Goal: Task Accomplishment & Management: Manage account settings

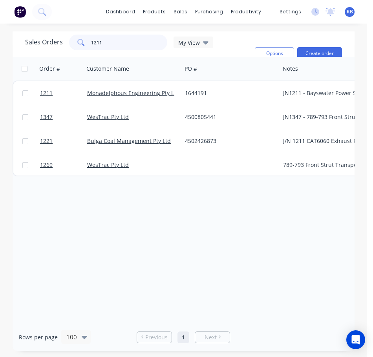
drag, startPoint x: 134, startPoint y: 45, endPoint x: 9, endPoint y: 33, distance: 125.1
click at [29, 33] on div "Sales Orders 1211 My View Options Create order" at bounding box center [184, 44] width 342 height 26
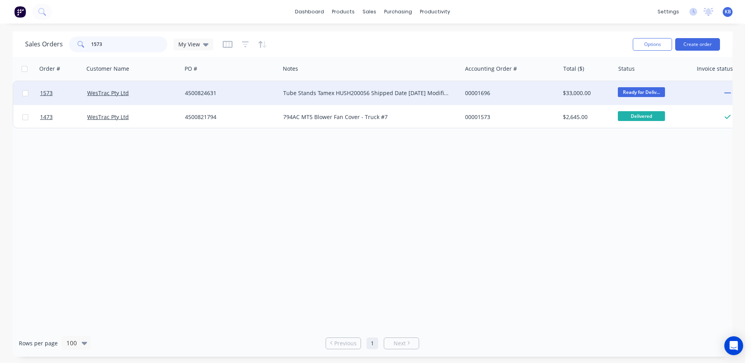
type input "1573"
click at [217, 98] on div "4500824631" at bounding box center [231, 93] width 98 height 24
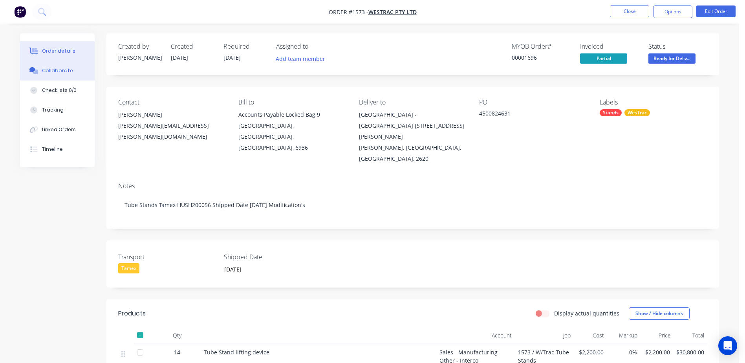
click at [59, 73] on div "Collaborate" at bounding box center [57, 70] width 31 height 7
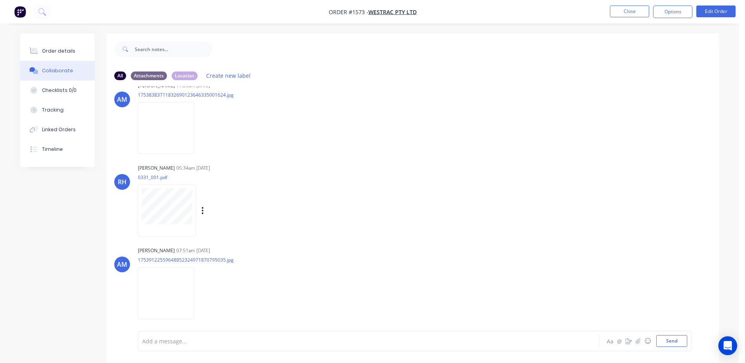
scroll to position [588, 0]
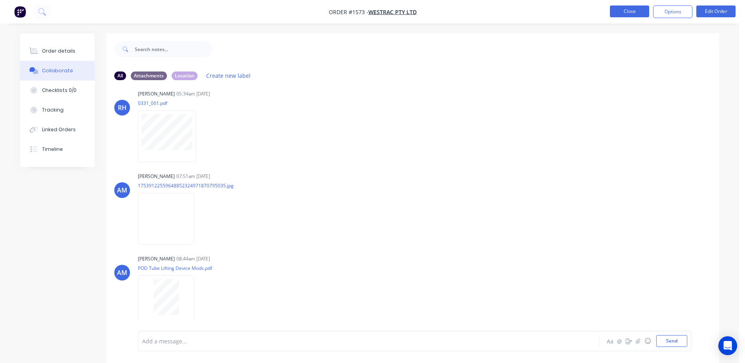
click at [642, 5] on button "Close" at bounding box center [629, 11] width 39 height 12
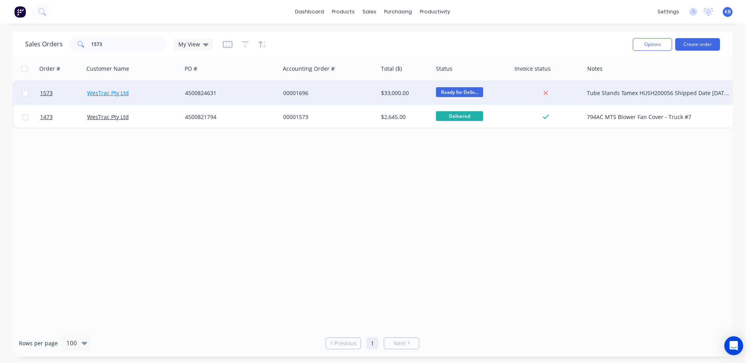
click at [120, 90] on link "WesTrac Pty Ltd" at bounding box center [108, 92] width 42 height 7
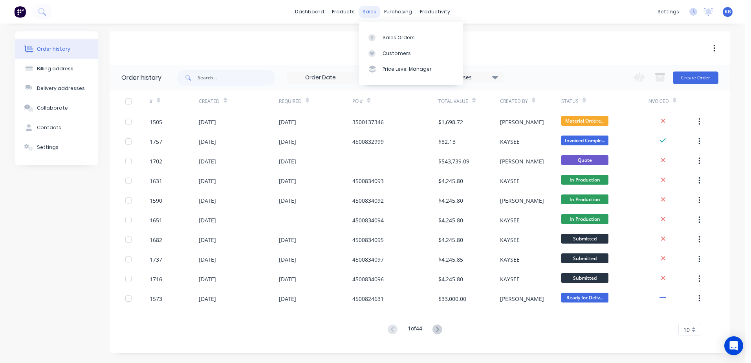
click at [370, 16] on div "sales" at bounding box center [370, 12] width 22 height 12
click at [397, 39] on div "Sales Orders" at bounding box center [399, 37] width 32 height 7
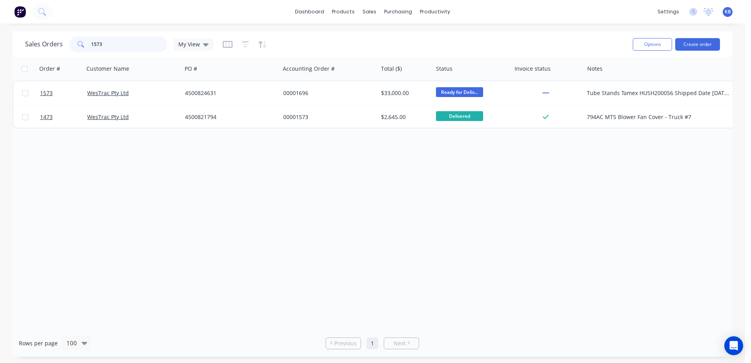
drag, startPoint x: 121, startPoint y: 46, endPoint x: 2, endPoint y: 48, distance: 119.4
click at [26, 48] on div "Sales Orders 1573 My View" at bounding box center [119, 45] width 188 height 16
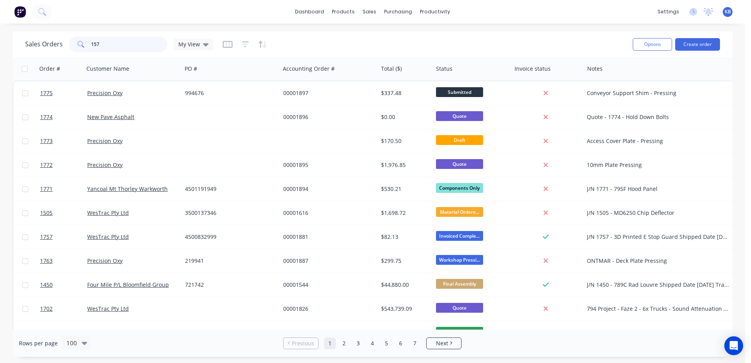
type input "1573"
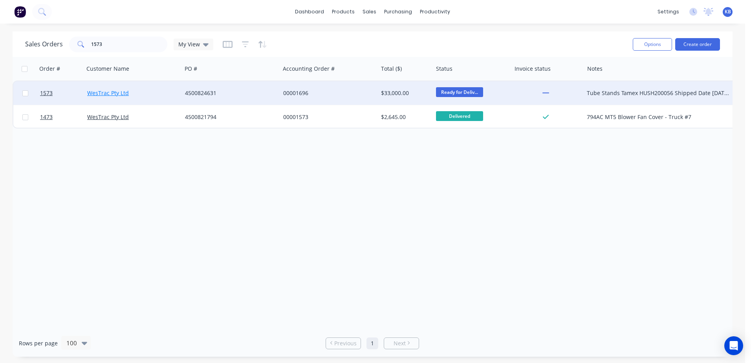
click at [88, 95] on link "WesTrac Pty Ltd" at bounding box center [108, 92] width 42 height 7
click at [107, 100] on div "WesTrac Pty Ltd" at bounding box center [133, 93] width 98 height 24
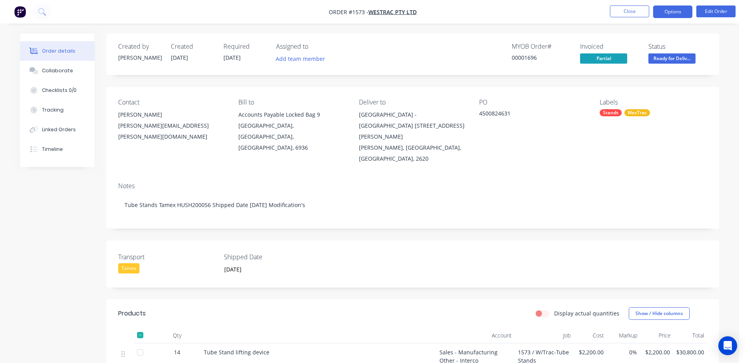
click at [676, 15] on button "Options" at bounding box center [672, 11] width 39 height 13
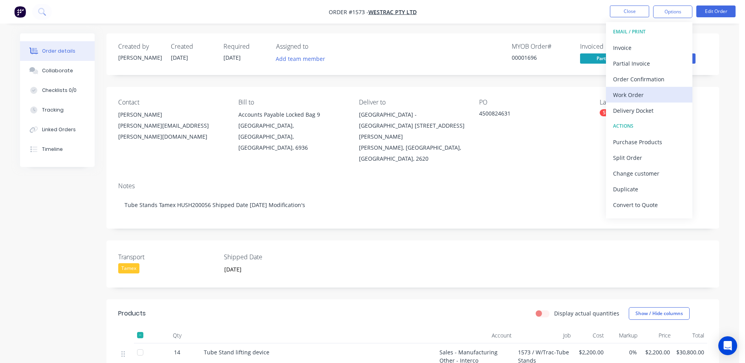
click at [643, 94] on div "Work Order" at bounding box center [649, 94] width 72 height 11
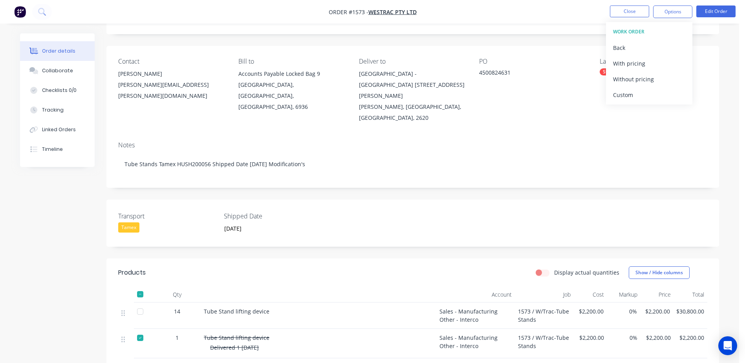
scroll to position [79, 0]
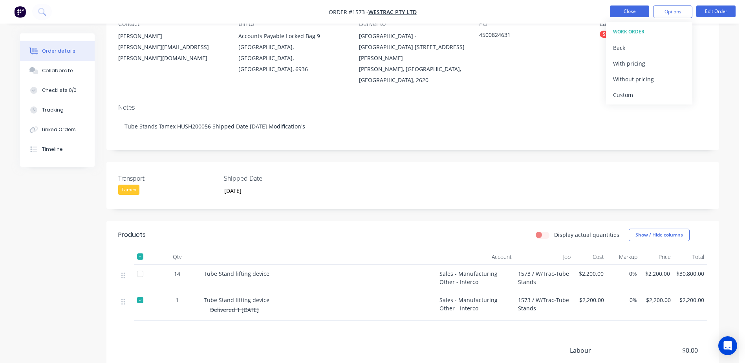
click at [633, 7] on button "Close" at bounding box center [629, 11] width 39 height 12
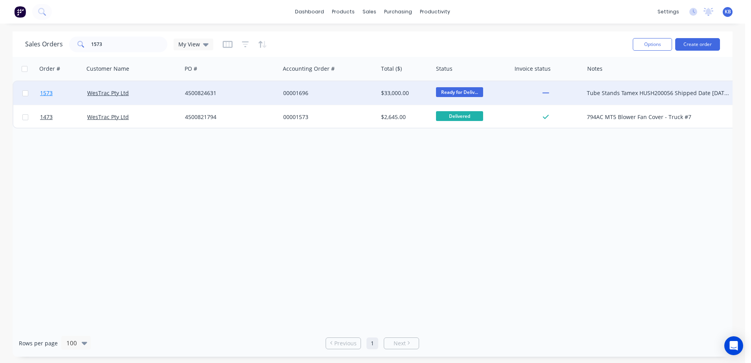
click at [48, 90] on span "1573" at bounding box center [46, 93] width 13 height 8
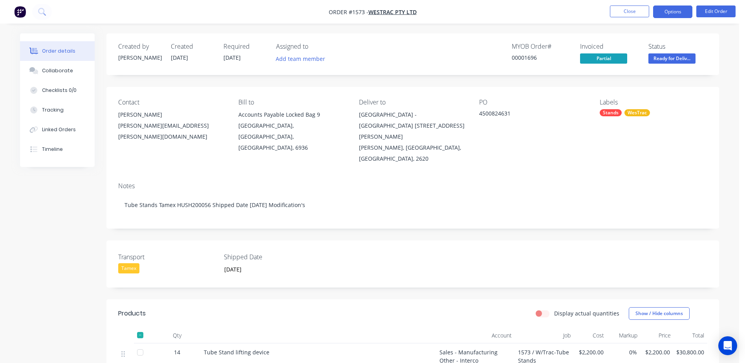
click at [656, 17] on button "Options" at bounding box center [672, 11] width 39 height 13
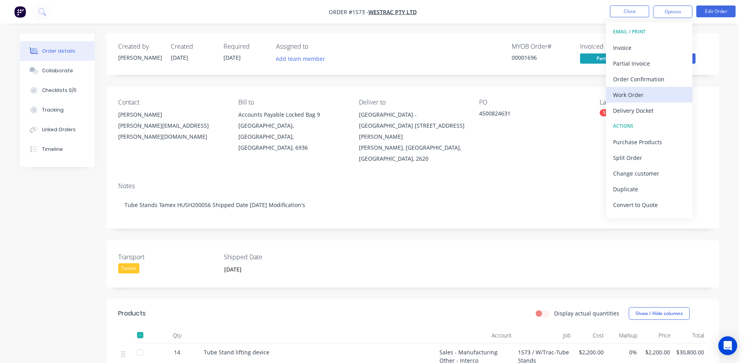
click at [634, 98] on div "Work Order" at bounding box center [649, 94] width 72 height 11
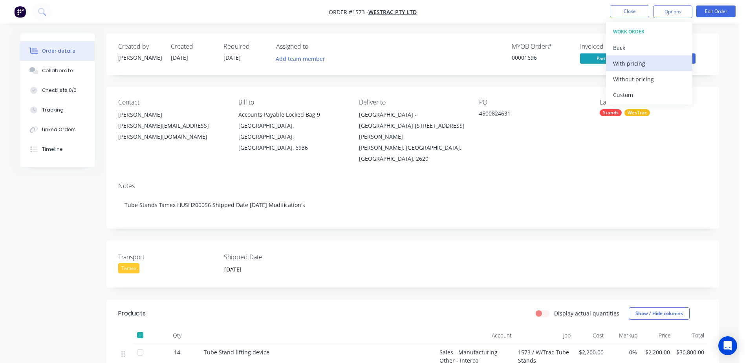
click at [637, 69] on button "With pricing" at bounding box center [649, 63] width 86 height 16
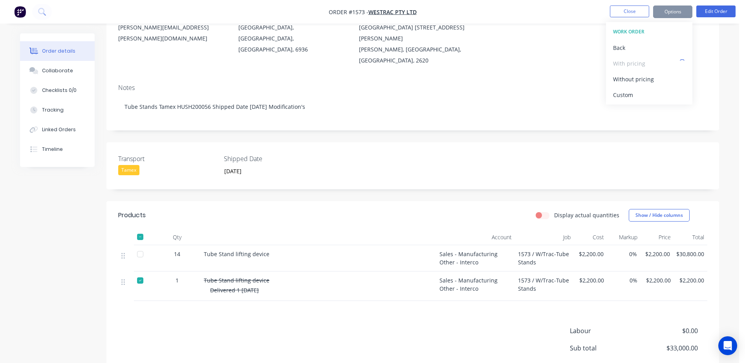
scroll to position [118, 0]
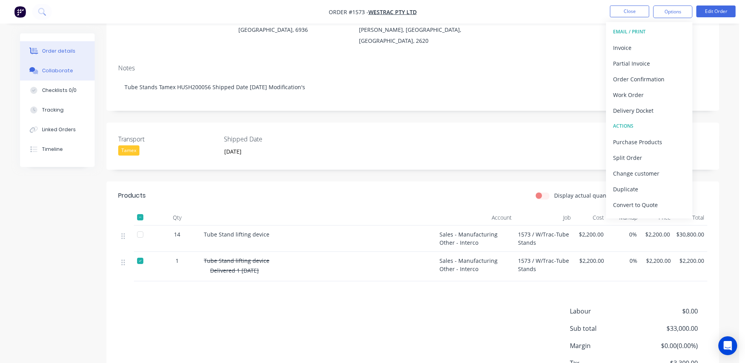
drag, startPoint x: 62, startPoint y: 71, endPoint x: 83, endPoint y: 62, distance: 23.3
click at [62, 71] on div "Collaborate" at bounding box center [57, 70] width 31 height 7
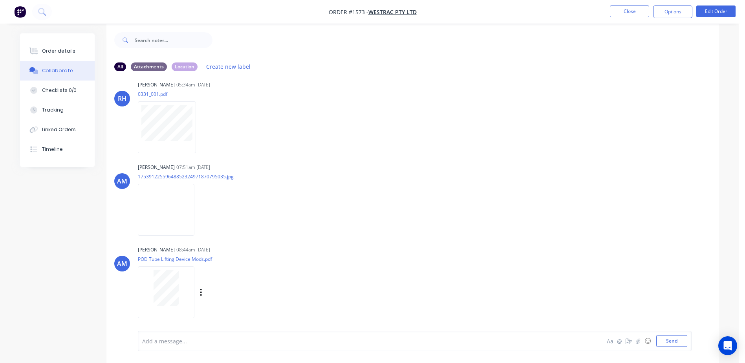
scroll to position [12, 0]
click at [645, 19] on nav "Order #1573 - WesTrac Pty Ltd Close Options Edit Order" at bounding box center [372, 12] width 745 height 24
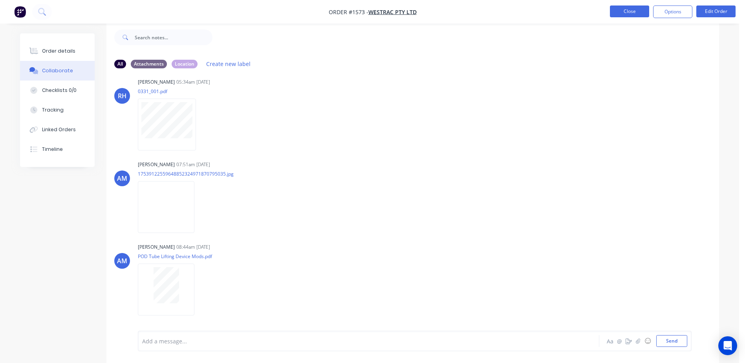
click at [641, 13] on button "Close" at bounding box center [629, 11] width 39 height 12
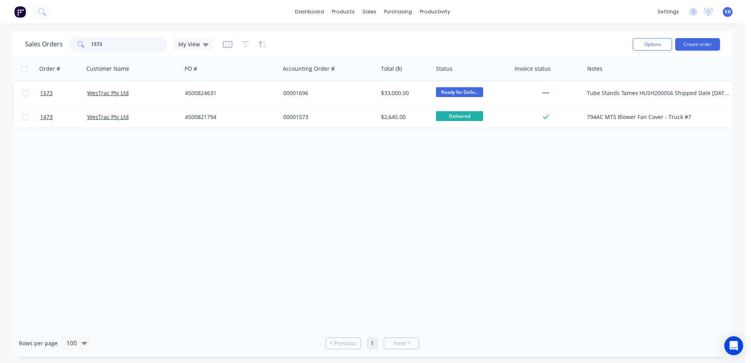
drag, startPoint x: 125, startPoint y: 41, endPoint x: 61, endPoint y: 43, distance: 64.4
click at [46, 42] on div "Sales Orders 1573 My View" at bounding box center [119, 45] width 188 height 16
click at [210, 48] on div "My View" at bounding box center [194, 44] width 40 height 12
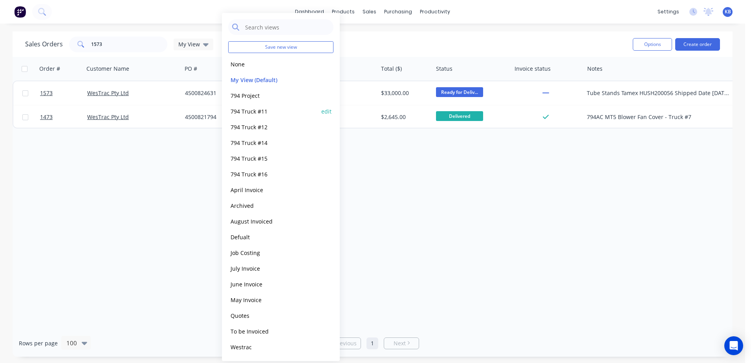
click at [257, 117] on div "794 Truck #11 edit" at bounding box center [280, 111] width 105 height 16
click at [254, 112] on button "794 Truck #11" at bounding box center [273, 111] width 90 height 9
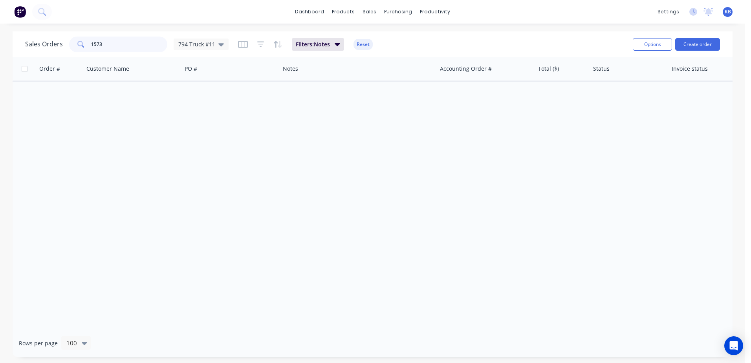
drag, startPoint x: 136, startPoint y: 45, endPoint x: -46, endPoint y: 37, distance: 182.0
click at [0, 37] on html "dashboard products sales purchasing productivity dashboard products Product Cat…" at bounding box center [375, 181] width 751 height 363
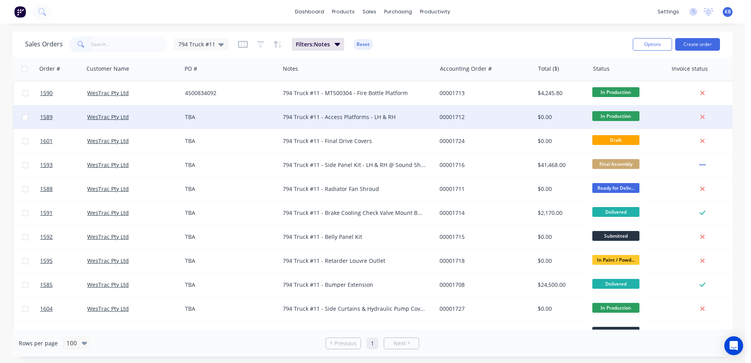
click at [284, 114] on div "794 Truck #11 - Access Platforms - LH & RH" at bounding box center [354, 117] width 143 height 8
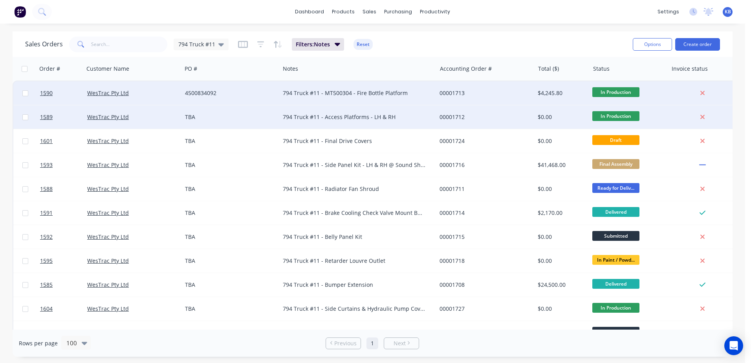
click at [184, 104] on div "4500834092" at bounding box center [231, 93] width 98 height 24
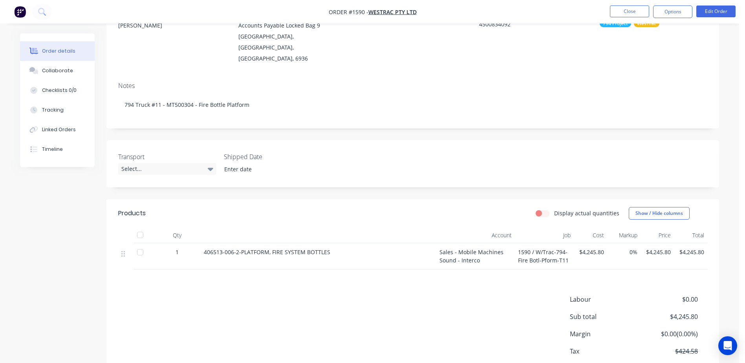
scroll to position [125, 0]
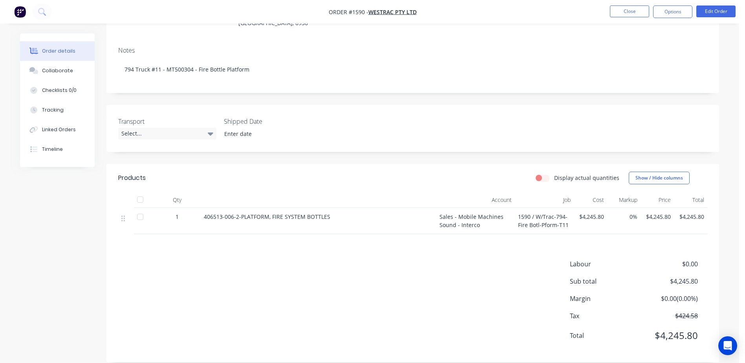
click at [635, 20] on nav "Order #1590 - WesTrac Pty Ltd Close Options Edit Order" at bounding box center [372, 12] width 745 height 24
click at [630, 11] on button "Close" at bounding box center [629, 11] width 39 height 12
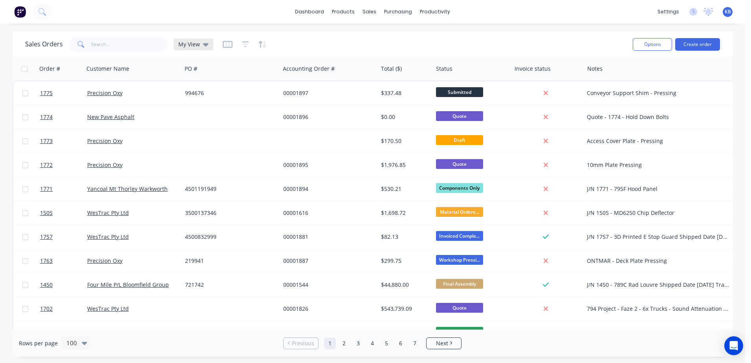
click at [203, 45] on icon at bounding box center [205, 44] width 5 height 3
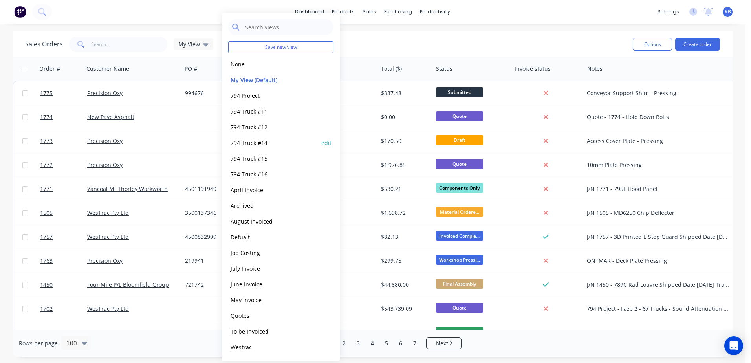
click at [251, 143] on button "794 Truck #14" at bounding box center [273, 142] width 90 height 9
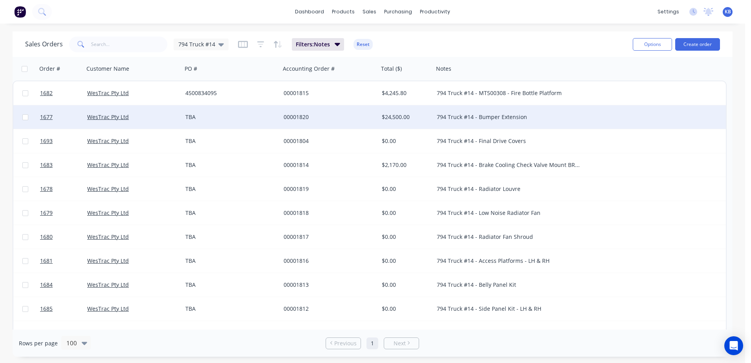
click at [430, 122] on div "$24,500.00" at bounding box center [406, 117] width 55 height 24
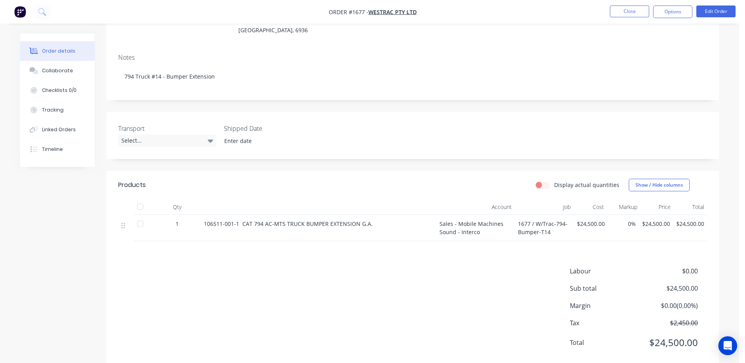
scroll to position [118, 0]
click at [631, 9] on button "Close" at bounding box center [629, 11] width 39 height 12
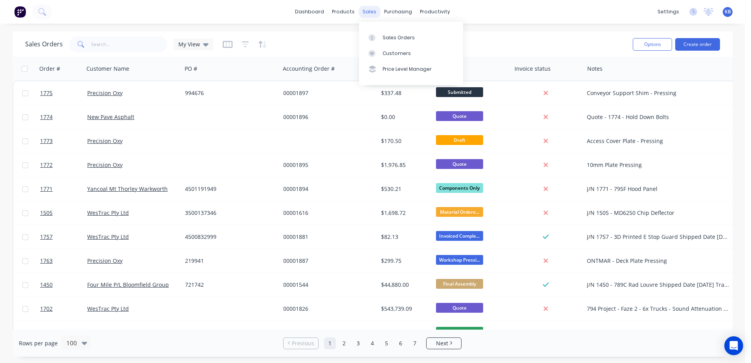
click at [374, 14] on div "sales" at bounding box center [370, 12] width 22 height 12
click at [205, 45] on icon at bounding box center [205, 44] width 5 height 3
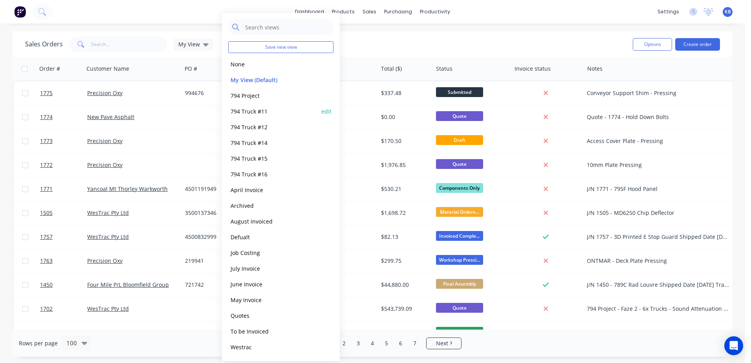
click at [253, 110] on button "794 Truck #11" at bounding box center [273, 111] width 90 height 9
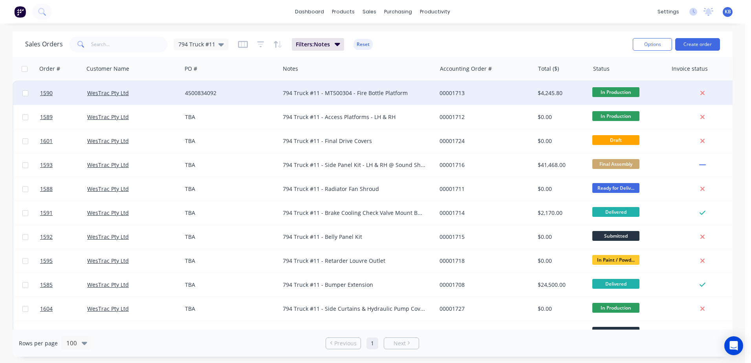
click at [352, 92] on div "794 Truck #11 - MT500304 - Fire Bottle Platform" at bounding box center [354, 93] width 143 height 8
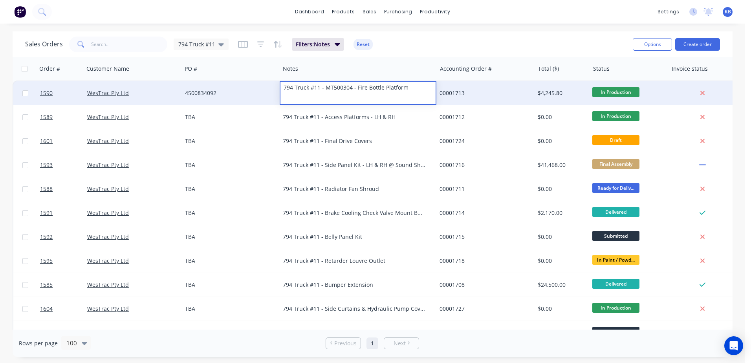
click at [354, 89] on div "794 Truck #11 - MT500304 - Fire Bottle Platform" at bounding box center [357, 87] width 155 height 11
click at [353, 88] on div "794 Truck #11 - MT500304 - Fire Bottle Platform" at bounding box center [357, 87] width 155 height 11
drag, startPoint x: 354, startPoint y: 88, endPoint x: 233, endPoint y: 86, distance: 121.4
click at [233, 86] on div "1590 WesTrac Pty Ltd 4500834092 794 Truck #11 - MT500304 - Fire Bottle Platform…" at bounding box center [376, 93] width 727 height 24
copy div "794 Truck #11 - MT500304 -"
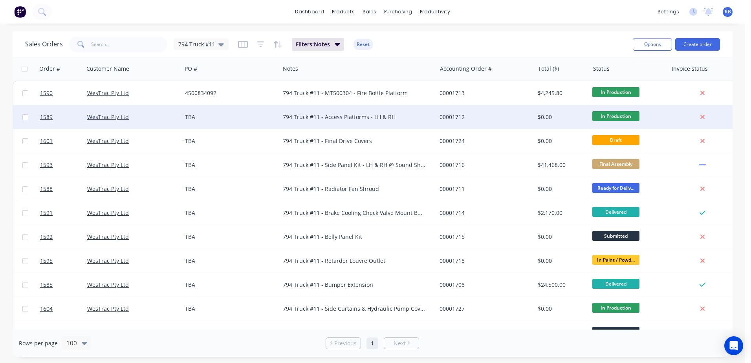
click at [321, 119] on div "794 Truck #11 - Access Platforms - LH & RH" at bounding box center [354, 117] width 143 height 8
drag, startPoint x: 324, startPoint y: 112, endPoint x: 269, endPoint y: 112, distance: 54.6
click at [269, 112] on div "1589 WesTrac Pty Ltd TBA 794 Truck #11 - Access Platforms - LH & RH 00001712 $0…" at bounding box center [376, 117] width 727 height 24
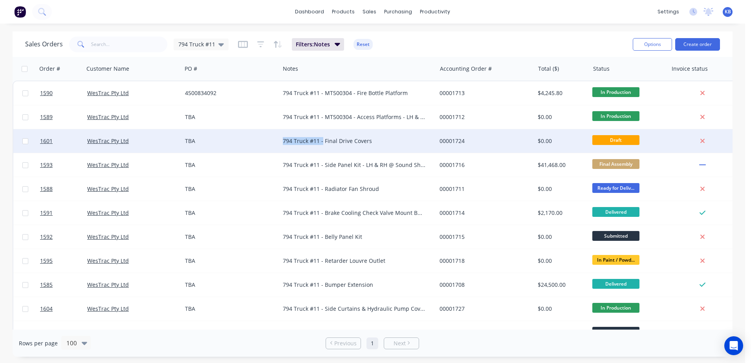
drag, startPoint x: 322, startPoint y: 141, endPoint x: 276, endPoint y: 137, distance: 46.1
click at [269, 138] on div "1601 WesTrac Pty Ltd TBA 794 Truck #11 - Final Drive Covers 00001724 $0.00 Draft" at bounding box center [376, 141] width 727 height 24
click at [322, 140] on div "794 Truck #11 - Final Drive Covers" at bounding box center [354, 141] width 143 height 8
drag, startPoint x: 323, startPoint y: 136, endPoint x: 240, endPoint y: 137, distance: 83.3
click at [240, 137] on div "1601 WesTrac Pty Ltd TBA 794 Truck #11 - Final Drive Covers 00001724 $0.00 Draft" at bounding box center [376, 141] width 727 height 24
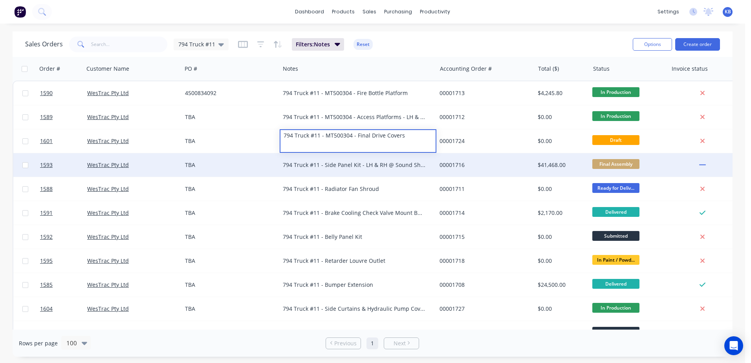
click at [323, 167] on div "794 Truck #11 - Side Panel Kit - LH & RH @ Sound Shop" at bounding box center [354, 165] width 143 height 8
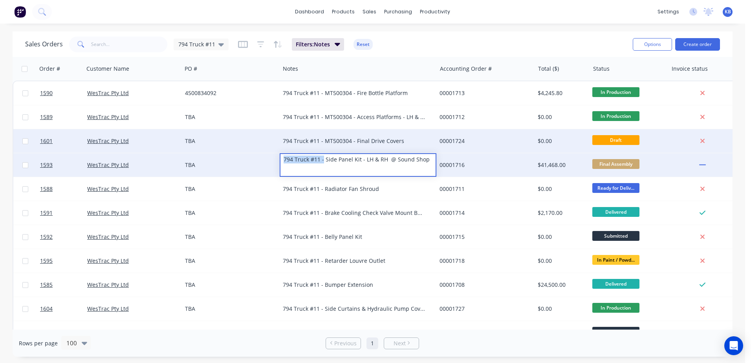
drag, startPoint x: 323, startPoint y: 162, endPoint x: 205, endPoint y: 150, distance: 118.1
click at [205, 150] on div "1590 WesTrac Pty Ltd 4500834092 794 Truck #11 - MT500304 - Fire Bottle Platform…" at bounding box center [377, 308] width 729 height 455
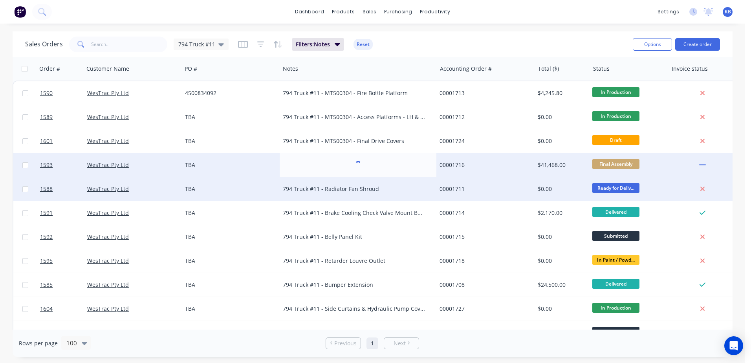
click at [322, 186] on div "794 Truck #11 - Radiator Fan Shroud" at bounding box center [354, 189] width 143 height 8
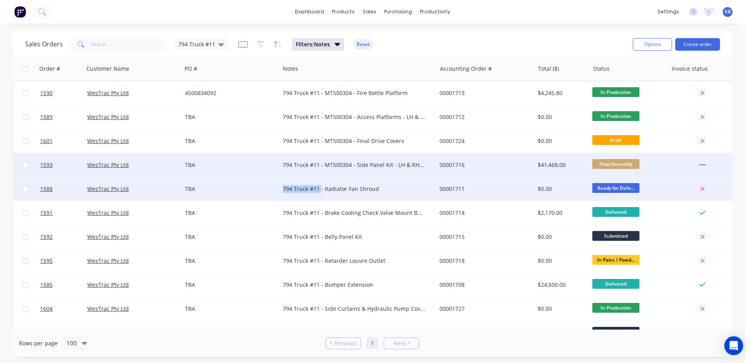
drag, startPoint x: 321, startPoint y: 188, endPoint x: 271, endPoint y: 187, distance: 49.9
click at [271, 187] on div "1588 WesTrac Pty Ltd TBA 794 Truck #11 - Radiator Fan Shroud 00001711 $0.00 Rea…" at bounding box center [376, 189] width 727 height 24
drag, startPoint x: 324, startPoint y: 188, endPoint x: 249, endPoint y: 188, distance: 74.6
click at [249, 188] on div "1588 WesTrac Pty Ltd TBA 794 Truck #11 - Radiator Fan Shroud 00001711 $0.00 Rea…" at bounding box center [376, 189] width 727 height 24
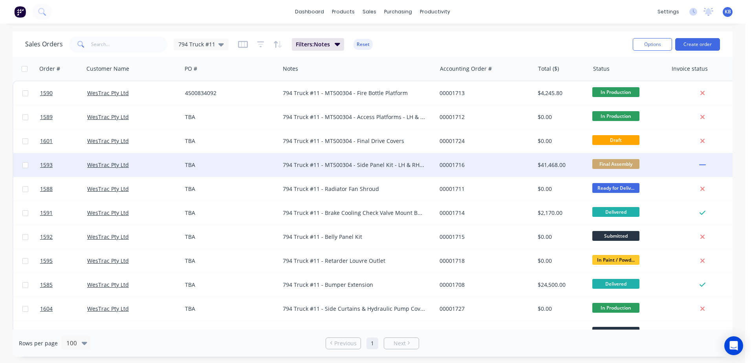
click at [319, 167] on div "794 Truck #11 - MT500304 - Side Panel Kit - LH & RH @ Sound Shop" at bounding box center [354, 165] width 143 height 8
drag, startPoint x: 352, startPoint y: 160, endPoint x: 264, endPoint y: 161, distance: 87.6
click at [264, 161] on div "1593 WesTrac Pty Ltd TBA 794 Truck #11 - MT500304 - Side Panel Kit - LH & RH @ …" at bounding box center [376, 165] width 727 height 24
copy div "794 Truck #11 - MT500304"
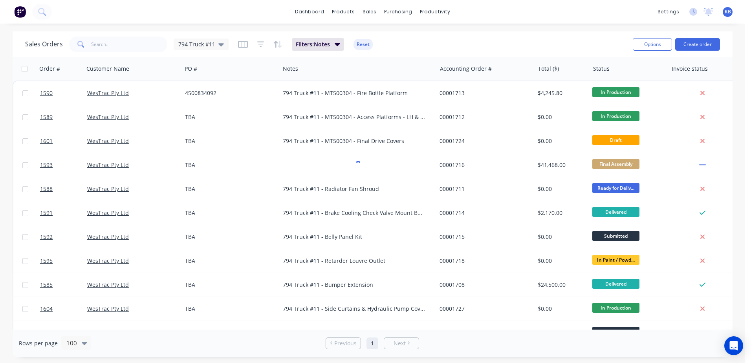
click at [323, 190] on div "794 Truck #11 - Radiator Fan Shroud" at bounding box center [354, 189] width 143 height 8
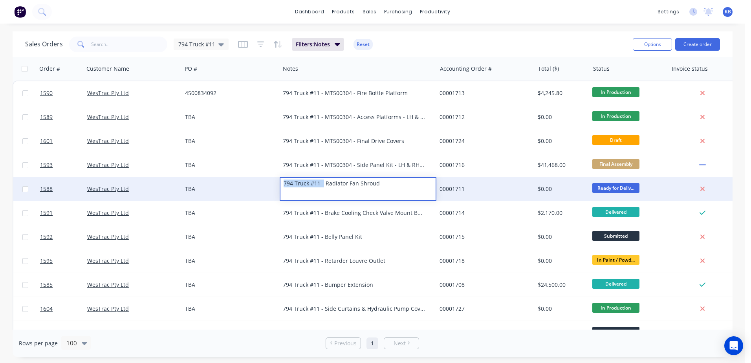
drag, startPoint x: 323, startPoint y: 184, endPoint x: 273, endPoint y: 183, distance: 50.7
click at [273, 183] on div "1588 WesTrac Pty Ltd TBA 794 Truck #11 - Radiator Fan Shroud 00001711 $0.00 Rea…" at bounding box center [376, 189] width 727 height 24
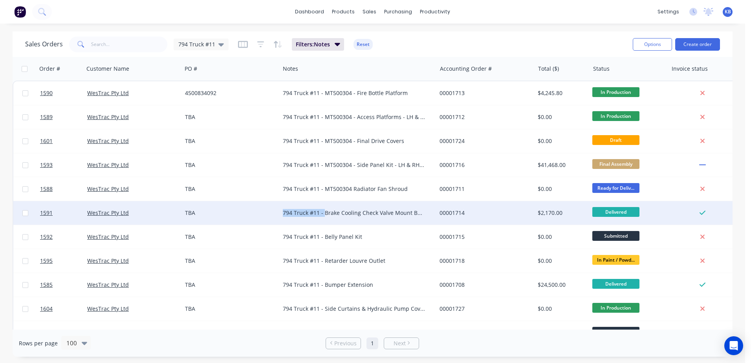
drag, startPoint x: 323, startPoint y: 212, endPoint x: 260, endPoint y: 209, distance: 62.9
click at [260, 209] on div "1591 WesTrac Pty Ltd TBA 794 Truck #11 - Brake Cooling Check Valve Mount BRKT 0…" at bounding box center [376, 213] width 727 height 24
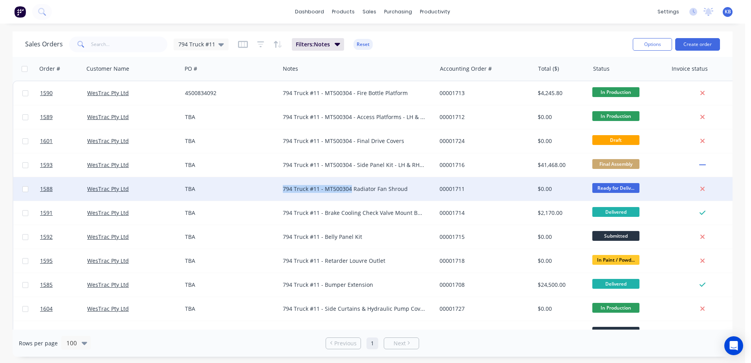
drag, startPoint x: 350, startPoint y: 189, endPoint x: 267, endPoint y: 187, distance: 83.7
click at [267, 187] on div "1588 WesTrac Pty Ltd TBA 794 Truck #11 - MT500304 Radiator Fan Shroud 00001711 …" at bounding box center [376, 189] width 727 height 24
copy div "794 Truck #11 - MT500304"
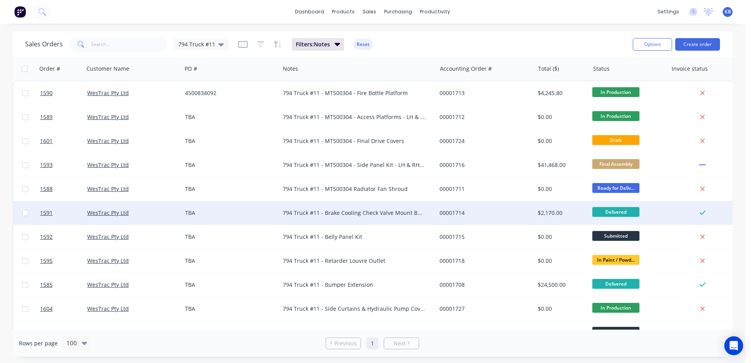
click at [324, 212] on div "794 Truck #11 - Brake Cooling Check Valve Mount BRKT" at bounding box center [354, 213] width 143 height 8
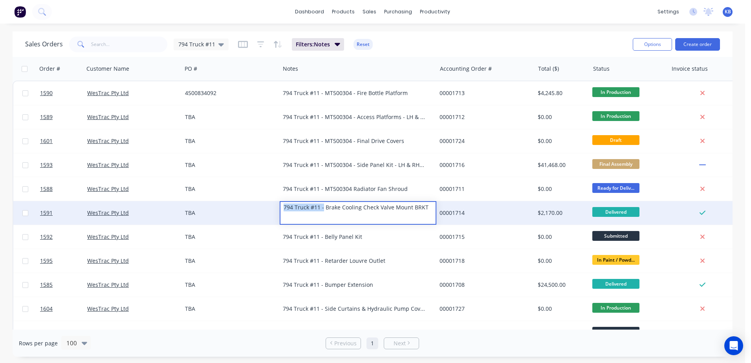
drag, startPoint x: 324, startPoint y: 209, endPoint x: 246, endPoint y: 207, distance: 77.4
click at [246, 207] on div "1591 WesTrac Pty Ltd TBA 794 Truck #11 - Brake Cooling Check Valve Mount BRKT 0…" at bounding box center [376, 213] width 727 height 24
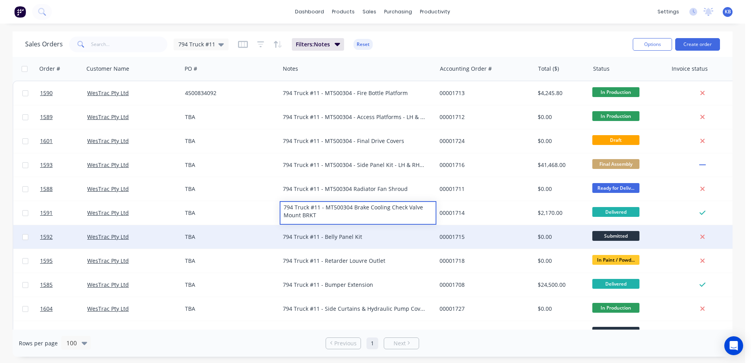
click at [322, 237] on div "794 Truck #11 - Belly Panel Kit" at bounding box center [354, 237] width 143 height 8
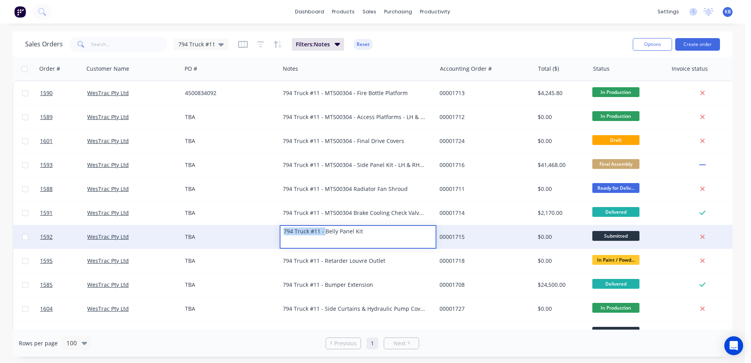
drag, startPoint x: 326, startPoint y: 231, endPoint x: 222, endPoint y: 226, distance: 104.2
click at [222, 227] on div "1592 WesTrac Pty Ltd TBA 794 Truck #11 - Belly Panel Kit 00001715 $0.00 Submitt…" at bounding box center [376, 237] width 727 height 24
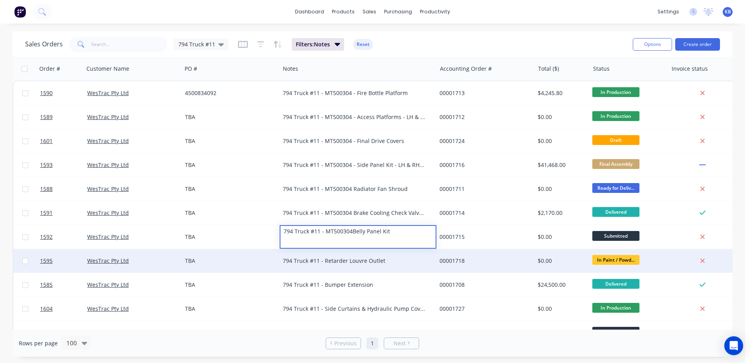
click at [318, 267] on div "794 Truck #11 - Retarder Louvre Outlet" at bounding box center [358, 261] width 157 height 24
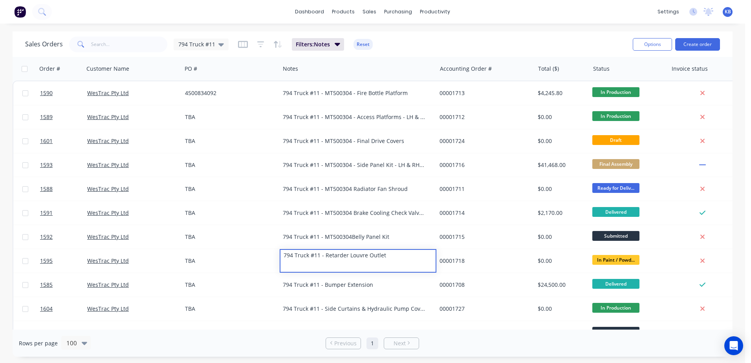
scroll to position [118, 0]
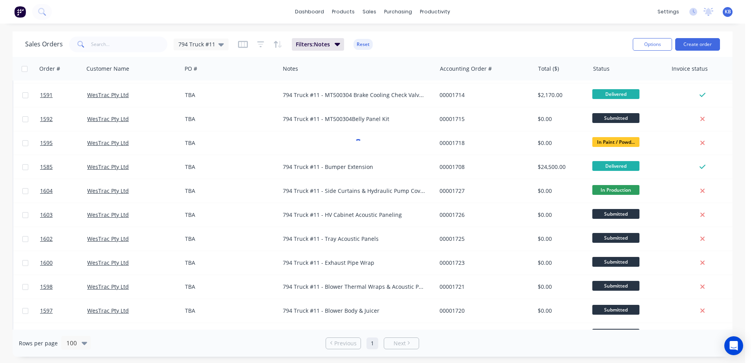
click at [350, 118] on div "794 Truck #11 - MT500304Belly Panel Kit" at bounding box center [354, 119] width 143 height 8
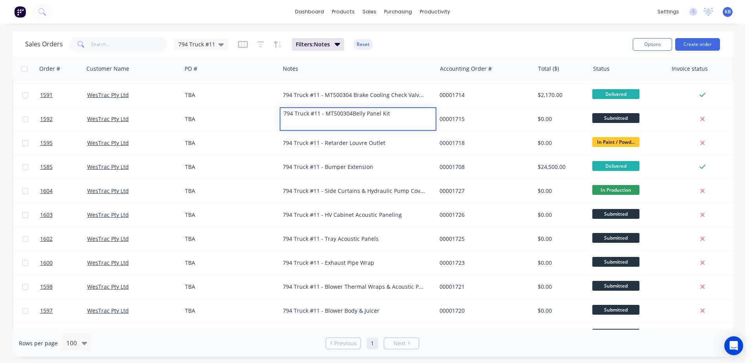
click at [348, 119] on div "794 Truck #11 - MT500304Belly Panel Kit" at bounding box center [357, 113] width 155 height 11
click at [351, 119] on div "794 Truck #11 - MT500304Belly Panel Kit" at bounding box center [357, 113] width 155 height 11
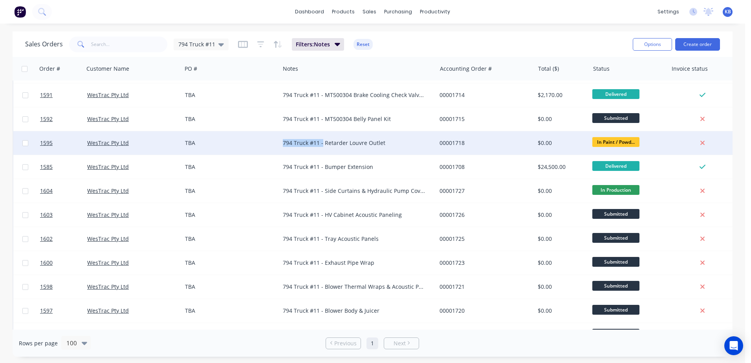
drag, startPoint x: 322, startPoint y: 144, endPoint x: 284, endPoint y: 144, distance: 37.3
click at [284, 144] on div "794 Truck #11 - Retarder Louvre Outlet" at bounding box center [354, 143] width 143 height 8
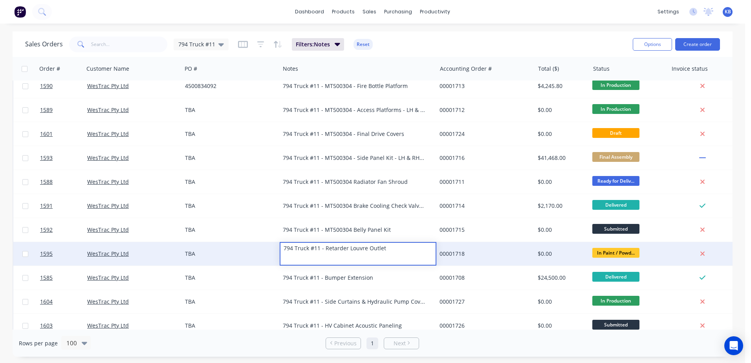
scroll to position [0, 0]
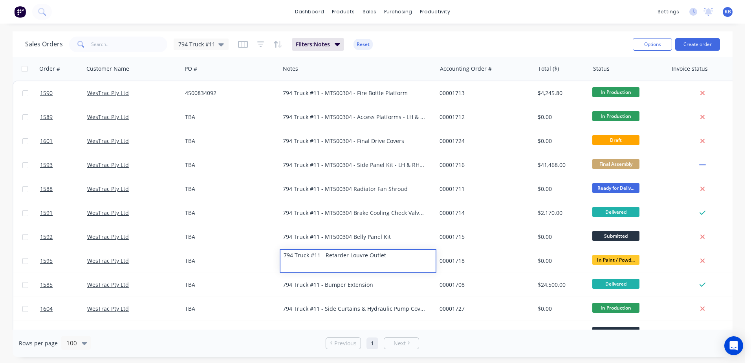
click at [352, 189] on div "794 Truck #11 - MT500304 Radiator Fan Shroud" at bounding box center [354, 189] width 143 height 8
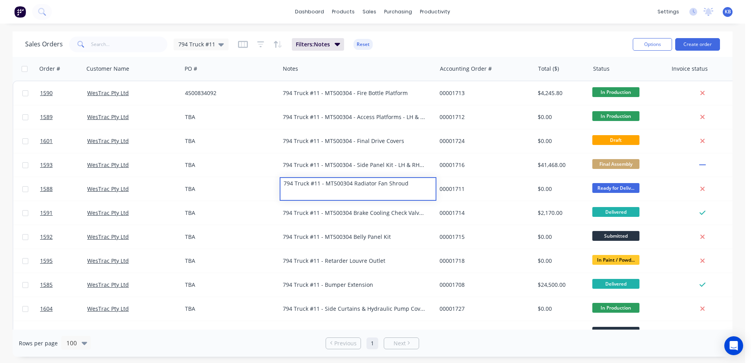
click at [353, 184] on div "794 Truck #11 - MT500304 Radiator Fan Shroud" at bounding box center [357, 183] width 155 height 11
click at [352, 213] on div "794 Truck #11 - MT500304 Brake Cooling Check Valve Mount BRKT" at bounding box center [354, 213] width 143 height 8
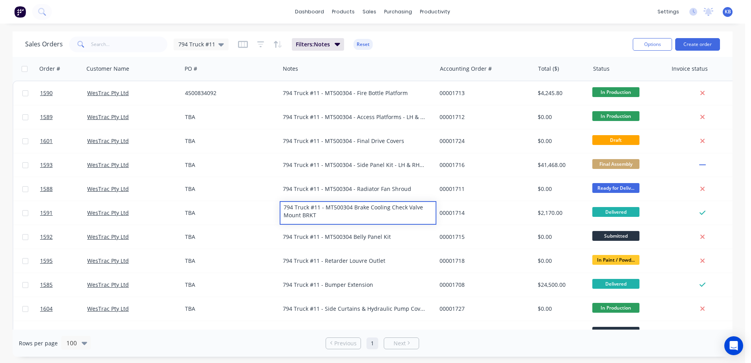
click at [352, 214] on div "794 Truck #11 - MT500304 Brake Cooling Check Valve Mount BRKT" at bounding box center [357, 211] width 155 height 19
drag, startPoint x: 355, startPoint y: 216, endPoint x: 253, endPoint y: 211, distance: 102.3
click at [253, 211] on div "1591 WesTrac Pty Ltd TBA 794 Truck #11 - MT500304 - Brake Cooling Check Valve M…" at bounding box center [376, 213] width 727 height 24
click at [381, 221] on div "794 Truck #11 - MT500304 - Brake Cooling Check Valve Mount BRKT" at bounding box center [357, 211] width 155 height 19
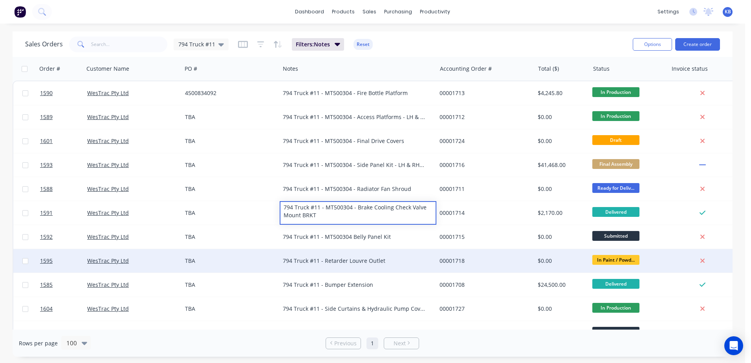
click at [440, 267] on div "00001718" at bounding box center [485, 261] width 98 height 24
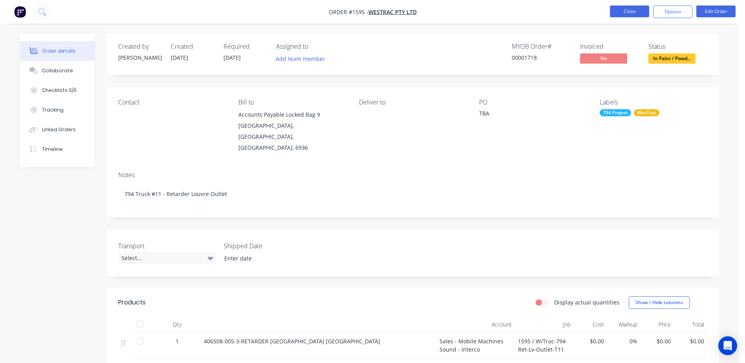
click at [633, 13] on button "Close" at bounding box center [629, 11] width 39 height 12
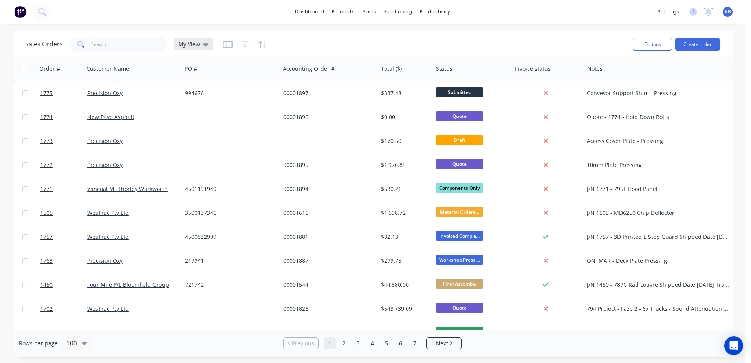
click at [205, 45] on icon at bounding box center [205, 44] width 5 height 3
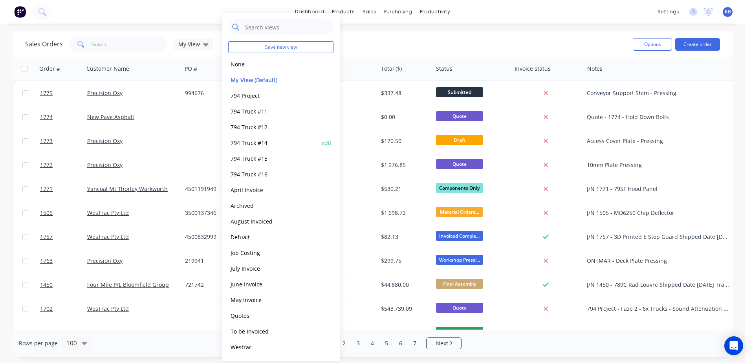
click at [260, 146] on button "794 Truck #14" at bounding box center [273, 142] width 90 height 9
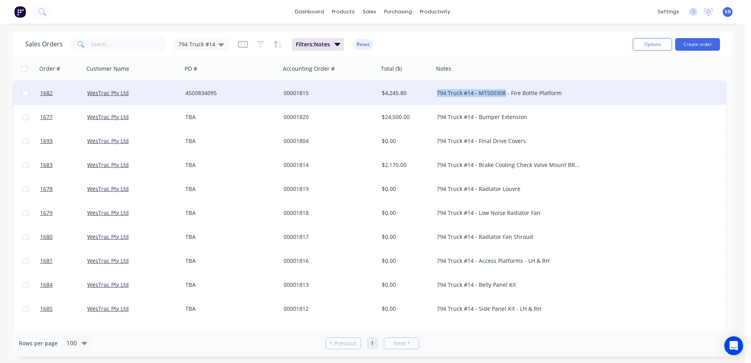
drag, startPoint x: 505, startPoint y: 95, endPoint x: 429, endPoint y: 95, distance: 75.8
click at [429, 95] on div "1682 WesTrac Pty Ltd 4500834095 00001815 $4,245.80 794 Truck #14 - MT500308 - F…" at bounding box center [369, 93] width 713 height 24
copy div "794 Truck #14 - MT500308"
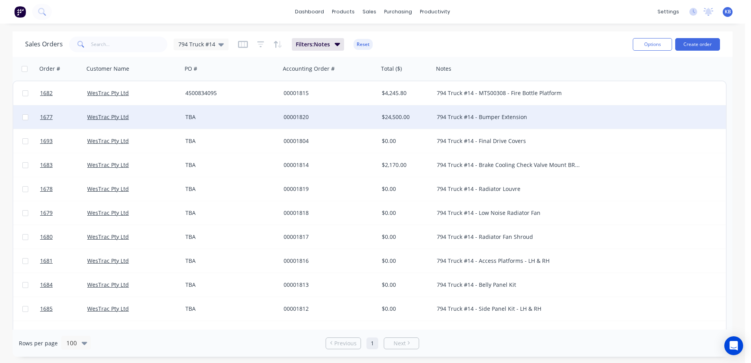
click at [473, 119] on div "794 Truck #14 - Bumper Extension" at bounding box center [508, 117] width 143 height 8
drag, startPoint x: 474, startPoint y: 112, endPoint x: 416, endPoint y: 112, distance: 58.1
click at [417, 112] on div "1677 WesTrac Pty Ltd TBA 00001820 $24,500.00 794 Truck #14 - Bumper Extension" at bounding box center [369, 117] width 713 height 24
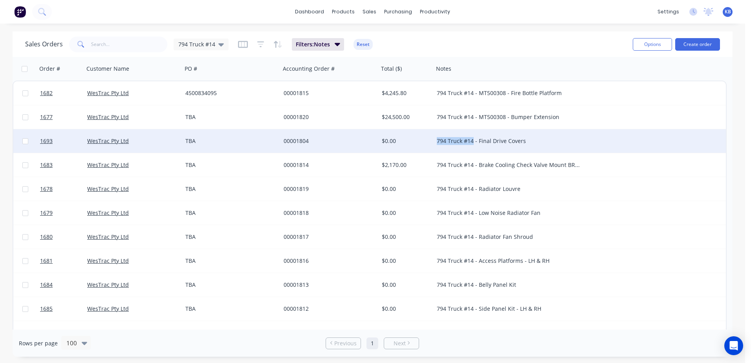
drag, startPoint x: 473, startPoint y: 142, endPoint x: 438, endPoint y: 142, distance: 34.6
click at [427, 141] on div "1693 WesTrac Pty Ltd TBA 00001804 $0.00 794 Truck #14 - Final Drive Covers" at bounding box center [369, 141] width 713 height 24
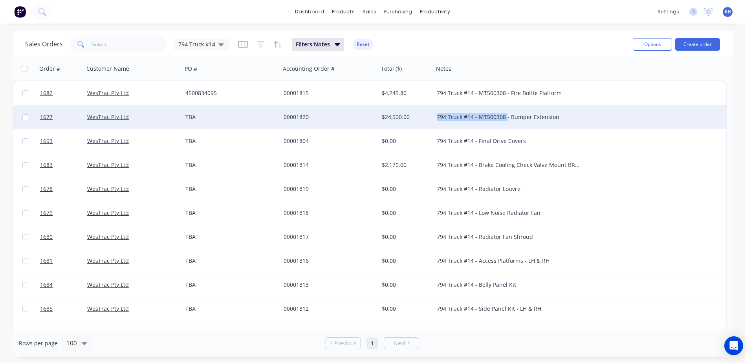
drag, startPoint x: 504, startPoint y: 117, endPoint x: 432, endPoint y: 122, distance: 71.6
click at [432, 122] on div "1677 WesTrac Pty Ltd TBA 00001820 $24,500.00 794 Truck #14 - MT500308 - Bumper …" at bounding box center [369, 117] width 713 height 24
copy div "794 Truck #14 - MT500308"
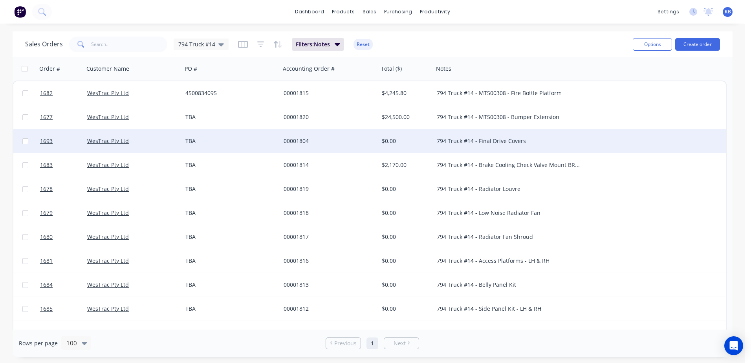
click at [473, 144] on div "794 Truck #14 - Final Drive Covers" at bounding box center [508, 141] width 143 height 8
drag, startPoint x: 473, startPoint y: 137, endPoint x: 403, endPoint y: 135, distance: 70.3
click at [403, 135] on div "1693 WesTrac Pty Ltd TBA 00001804 $0.00 794 Truck #14 - Final Drive Covers" at bounding box center [369, 141] width 713 height 24
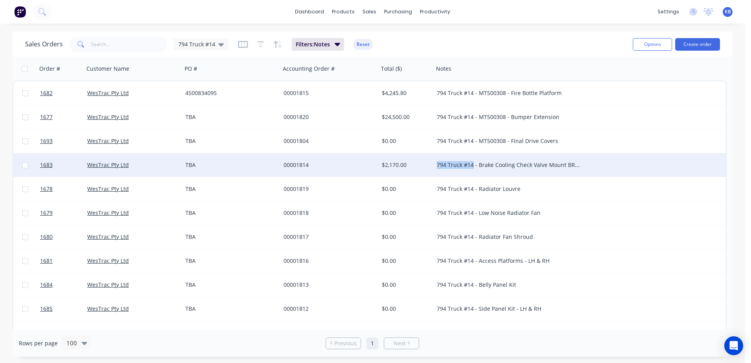
drag, startPoint x: 472, startPoint y: 165, endPoint x: 409, endPoint y: 159, distance: 63.1
click at [410, 159] on div "1683 WesTrac Pty Ltd TBA 00001814 $2,170.00 794 Truck #14 - Brake Cooling Check…" at bounding box center [369, 165] width 713 height 24
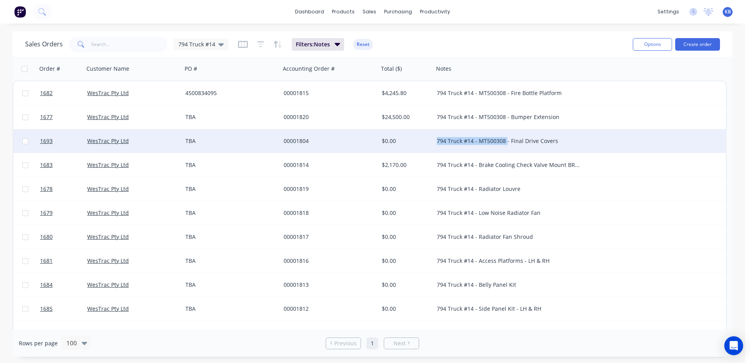
drag, startPoint x: 505, startPoint y: 141, endPoint x: 411, endPoint y: 142, distance: 93.9
click at [411, 142] on div "1693 WesTrac Pty Ltd TBA 00001804 $0.00 794 Truck #14 - MT500308 - Final Drive …" at bounding box center [369, 141] width 713 height 24
copy div "794 Truck #14 - MT500308"
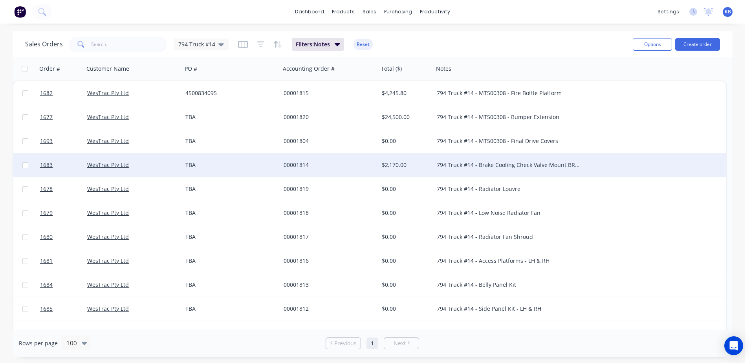
click at [474, 167] on div "794 Truck #14 - Brake Cooling Check Valve Mount BRKT" at bounding box center [508, 165] width 143 height 8
click at [474, 163] on div "794 Truck #14 - Brake Cooling Check Valve Mount BRKT" at bounding box center [512, 159] width 156 height 11
drag, startPoint x: 474, startPoint y: 161, endPoint x: 401, endPoint y: 161, distance: 73.1
click at [401, 161] on div "1683 WesTrac Pty Ltd TBA 00001814 $2,170.00 794 Truck #14 - Brake Cooling Check…" at bounding box center [369, 165] width 713 height 24
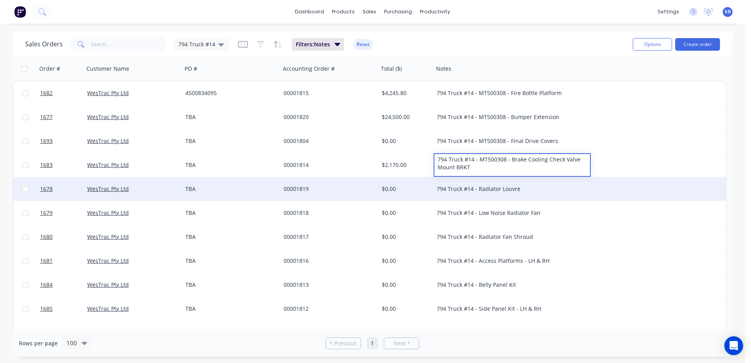
click at [463, 190] on div "794 Truck #14 - Radiator Louvre" at bounding box center [508, 189] width 143 height 8
click at [472, 190] on div "794 Truck #14 - Radiator Louvre" at bounding box center [508, 189] width 143 height 8
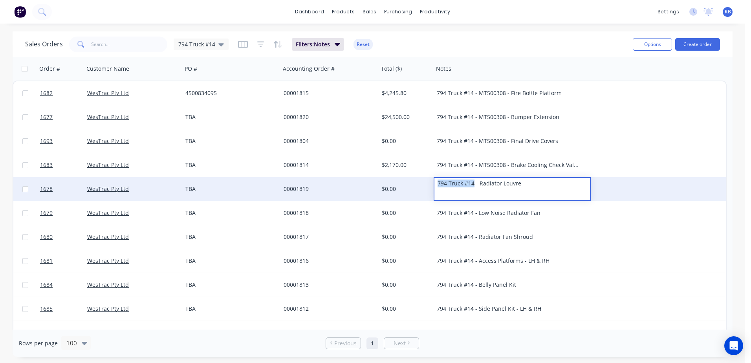
drag, startPoint x: 473, startPoint y: 183, endPoint x: 425, endPoint y: 182, distance: 47.5
click at [425, 182] on div "1678 WesTrac Pty Ltd TBA 00001819 $0.00 794 Truck #14 - Radiator Louvre" at bounding box center [369, 189] width 713 height 24
click at [425, 182] on div "$0.00" at bounding box center [406, 189] width 55 height 24
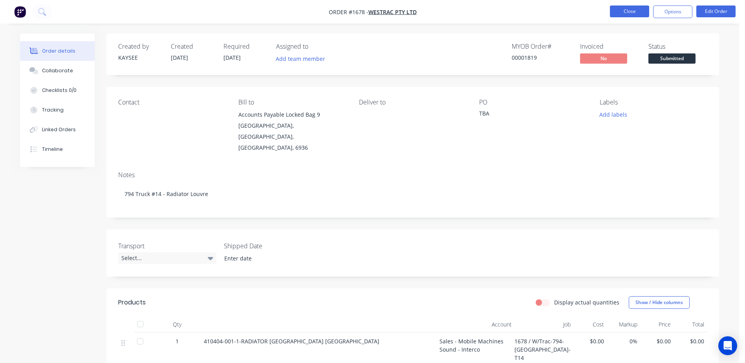
drag, startPoint x: 619, startPoint y: 22, endPoint x: 630, endPoint y: 15, distance: 12.9
click at [619, 22] on nav "Order #1678 - WesTrac Pty Ltd Close Options Edit Order" at bounding box center [372, 12] width 745 height 24
click at [630, 15] on button "Close" at bounding box center [629, 11] width 39 height 12
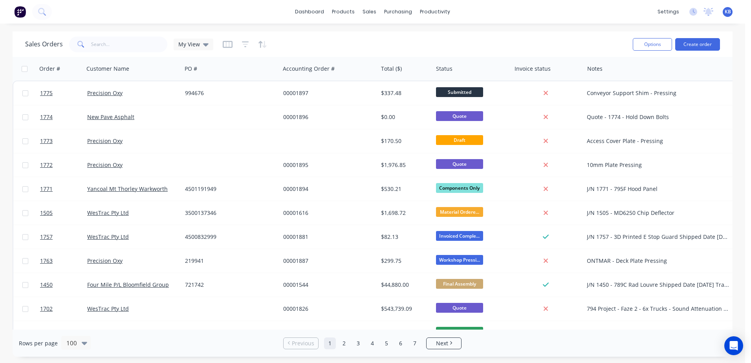
click at [214, 46] on div "Sales Orders My View" at bounding box center [325, 44] width 601 height 19
click at [207, 47] on icon at bounding box center [205, 44] width 5 height 9
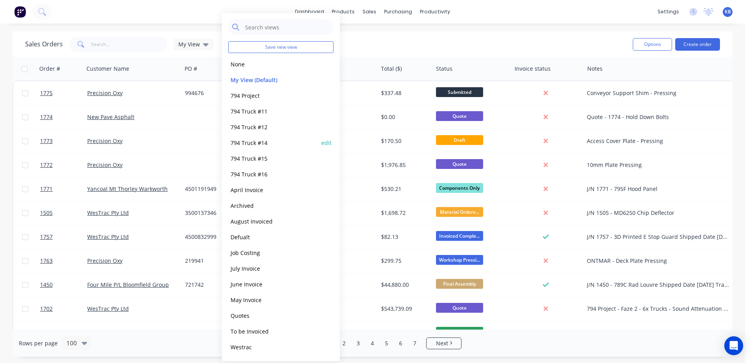
click at [260, 145] on button "794 Truck #14" at bounding box center [273, 142] width 90 height 9
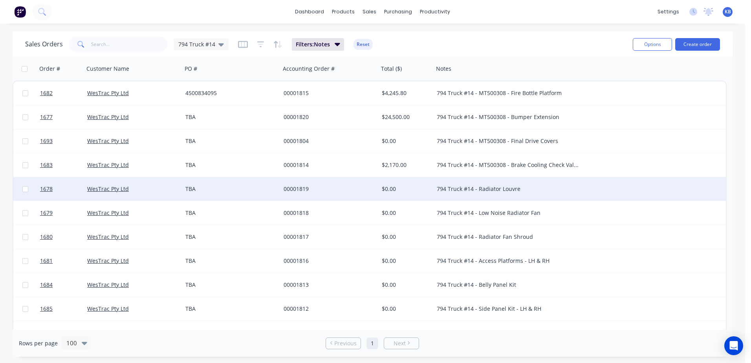
click at [474, 189] on div "794 Truck #14 - Radiator Louvre" at bounding box center [508, 189] width 143 height 8
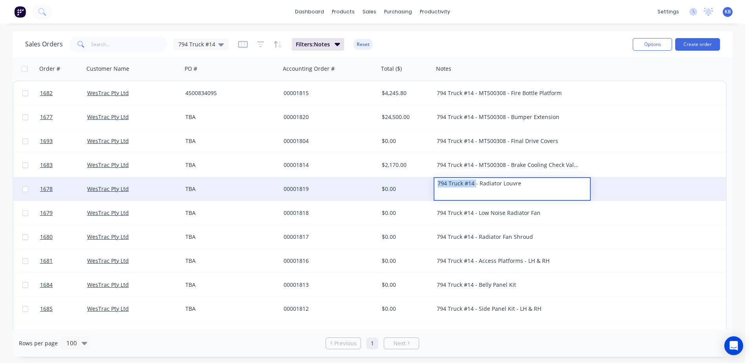
drag, startPoint x: 475, startPoint y: 184, endPoint x: 379, endPoint y: 179, distance: 96.7
click at [379, 179] on div "1678 WesTrac Pty Ltd TBA 00001819 $0.00 794 Truck #14 - Radiator Louvre" at bounding box center [369, 189] width 713 height 24
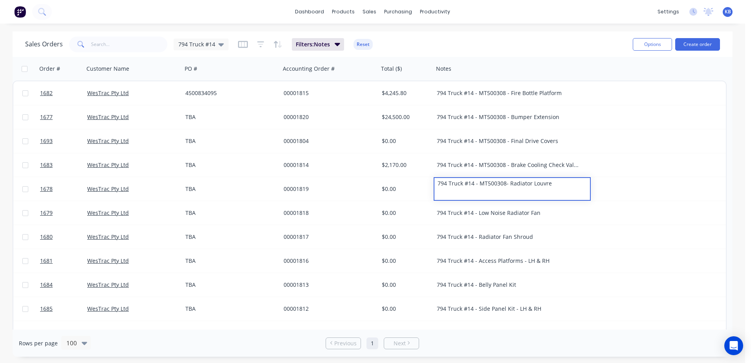
click at [504, 189] on div "794 Truck #14 - MT500308- Radiator Louvre" at bounding box center [512, 183] width 156 height 11
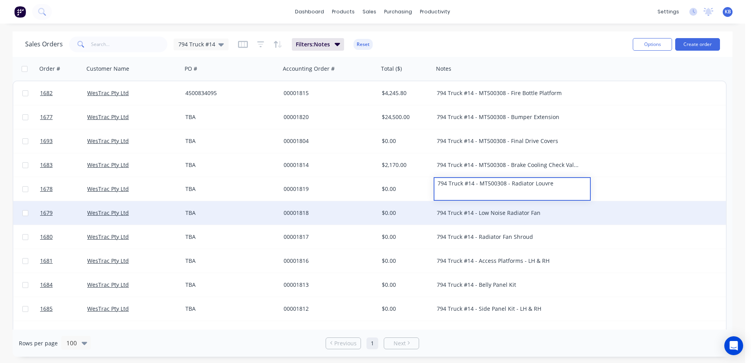
click at [470, 212] on div "794 Truck #14 - Low Noise Radiator Fan" at bounding box center [508, 213] width 143 height 8
click at [473, 214] on div "794 Truck #14 - Low Noise Radiator Fan" at bounding box center [508, 213] width 143 height 8
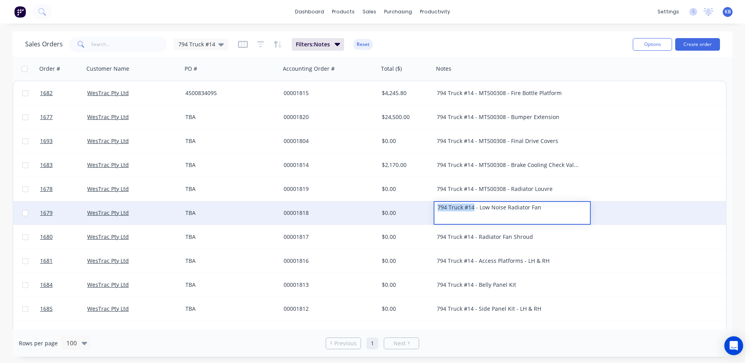
drag, startPoint x: 474, startPoint y: 209, endPoint x: 386, endPoint y: 203, distance: 88.5
click at [386, 203] on div "1679 WesTrac Pty Ltd TBA 00001818 $0.00 794 Truck #14 - Low Noise Radiator Fan" at bounding box center [369, 213] width 713 height 24
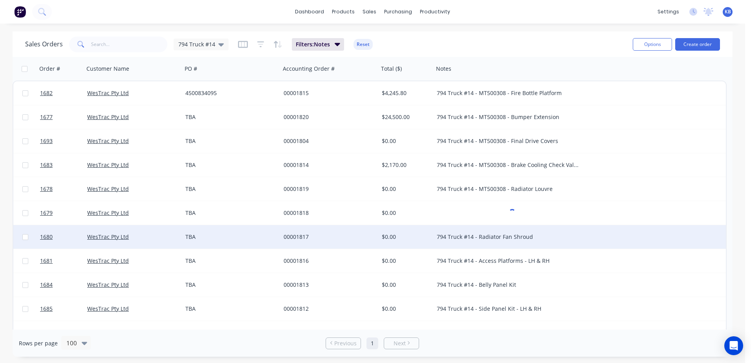
click at [474, 238] on div "794 Truck #14 - Radiator Fan Shroud" at bounding box center [508, 237] width 143 height 8
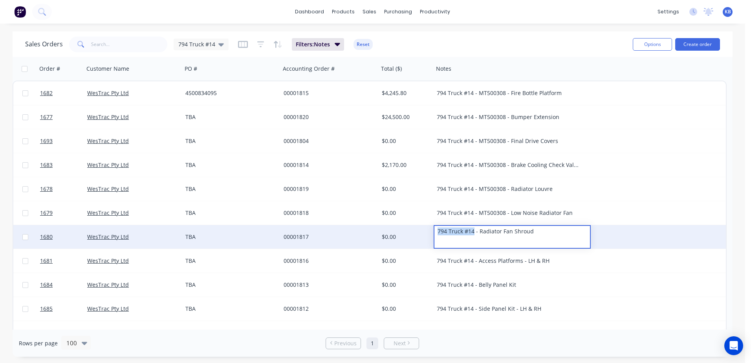
drag, startPoint x: 473, startPoint y: 233, endPoint x: 394, endPoint y: 232, distance: 79.4
click at [394, 232] on div "1680 WesTrac Pty Ltd TBA 00001817 $0.00 794 Truck #14 - Radiator Fan Shroud" at bounding box center [369, 237] width 713 height 24
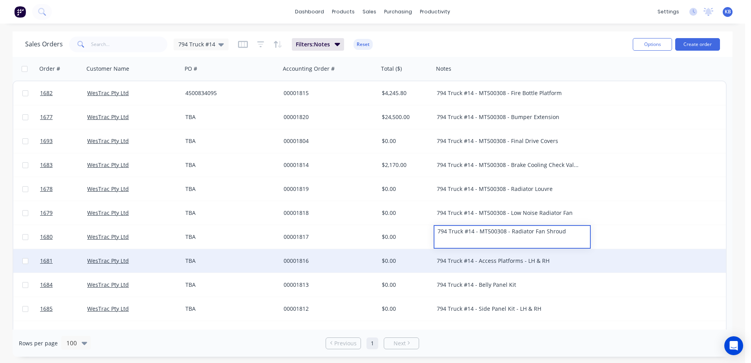
click at [472, 258] on div "794 Truck #14 - Access Platforms - LH & RH" at bounding box center [508, 261] width 143 height 8
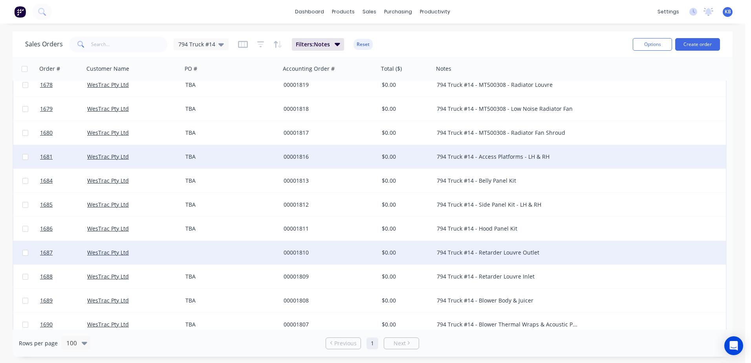
scroll to position [118, 0]
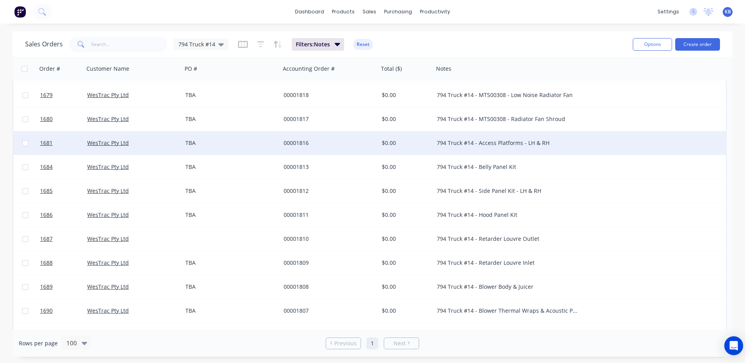
click at [478, 146] on div "794 Truck #14 - Access Platforms - LH & RH" at bounding box center [508, 143] width 143 height 8
click at [476, 141] on div "794 Truck #14 - Access Platforms - LH & RH" at bounding box center [512, 137] width 156 height 11
click at [501, 140] on div "794 Truck #14 - MT5003008 - Access Platforms - LH & RH" at bounding box center [512, 137] width 156 height 11
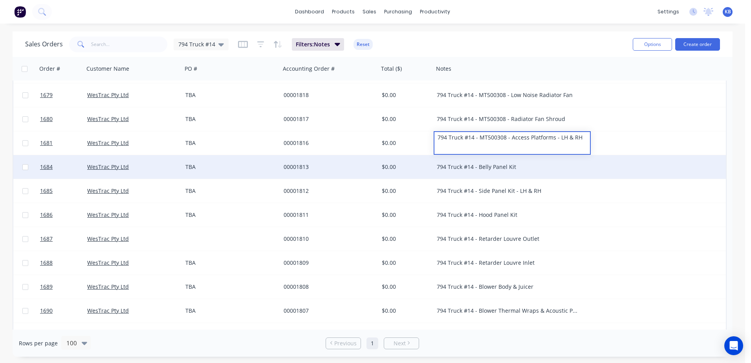
click at [554, 174] on div "794 Truck #14 - Belly Panel Kit" at bounding box center [512, 167] width 157 height 24
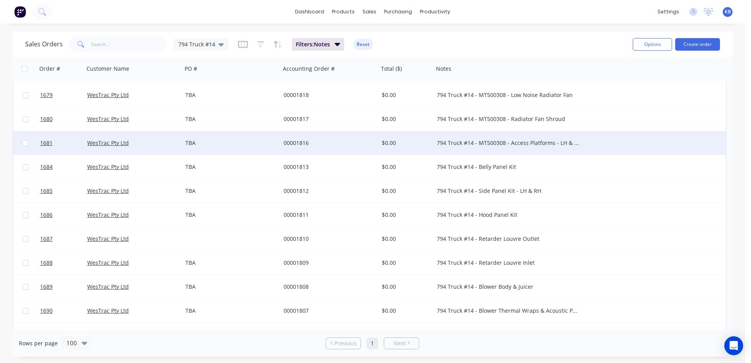
click at [503, 144] on div "794 Truck #14 - MT500308 - Access Platforms - LH & RH" at bounding box center [508, 143] width 143 height 8
drag, startPoint x: 509, startPoint y: 139, endPoint x: 476, endPoint y: 143, distance: 33.6
click at [476, 143] on div "794 Truck #14 - MT500308 - Access Platforms - LH & RH" at bounding box center [512, 143] width 157 height 24
drag, startPoint x: 505, startPoint y: 144, endPoint x: 485, endPoint y: 145, distance: 19.7
click at [485, 145] on div "794 Truck #14 - MT500308 - Access Platforms - LH & RH" at bounding box center [508, 143] width 143 height 8
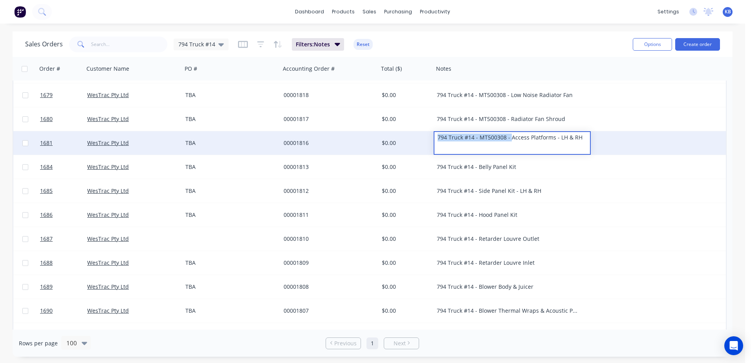
drag, startPoint x: 510, startPoint y: 140, endPoint x: 386, endPoint y: 139, distance: 124.1
click at [386, 139] on div "1681 WesTrac Pty Ltd TBA 00001816 $0.00 794 Truck #14 - MT500308 - Access Platf…" at bounding box center [369, 143] width 713 height 24
copy div "794 Truck #14 - MT500308 -"
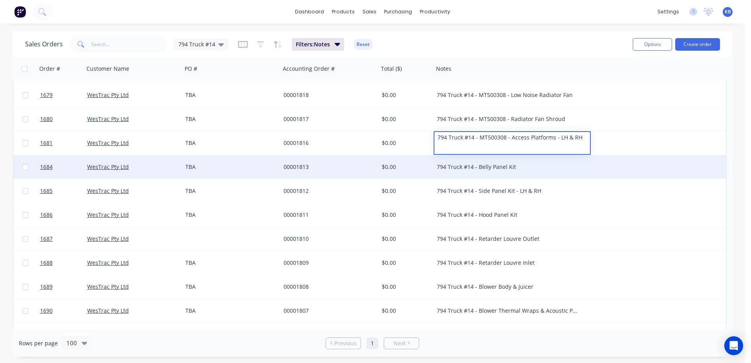
click at [511, 168] on div "794 Truck #14 - Belly Panel Kit" at bounding box center [508, 167] width 143 height 8
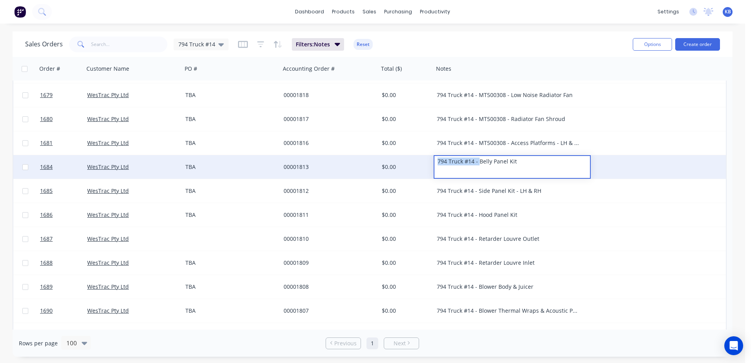
drag, startPoint x: 478, startPoint y: 162, endPoint x: 425, endPoint y: 163, distance: 52.6
click at [426, 163] on div "1684 WesTrac Pty Ltd TBA 00001813 $0.00 794 Truck #14 - Belly Panel Kit" at bounding box center [369, 167] width 713 height 24
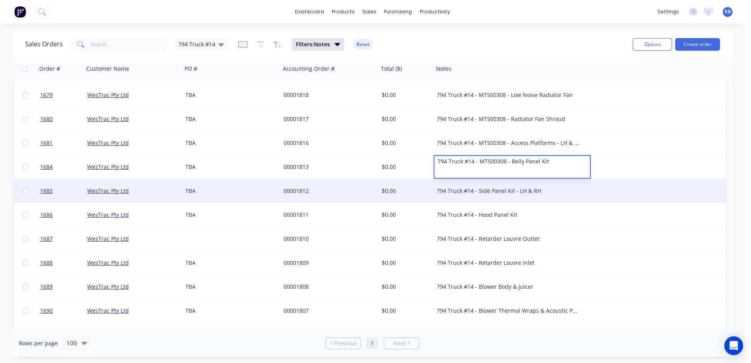
click at [478, 192] on div "794 Truck #14 - Side Panel Kit - LH & RH" at bounding box center [508, 191] width 143 height 8
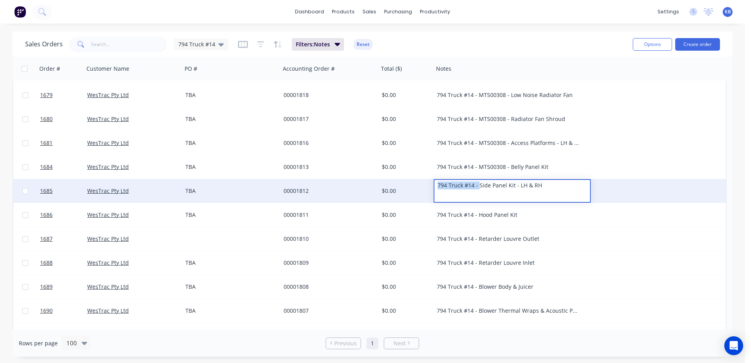
drag, startPoint x: 478, startPoint y: 188, endPoint x: 359, endPoint y: 184, distance: 119.9
click at [359, 185] on div "1685 WesTrac Pty Ltd TBA 00001812 $0.00 794 Truck #14 - Side Panel Kit - LH & RH" at bounding box center [369, 191] width 713 height 24
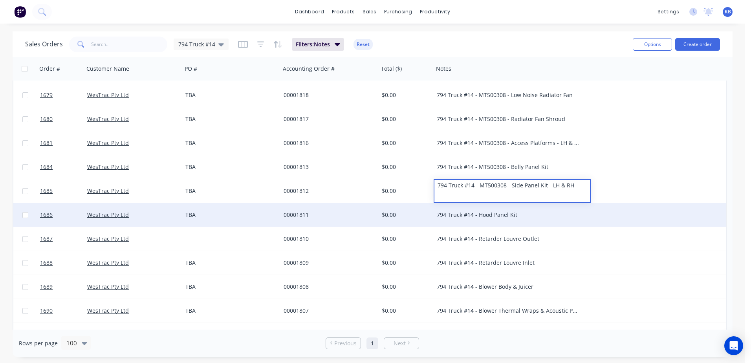
click at [480, 215] on div "794 Truck #14 - Hood Panel Kit" at bounding box center [508, 215] width 143 height 8
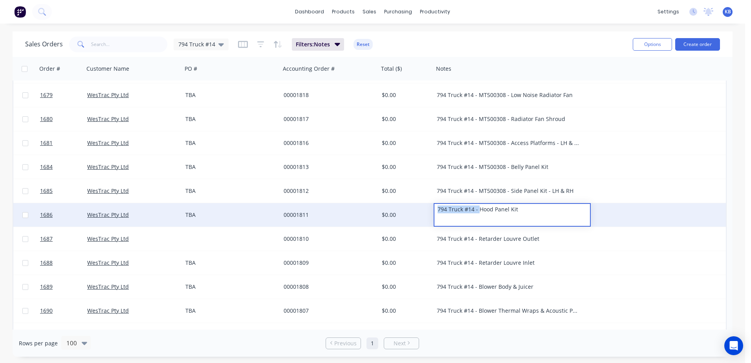
drag, startPoint x: 479, startPoint y: 209, endPoint x: 313, endPoint y: 203, distance: 166.3
click at [313, 203] on div "1686 WesTrac Pty Ltd TBA 00001811 $0.00 794 Truck #14 - Hood Panel Kit" at bounding box center [369, 215] width 713 height 24
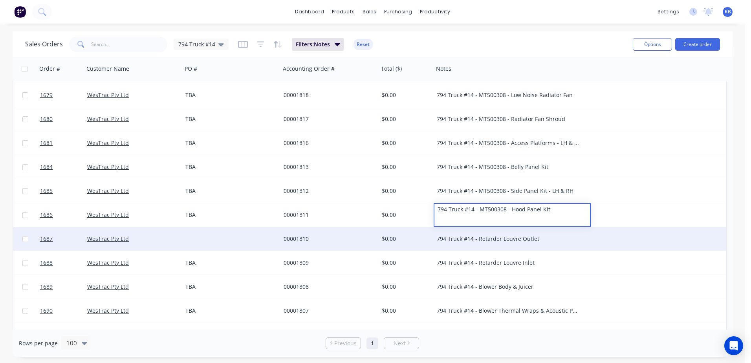
click at [507, 238] on div "794 Truck #14 - Retarder Louvre Outlet" at bounding box center [508, 239] width 143 height 8
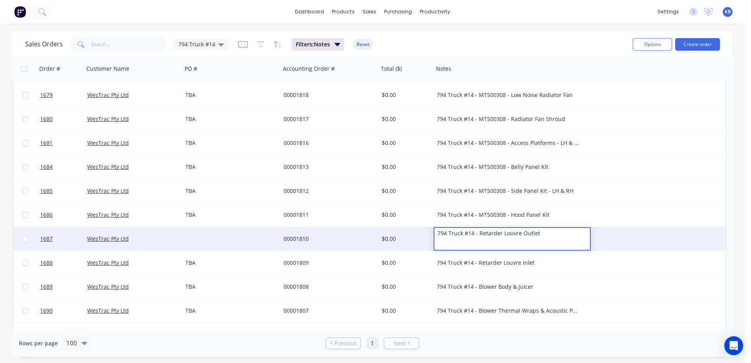
click at [504, 234] on div "794 Truck #14 - Retarder Louvre Outlet" at bounding box center [512, 233] width 156 height 11
drag, startPoint x: 478, startPoint y: 235, endPoint x: 418, endPoint y: 231, distance: 59.8
click at [418, 231] on div "1687 WesTrac Pty Ltd 00001810 $0.00 794 Truck #14 - Retarder Louvre Outlet" at bounding box center [369, 239] width 713 height 24
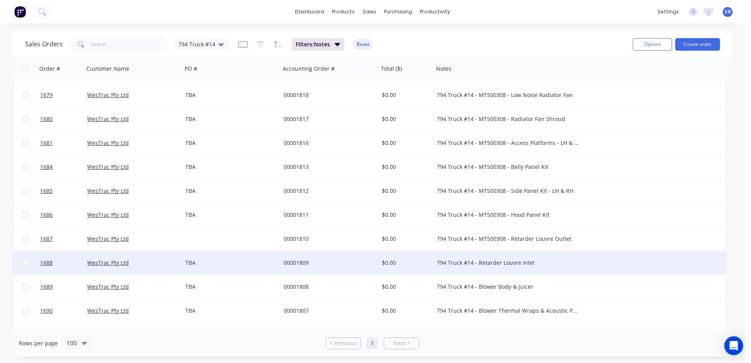
click at [476, 264] on div "794 Truck #14 - Retarder Louvre Inlet" at bounding box center [508, 263] width 143 height 8
drag, startPoint x: 479, startPoint y: 258, endPoint x: 433, endPoint y: 257, distance: 46.0
click at [433, 257] on div "1688 WesTrac Pty Ltd TBA 00001809 $0.00 794 Truck #14 - Retarder Louvre Inlet" at bounding box center [369, 263] width 713 height 24
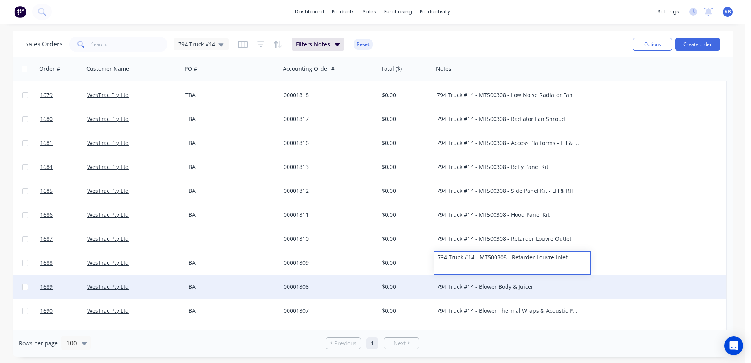
click at [474, 288] on div "794 Truck #14 - Blower Body & Juicer" at bounding box center [508, 287] width 143 height 8
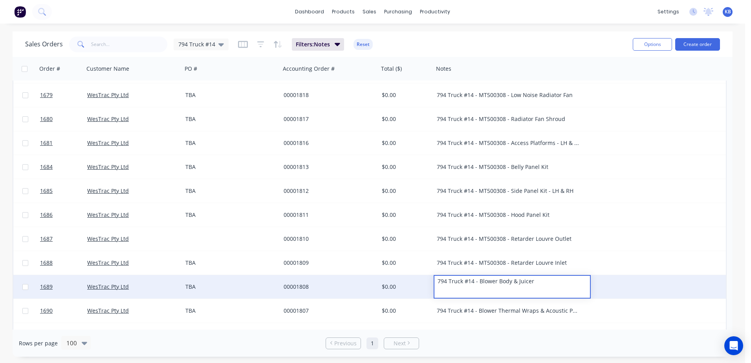
click at [481, 283] on div "794 Truck #14 - Blower Body & Juicer" at bounding box center [512, 281] width 156 height 11
drag, startPoint x: 479, startPoint y: 283, endPoint x: 428, endPoint y: 280, distance: 50.8
click at [428, 280] on div "1689 WesTrac Pty Ltd TBA 00001808 $0.00 794 Truck #14 - Blower Body & Juicer" at bounding box center [369, 287] width 713 height 24
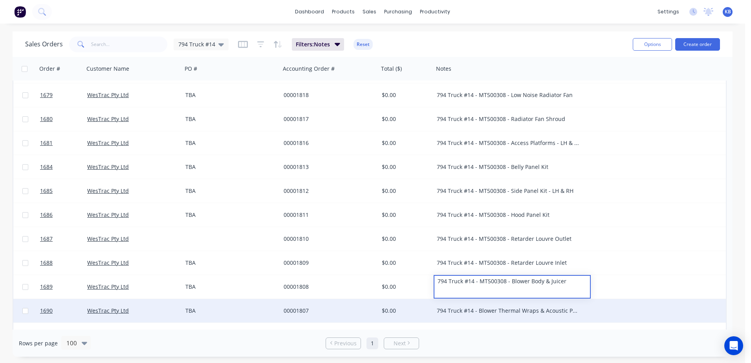
click at [473, 308] on div "794 Truck #14 - Blower Thermal Wraps & Acoustic Panels" at bounding box center [508, 311] width 143 height 8
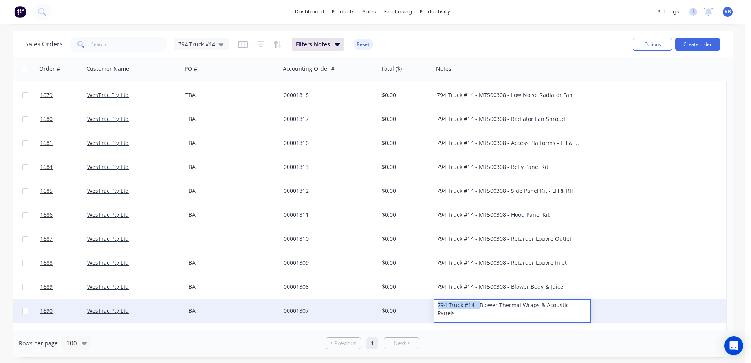
drag, startPoint x: 478, startPoint y: 306, endPoint x: 411, endPoint y: 300, distance: 67.4
click at [411, 300] on div "1690 WesTrac Pty Ltd TBA 00001807 $0.00 794 Truck #14 - Blower Thermal Wraps & …" at bounding box center [369, 311] width 713 height 24
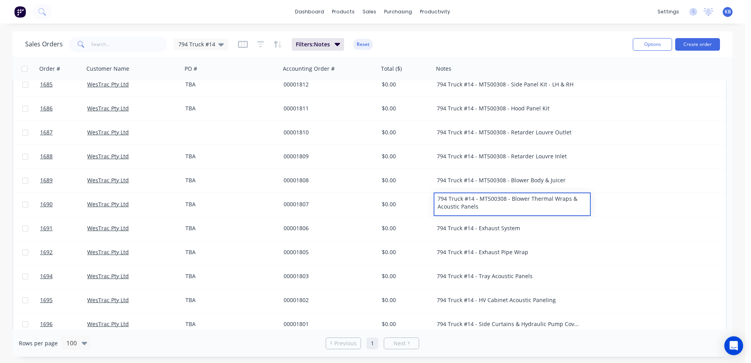
scroll to position [230, 0]
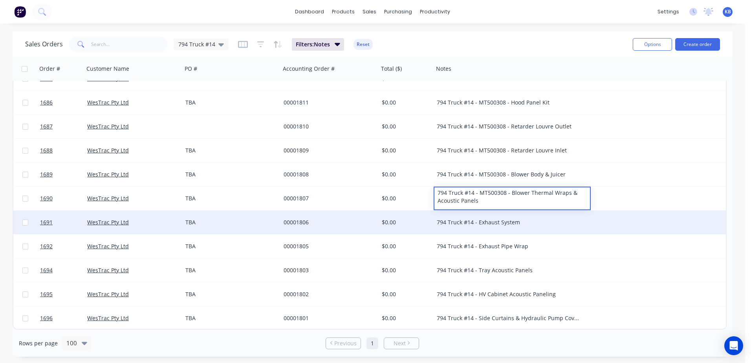
click at [492, 220] on div "794 Truck #14 - Exhaust System" at bounding box center [508, 222] width 143 height 8
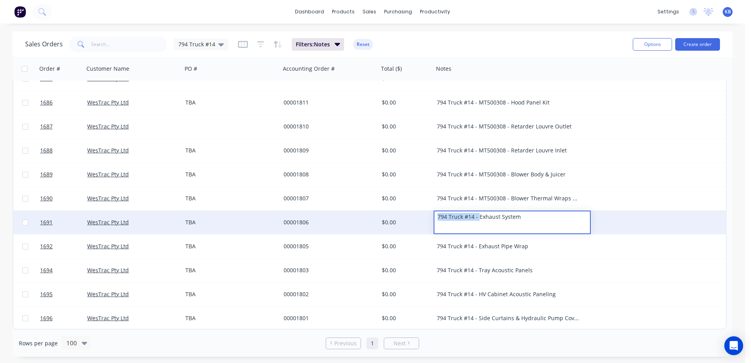
drag, startPoint x: 478, startPoint y: 217, endPoint x: 406, endPoint y: 214, distance: 71.5
click at [406, 214] on div "1691 WesTrac Pty Ltd TBA 00001806 $0.00 794 Truck #14 - Exhaust System" at bounding box center [369, 223] width 713 height 24
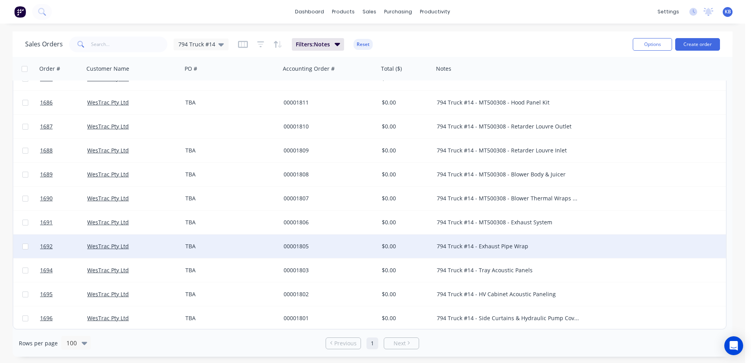
click at [479, 246] on div "794 Truck #14 - Exhaust Pipe Wrap" at bounding box center [508, 246] width 143 height 8
click at [477, 243] on div "794 Truck #14 - Exhaust Pipe Wrap" at bounding box center [512, 240] width 156 height 11
drag, startPoint x: 479, startPoint y: 242, endPoint x: 402, endPoint y: 242, distance: 77.0
click at [402, 242] on div "1692 WesTrac Pty Ltd TBA 00001805 $0.00 794 Truck #14 - Exhaust Pipe Wrap" at bounding box center [369, 246] width 713 height 24
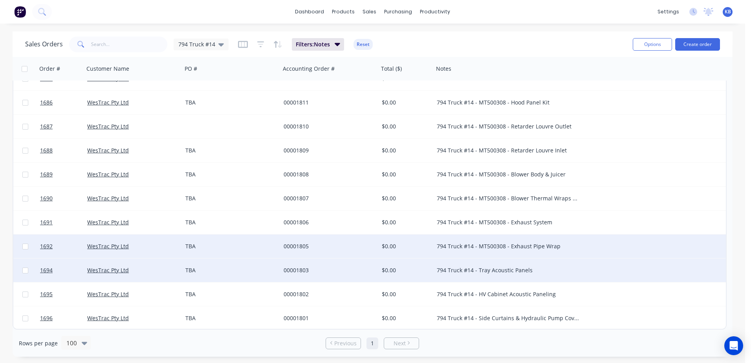
click at [477, 270] on div "794 Truck #14 - Tray Acoustic Panels" at bounding box center [508, 270] width 143 height 8
click at [477, 266] on div "794 Truck #14 - Tray Acoustic Panels" at bounding box center [512, 264] width 156 height 11
drag, startPoint x: 479, startPoint y: 266, endPoint x: 424, endPoint y: 265, distance: 54.6
click at [422, 265] on div "1694 WesTrac Pty Ltd TBA 00001803 $0.00 794 Truck #14 - Tray Acoustic Panels" at bounding box center [369, 270] width 713 height 24
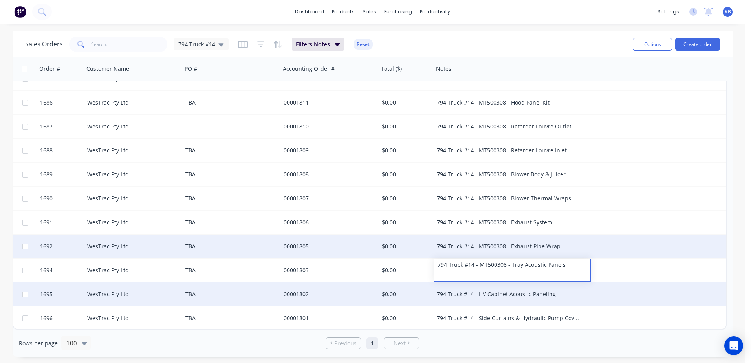
click at [476, 295] on div "794 Truck #14 - HV Cabinet Acoustic Paneling" at bounding box center [508, 294] width 143 height 8
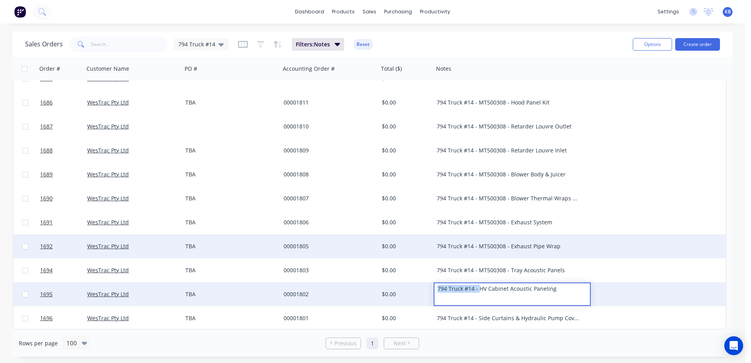
drag, startPoint x: 479, startPoint y: 291, endPoint x: 426, endPoint y: 287, distance: 53.1
click at [426, 287] on div "1695 WesTrac Pty Ltd TBA 00001802 $0.00 794 Truck #14 - HV Cabinet Acoustic Pan…" at bounding box center [369, 294] width 713 height 24
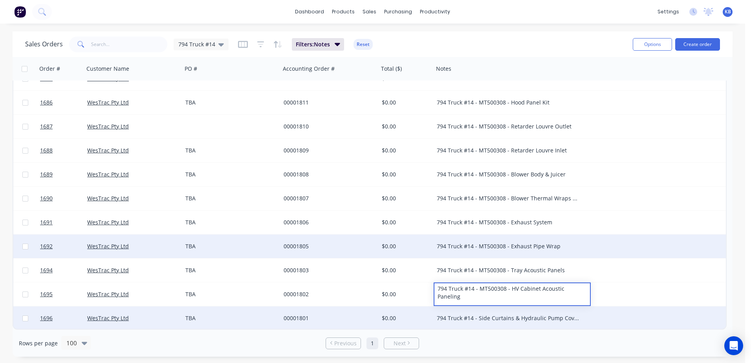
click at [477, 316] on div "794 Truck #14 - Side Curtains & Hydraulic Pump Covers" at bounding box center [508, 318] width 143 height 8
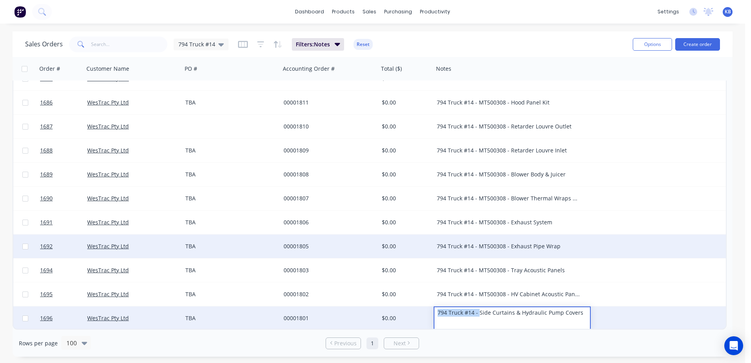
drag, startPoint x: 478, startPoint y: 313, endPoint x: 425, endPoint y: 307, distance: 53.3
click at [426, 308] on div "1696 WesTrac Pty Ltd TBA 00001801 $0.00 794 Truck #14 - Side Curtains & Hydraul…" at bounding box center [369, 318] width 713 height 24
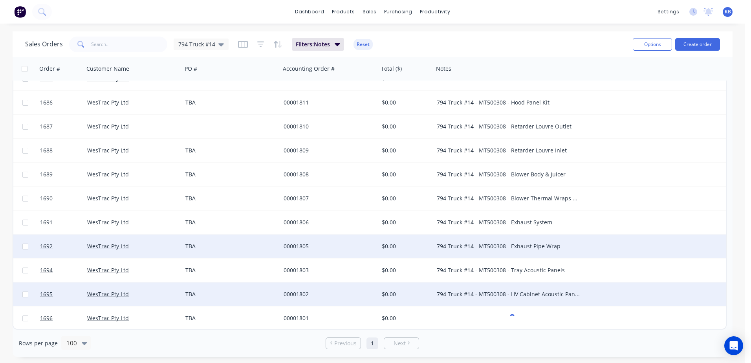
click at [651, 302] on div "1695 WesTrac Pty Ltd TBA 00001802 $0.00 794 Truck #14 - MT500308 - HV Cabinet A…" at bounding box center [369, 294] width 713 height 24
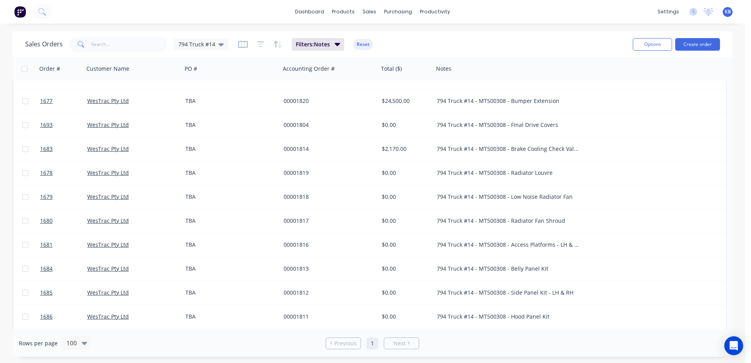
scroll to position [0, 0]
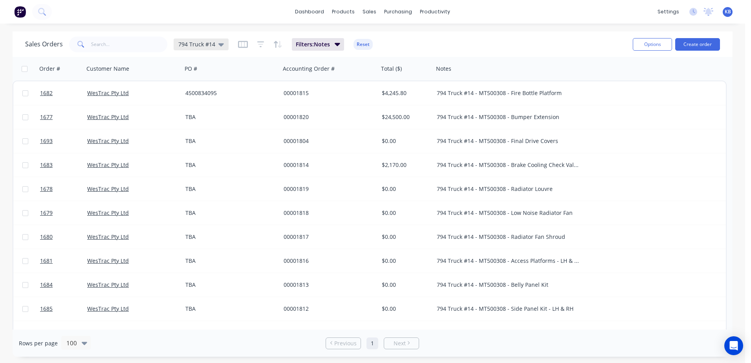
click at [220, 44] on icon at bounding box center [220, 44] width 5 height 3
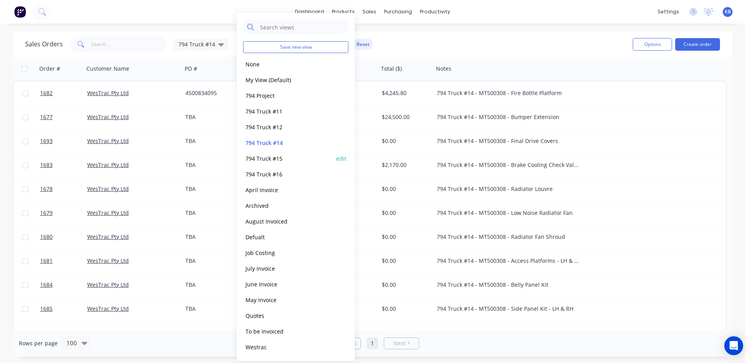
click at [278, 154] on button "794 Truck #15" at bounding box center [288, 158] width 90 height 9
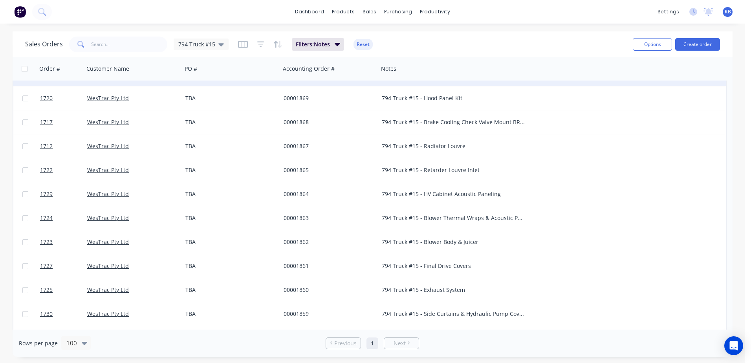
scroll to position [73, 0]
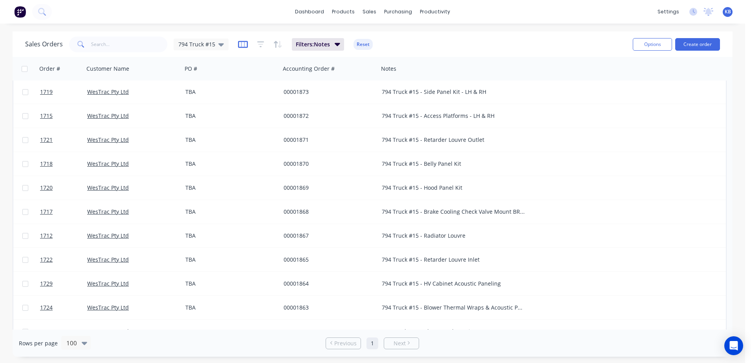
click at [246, 48] on icon "button" at bounding box center [243, 44] width 10 height 8
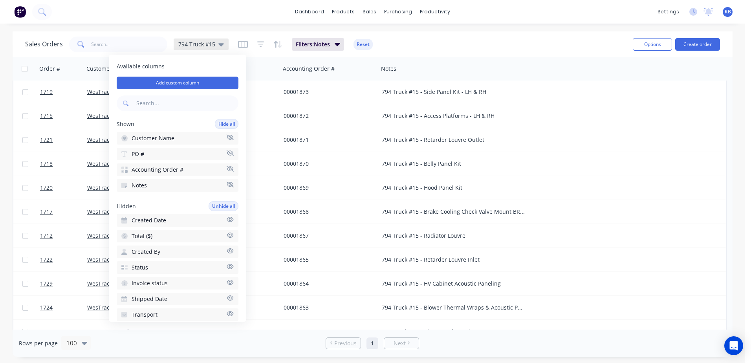
click at [224, 44] on div "794 Truck #15" at bounding box center [201, 44] width 55 height 12
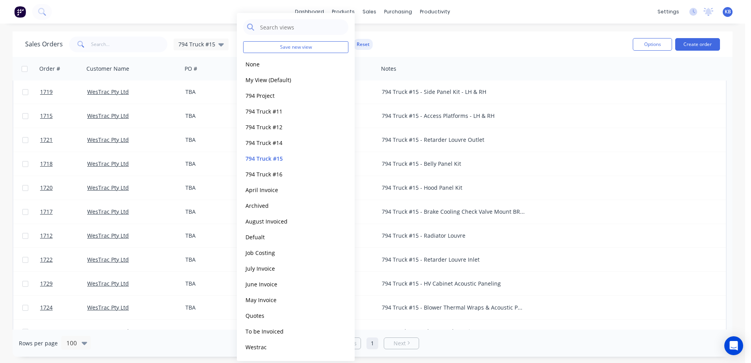
click at [170, 20] on div "dashboard products sales purchasing productivity dashboard products Product Cat…" at bounding box center [372, 12] width 745 height 24
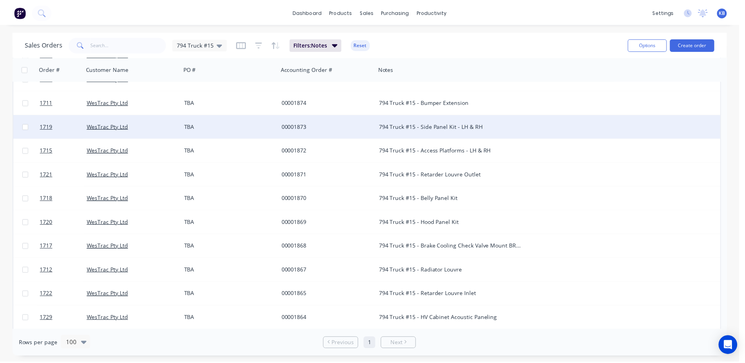
scroll to position [0, 0]
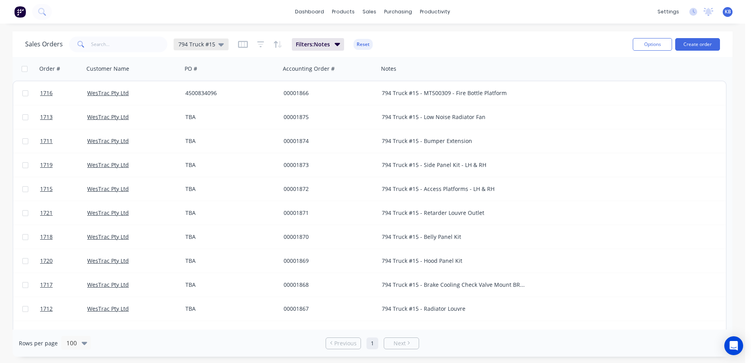
click at [223, 45] on div "794 Truck #15" at bounding box center [201, 44] width 55 height 12
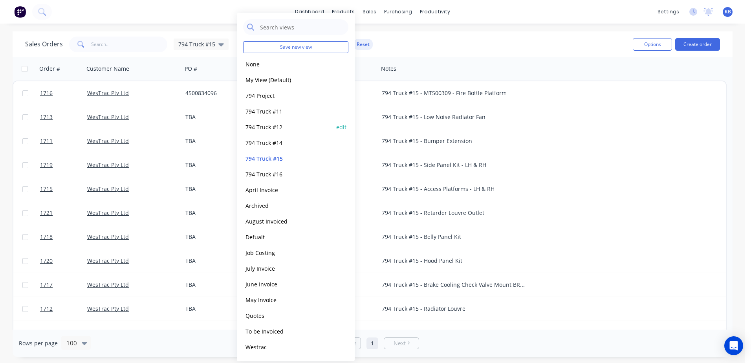
click at [275, 119] on div "794 Truck #12 edit" at bounding box center [295, 127] width 105 height 16
click at [276, 114] on button "794 Truck #11" at bounding box center [288, 111] width 90 height 9
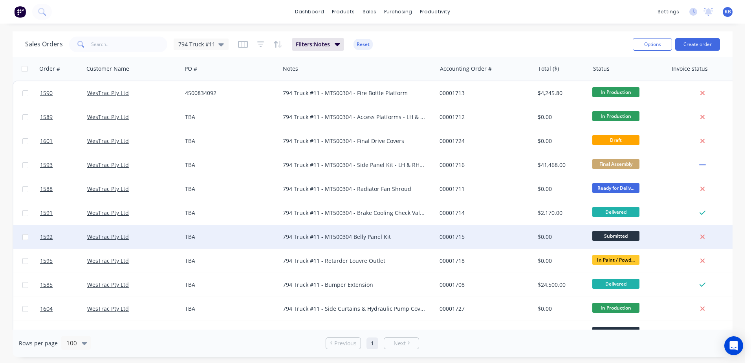
click at [351, 238] on div "794 Truck #11 - MT500304 Belly Panel Kit" at bounding box center [354, 237] width 143 height 8
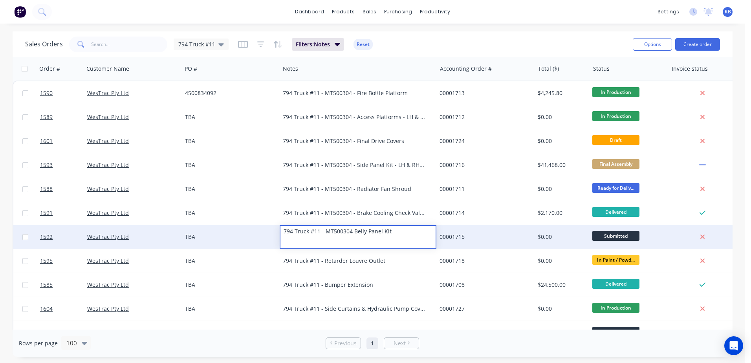
click at [351, 237] on div "794 Truck #11 - MT500304 Belly Panel Kit" at bounding box center [357, 231] width 155 height 11
drag, startPoint x: 357, startPoint y: 242, endPoint x: 247, endPoint y: 233, distance: 109.9
click at [247, 233] on div "1592 WesTrac Pty Ltd TBA 794 Truck #11 - MT500304 - Belly Panel Kit 00001715 $0…" at bounding box center [376, 237] width 727 height 24
click at [354, 237] on div "794 Truck #11 - MT500304 - Belly Panel Kit" at bounding box center [357, 231] width 155 height 11
drag, startPoint x: 357, startPoint y: 241, endPoint x: 265, endPoint y: 241, distance: 92.7
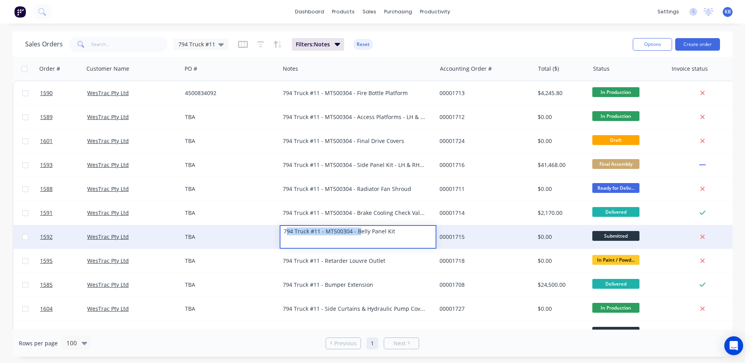
click at [265, 241] on div "1592 WesTrac Pty Ltd TBA 794 Truck #11 - MT500304 - Belly Panel Kit 00001715 $0…" at bounding box center [376, 237] width 727 height 24
copy div "794 Truck #11 - MT500304 -"
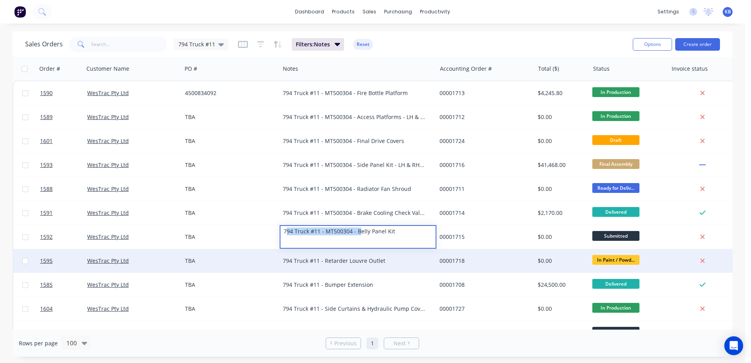
click at [359, 265] on div "794 Truck #11 - Retarder Louvre Outlet" at bounding box center [358, 261] width 157 height 24
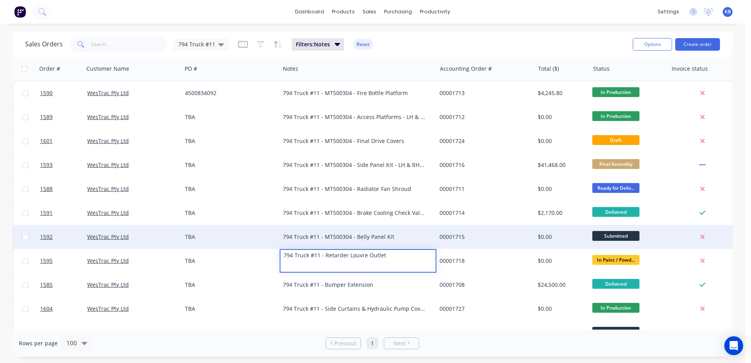
click at [320, 233] on div "794 Truck #11 - MT500304 - Belly Panel Kit" at bounding box center [354, 237] width 143 height 8
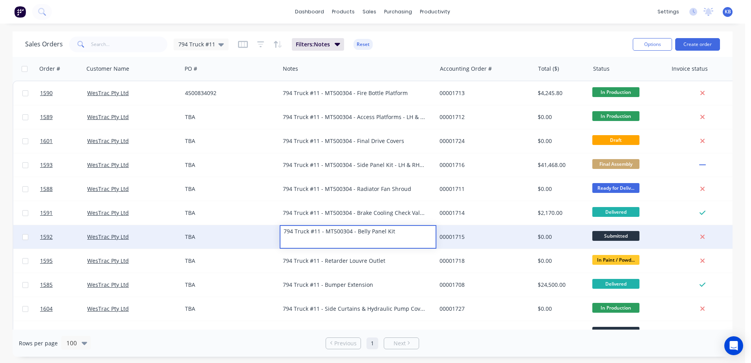
click at [290, 235] on div "794 Truck #11 - MT500304 - Belly Panel Kit" at bounding box center [357, 231] width 155 height 11
click at [286, 237] on div "794 Truck #11 - MT500304 - Belly Panel Kit" at bounding box center [357, 231] width 155 height 11
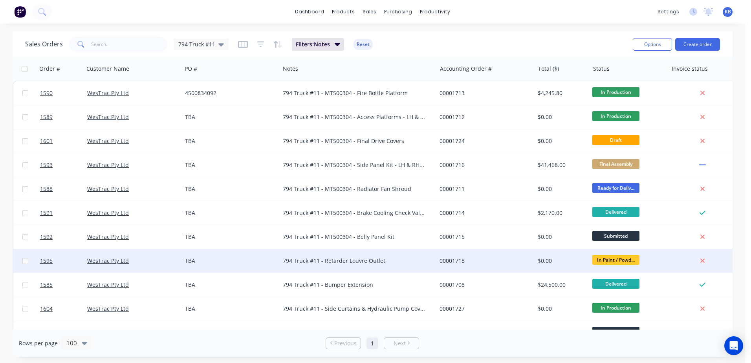
click at [368, 258] on div "794 Truck #11 - Retarder Louvre Outlet" at bounding box center [354, 261] width 143 height 8
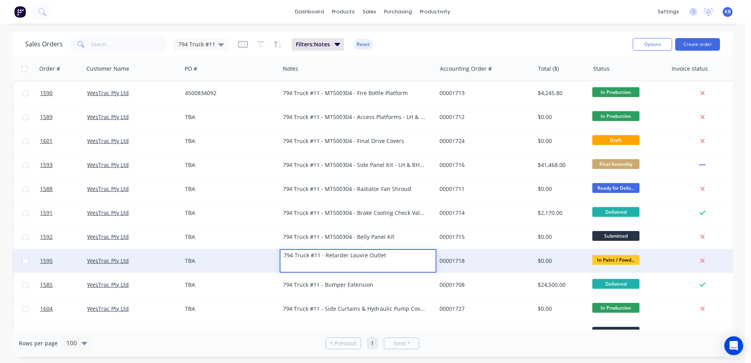
click at [324, 255] on div "794 Truck #11 - Retarder Louvre Outlet" at bounding box center [357, 255] width 155 height 11
drag, startPoint x: 324, startPoint y: 255, endPoint x: 267, endPoint y: 253, distance: 57.0
click at [267, 253] on div "1595 WesTrac Pty Ltd TBA 794 Truck #11 - Retarder Louvre Outlet 00001718 $0.00 …" at bounding box center [376, 261] width 727 height 24
click at [325, 258] on div "794 Truck #11 - Retarder Louvre Outlet" at bounding box center [357, 255] width 155 height 11
drag, startPoint x: 325, startPoint y: 256, endPoint x: 273, endPoint y: 255, distance: 52.6
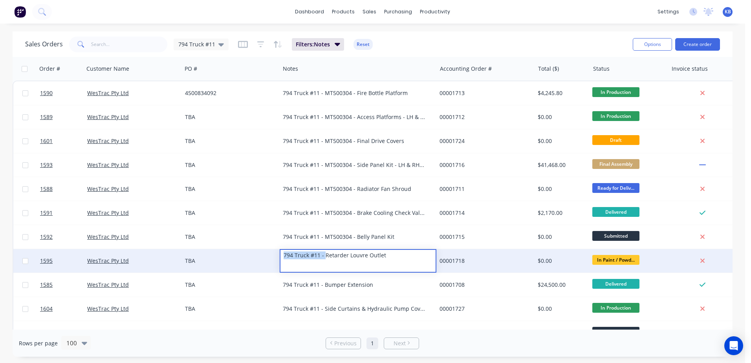
click at [273, 255] on div "1595 WesTrac Pty Ltd TBA 794 Truck #11 - Retarder Louvre Outlet 00001718 $0.00 …" at bounding box center [376, 261] width 727 height 24
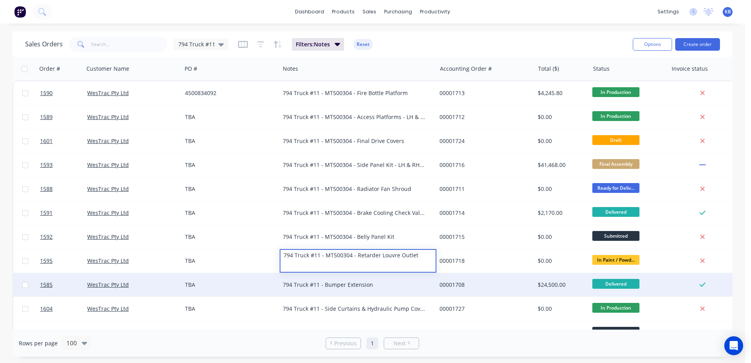
click at [341, 290] on div "794 Truck #11 - Bumper Extension" at bounding box center [358, 285] width 157 height 24
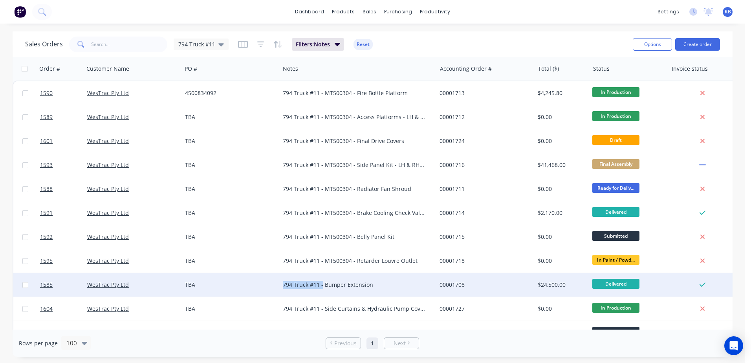
drag, startPoint x: 322, startPoint y: 286, endPoint x: 262, endPoint y: 283, distance: 60.2
click at [262, 283] on div "1585 WesTrac Pty Ltd TBA 794 Truck #11 - Bumper Extension 00001708 $24,500.00 D…" at bounding box center [376, 285] width 727 height 24
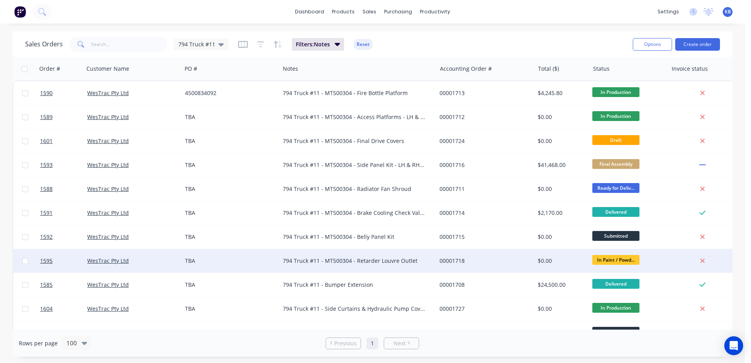
click at [351, 262] on div "794 Truck #11 - MT500304 - Retarder Louvre Outlet" at bounding box center [354, 261] width 143 height 8
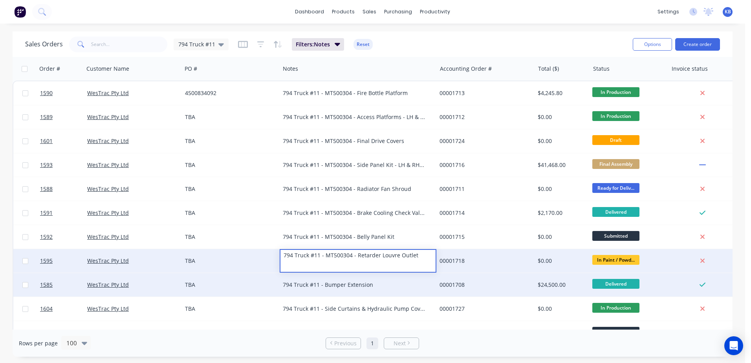
click at [363, 282] on div "794 Truck #11 - Bumper Extension" at bounding box center [354, 285] width 143 height 8
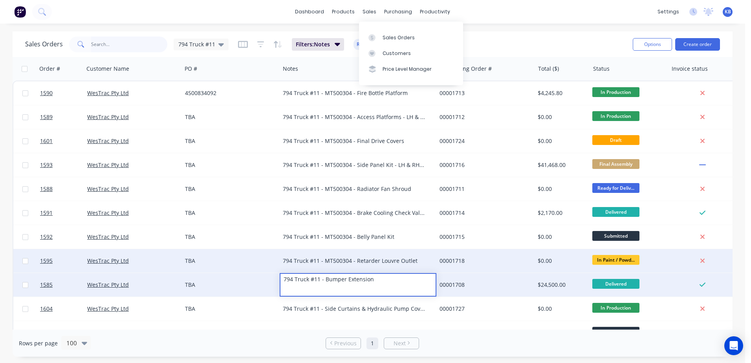
click at [103, 49] on input "text" at bounding box center [129, 45] width 77 height 16
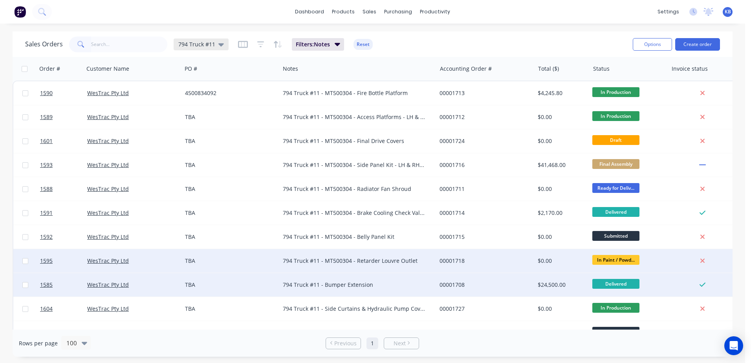
click at [202, 48] on div "794 Truck #11" at bounding box center [201, 44] width 55 height 12
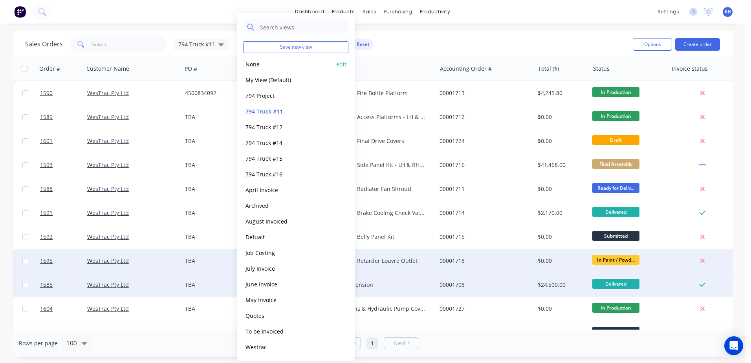
click at [253, 70] on div "None edit" at bounding box center [295, 64] width 105 height 16
click at [257, 78] on button "My View (Default)" at bounding box center [288, 79] width 90 height 9
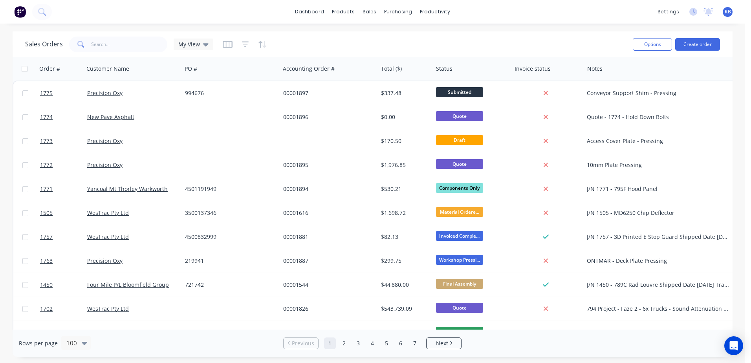
click at [104, 55] on div "Sales Orders My View Options Create order" at bounding box center [373, 44] width 720 height 26
click at [109, 48] on input "text" at bounding box center [129, 45] width 77 height 16
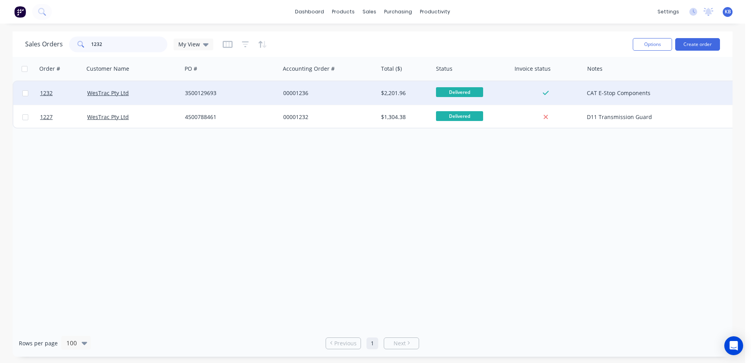
type input "1232"
click at [266, 97] on div "3500129693" at bounding box center [231, 93] width 98 height 24
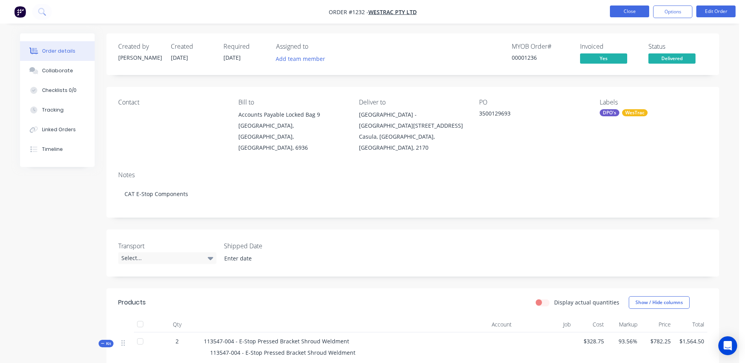
click at [642, 16] on button "Close" at bounding box center [629, 11] width 39 height 12
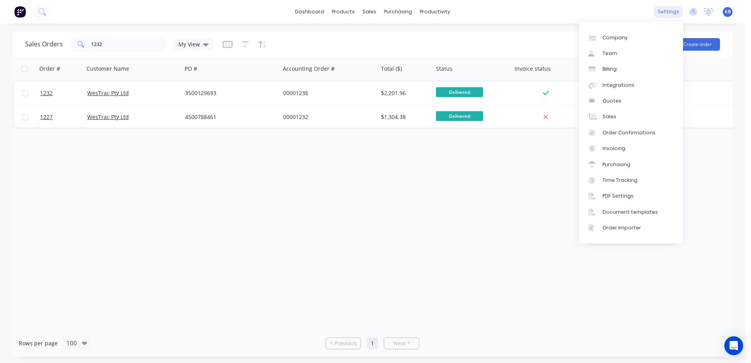
click at [669, 7] on div "settings" at bounding box center [668, 12] width 29 height 12
click at [607, 216] on link "Document templates" at bounding box center [631, 212] width 104 height 16
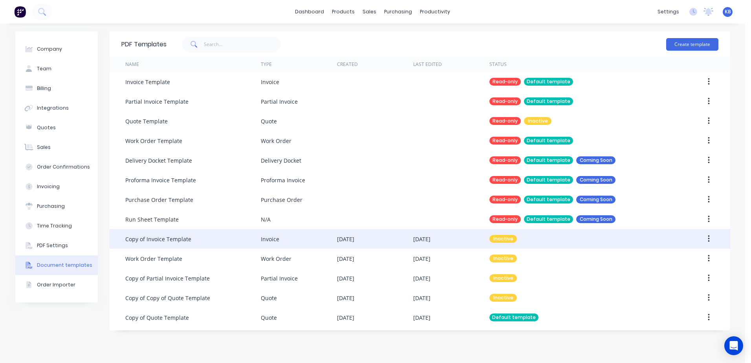
click at [212, 242] on div "Copy of Invoice Template" at bounding box center [193, 239] width 136 height 20
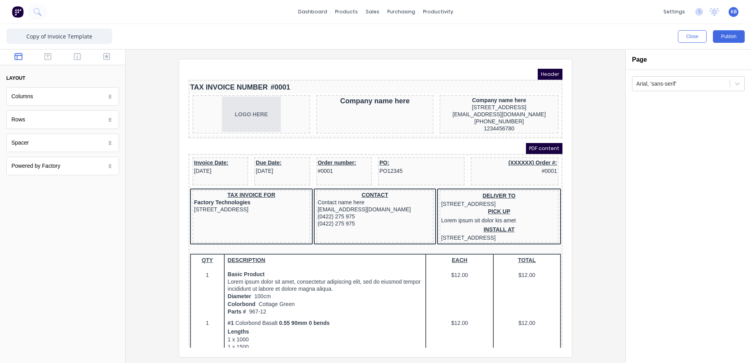
click at [51, 126] on div "Rows" at bounding box center [62, 119] width 113 height 18
click at [112, 123] on div at bounding box center [110, 120] width 8 height 8
click at [64, 35] on input "Copy of Invoice Template" at bounding box center [59, 36] width 106 height 16
click at [676, 84] on div at bounding box center [681, 84] width 90 height 10
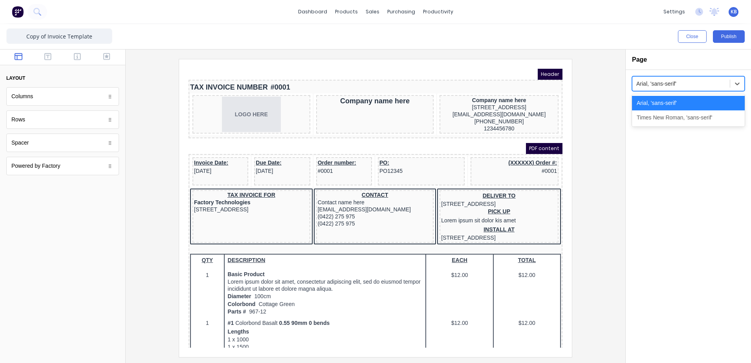
click at [59, 118] on div "Rows" at bounding box center [62, 119] width 113 height 18
click at [112, 116] on div at bounding box center [110, 120] width 8 height 8
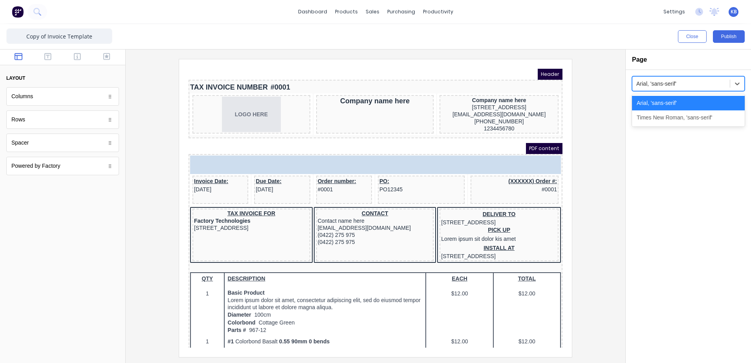
drag, startPoint x: 112, startPoint y: 120, endPoint x: 62, endPoint y: 121, distance: 49.9
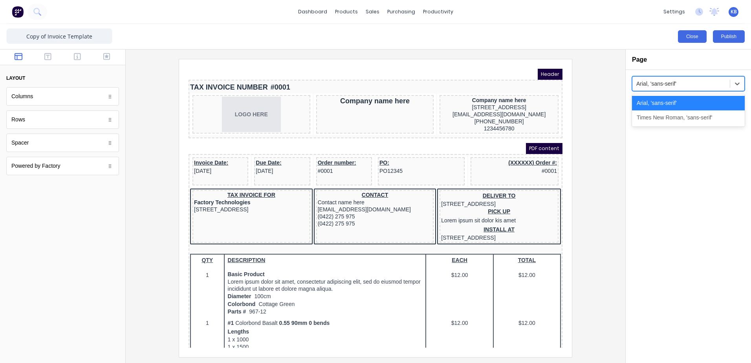
click at [690, 42] on button "Close" at bounding box center [692, 36] width 29 height 13
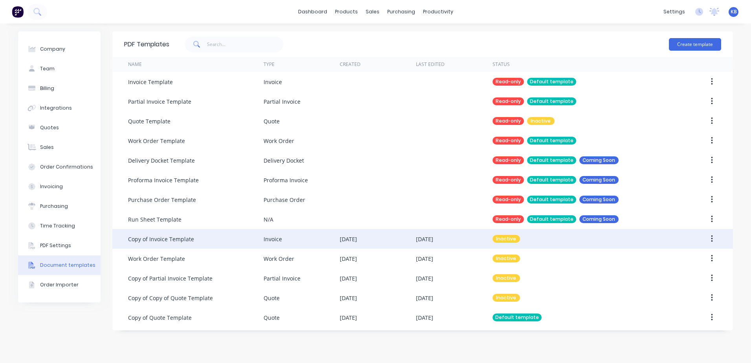
click at [357, 240] on div "[DATE]" at bounding box center [348, 239] width 17 height 8
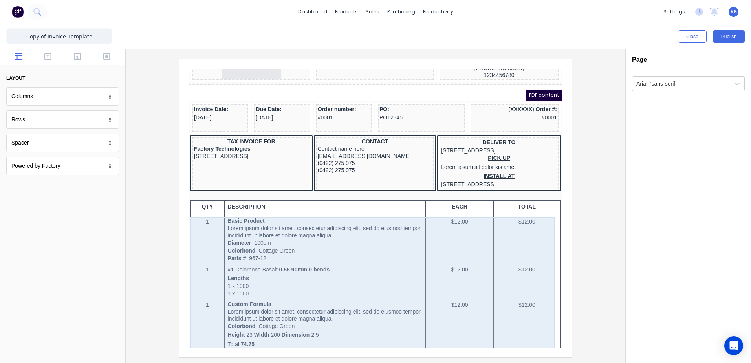
scroll to position [39, 0]
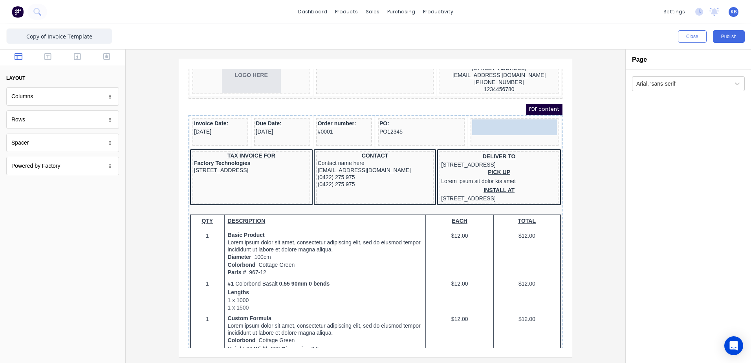
drag, startPoint x: 529, startPoint y: 117, endPoint x: 57, endPoint y: 219, distance: 482.6
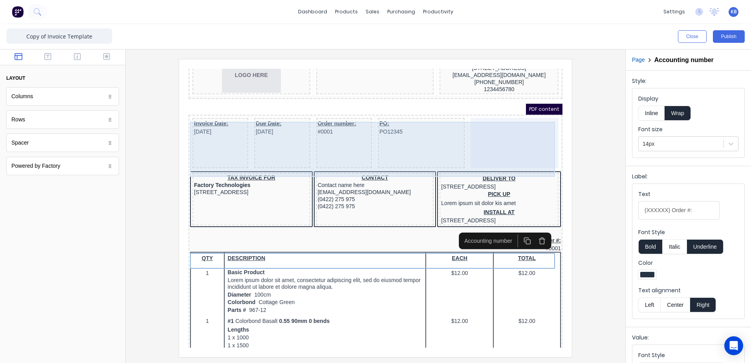
click at [506, 139] on div at bounding box center [505, 133] width 88 height 50
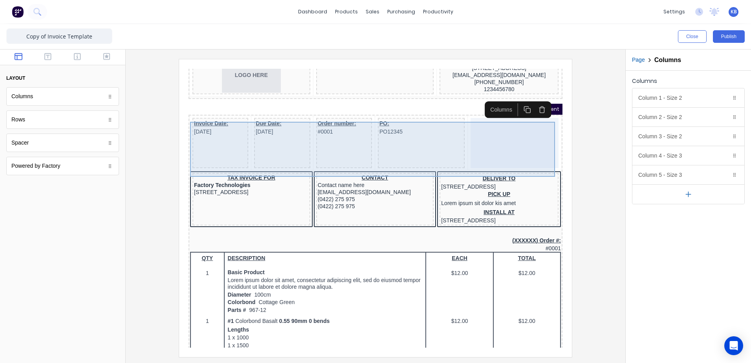
click at [492, 119] on div at bounding box center [505, 133] width 88 height 50
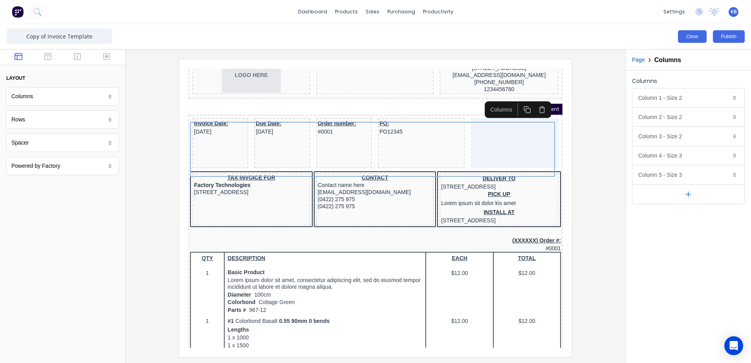
click at [696, 42] on button "Close" at bounding box center [692, 36] width 29 height 13
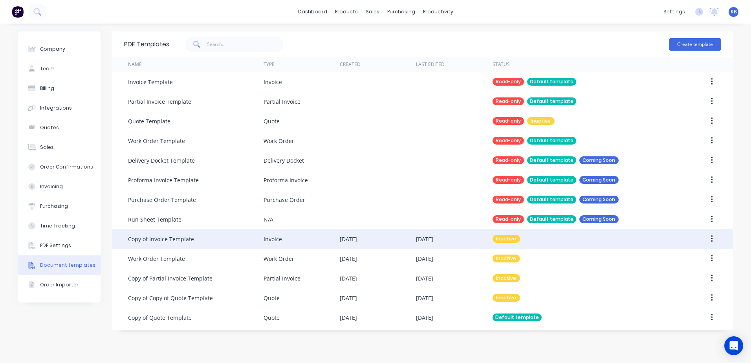
click at [192, 236] on div "Copy of Invoice Template" at bounding box center [161, 239] width 66 height 8
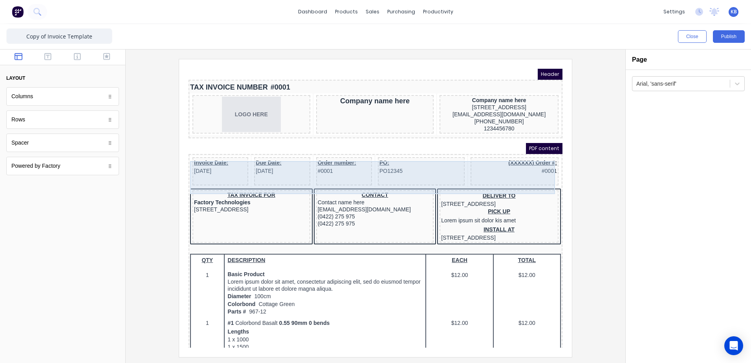
click at [517, 172] on div "(XXXXXX) Order #: #0001" at bounding box center [505, 162] width 88 height 28
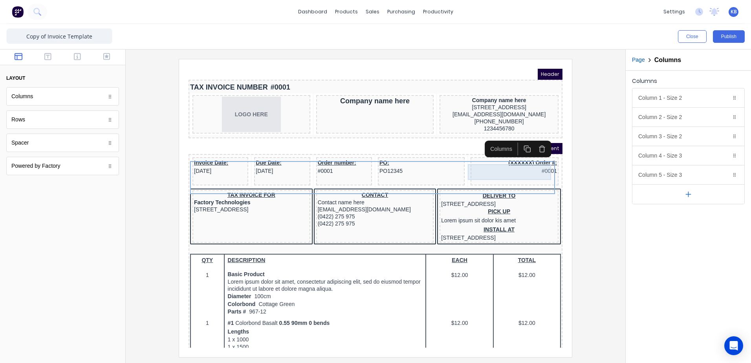
click at [522, 165] on div "(XXXXXX) Order #: #0001" at bounding box center [505, 157] width 85 height 16
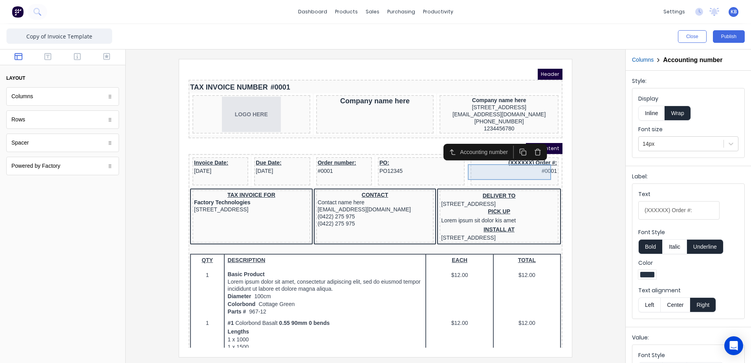
click at [532, 165] on div "(XXXXXX) Order #: #0001" at bounding box center [505, 157] width 85 height 16
drag, startPoint x: 697, startPoint y: 211, endPoint x: 623, endPoint y: 209, distance: 73.9
click at [623, 209] on div "Close Publish Components layout Columns Columns Rows Rows Spacer Spacer Powered…" at bounding box center [375, 193] width 751 height 339
type input "n"
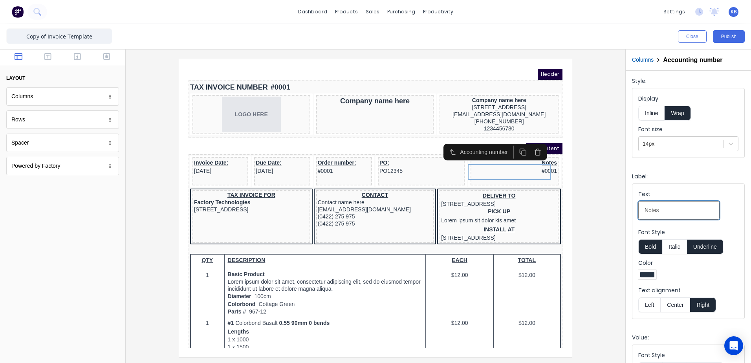
type input "Notes"
click at [662, 210] on input "Notes" at bounding box center [678, 210] width 81 height 18
click at [615, 282] on div at bounding box center [375, 208] width 487 height 298
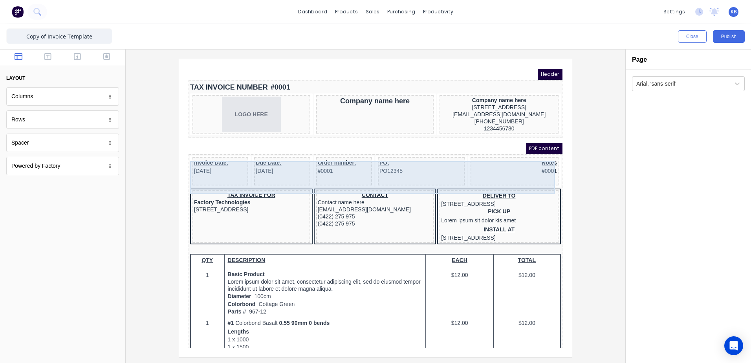
click at [531, 173] on div "Notes #0001" at bounding box center [505, 162] width 88 height 28
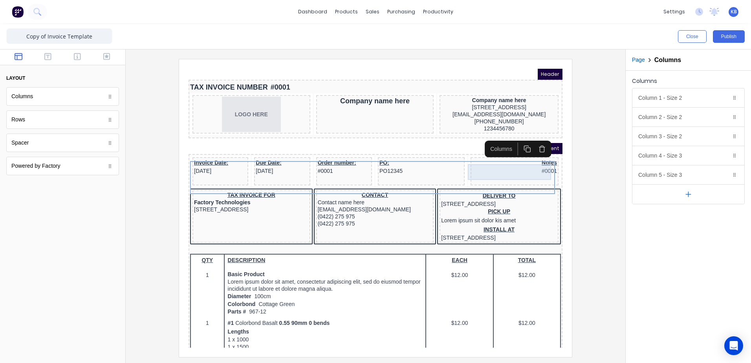
click at [530, 165] on div "Notes #0001" at bounding box center [505, 157] width 85 height 16
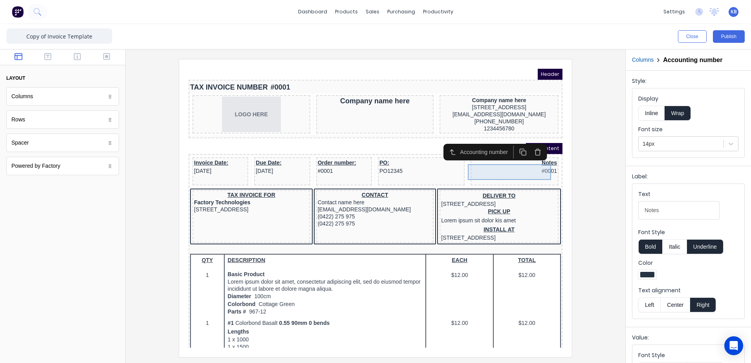
click at [524, 164] on div "Notes #0001" at bounding box center [505, 157] width 85 height 16
click at [538, 165] on div "Notes #0001" at bounding box center [505, 157] width 85 height 16
drag, startPoint x: 535, startPoint y: 161, endPoint x: 527, endPoint y: 146, distance: 17.4
click at [527, 146] on icon "button" at bounding box center [528, 143] width 4 height 5
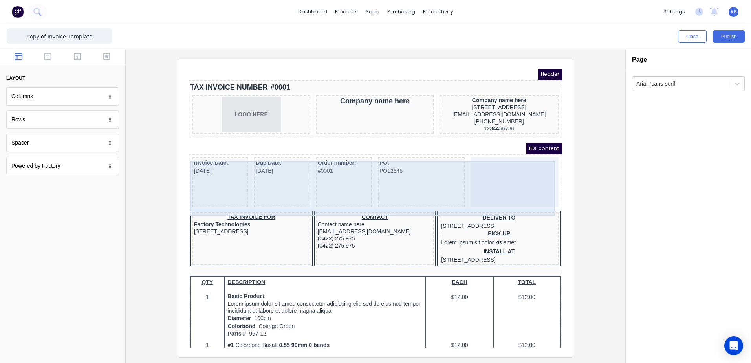
click at [529, 176] on div at bounding box center [505, 173] width 88 height 50
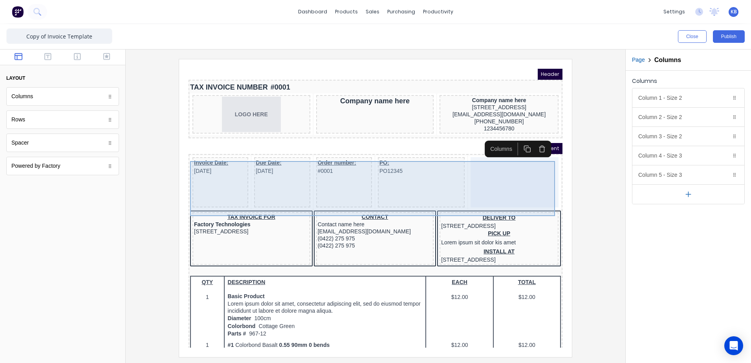
drag, startPoint x: 514, startPoint y: 167, endPoint x: 498, endPoint y: 163, distance: 16.3
click at [490, 162] on div at bounding box center [505, 173] width 88 height 50
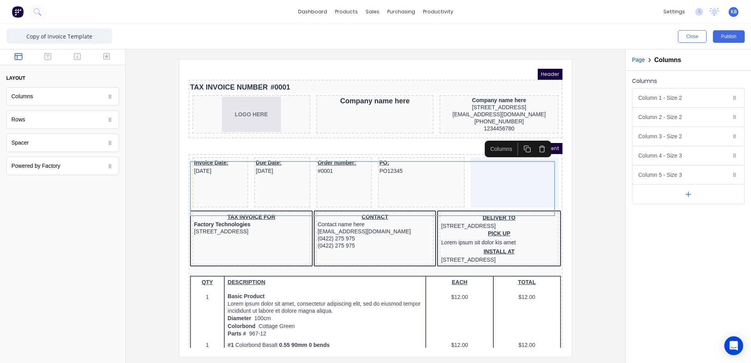
click at [520, 141] on icon "button" at bounding box center [517, 139] width 7 height 7
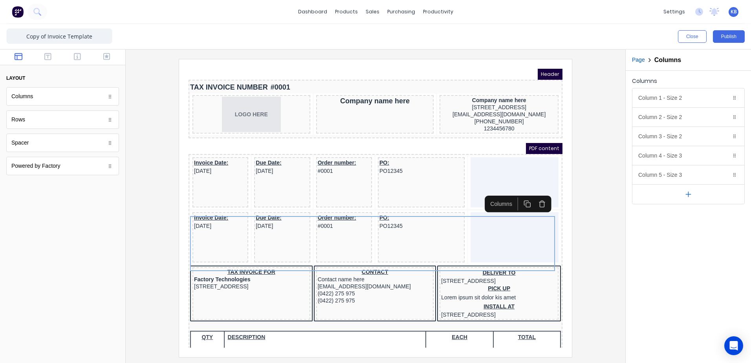
click at [531, 192] on icon "button" at bounding box center [532, 192] width 2 height 1
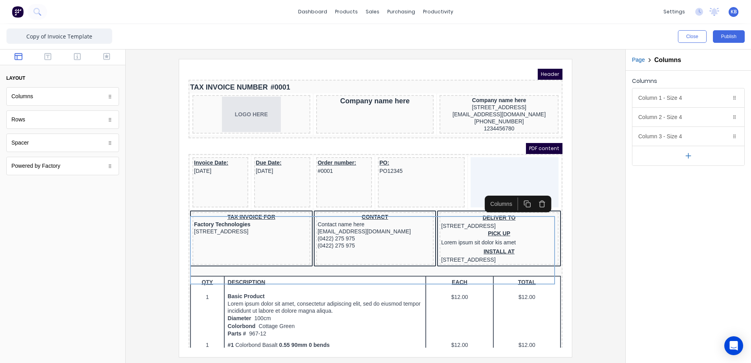
drag, startPoint x: 337, startPoint y: 111, endPoint x: 632, endPoint y: 213, distance: 312.0
click at [632, 213] on div "Columns Column 1 - Size 4 Duplicate Delete Column size (1-12) 4 Choose a backgr…" at bounding box center [688, 217] width 125 height 292
click at [52, 60] on button "button" at bounding box center [48, 57] width 25 height 9
click at [79, 59] on icon "button" at bounding box center [77, 57] width 7 height 8
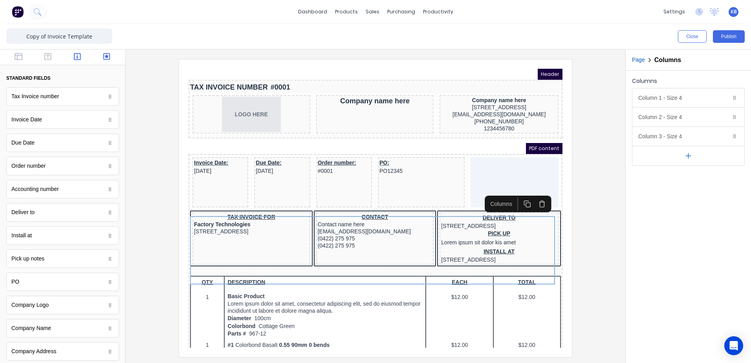
click at [103, 55] on icon "button" at bounding box center [106, 57] width 7 height 8
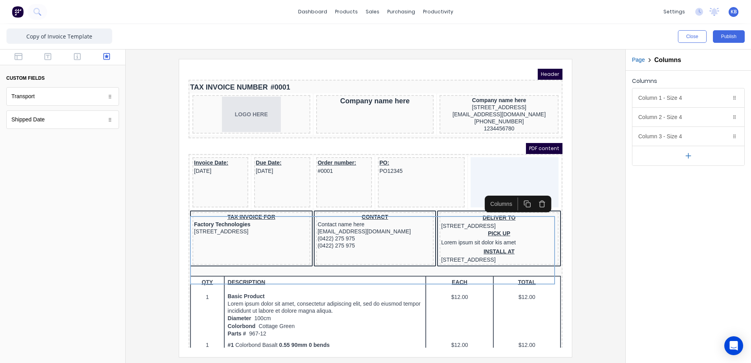
click at [90, 55] on div at bounding box center [62, 57] width 125 height 16
click at [81, 56] on button "button" at bounding box center [77, 57] width 25 height 9
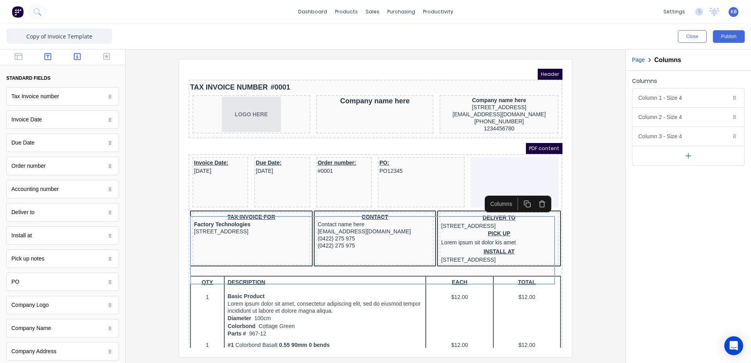
click at [49, 57] on icon "button" at bounding box center [47, 56] width 7 height 7
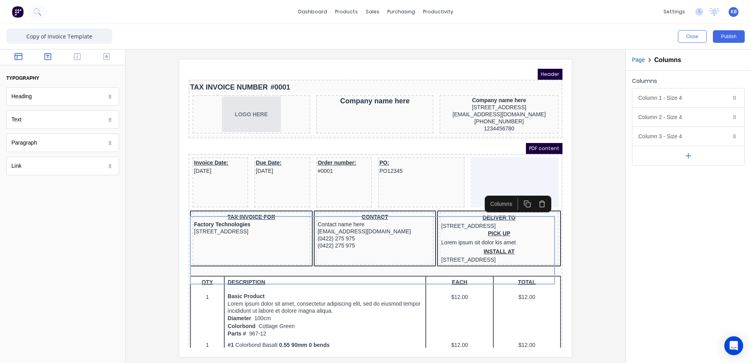
click at [16, 58] on icon "button" at bounding box center [19, 57] width 8 height 8
click at [50, 58] on icon "button" at bounding box center [47, 57] width 7 height 8
click at [20, 58] on icon "button" at bounding box center [19, 57] width 8 height 8
click at [43, 172] on div "Powered by Factory" at bounding box center [62, 166] width 113 height 18
click at [108, 166] on icon at bounding box center [110, 166] width 5 height 5
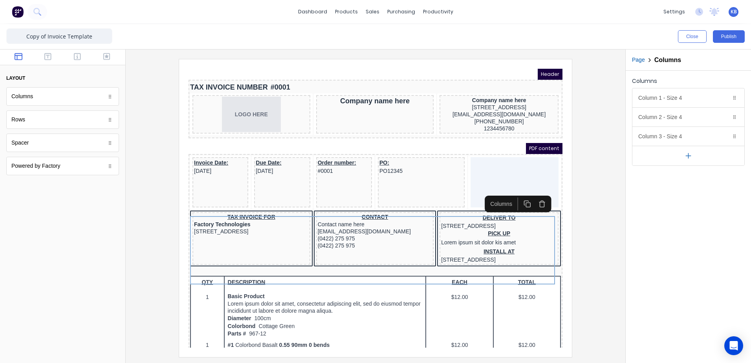
click at [111, 167] on icon at bounding box center [110, 166] width 2 height 4
click at [55, 168] on div "Powered by Factory" at bounding box center [35, 166] width 49 height 8
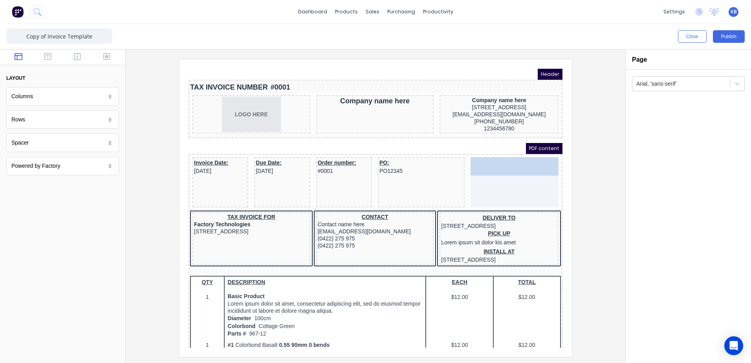
drag, startPoint x: 55, startPoint y: 168, endPoint x: 495, endPoint y: 176, distance: 439.6
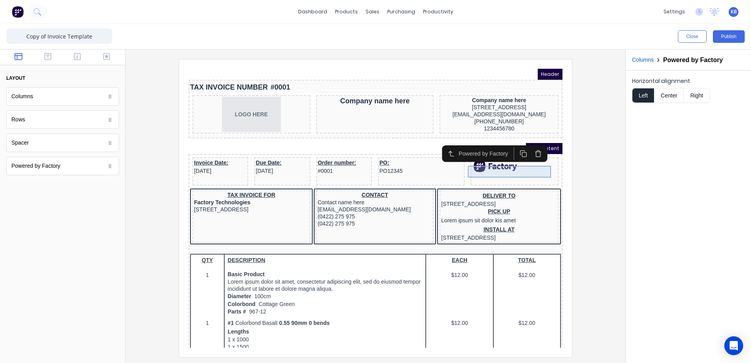
click at [497, 163] on div at bounding box center [505, 157] width 85 height 12
click at [525, 145] on icon "button" at bounding box center [528, 144] width 7 height 7
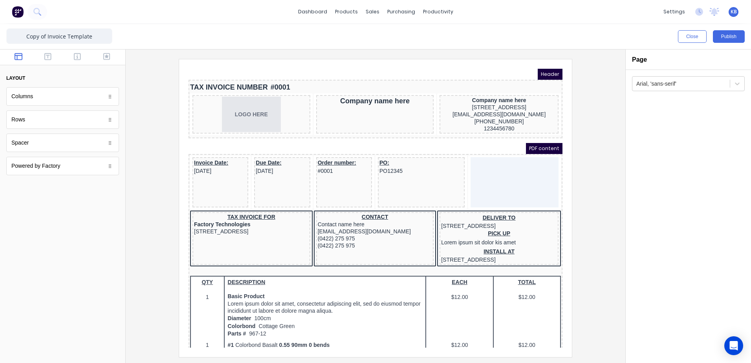
click at [74, 151] on div "Spacer" at bounding box center [62, 143] width 113 height 18
click at [483, 211] on div "DELIVER TO 234 Beach Road Gold Coast, Queensland, Australia" at bounding box center [490, 212] width 116 height 16
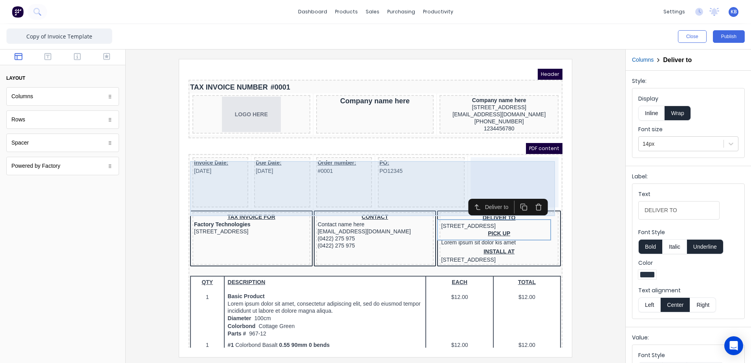
click at [505, 174] on div at bounding box center [505, 173] width 88 height 50
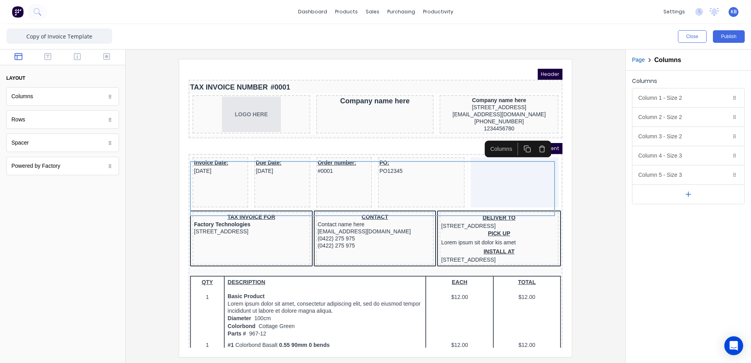
click at [666, 63] on h2 "Columns" at bounding box center [667, 59] width 27 height 7
click at [662, 92] on div "Column 1 - Size 2 Duplicate Delete" at bounding box center [688, 97] width 112 height 19
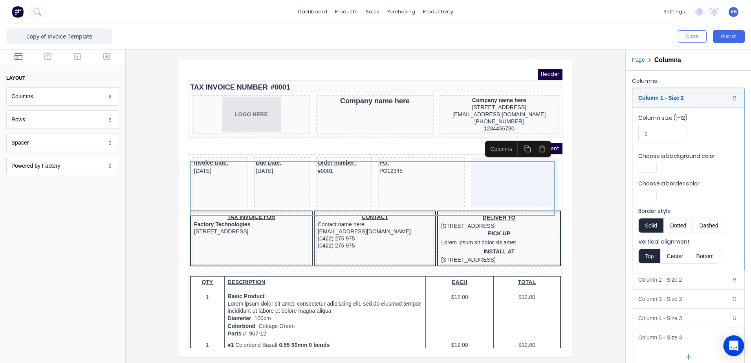
click at [731, 350] on div "Open Intercom Messenger" at bounding box center [734, 345] width 21 height 21
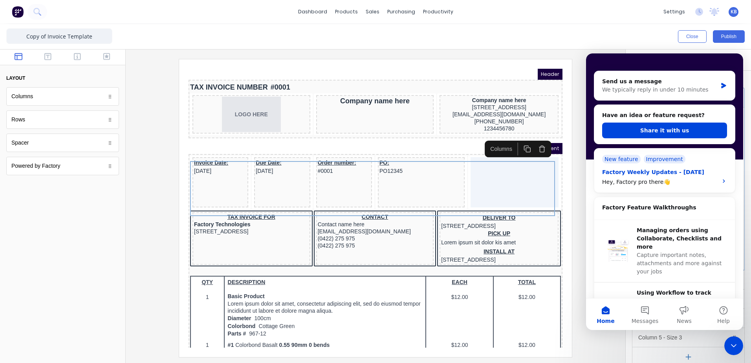
scroll to position [79, 0]
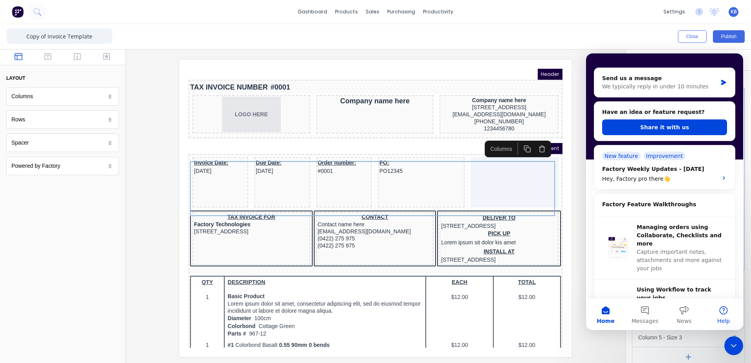
click at [722, 315] on button "Help" at bounding box center [723, 314] width 39 height 31
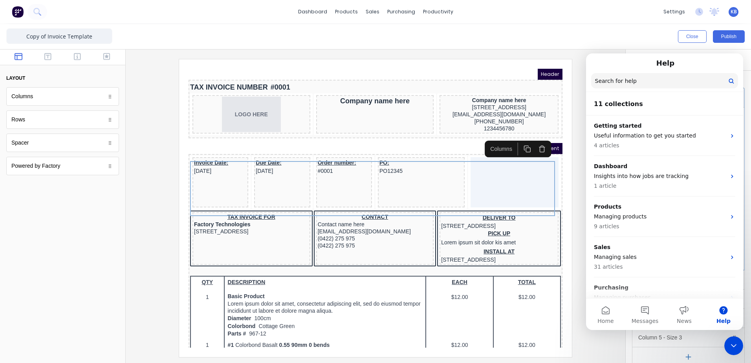
click at [722, 315] on button "Help" at bounding box center [723, 314] width 39 height 31
click at [632, 86] on input "Search for help" at bounding box center [664, 80] width 147 height 15
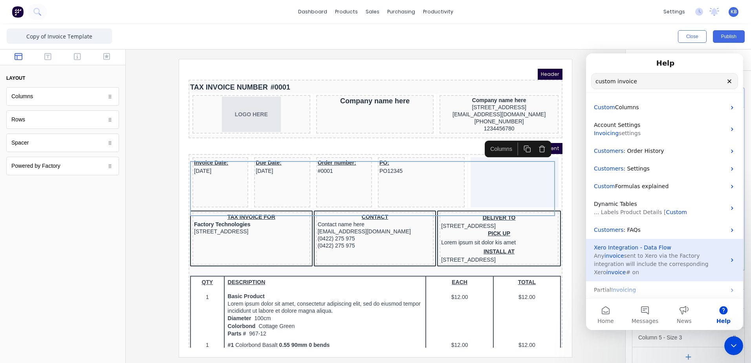
scroll to position [27, 0]
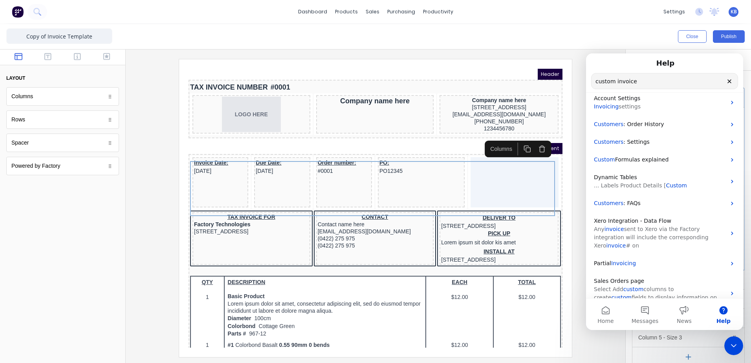
drag, startPoint x: 640, startPoint y: 85, endPoint x: 947, endPoint y: 67, distance: 306.9
click html "Help custom invoice Search for help Custom Columns Account Settings Invoicing s…"
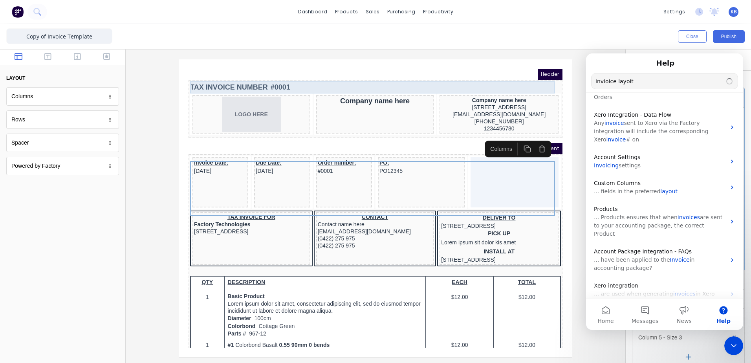
scroll to position [0, 0]
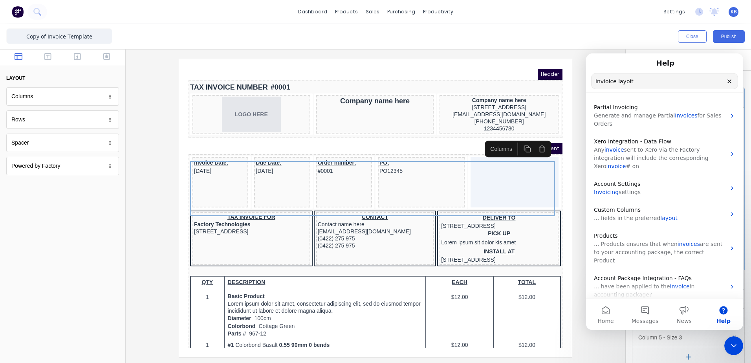
click at [627, 83] on input "invioice layoit" at bounding box center [665, 80] width 146 height 15
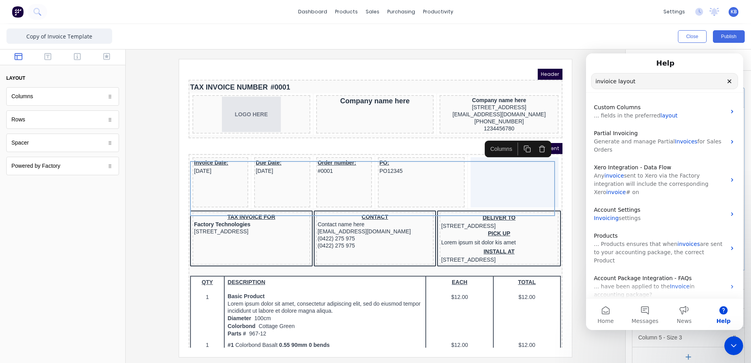
drag, startPoint x: 619, startPoint y: 82, endPoint x: 1157, endPoint y: 135, distance: 540.0
click html "Help invioice layout Search for help Custom Columns ... fields in the preferred…"
type input "invoice layout"
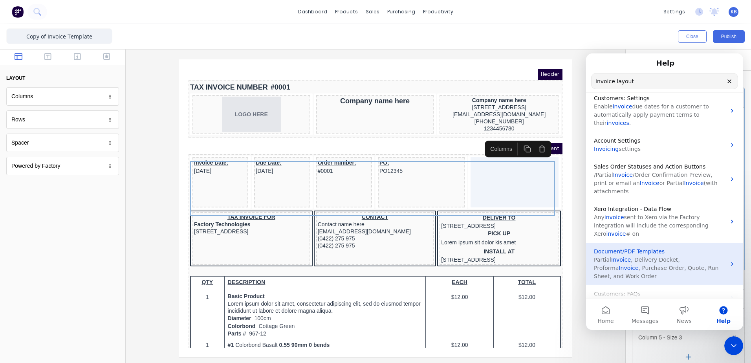
scroll to position [93, 0]
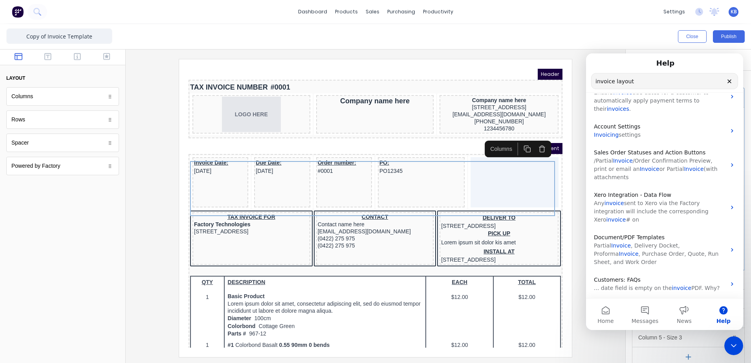
click at [616, 16] on div "dashboard products sales purchasing productivity dashboard products Product Cat…" at bounding box center [375, 12] width 751 height 24
click at [575, 46] on div "Close Publish" at bounding box center [375, 36] width 751 height 25
click at [466, 91] on div "Company name here" at bounding box center [490, 90] width 116 height 7
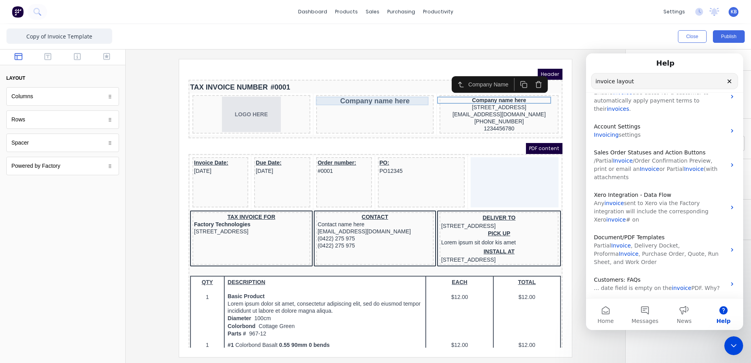
click at [403, 92] on div "Company name here" at bounding box center [365, 91] width 115 height 9
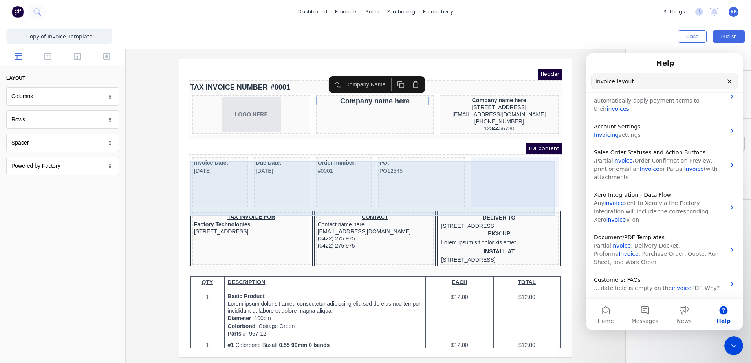
click at [497, 159] on div at bounding box center [505, 173] width 88 height 50
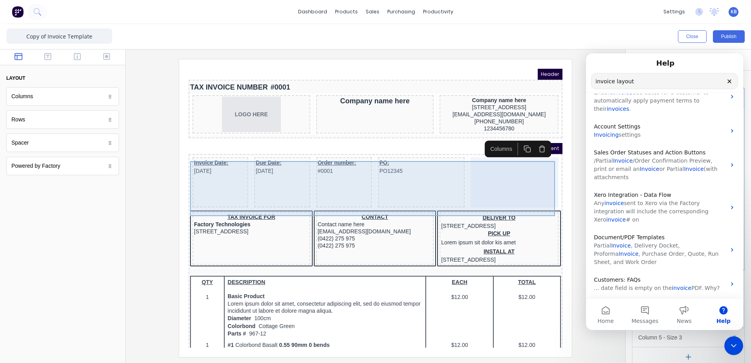
click at [493, 171] on div at bounding box center [505, 173] width 88 height 50
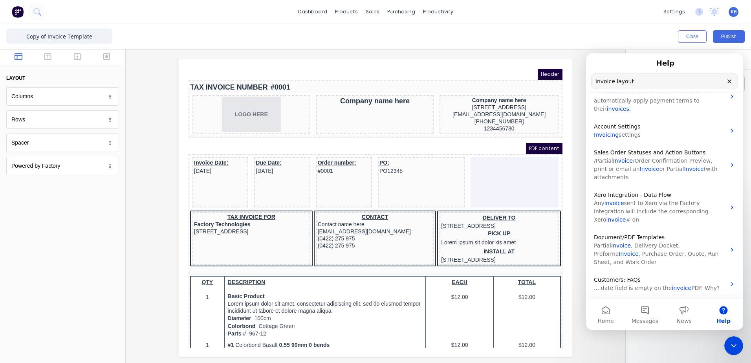
click at [681, 46] on div "Close Publish" at bounding box center [375, 36] width 751 height 25
click at [692, 38] on button "Close" at bounding box center [692, 36] width 29 height 13
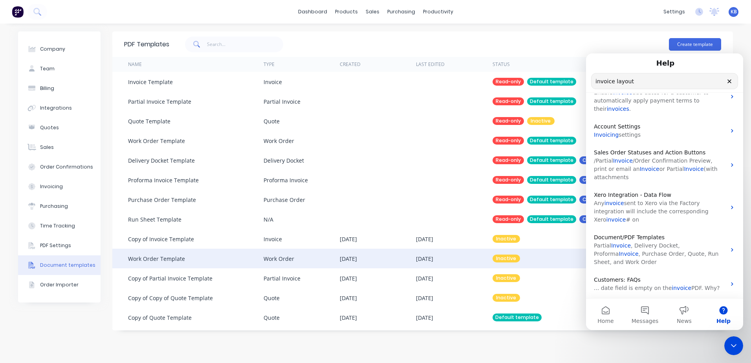
click at [219, 251] on div "Work Order Template" at bounding box center [196, 259] width 136 height 20
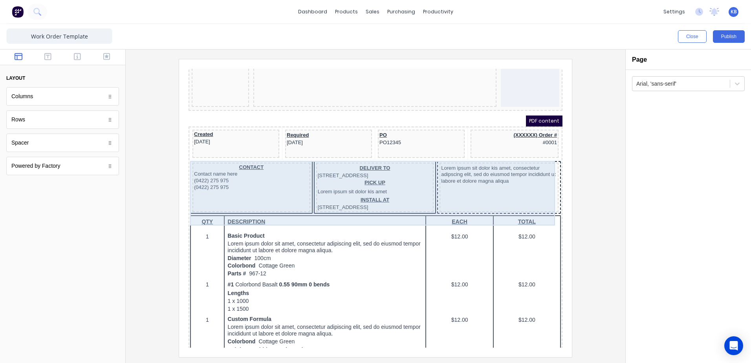
scroll to position [39, 0]
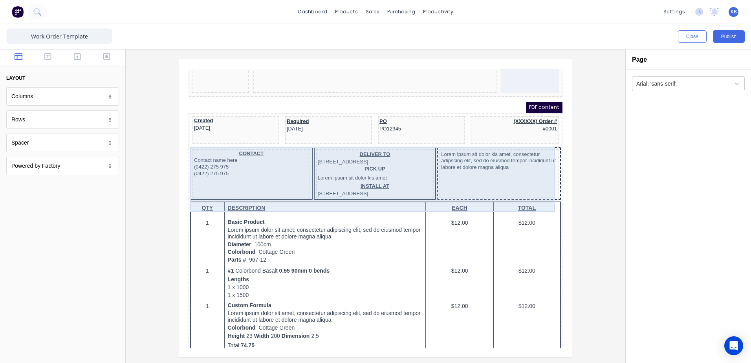
click at [486, 176] on div "Lorem ipsum sit dolor kis amet, consectetur adipscing elit, sed do eiusmod temp…" at bounding box center [489, 163] width 119 height 49
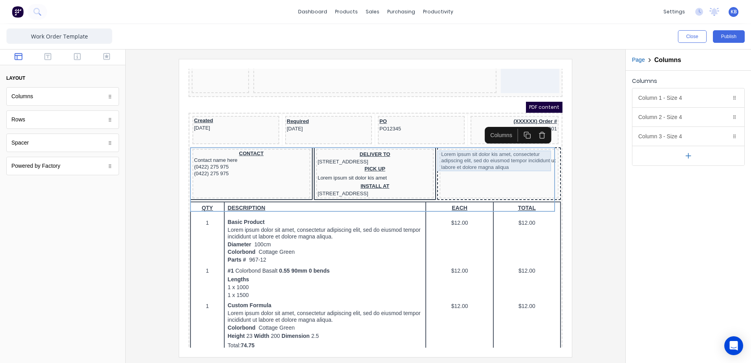
click at [484, 148] on div "Lorem ipsum sit dolor kis amet, consectetur adipscing elit, sed do eiusmod temp…" at bounding box center [490, 151] width 116 height 21
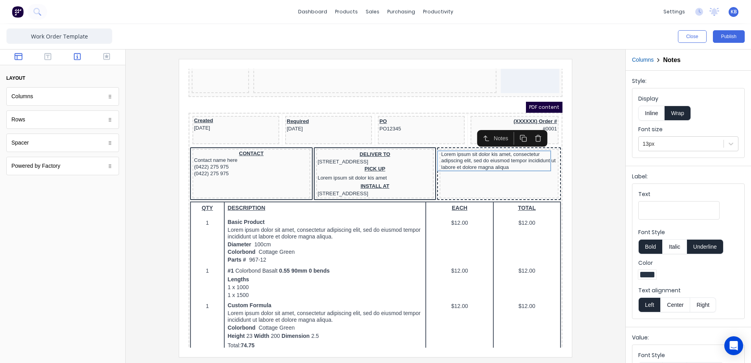
click at [75, 55] on icon "button" at bounding box center [77, 56] width 7 height 7
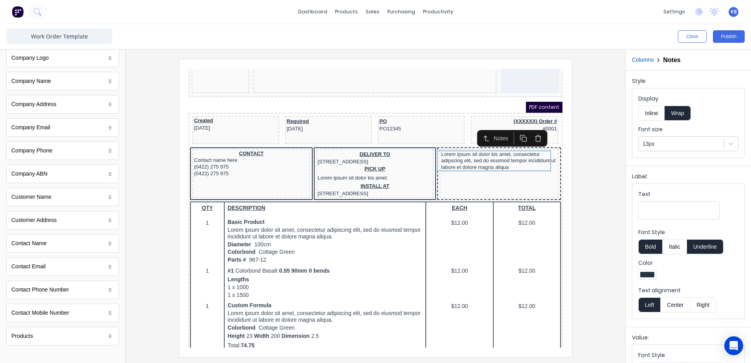
scroll to position [253, 0]
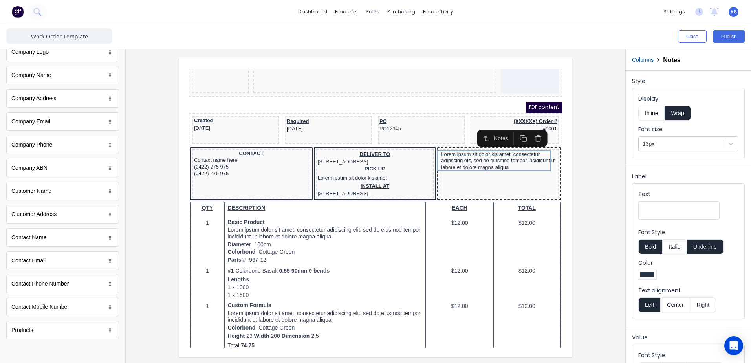
click at [478, 127] on icon "button" at bounding box center [476, 128] width 7 height 7
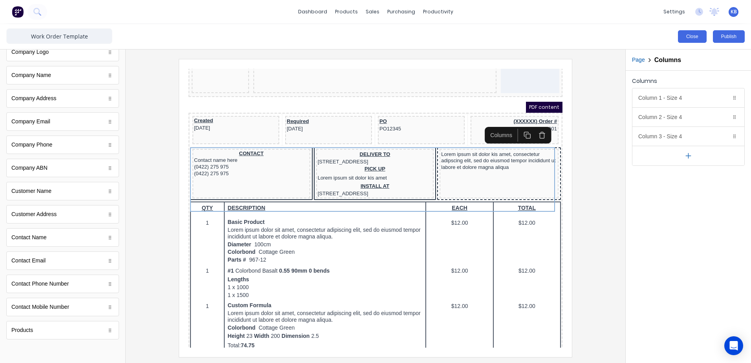
click at [701, 36] on button "Close" at bounding box center [692, 36] width 29 height 13
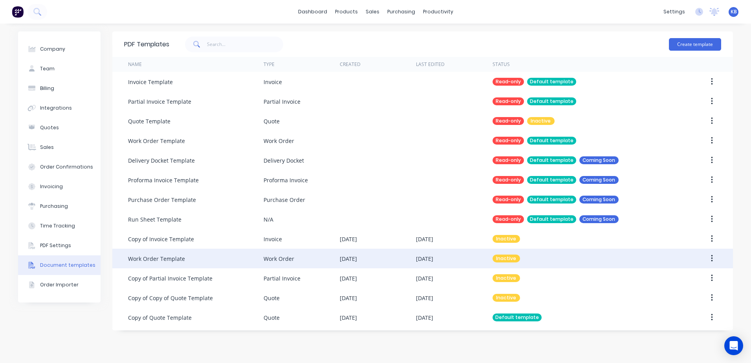
click at [327, 255] on div "Work Order" at bounding box center [302, 259] width 76 height 20
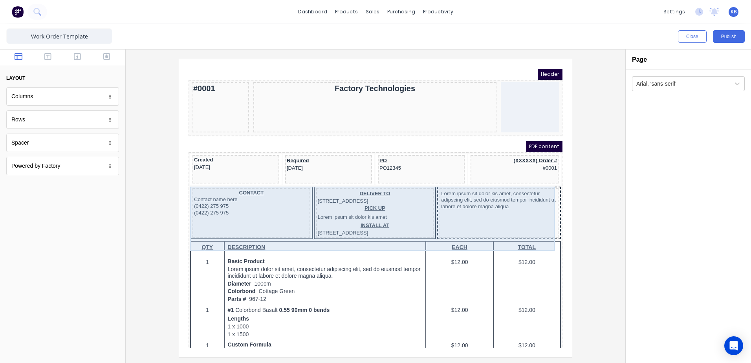
click at [509, 212] on div "Lorem ipsum sit dolor kis amet, consectetur adipscing elit, sed do eiusmod temp…" at bounding box center [489, 203] width 119 height 49
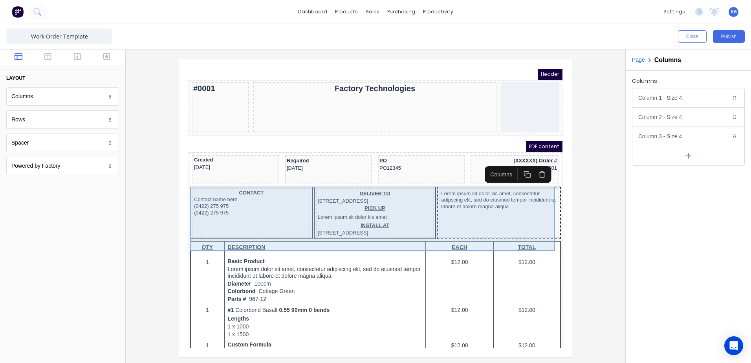
click at [501, 203] on div "Lorem ipsum sit dolor kis amet, consectetur adipscing elit, sed do eiusmod temp…" at bounding box center [489, 203] width 119 height 49
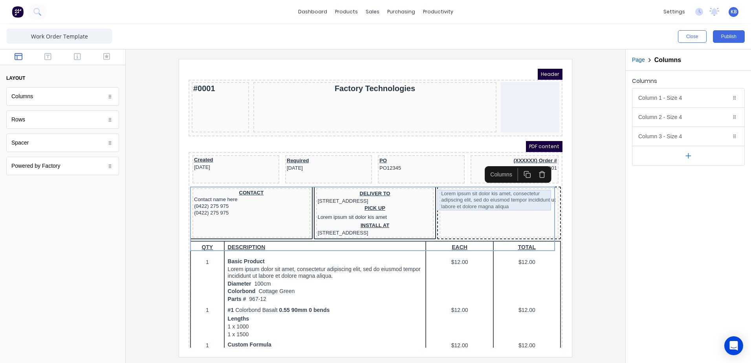
click at [467, 200] on div "Lorem ipsum sit dolor kis amet, consectetur adipscing elit, sed do eiusmod temp…" at bounding box center [490, 190] width 116 height 21
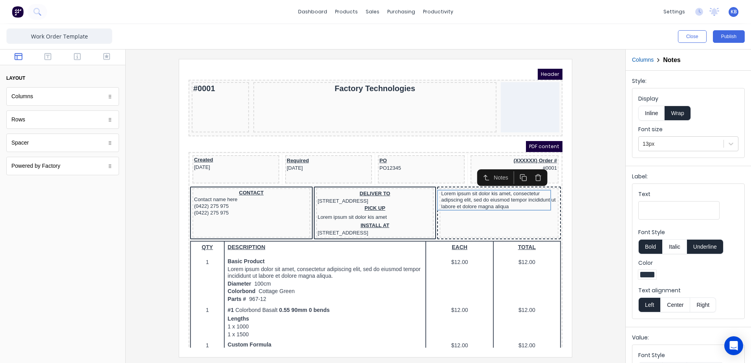
click at [44, 101] on div "Columns" at bounding box center [62, 96] width 113 height 18
click at [46, 57] on icon "button" at bounding box center [47, 57] width 7 height 8
click at [71, 56] on button "button" at bounding box center [77, 57] width 25 height 9
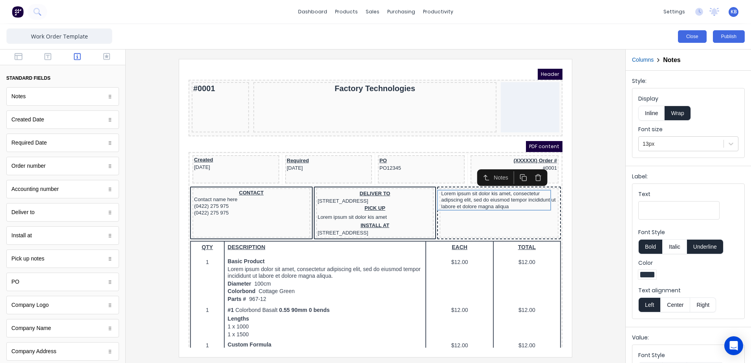
click at [700, 39] on button "Close" at bounding box center [692, 36] width 29 height 13
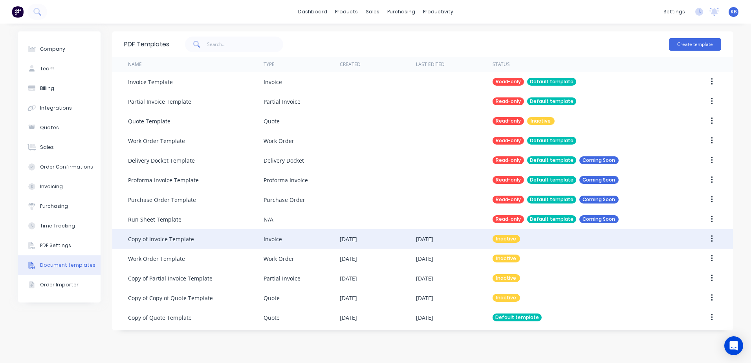
click at [193, 243] on div "Copy of Invoice Template" at bounding box center [196, 239] width 136 height 20
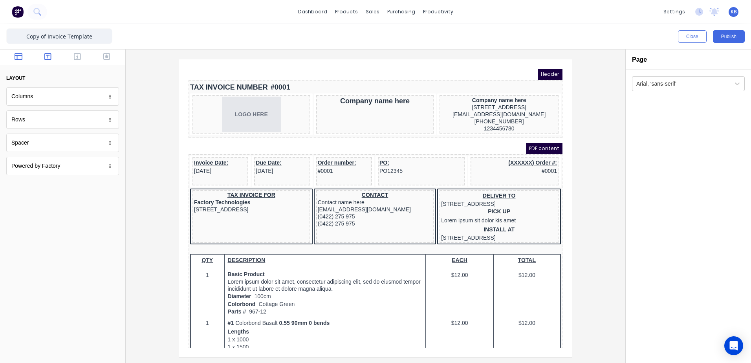
click at [46, 59] on icon "button" at bounding box center [47, 57] width 7 height 8
click at [77, 53] on icon "button" at bounding box center [77, 57] width 7 height 8
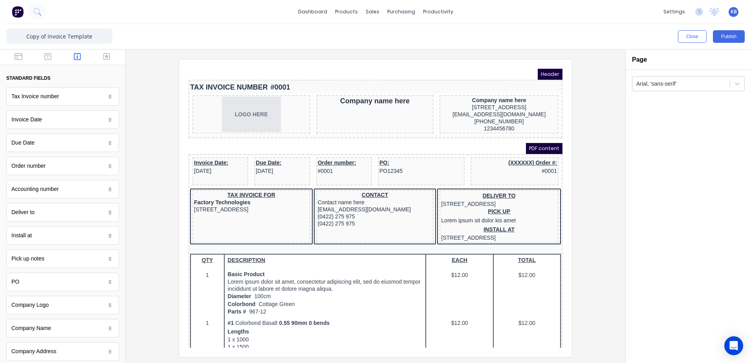
click at [57, 125] on div "Invoice Date" at bounding box center [62, 119] width 113 height 18
click at [95, 97] on div "Tax Invoice number" at bounding box center [62, 96] width 113 height 18
click at [654, 187] on div "Arial, 'sans-serif'" at bounding box center [688, 216] width 125 height 293
click at [52, 55] on button "button" at bounding box center [48, 57] width 25 height 9
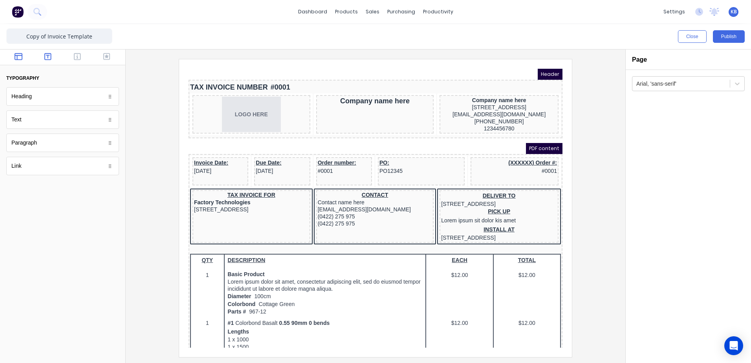
click at [26, 55] on button "button" at bounding box center [18, 57] width 25 height 9
click at [48, 90] on div "Columns" at bounding box center [62, 96] width 113 height 18
click at [49, 92] on div "Columns" at bounding box center [62, 96] width 113 height 18
click at [112, 98] on icon at bounding box center [110, 96] width 5 height 5
drag, startPoint x: 110, startPoint y: 100, endPoint x: 81, endPoint y: 99, distance: 29.1
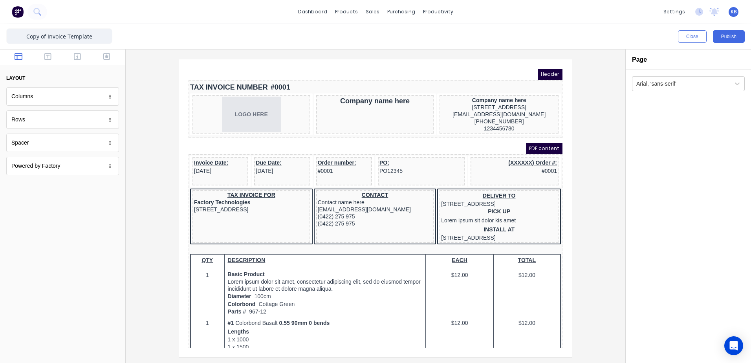
click at [81, 99] on div "Columns" at bounding box center [62, 96] width 113 height 18
drag, startPoint x: 65, startPoint y: 96, endPoint x: 76, endPoint y: 97, distance: 11.0
click at [76, 97] on body "dashboard products sales purchasing productivity dashboard products Product Cat…" at bounding box center [375, 181] width 751 height 363
click at [515, 160] on div "(XXXXXX) Order #: #0001" at bounding box center [505, 157] width 85 height 16
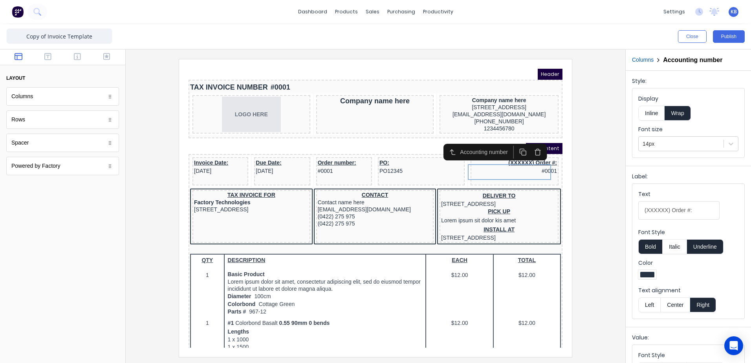
click at [531, 145] on icon "button" at bounding box center [528, 143] width 4 height 5
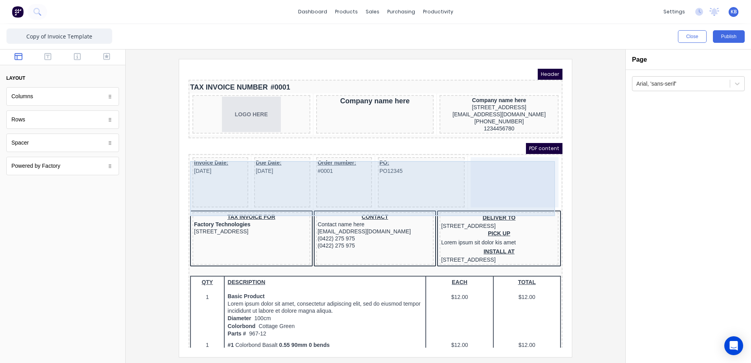
click at [512, 178] on div at bounding box center [505, 173] width 88 height 50
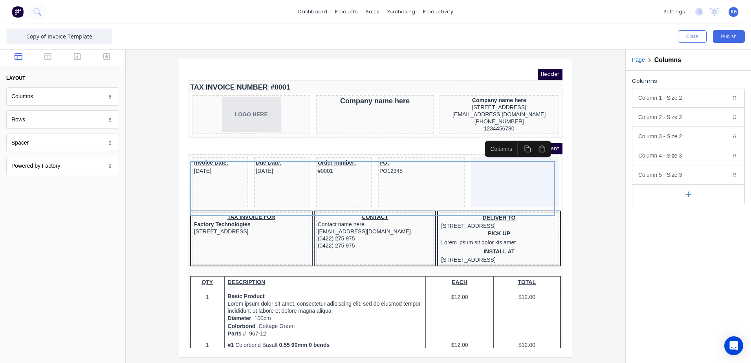
click at [668, 61] on h2 "Columns" at bounding box center [667, 59] width 27 height 7
click at [672, 99] on div "Column 1 - Size 2 Duplicate Delete" at bounding box center [688, 97] width 112 height 19
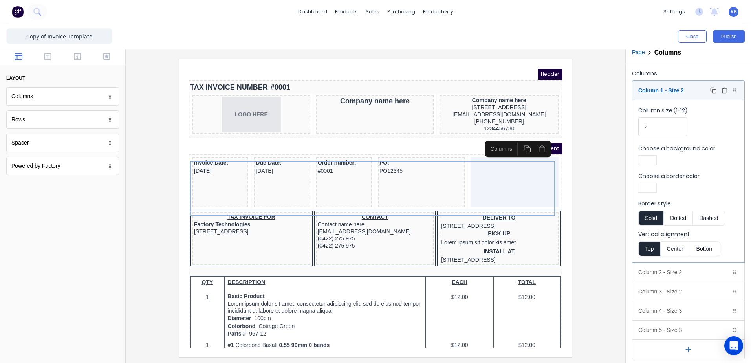
scroll to position [9, 0]
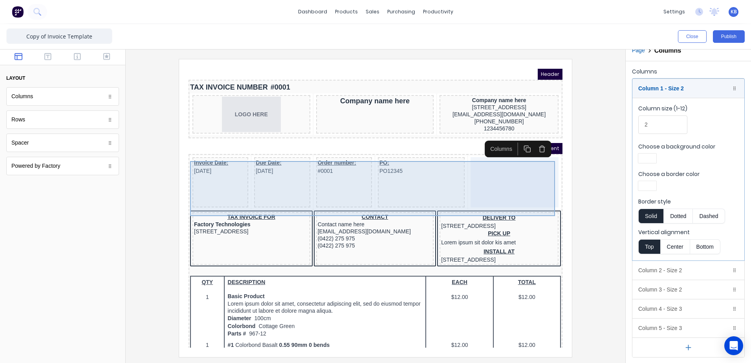
click at [501, 180] on div at bounding box center [505, 173] width 88 height 50
click at [494, 165] on div at bounding box center [505, 173] width 88 height 50
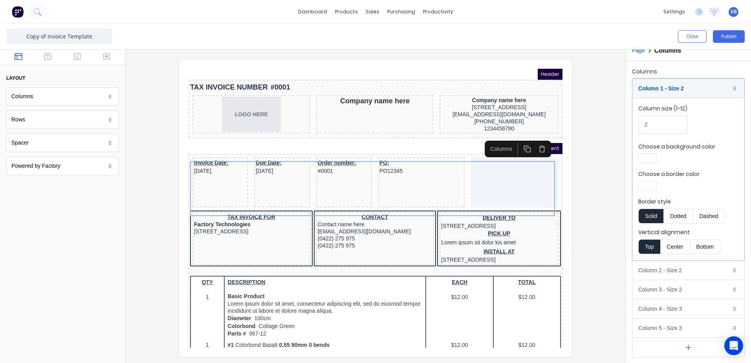
click at [501, 140] on div "Columns" at bounding box center [491, 140] width 29 height 8
click at [520, 140] on icon "button" at bounding box center [517, 139] width 7 height 7
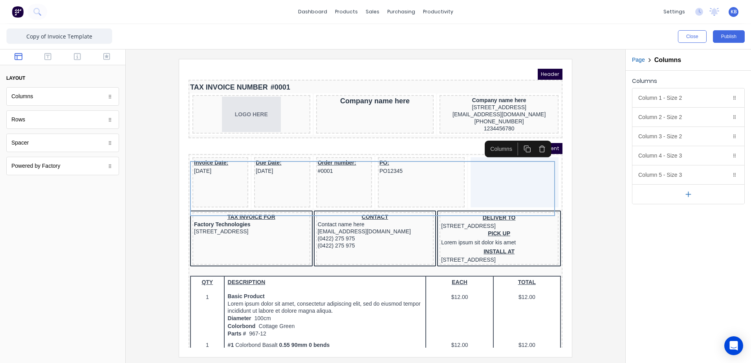
scroll to position [0, 0]
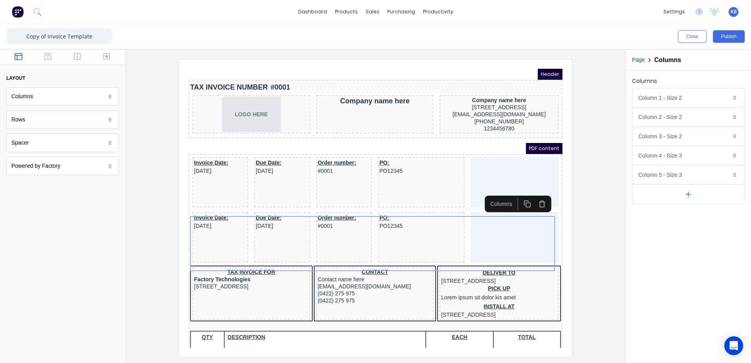
click at [531, 194] on icon "button" at bounding box center [532, 194] width 7 height 7
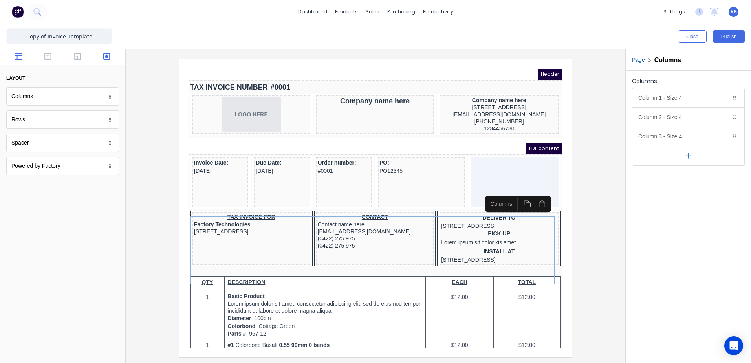
click at [117, 55] on button "button" at bounding box center [106, 57] width 25 height 9
click at [72, 57] on button "button" at bounding box center [77, 57] width 25 height 9
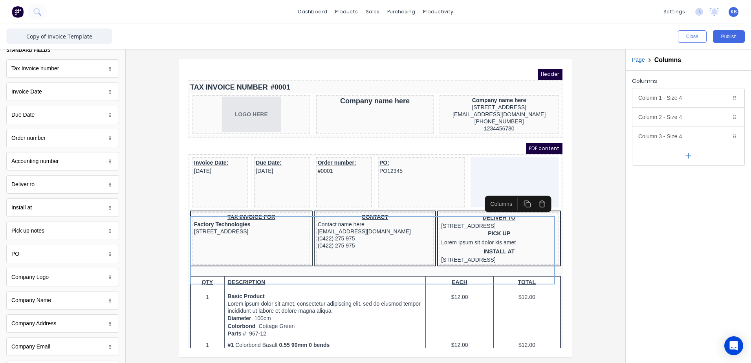
scroll to position [118, 0]
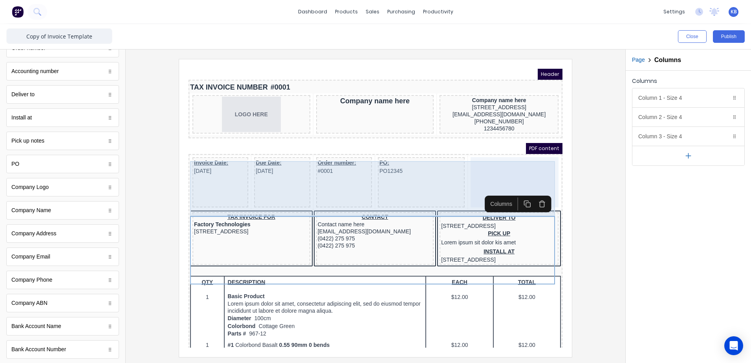
click at [486, 169] on div at bounding box center [505, 173] width 88 height 50
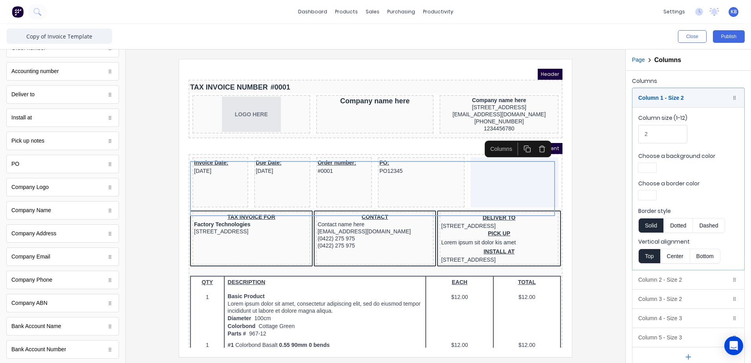
click at [34, 189] on div "Company Logo" at bounding box center [29, 187] width 37 height 8
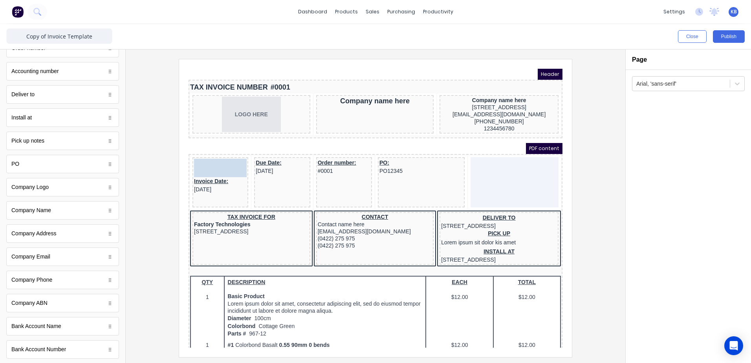
drag, startPoint x: 49, startPoint y: 190, endPoint x: 49, endPoint y: 180, distance: 9.9
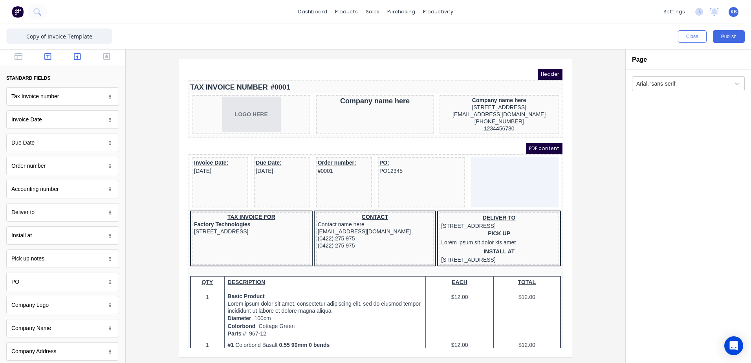
click at [42, 58] on button "button" at bounding box center [48, 57] width 25 height 9
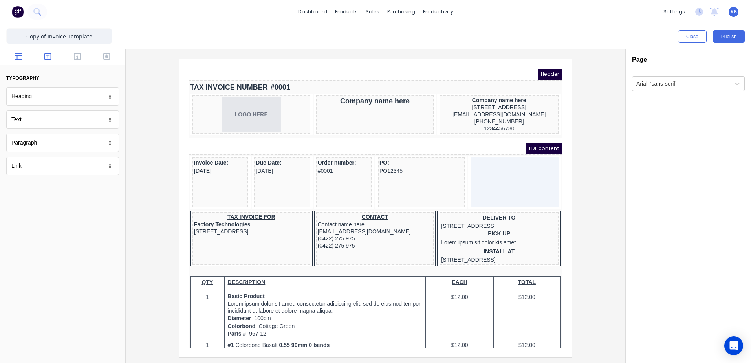
click at [21, 60] on icon "button" at bounding box center [19, 57] width 8 height 8
click at [45, 60] on icon "button" at bounding box center [47, 56] width 7 height 7
click at [57, 90] on div "Heading" at bounding box center [62, 96] width 113 height 18
click at [110, 95] on icon at bounding box center [110, 96] width 5 height 5
click at [110, 166] on icon at bounding box center [110, 166] width 5 height 5
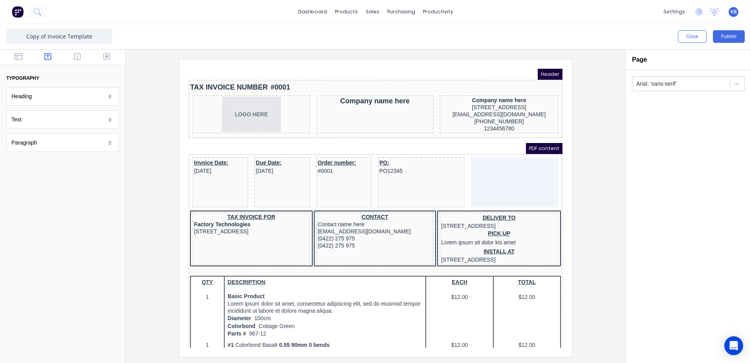
drag, startPoint x: 18, startPoint y: 165, endPoint x: 16, endPoint y: 156, distance: 9.3
click at [22, 164] on body "dashboard products sales purchasing productivity dashboard products Product Cat…" at bounding box center [375, 181] width 751 height 363
click at [27, 124] on body "dashboard products sales purchasing productivity dashboard products Product Cat…" at bounding box center [375, 181] width 751 height 363
click at [25, 143] on div "Paragraph" at bounding box center [24, 143] width 26 height 8
drag, startPoint x: 25, startPoint y: 97, endPoint x: 307, endPoint y: 110, distance: 282.3
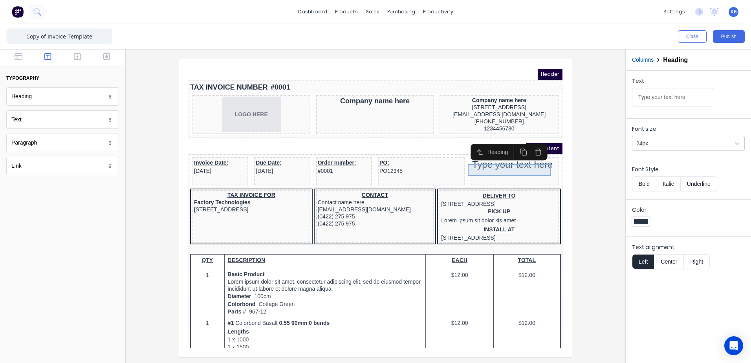
click at [488, 161] on div "Type your text here" at bounding box center [505, 155] width 85 height 12
click at [491, 161] on div "Type your text here" at bounding box center [505, 155] width 85 height 12
click at [501, 161] on div "Type your text here" at bounding box center [505, 155] width 85 height 12
click at [502, 161] on div "Type your text here" at bounding box center [505, 155] width 85 height 12
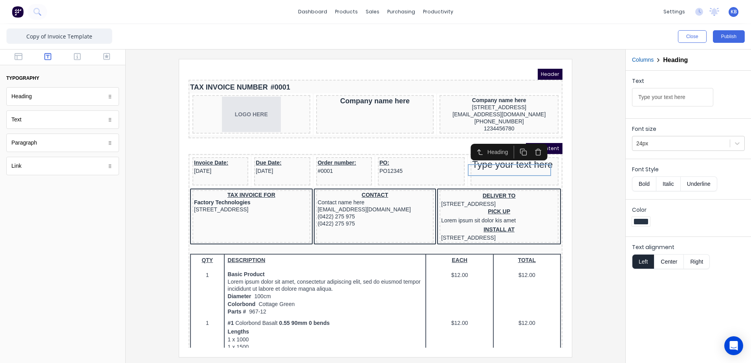
click at [479, 142] on div "Heading" at bounding box center [490, 143] width 24 height 8
click at [491, 158] on div "Type your text here" at bounding box center [505, 155] width 85 height 12
click at [652, 101] on input "Type your text here" at bounding box center [672, 97] width 81 height 18
drag, startPoint x: 882, startPoint y: 158, endPoint x: 511, endPoint y: 70, distance: 380.9
type input "Notes"
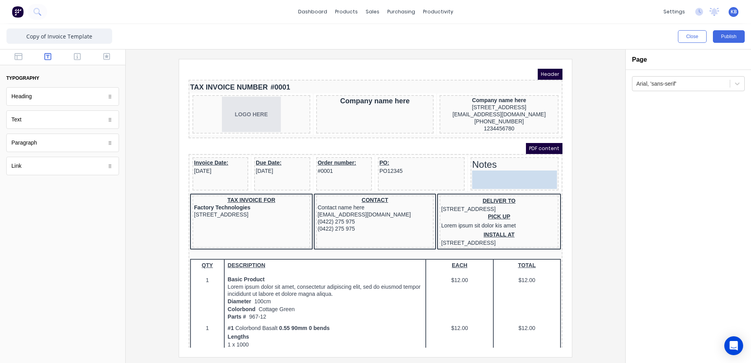
drag, startPoint x: 34, startPoint y: 160, endPoint x: 518, endPoint y: 180, distance: 483.9
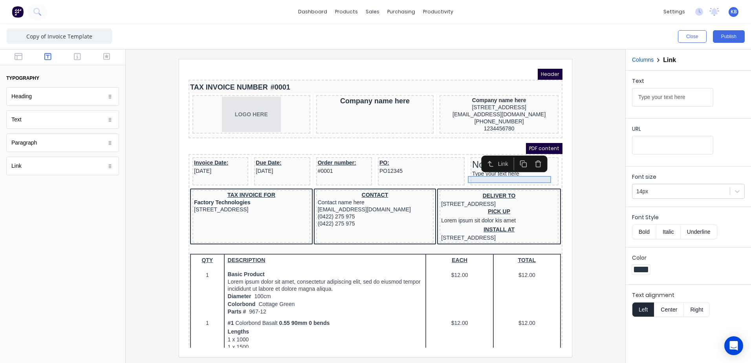
click at [486, 168] on div "Type your text here" at bounding box center [505, 164] width 85 height 7
click at [496, 168] on div "Type your text here" at bounding box center [505, 164] width 85 height 7
click at [665, 95] on input "Type your text here" at bounding box center [672, 97] width 81 height 18
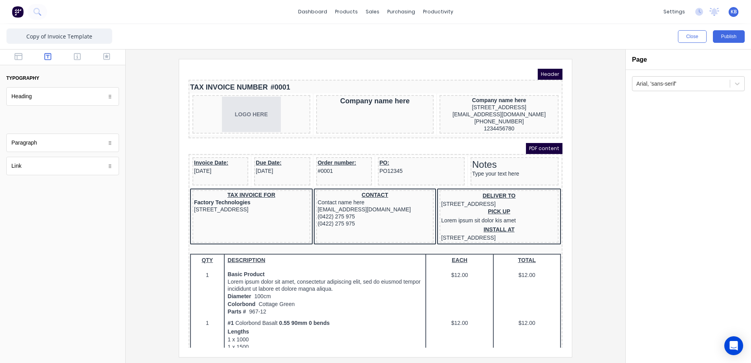
click at [48, 125] on body "dashboard products sales purchasing productivity dashboard products Product Cat…" at bounding box center [375, 181] width 751 height 363
click at [52, 146] on div "Paragraph" at bounding box center [62, 143] width 113 height 18
click at [53, 121] on div "Text" at bounding box center [62, 119] width 113 height 18
click at [61, 79] on button "typography" at bounding box center [62, 77] width 113 height 13
click at [60, 92] on div "typography Heading Heading Text Text Paragraph Paragraph Link Link" at bounding box center [62, 73] width 125 height 49
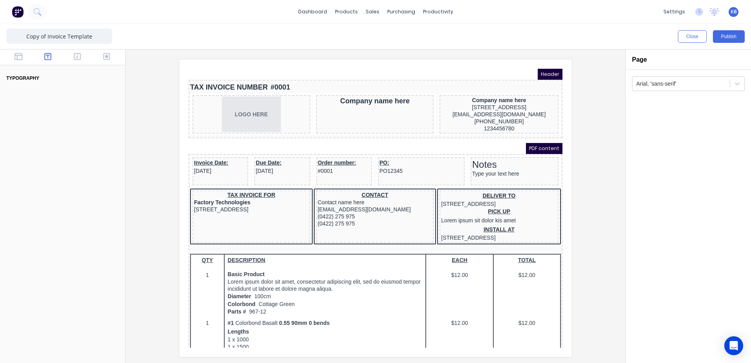
click at [47, 59] on icon "button" at bounding box center [47, 57] width 7 height 8
click at [80, 57] on icon "button" at bounding box center [77, 57] width 7 height 8
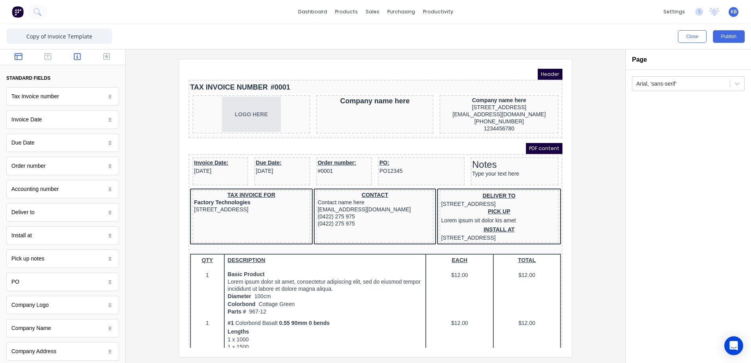
click at [26, 58] on button "button" at bounding box center [18, 57] width 25 height 9
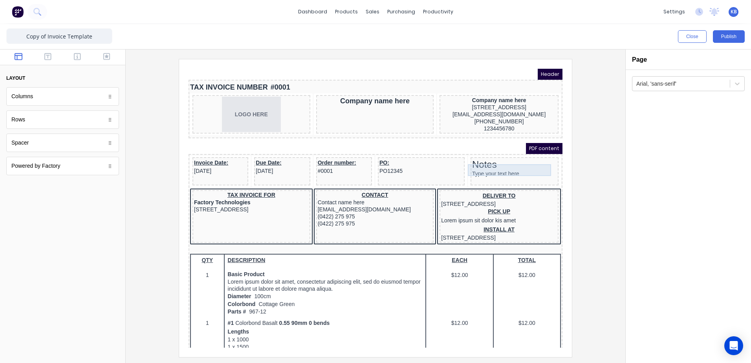
click at [477, 161] on div "Notes" at bounding box center [505, 155] width 85 height 12
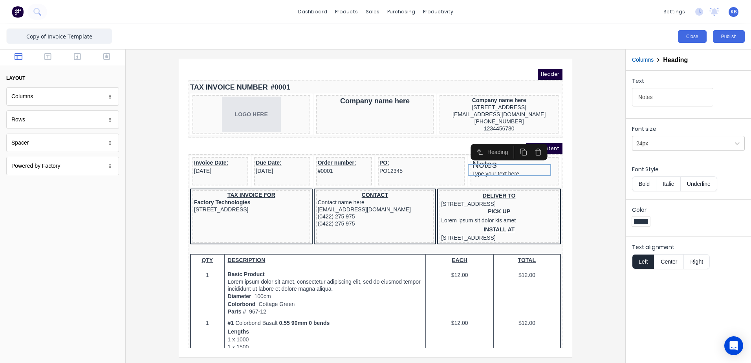
click at [691, 37] on button "Close" at bounding box center [692, 36] width 29 height 13
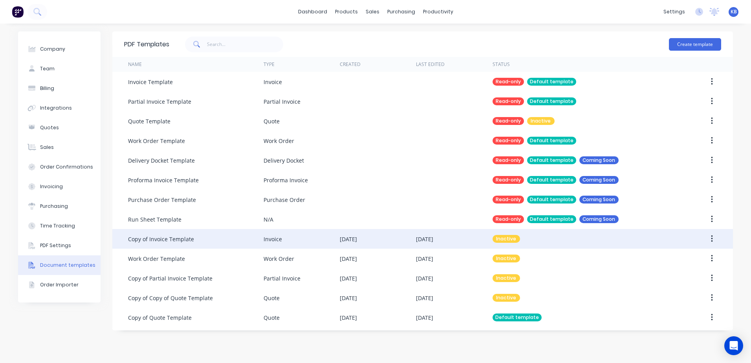
click at [192, 243] on div "Copy of Invoice Template" at bounding box center [196, 239] width 136 height 20
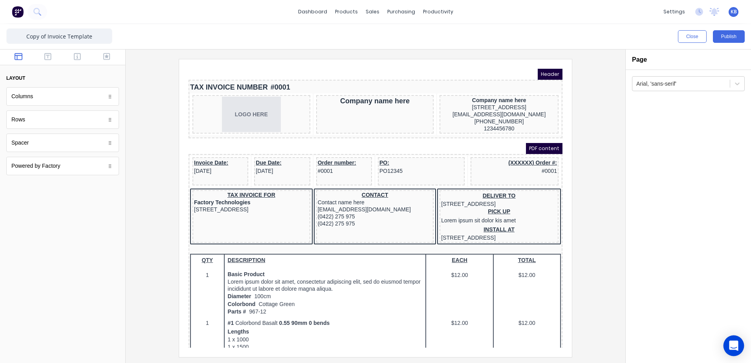
click at [738, 341] on div "Open Intercom Messenger" at bounding box center [734, 345] width 21 height 21
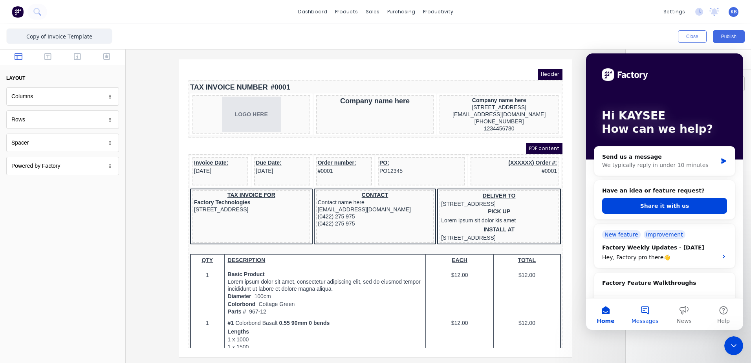
click at [645, 316] on button "Messages" at bounding box center [644, 314] width 39 height 31
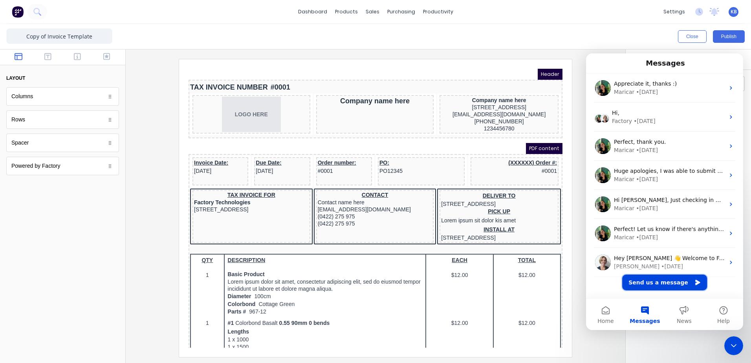
click at [657, 277] on button "Send us a message" at bounding box center [664, 283] width 85 height 16
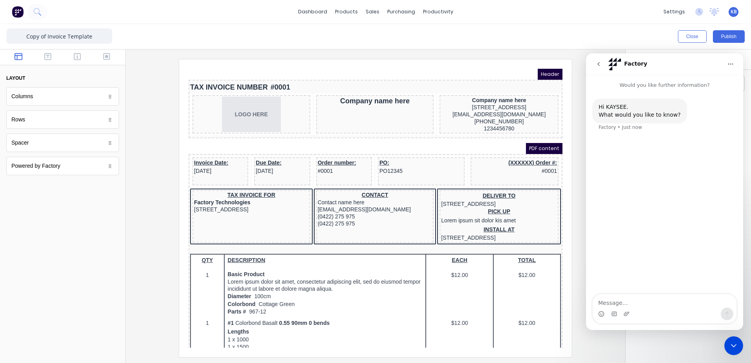
click at [628, 295] on textarea "Message…" at bounding box center [665, 300] width 144 height 13
type textarea "Hi, I am try to customize our invioce template and want to add the Note section…"
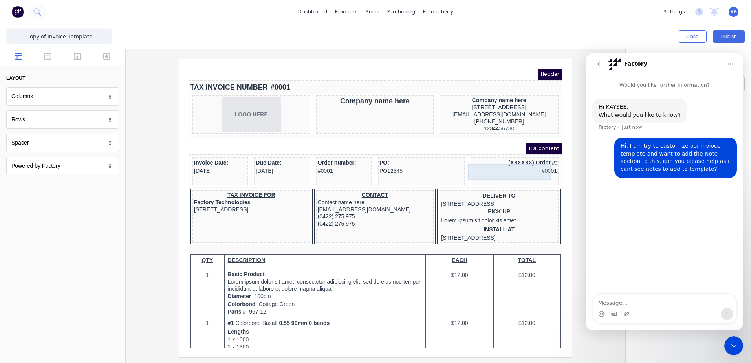
click at [509, 159] on div "(XXXXXX) Order #: #0001" at bounding box center [505, 157] width 85 height 16
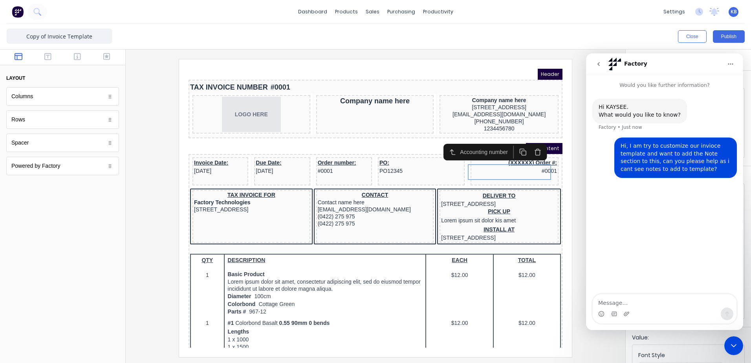
click at [528, 139] on icon "button" at bounding box center [528, 142] width 7 height 7
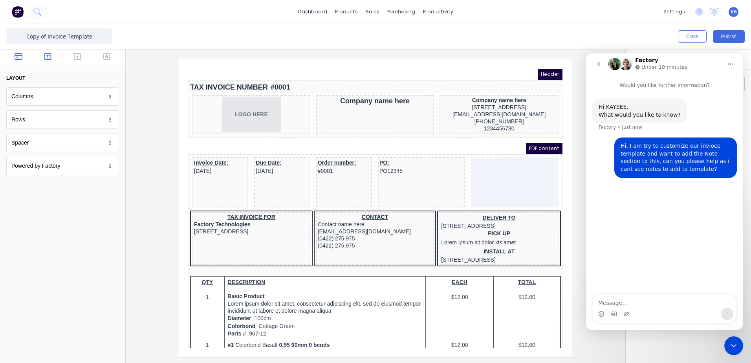
click at [53, 57] on button "button" at bounding box center [48, 57] width 25 height 9
click at [77, 53] on button "button" at bounding box center [77, 57] width 25 height 9
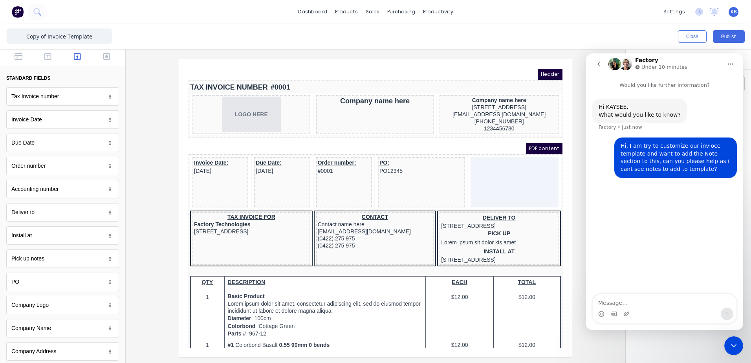
drag, startPoint x: 691, startPoint y: 159, endPoint x: 698, endPoint y: 164, distance: 8.7
click at [698, 164] on div "Hi, I am try to customize our invioce template and want to add the Note section…" at bounding box center [676, 157] width 110 height 31
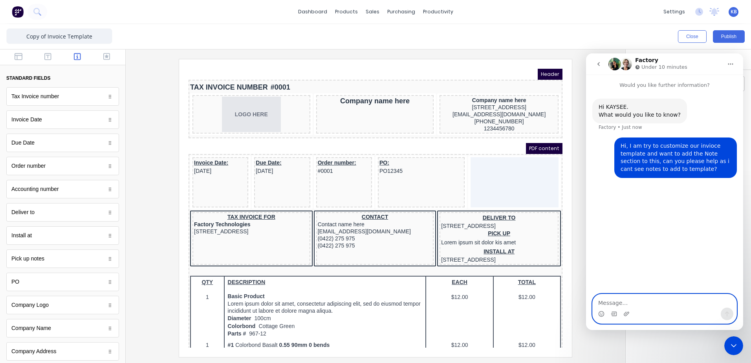
click at [644, 300] on textarea "Message…" at bounding box center [665, 300] width 144 height 13
type textarea "I cant see Notes in the standard fields, can you add them in?"
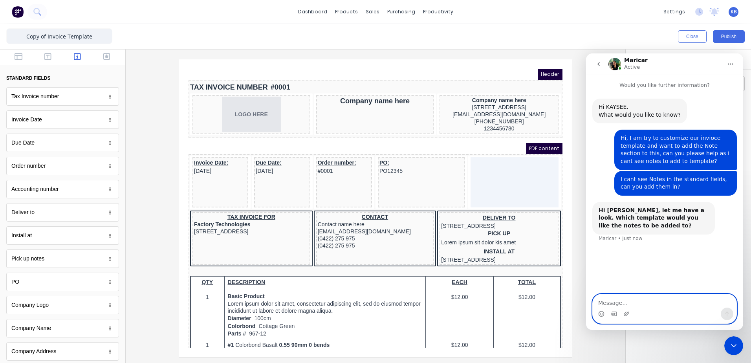
click at [626, 302] on textarea "Message…" at bounding box center [665, 300] width 144 height 13
type textarea "T"
type textarea "Copy of onvioce template"
click at [622, 302] on textarea "Copy of onvioce template" at bounding box center [665, 300] width 144 height 13
type textarea "Copy of invioce template"
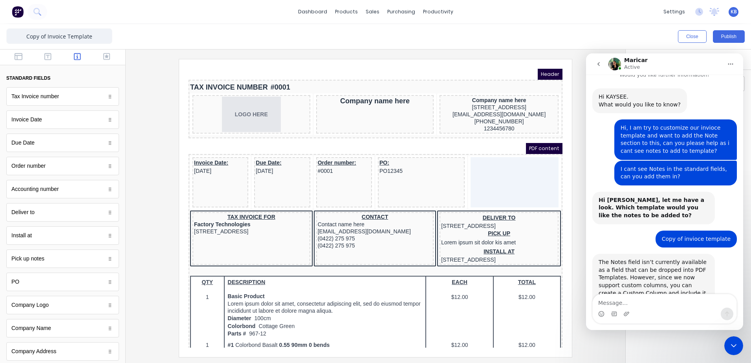
scroll to position [57, 0]
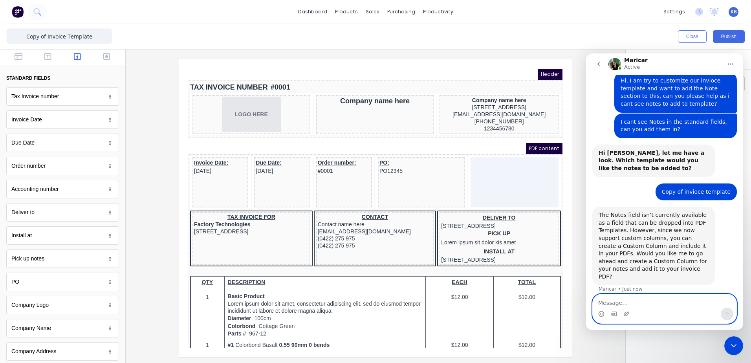
click at [625, 298] on textarea "Message…" at bounding box center [665, 300] width 144 height 13
click at [621, 300] on textarea "Message…" at bounding box center [665, 300] width 144 height 13
type textarea "will it put the notes in the invioce automatically?"
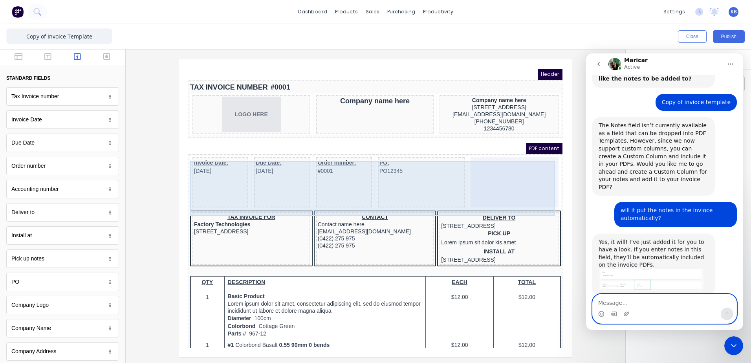
scroll to position [149, 0]
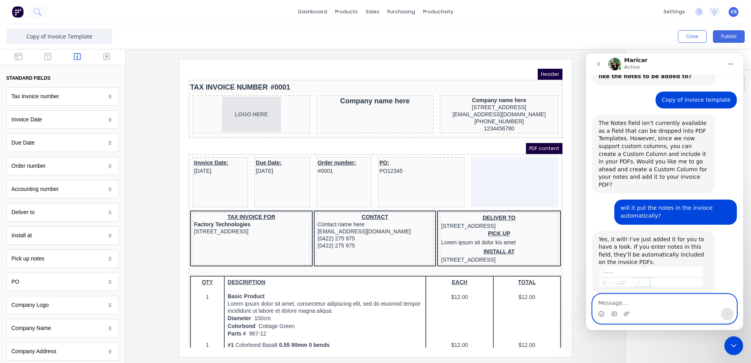
click at [633, 298] on textarea "Message…" at bounding box center [665, 300] width 144 height 13
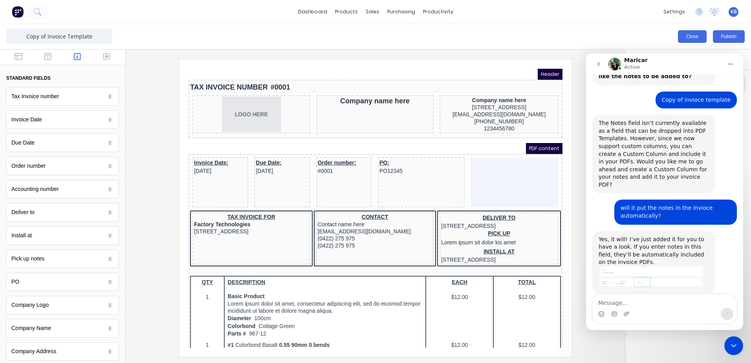
click at [679, 37] on div "Close Publish" at bounding box center [563, 36] width 363 height 13
click at [684, 35] on button "Close" at bounding box center [692, 36] width 29 height 13
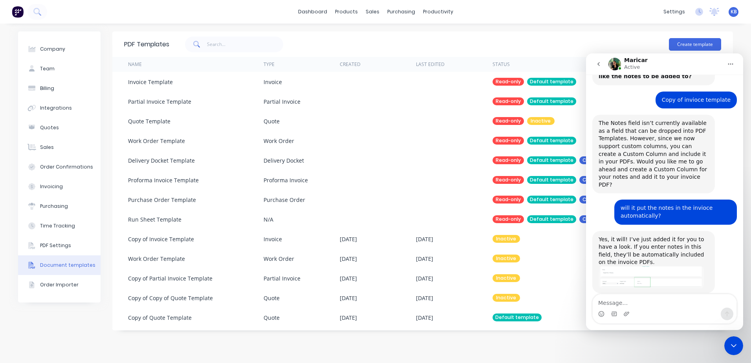
click at [636, 266] on img "Maricar says…" at bounding box center [651, 277] width 105 height 22
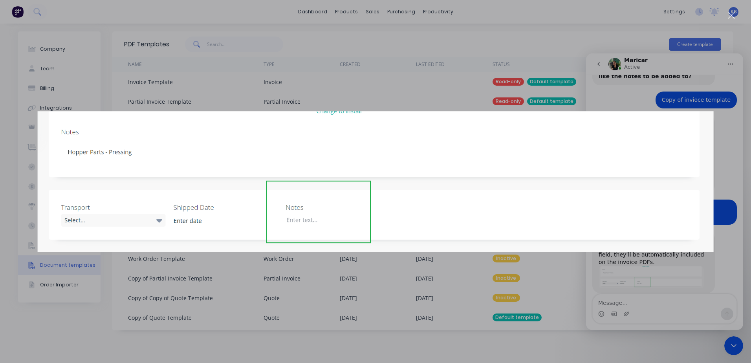
click at [663, 300] on div "Intercom messenger" at bounding box center [375, 181] width 751 height 363
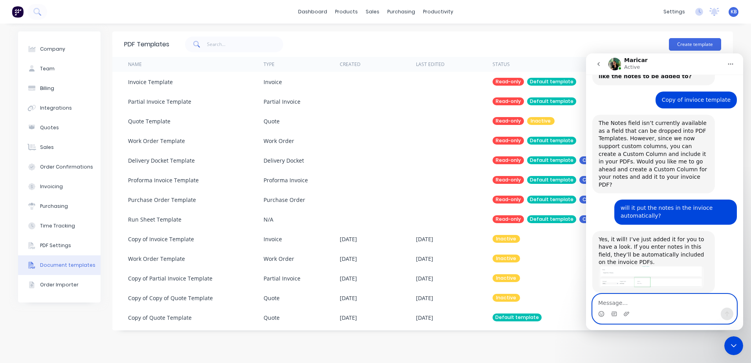
click at [629, 295] on textarea "Message…" at bounding box center [665, 300] width 144 height 13
type textarea "can we remove the other notes bar? to save confusion"
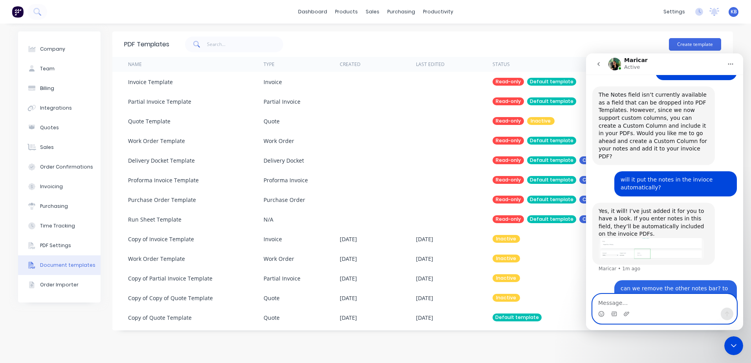
scroll to position [180, 0]
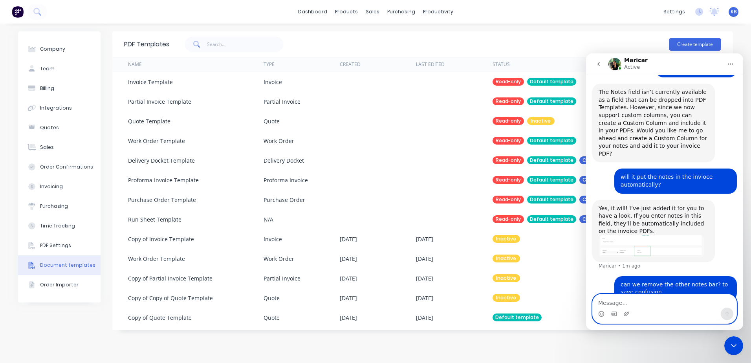
click at [649, 296] on textarea "Message…" at bounding box center [665, 300] width 144 height 13
type textarea "cause there is 2 notes sections"
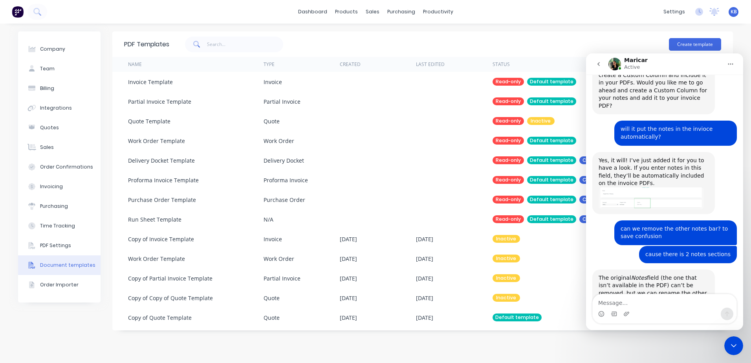
scroll to position [245, 0]
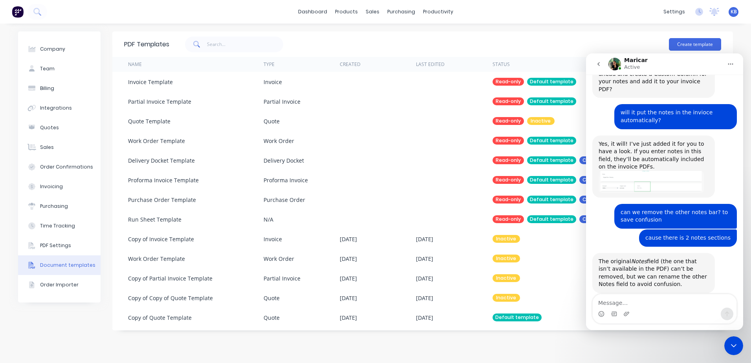
click at [637, 312] on div "Intercom messenger" at bounding box center [665, 314] width 144 height 13
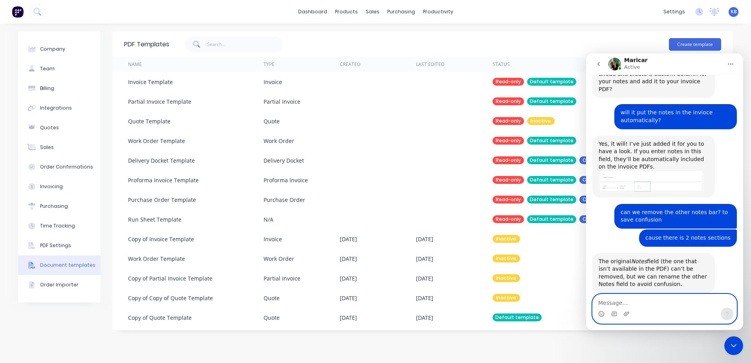
click at [637, 306] on textarea "Message…" at bounding box center [665, 300] width 144 height 13
type textarea "o"
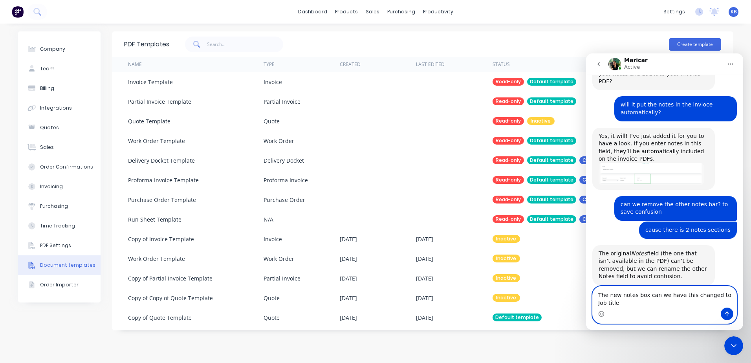
type textarea "The new notes box can we have this changed to Job title?"
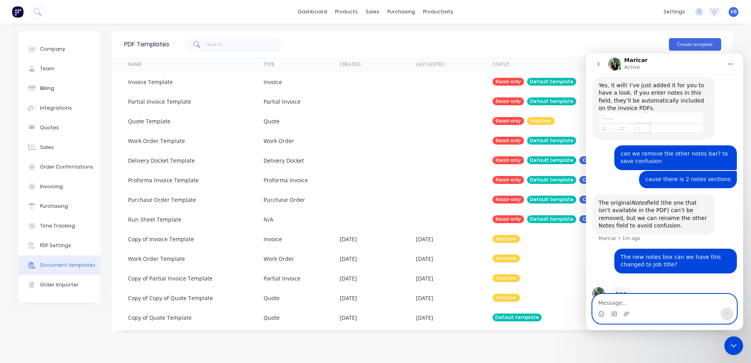
scroll to position [306, 0]
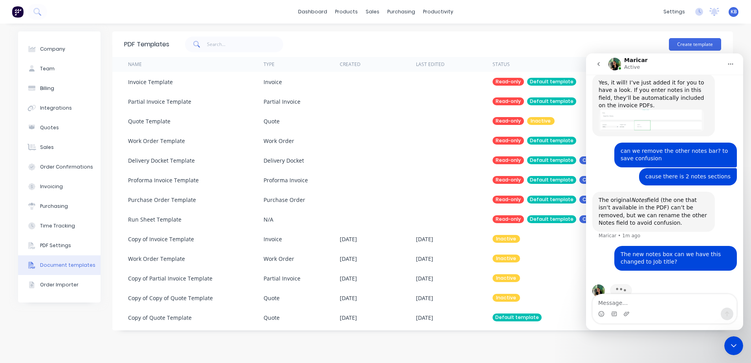
click at [623, 291] on div "Typing" at bounding box center [664, 295] width 145 height 30
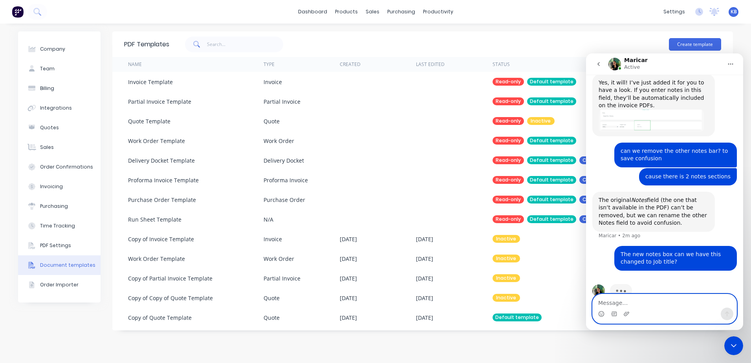
click at [617, 304] on textarea "Message…" at bounding box center [665, 300] width 144 height 13
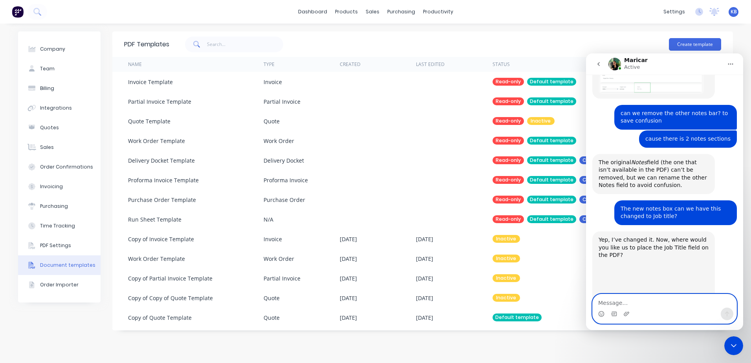
scroll to position [374, 0]
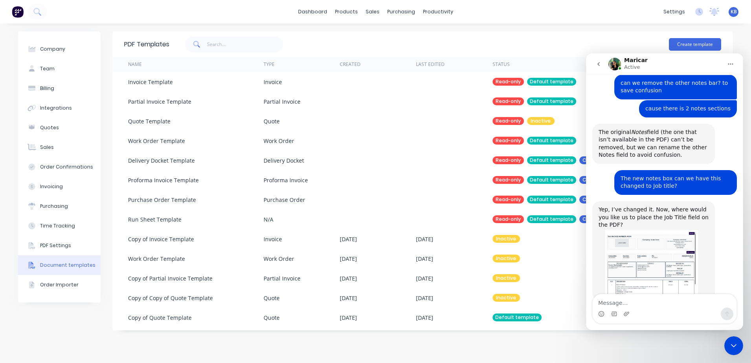
click at [646, 246] on img "Maricar says…" at bounding box center [651, 262] width 105 height 67
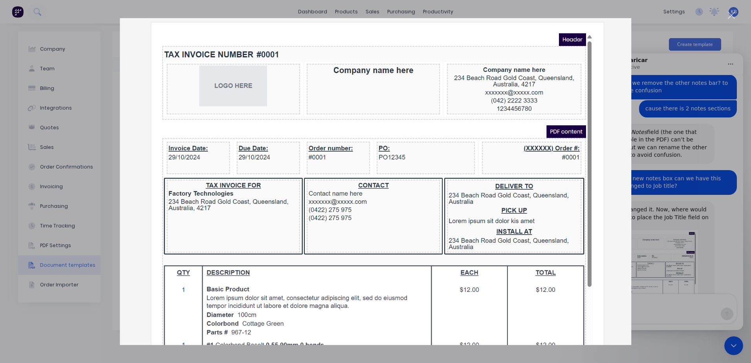
scroll to position [0, 0]
click at [667, 281] on div "Intercom messenger" at bounding box center [375, 181] width 751 height 363
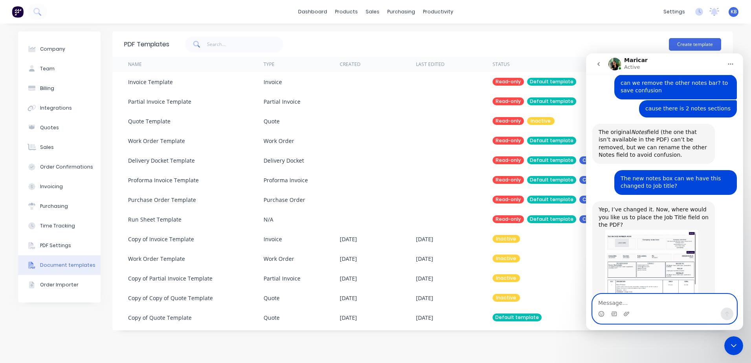
click at [648, 306] on textarea "Message…" at bounding box center [665, 300] width 144 height 13
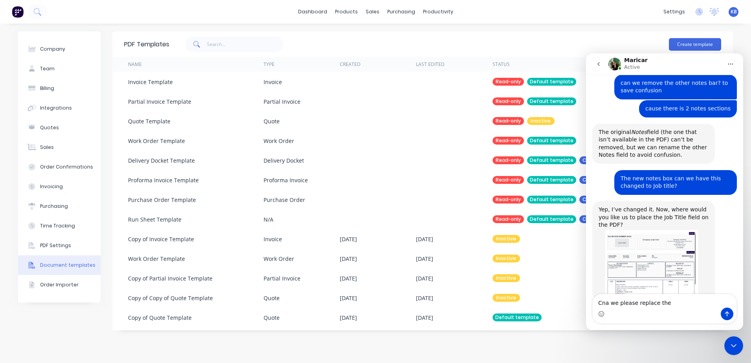
click at [638, 254] on img "Maricar says…" at bounding box center [651, 262] width 105 height 67
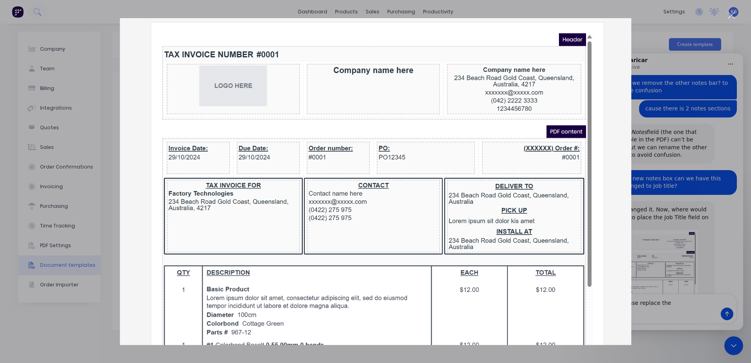
click at [646, 302] on div "Intercom messenger" at bounding box center [375, 181] width 751 height 363
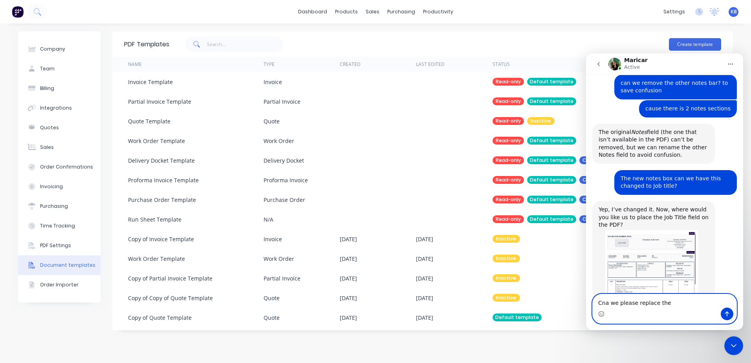
click at [664, 305] on textarea "Cna we please replace the" at bounding box center [665, 300] width 144 height 13
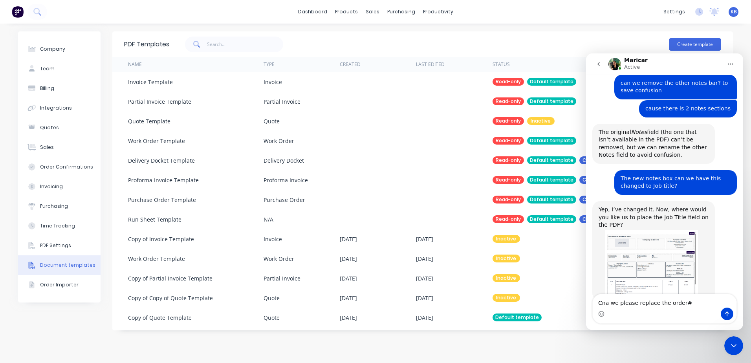
click at [623, 229] on img "Maricar says…" at bounding box center [651, 262] width 105 height 67
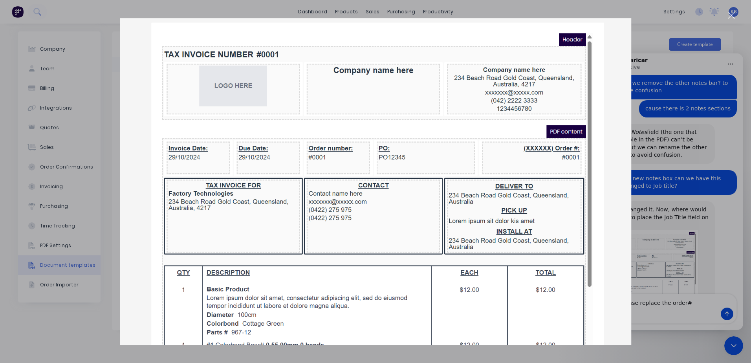
click at [669, 317] on div "Intercom messenger" at bounding box center [375, 181] width 751 height 363
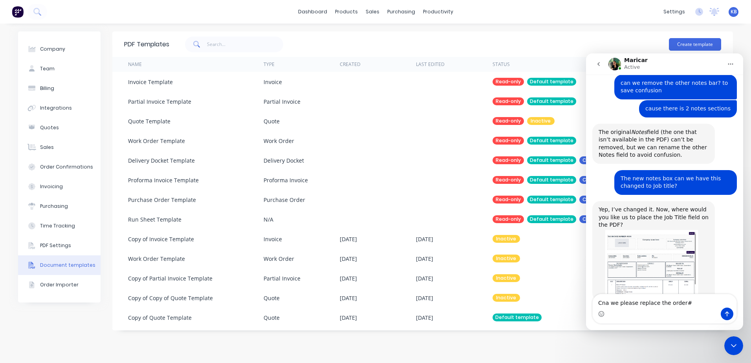
click at [654, 311] on div "Intercom messenger" at bounding box center [665, 314] width 144 height 13
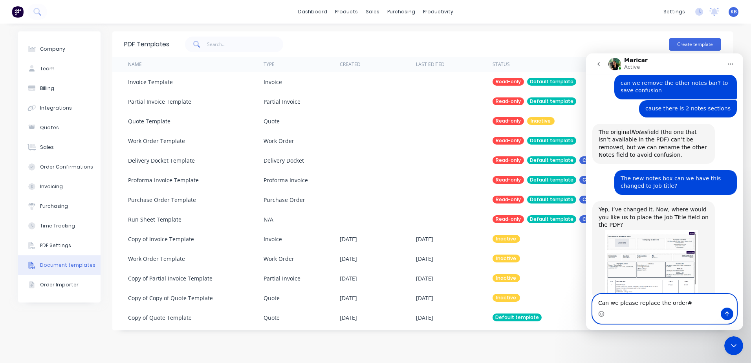
type textarea "Can we please replace the order#"
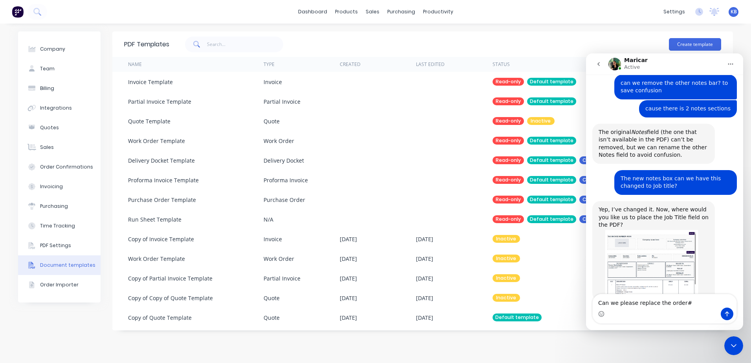
click at [691, 310] on div "Intercom messenger" at bounding box center [665, 314] width 144 height 13
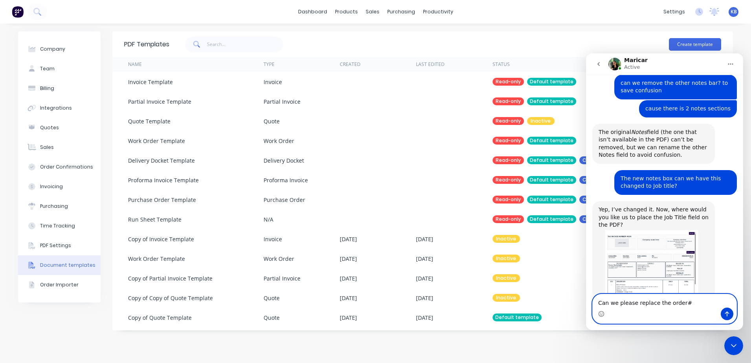
click at [681, 303] on textarea "Can we please replace the order#" at bounding box center [665, 300] width 144 height 13
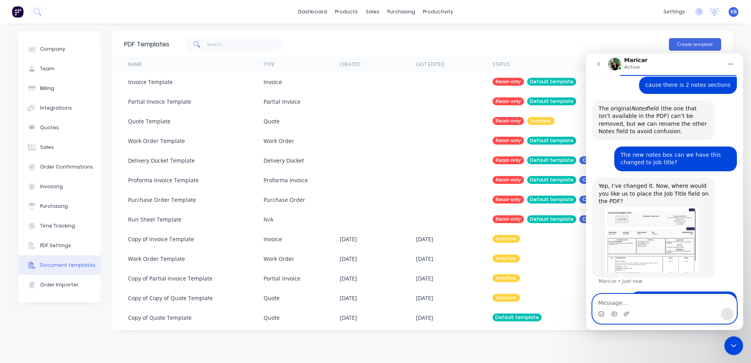
scroll to position [438, 0]
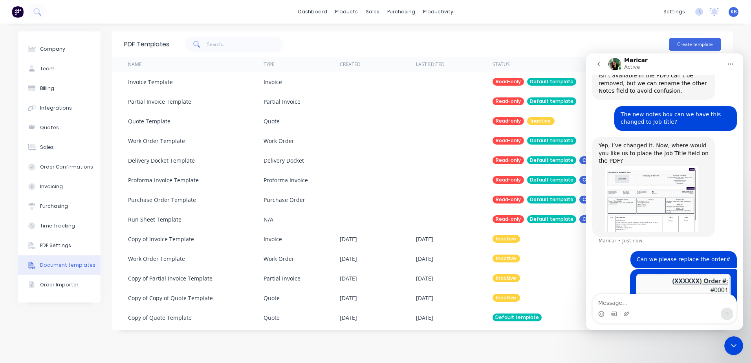
click at [624, 166] on img "Maricar says…" at bounding box center [651, 198] width 105 height 67
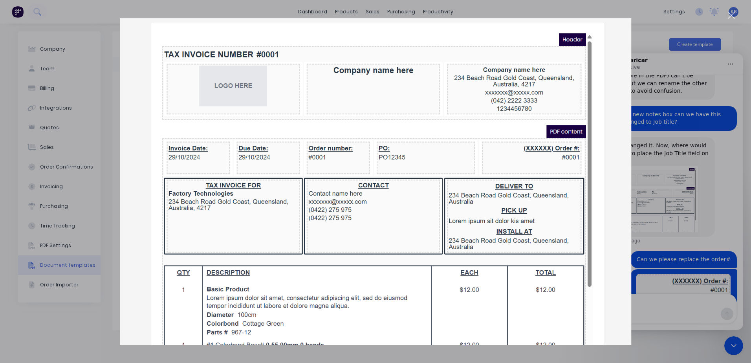
click at [685, 144] on div "Intercom messenger" at bounding box center [375, 181] width 751 height 363
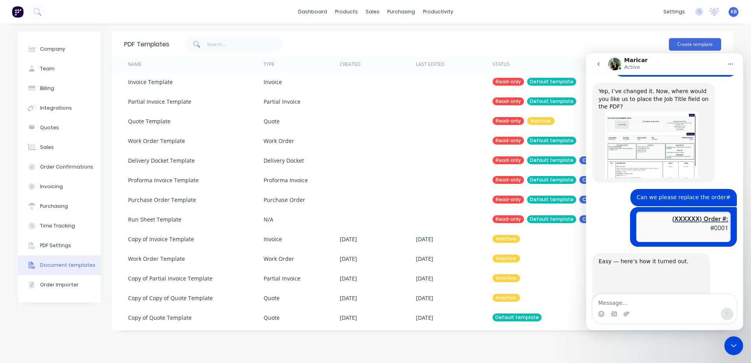
scroll to position [498, 0]
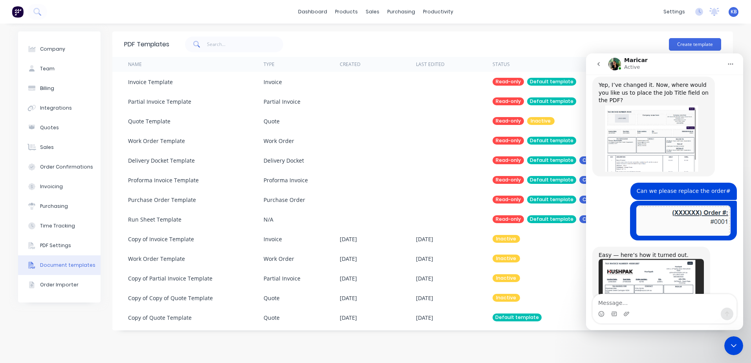
click at [642, 259] on img "Maricar says…" at bounding box center [651, 277] width 105 height 37
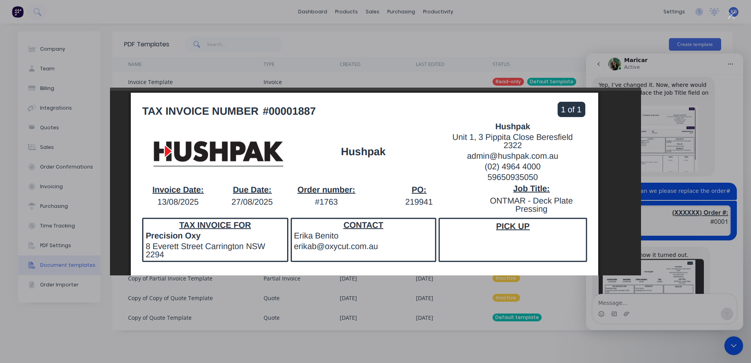
click at [641, 308] on div "Intercom messenger" at bounding box center [375, 181] width 751 height 363
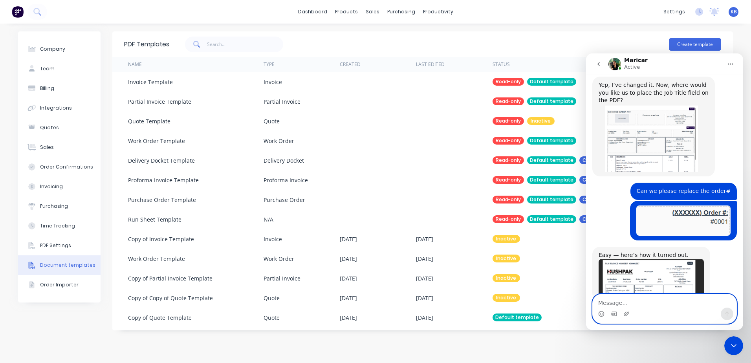
click at [612, 303] on textarea "Message…" at bounding box center [665, 300] width 144 height 13
type textarea "Thank you, Ill have a play around with it :)"
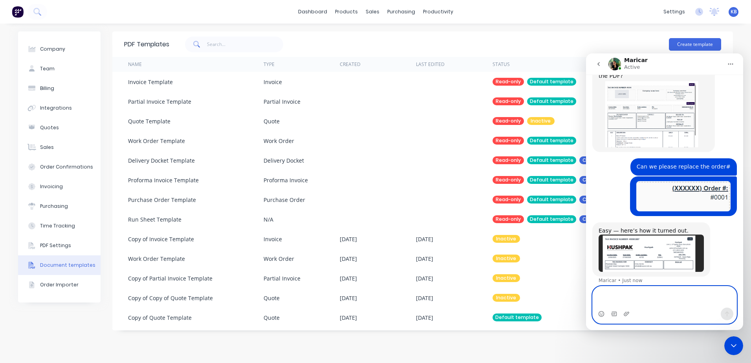
scroll to position [530, 0]
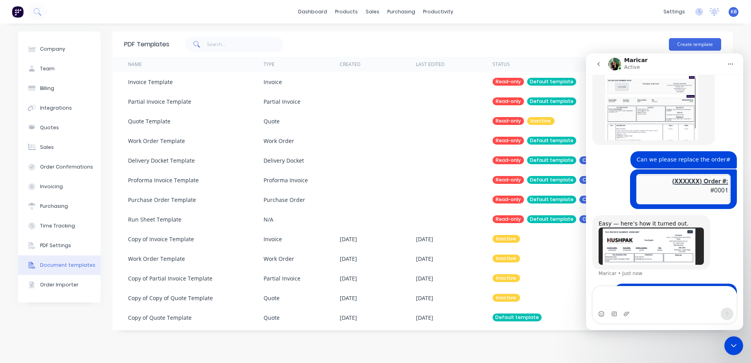
click at [625, 227] on img "Maricar says…" at bounding box center [651, 245] width 105 height 37
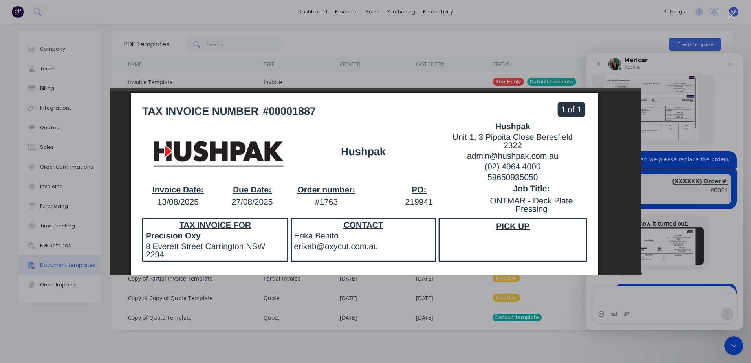
click at [494, 35] on div "Intercom messenger" at bounding box center [375, 181] width 751 height 363
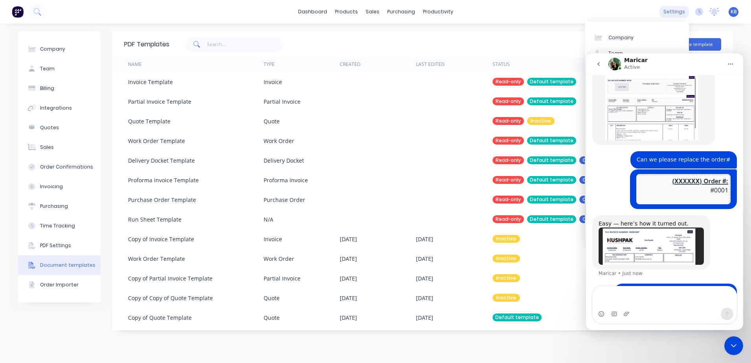
click at [676, 11] on div "settings" at bounding box center [673, 12] width 29 height 12
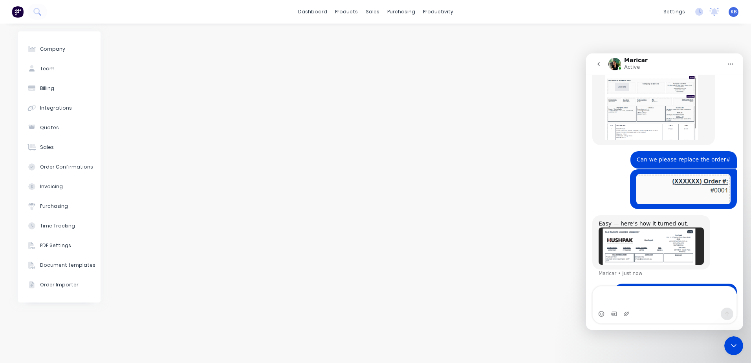
drag, startPoint x: 497, startPoint y: 197, endPoint x: 503, endPoint y: 196, distance: 6.3
click at [499, 197] on div at bounding box center [422, 193] width 621 height 324
click at [733, 341] on div "Close Intercom Messenger" at bounding box center [733, 345] width 19 height 19
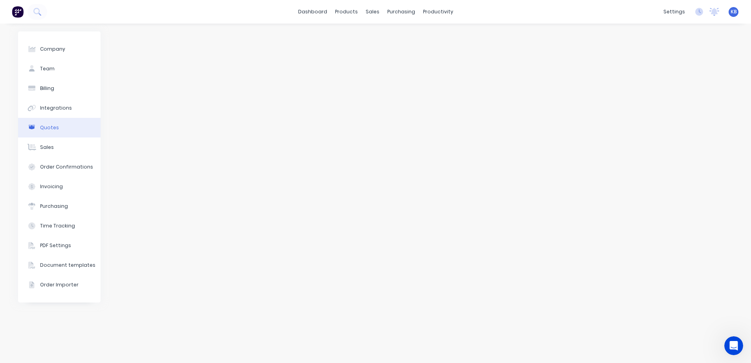
scroll to position [530, 0]
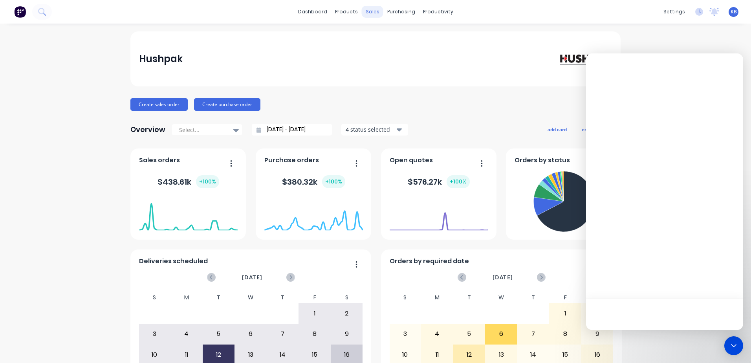
drag, startPoint x: 374, startPoint y: 23, endPoint x: 372, endPoint y: 16, distance: 6.9
click at [374, 22] on div "dashboard products sales purchasing productivity dashboard products Product Cat…" at bounding box center [375, 12] width 751 height 24
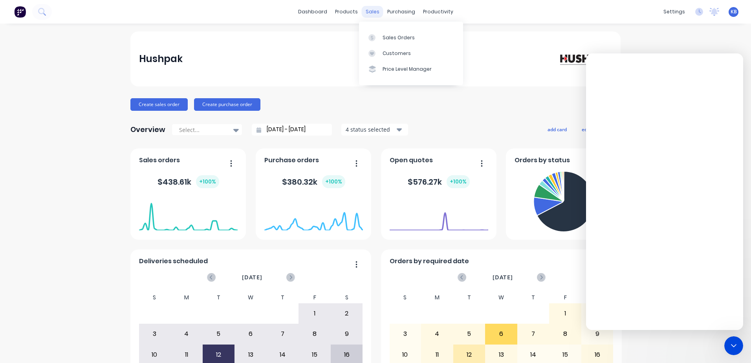
click at [372, 16] on div "sales" at bounding box center [373, 12] width 22 height 12
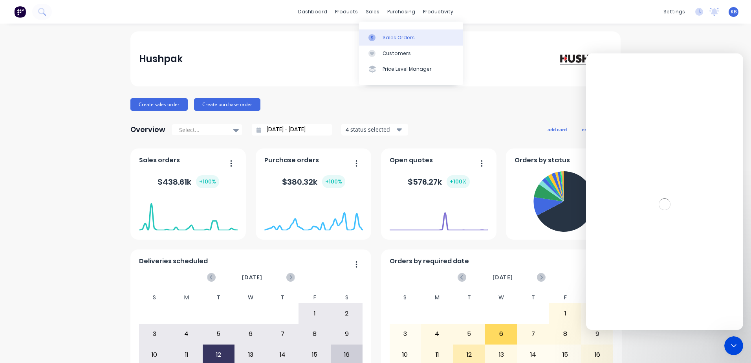
click at [384, 34] on div "Sales Orders" at bounding box center [399, 37] width 32 height 7
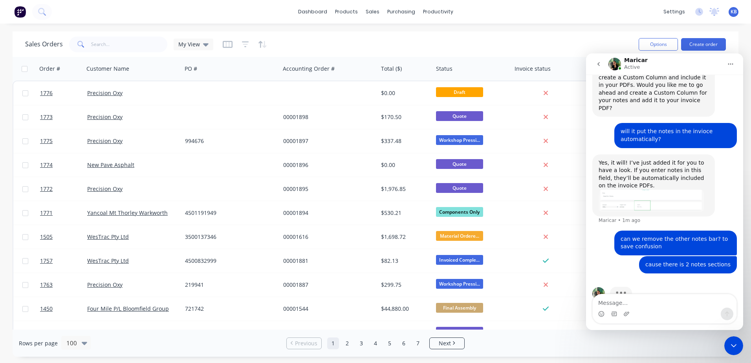
scroll to position [228, 0]
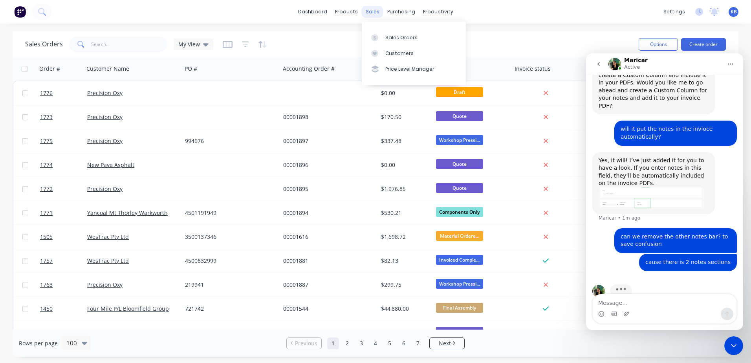
click at [370, 15] on div "sales" at bounding box center [373, 12] width 22 height 12
click at [381, 32] on link "Sales Orders" at bounding box center [414, 37] width 104 height 16
click at [390, 37] on div "Sales Orders" at bounding box center [401, 37] width 32 height 7
click at [734, 345] on icon "Close Intercom Messenger" at bounding box center [733, 345] width 9 height 9
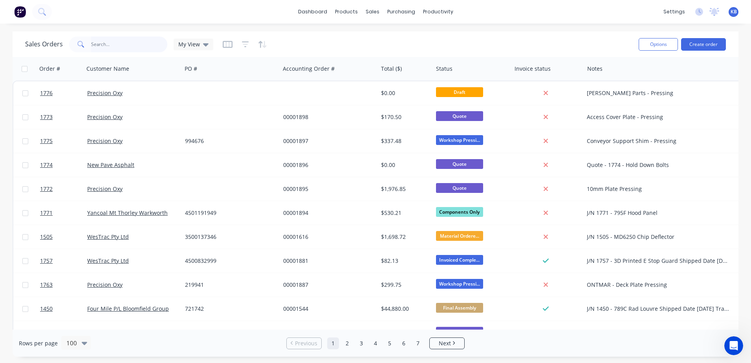
click at [104, 45] on input "text" at bounding box center [129, 45] width 77 height 16
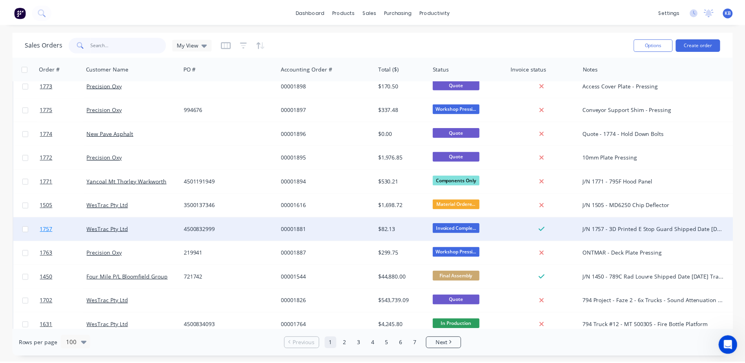
scroll to position [79, 0]
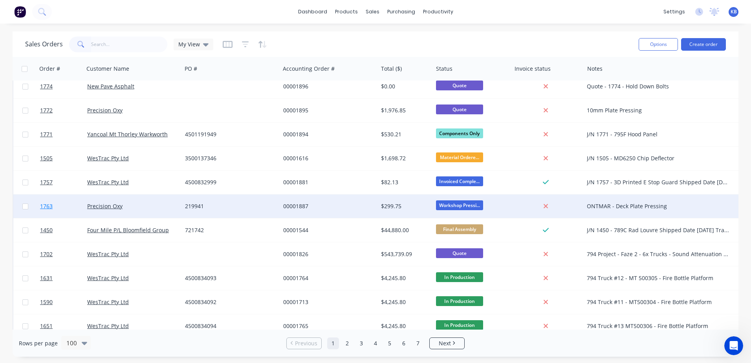
click at [80, 210] on link "1763" at bounding box center [63, 206] width 47 height 24
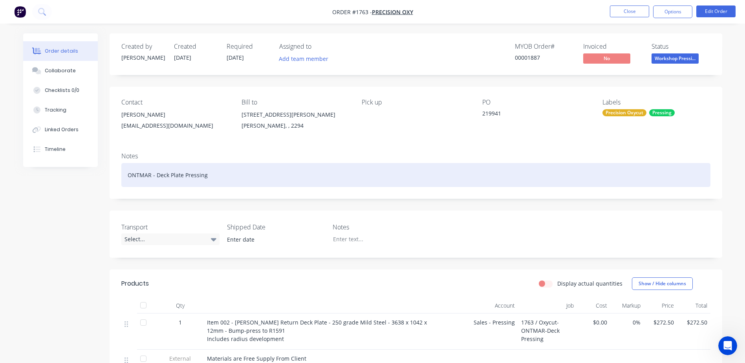
drag, startPoint x: 211, startPoint y: 180, endPoint x: 106, endPoint y: 172, distance: 105.6
click at [106, 172] on div "Created by Greg Created 13/08/25 Required 12/08/25 Assigned to Add team member …" at bounding box center [372, 271] width 699 height 477
copy div "ONTMAR - Deck Plate Pressing"
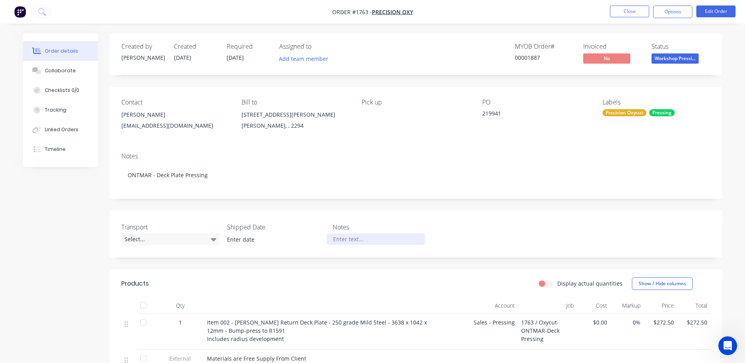
click at [349, 239] on div at bounding box center [376, 238] width 98 height 11
paste div
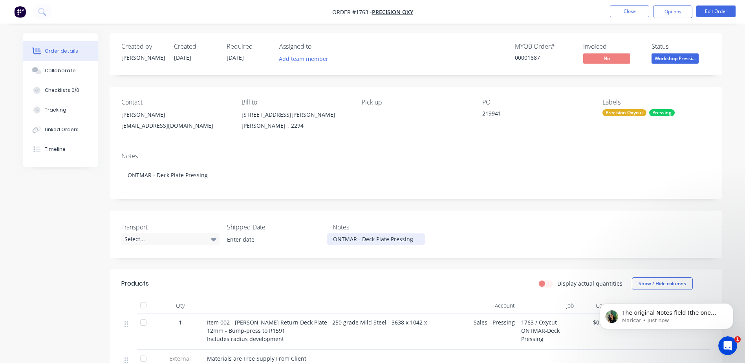
scroll to position [245, 0]
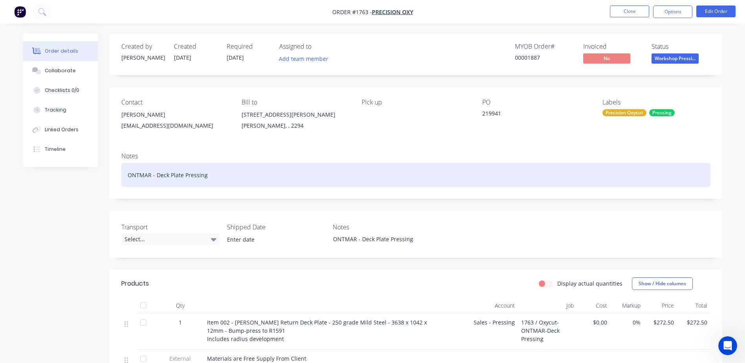
click at [209, 174] on div "ONTMAR - Deck Plate Pressing" at bounding box center [415, 175] width 589 height 24
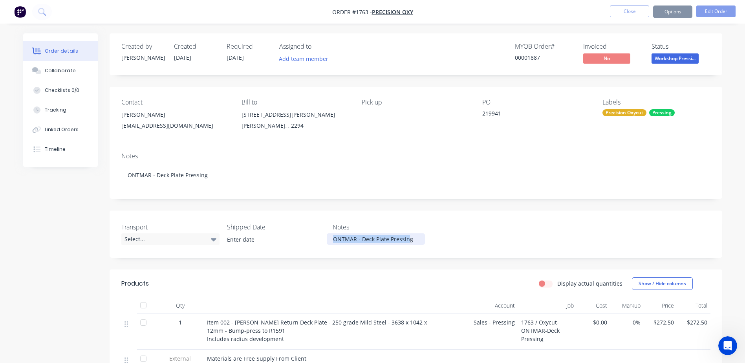
drag, startPoint x: 408, startPoint y: 240, endPoint x: 315, endPoint y: 235, distance: 92.4
click at [315, 235] on div "Transport Select... Shipped Date Notes ONTMAR - Deck Plate Pressing" at bounding box center [416, 234] width 613 height 47
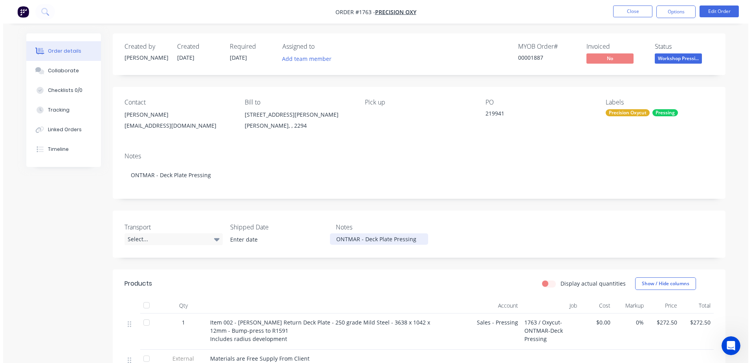
scroll to position [276, 0]
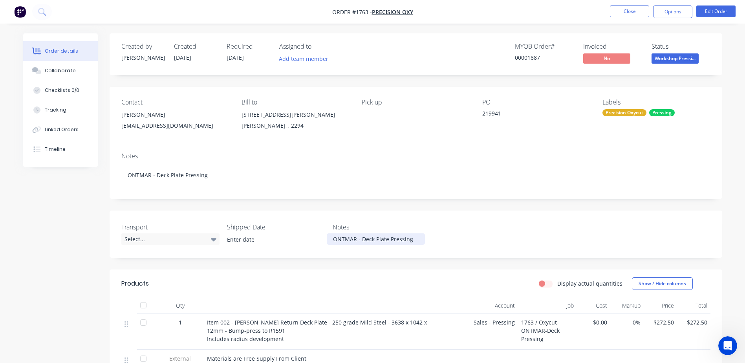
drag, startPoint x: 421, startPoint y: 236, endPoint x: 324, endPoint y: 234, distance: 97.4
click at [324, 234] on div "Transport Select... Shipped Date Notes ONTMAR - Deck Plate Pressing" at bounding box center [416, 234] width 613 height 47
click at [637, 15] on button "Close" at bounding box center [629, 11] width 39 height 12
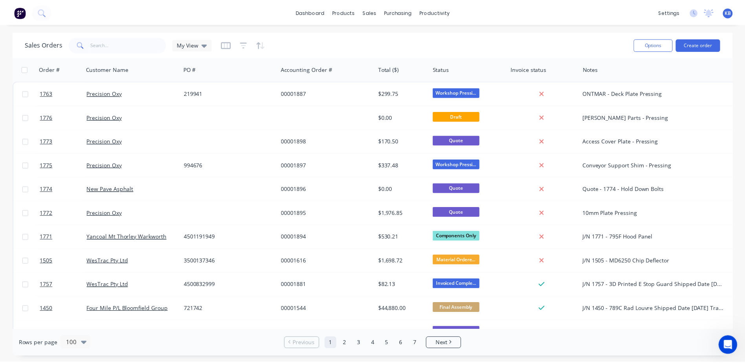
scroll to position [438, 0]
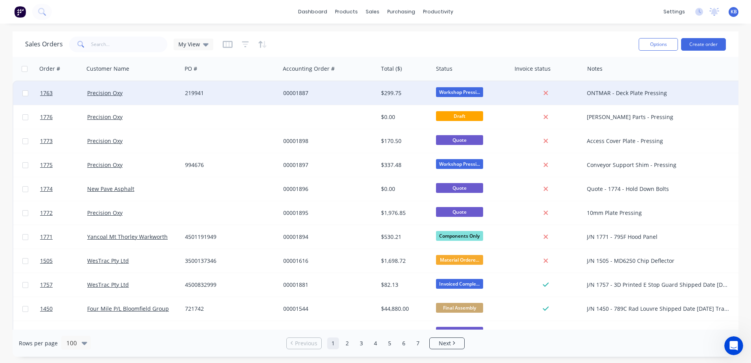
click at [153, 96] on div "Precision Oxy" at bounding box center [130, 93] width 87 height 8
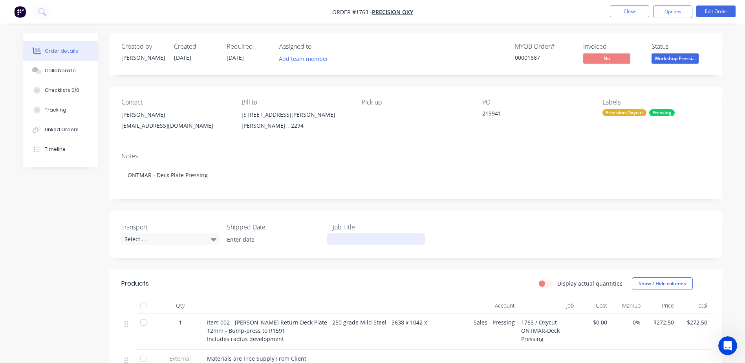
click at [351, 237] on div at bounding box center [376, 238] width 98 height 11
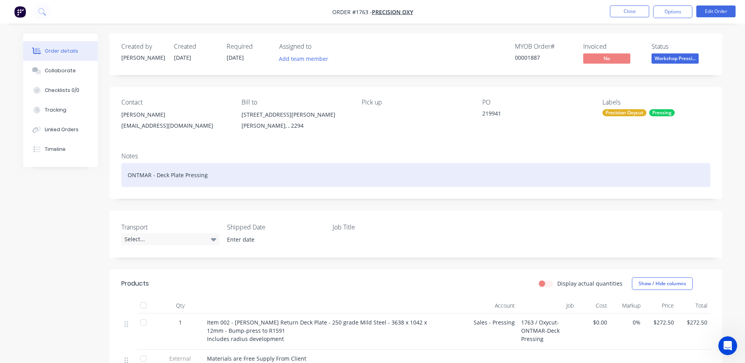
drag, startPoint x: 226, startPoint y: 179, endPoint x: 118, endPoint y: 172, distance: 108.6
click at [118, 172] on div "Notes ONTMAR - Deck Plate Pressing" at bounding box center [416, 172] width 613 height 53
copy div "ONTMAR - Deck Plate Pressing"
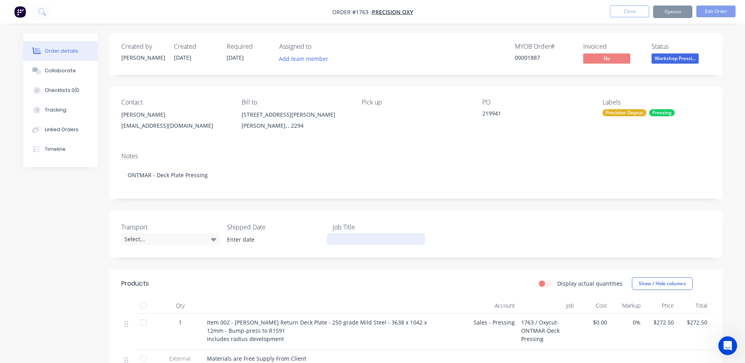
click at [352, 241] on div at bounding box center [376, 238] width 98 height 11
paste div
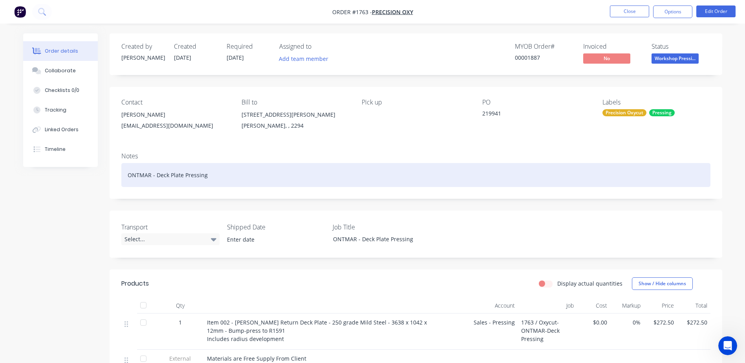
drag, startPoint x: 229, startPoint y: 177, endPoint x: 73, endPoint y: 164, distance: 156.1
click at [73, 164] on div "Order details Collaborate Checklists 0/0 Tracking Linked Orders Timeline Order …" at bounding box center [372, 271] width 715 height 477
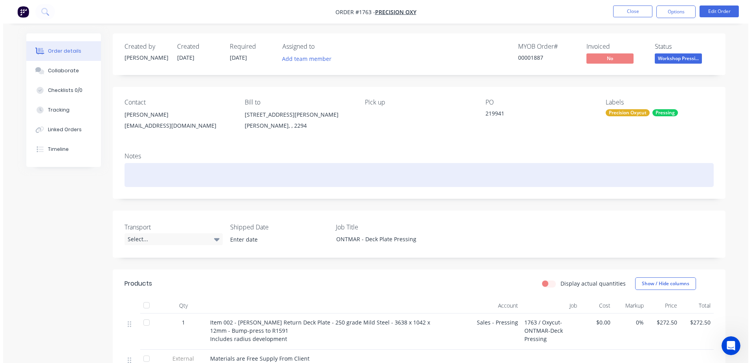
scroll to position [468, 0]
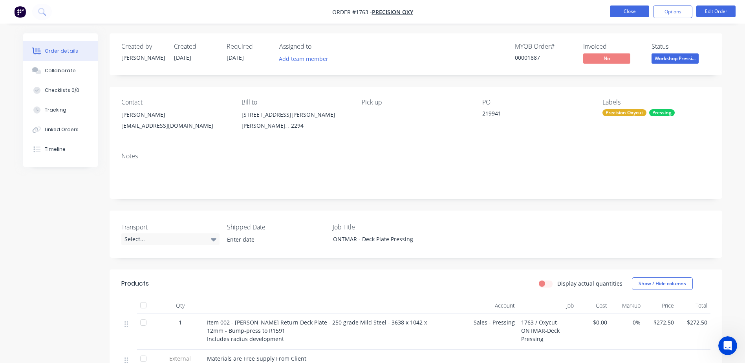
click at [643, 12] on button "Close" at bounding box center [629, 11] width 39 height 12
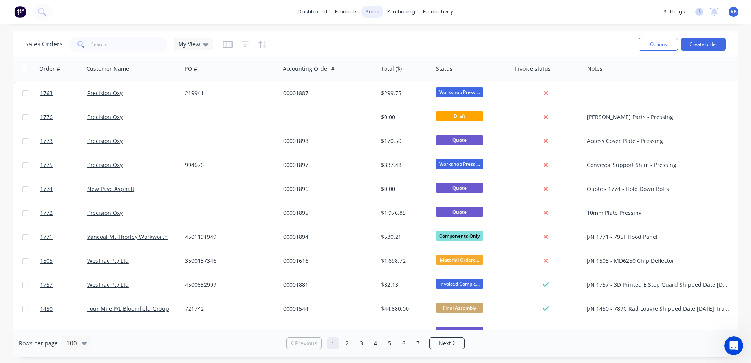
click at [374, 7] on div "sales" at bounding box center [373, 12] width 22 height 12
click at [381, 41] on link "Sales Orders" at bounding box center [414, 37] width 104 height 16
click at [386, 33] on link "Sales Orders" at bounding box center [414, 37] width 104 height 16
click at [392, 37] on div "Sales Orders" at bounding box center [401, 37] width 32 height 7
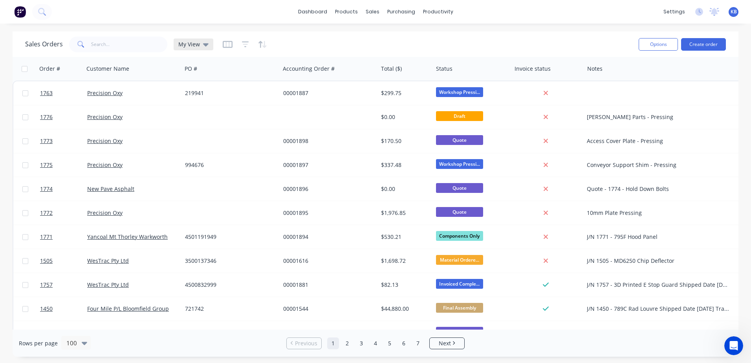
click at [209, 47] on div "My View" at bounding box center [194, 44] width 40 height 12
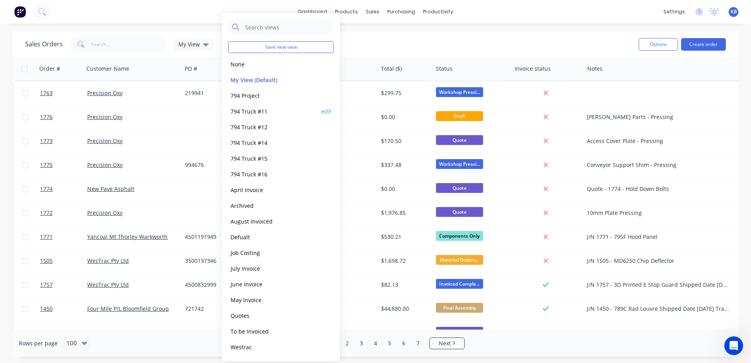
click at [277, 111] on button "794 Truck #11" at bounding box center [273, 111] width 90 height 9
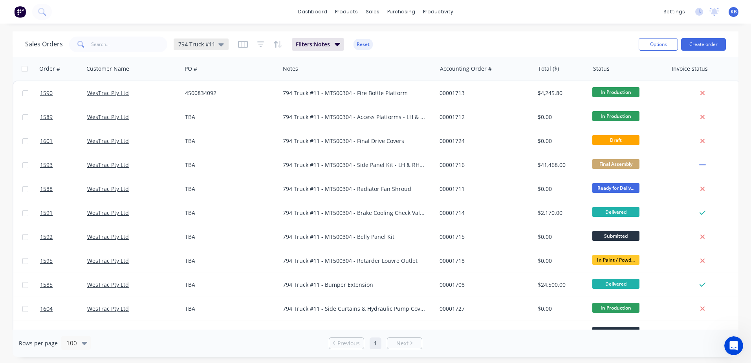
click at [222, 46] on icon at bounding box center [220, 44] width 5 height 9
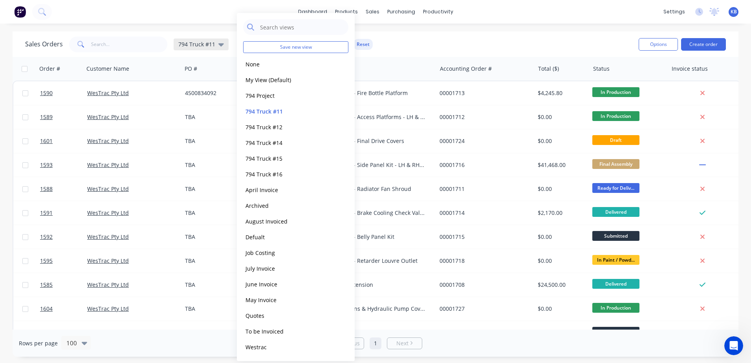
click at [226, 46] on div "794 Truck #11" at bounding box center [201, 44] width 55 height 12
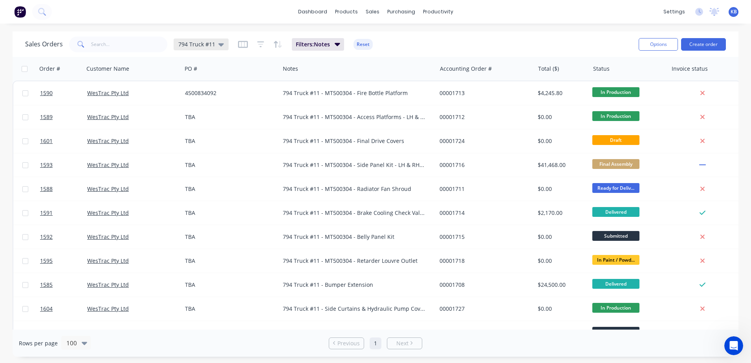
click at [221, 46] on icon at bounding box center [220, 44] width 5 height 9
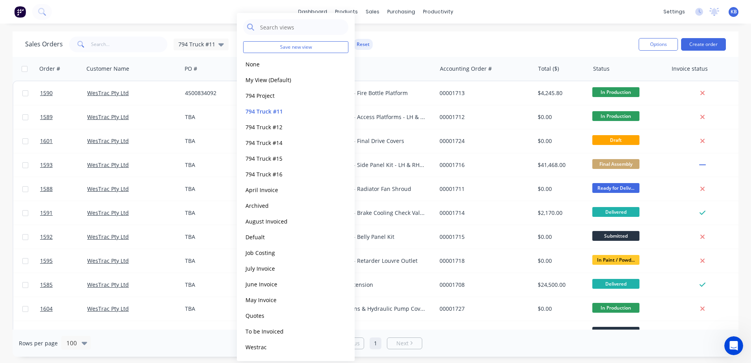
scroll to position [498, 0]
click at [485, 46] on div "Sales Orders 794 Truck #11 Filters: Notes Reset" at bounding box center [328, 44] width 607 height 19
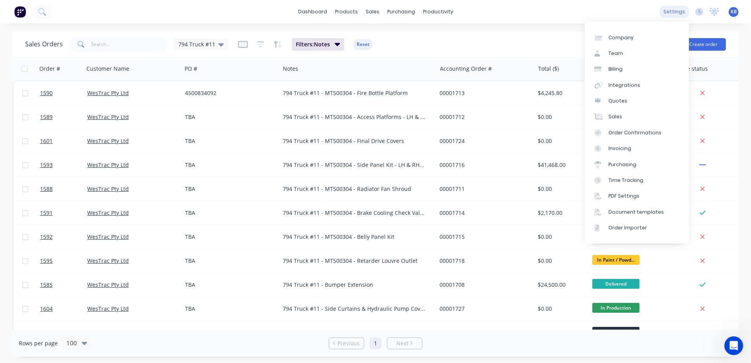
click at [668, 15] on div "settings" at bounding box center [673, 12] width 29 height 12
click at [620, 216] on link "Document templates" at bounding box center [637, 212] width 104 height 16
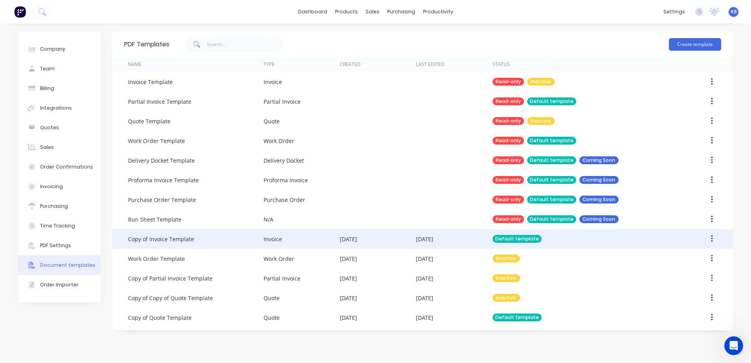
click at [172, 245] on div "Copy of Invoice Template" at bounding box center [196, 239] width 136 height 20
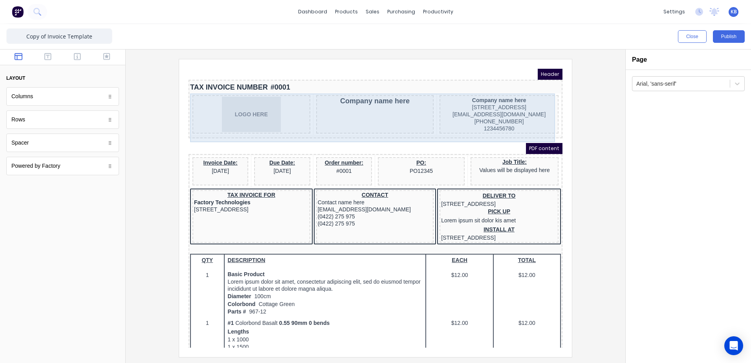
click at [376, 103] on div "Company name here" at bounding box center [366, 105] width 118 height 38
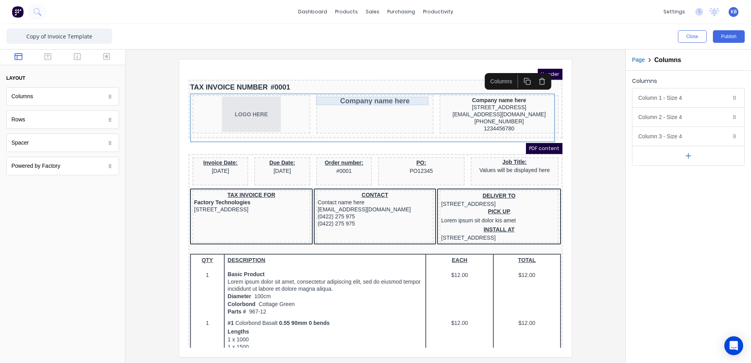
click at [375, 92] on div "Company name here" at bounding box center [365, 91] width 115 height 9
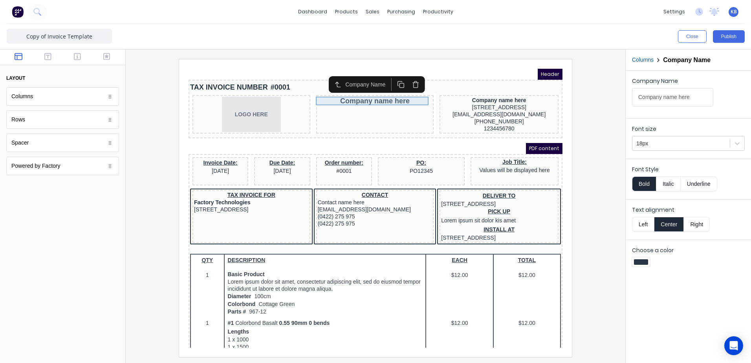
drag, startPoint x: 394, startPoint y: 94, endPoint x: 403, endPoint y: 76, distance: 19.9
click at [403, 76] on icon "button" at bounding box center [405, 74] width 7 height 7
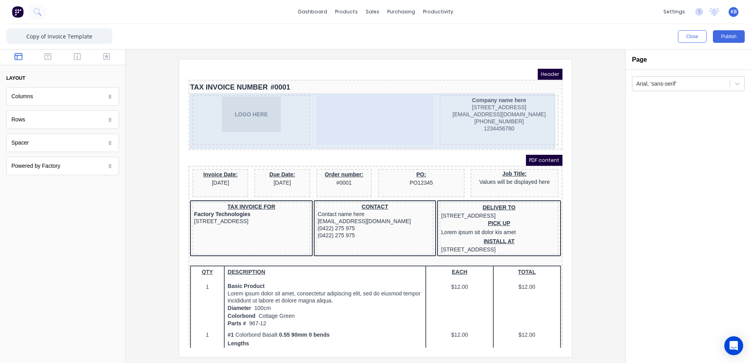
click at [369, 113] on div at bounding box center [366, 111] width 118 height 50
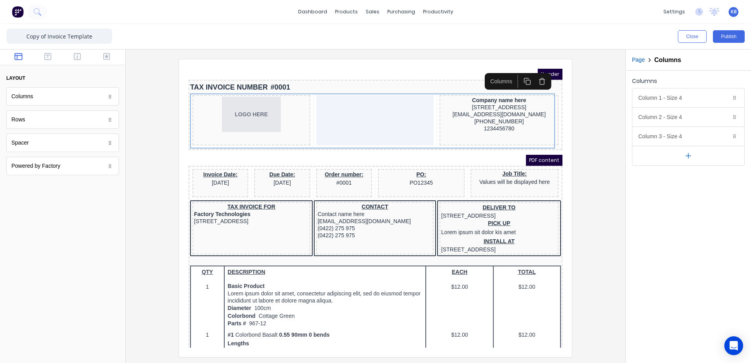
click at [346, 153] on div "PDF content" at bounding box center [366, 150] width 374 height 11
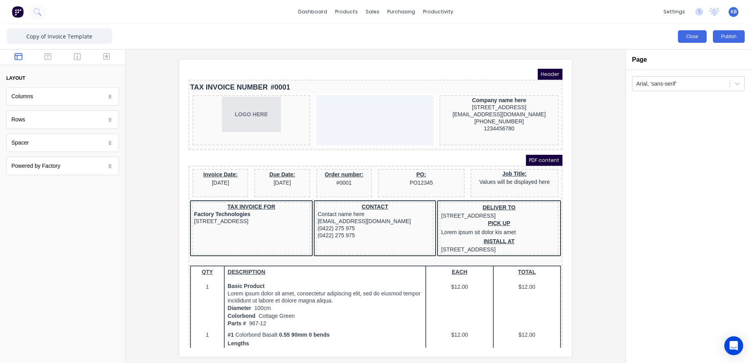
click at [691, 35] on button "Close" at bounding box center [692, 36] width 29 height 13
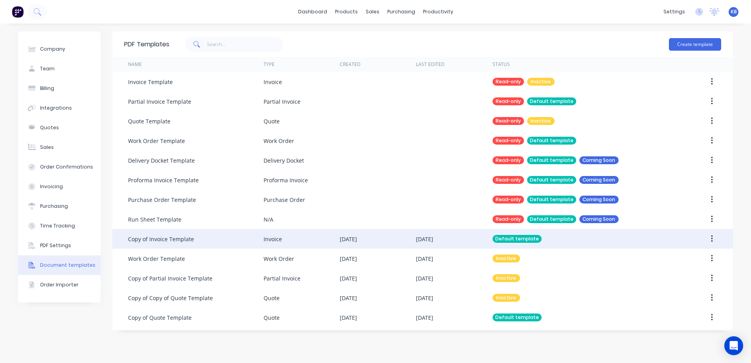
drag, startPoint x: 169, startPoint y: 242, endPoint x: 711, endPoint y: 241, distance: 542.0
click at [711, 241] on icon "button" at bounding box center [712, 238] width 2 height 9
click at [684, 275] on div "Duplicate" at bounding box center [684, 274] width 60 height 11
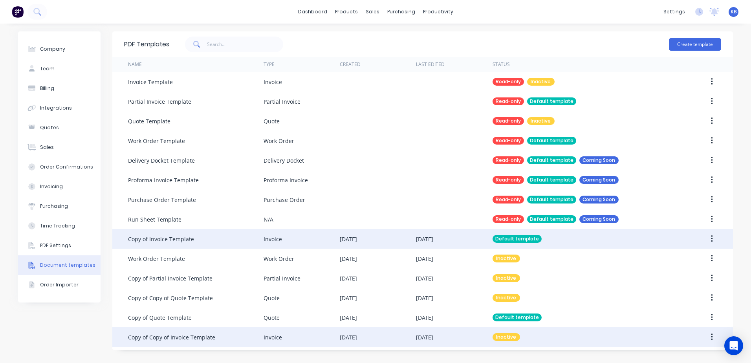
click at [235, 334] on div "Copy of Copy of Invoice Template" at bounding box center [196, 337] width 136 height 20
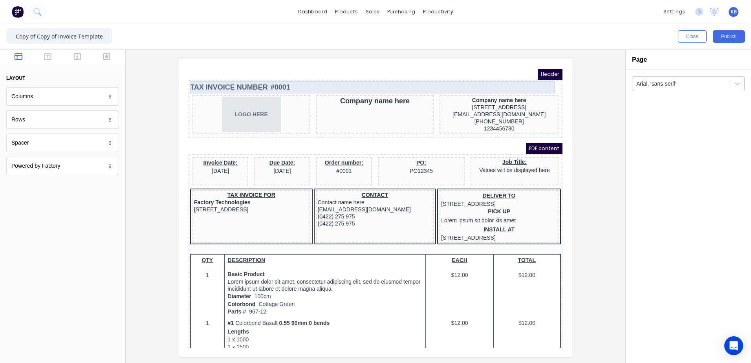
click at [282, 72] on div "TAX INVOICE NUMBER #0001" at bounding box center [366, 78] width 371 height 12
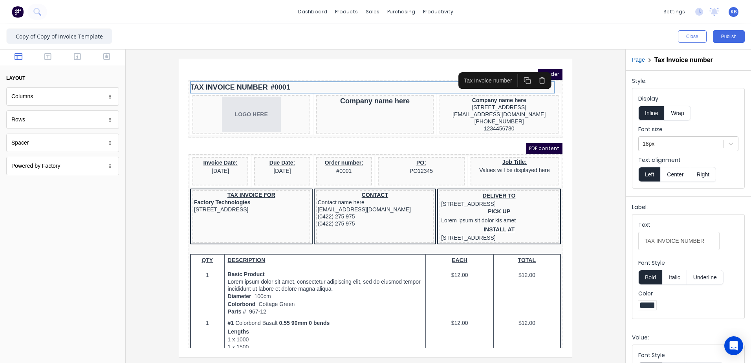
click at [518, 74] on icon "button" at bounding box center [517, 71] width 7 height 7
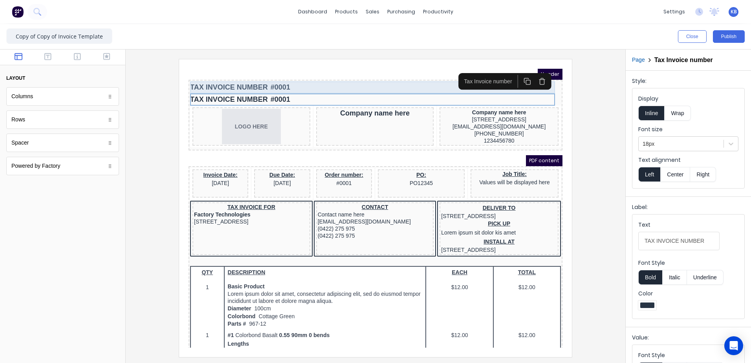
click at [365, 75] on div "TAX INVOICE NUMBER #0001" at bounding box center [366, 78] width 371 height 12
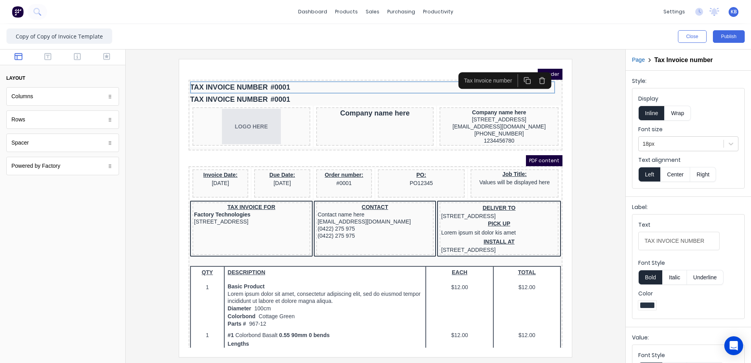
click at [579, 84] on div at bounding box center [375, 208] width 487 height 298
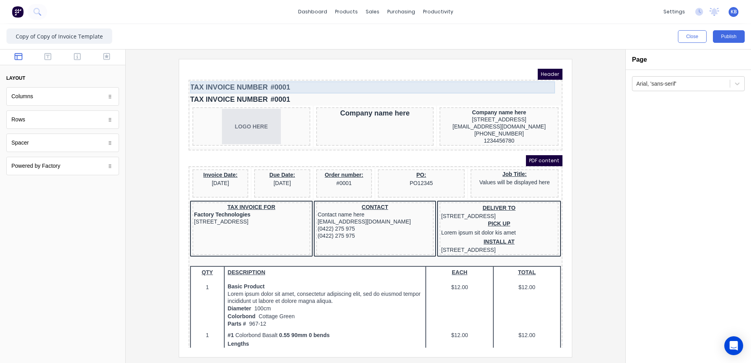
click at [330, 75] on div "TAX INVOICE NUMBER #0001" at bounding box center [366, 78] width 371 height 12
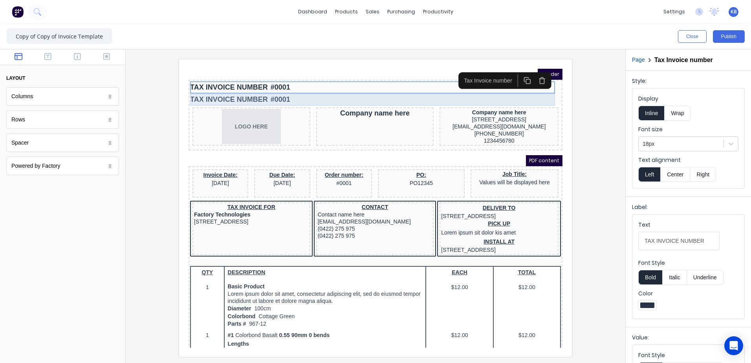
click at [295, 83] on div "TAX INVOICE NUMBER #0001" at bounding box center [366, 78] width 371 height 12
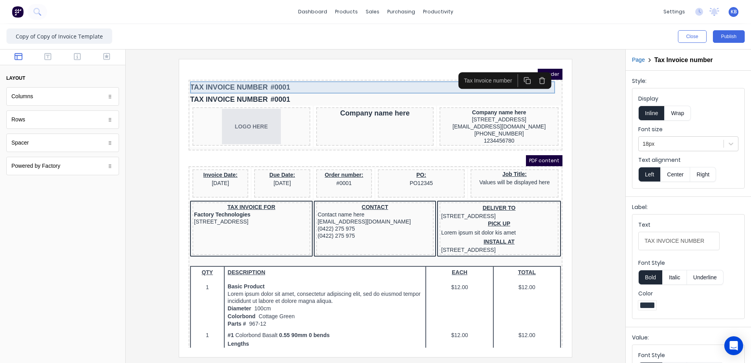
click at [296, 77] on div "TAX INVOICE NUMBER #0001" at bounding box center [366, 78] width 371 height 12
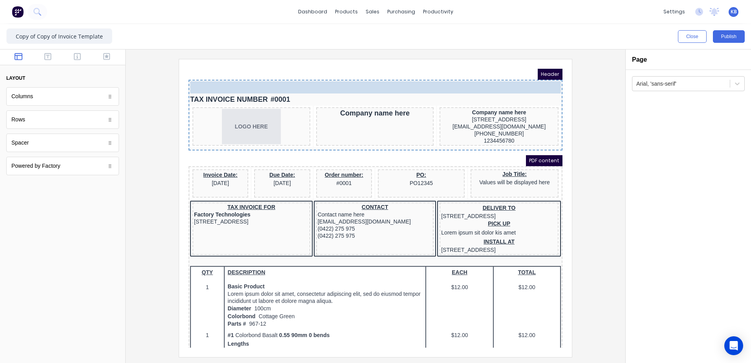
drag, startPoint x: 293, startPoint y: 84, endPoint x: 291, endPoint y: 76, distance: 8.5
click at [291, 76] on body "Header TAX INVOICE NUMBER #0001 TAX INVOICE NUMBER #0001 TAX INVOICE NUMBER #00…" at bounding box center [366, 198] width 374 height 279
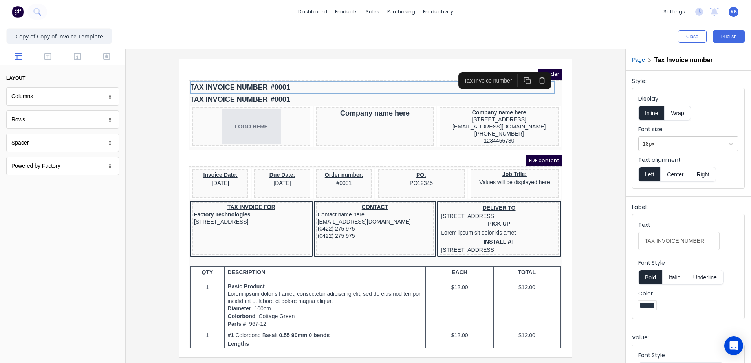
click at [61, 126] on div "Rows" at bounding box center [62, 119] width 113 height 18
click at [54, 147] on div "Spacer" at bounding box center [62, 143] width 113 height 18
click at [222, 74] on div "TAX INVOICE NUMBER #0001" at bounding box center [366, 78] width 371 height 12
click at [571, 72] on iframe at bounding box center [375, 208] width 393 height 298
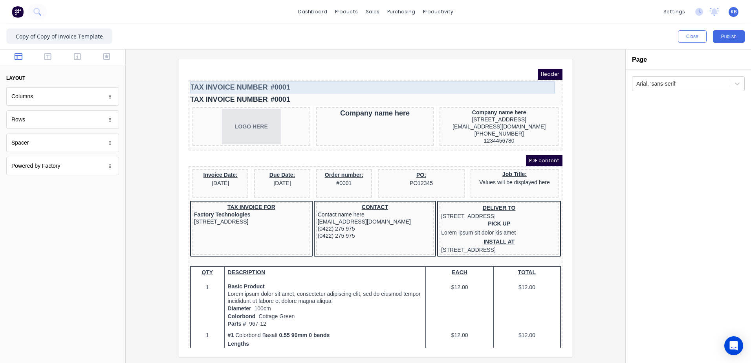
click at [280, 76] on div "TAX INVOICE NUMBER #0001" at bounding box center [366, 78] width 371 height 12
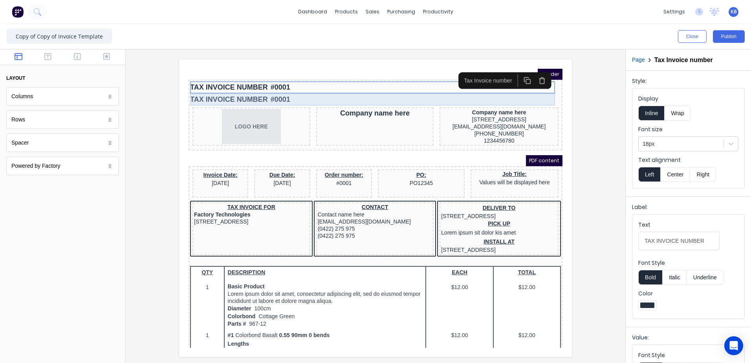
click at [279, 86] on div "TAX INVOICE NUMBER #0001" at bounding box center [366, 90] width 371 height 12
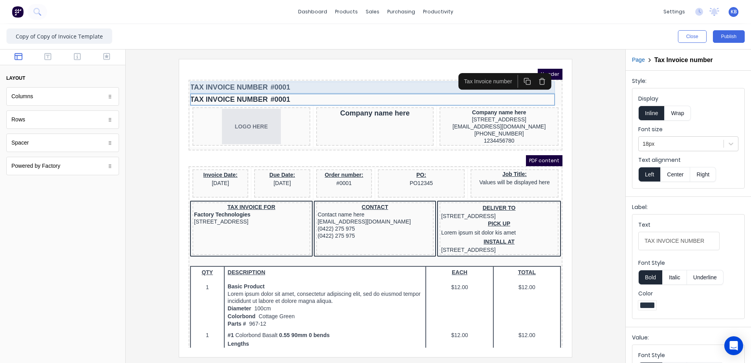
click at [280, 78] on div "TAX INVOICE NUMBER #0001" at bounding box center [366, 78] width 371 height 12
click at [282, 77] on div "TAX INVOICE NUMBER #0001" at bounding box center [366, 78] width 371 height 12
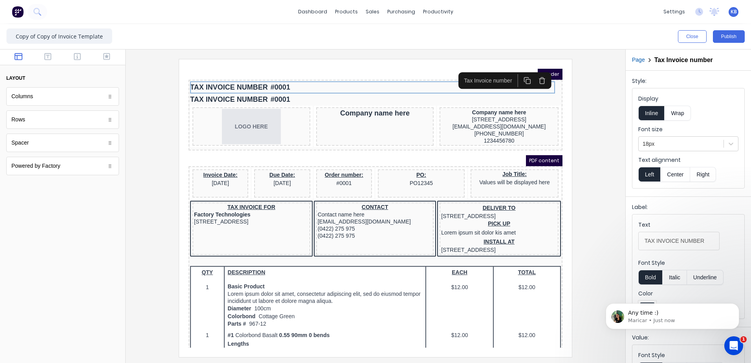
click at [536, 70] on icon "button" at bounding box center [532, 71] width 7 height 7
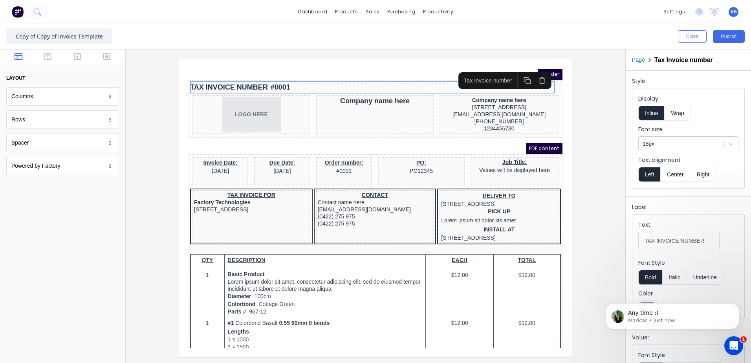
click at [534, 71] on icon "button" at bounding box center [532, 71] width 7 height 7
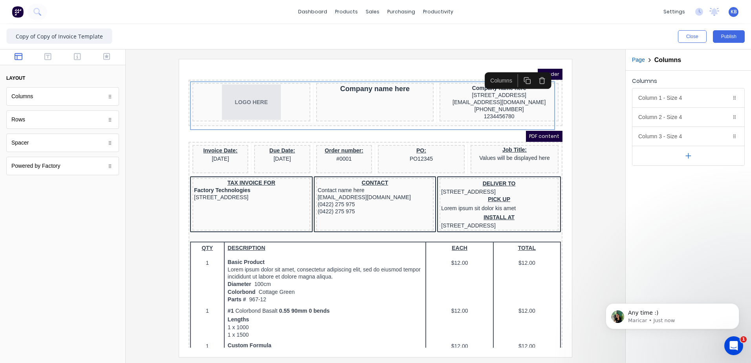
click at [23, 127] on div "Rows" at bounding box center [62, 119] width 113 height 18
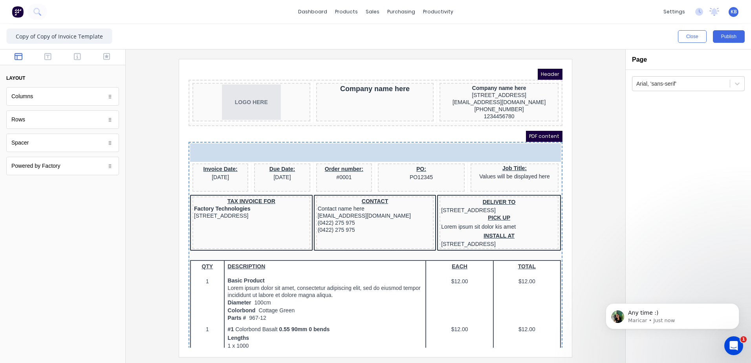
drag, startPoint x: 86, startPoint y: 114, endPoint x: 401, endPoint y: 53, distance: 321.2
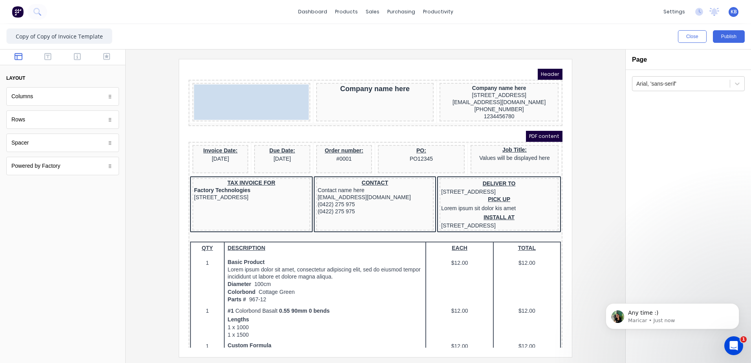
drag, startPoint x: 237, startPoint y: 86, endPoint x: 231, endPoint y: 83, distance: 6.5
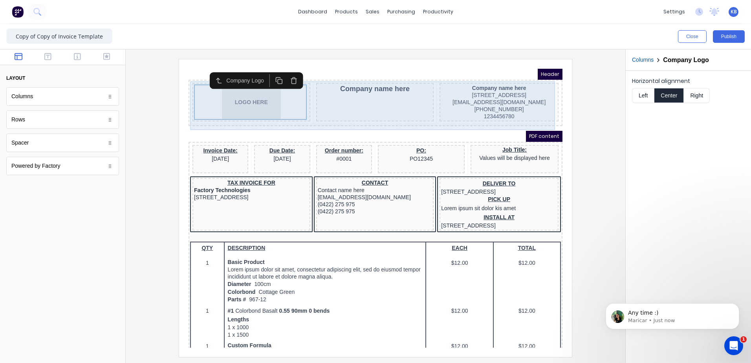
click at [397, 96] on div "Company name here" at bounding box center [366, 92] width 118 height 38
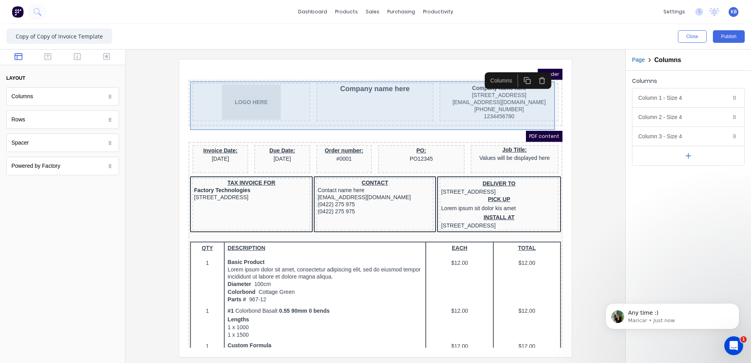
click at [396, 97] on div "Company name here" at bounding box center [366, 92] width 118 height 38
click at [354, 92] on div "Company name here" at bounding box center [366, 92] width 118 height 38
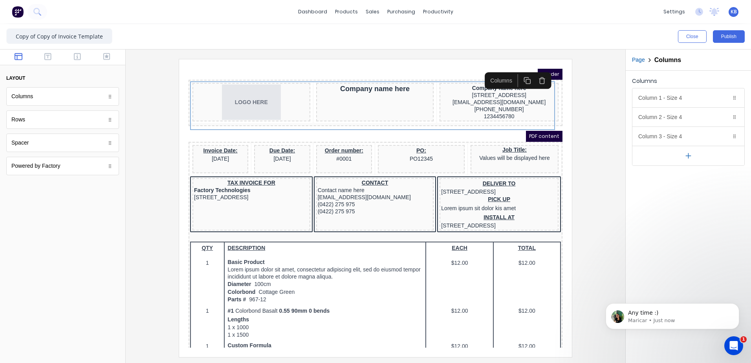
drag, startPoint x: 379, startPoint y: 129, endPoint x: 375, endPoint y: 123, distance: 7.3
click at [379, 129] on div "PDF content" at bounding box center [366, 126] width 374 height 11
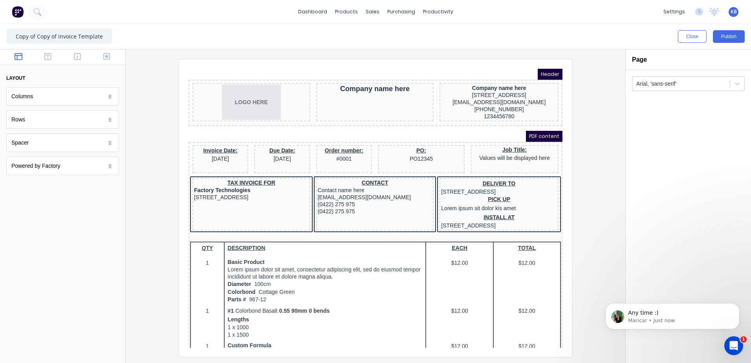
click at [353, 81] on div "Company name here" at bounding box center [365, 79] width 115 height 9
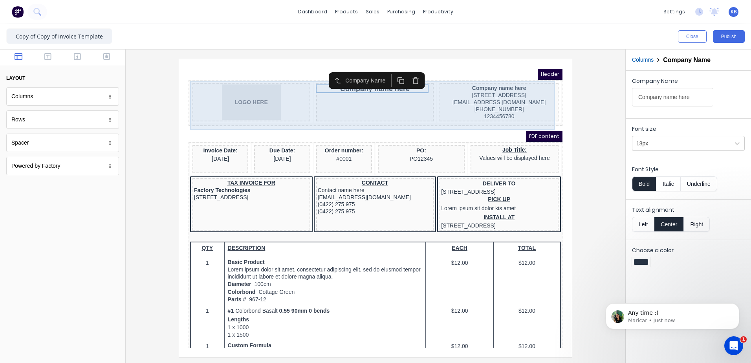
click at [339, 82] on div "Company name here" at bounding box center [365, 79] width 115 height 9
click at [336, 94] on div "Company name here" at bounding box center [366, 92] width 118 height 38
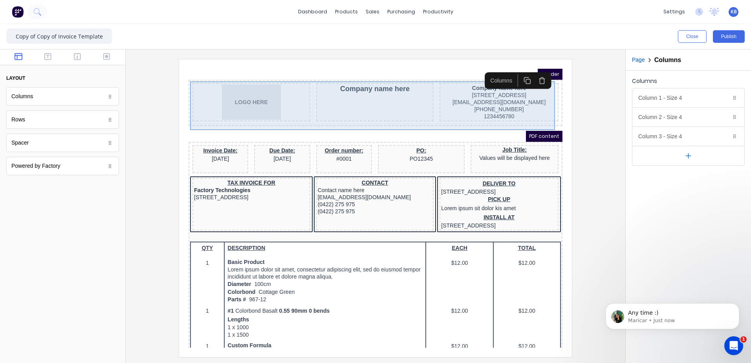
click at [372, 72] on div "LOGO HERE Company name here Company name here 234 Beach Road Gold Coast, Queens…" at bounding box center [366, 93] width 371 height 43
click at [368, 79] on div "Company name here" at bounding box center [365, 79] width 115 height 9
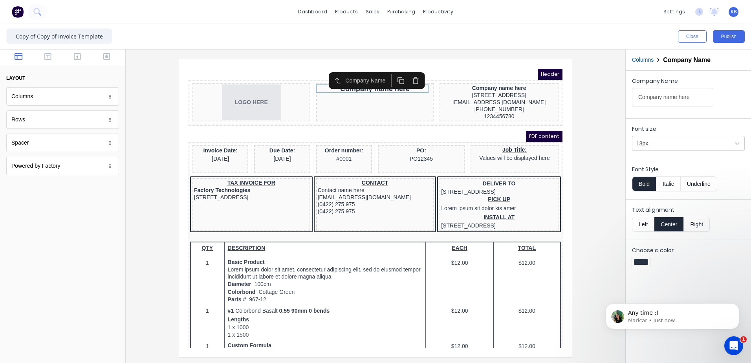
click at [401, 71] on button "button" at bounding box center [406, 71] width 15 height 13
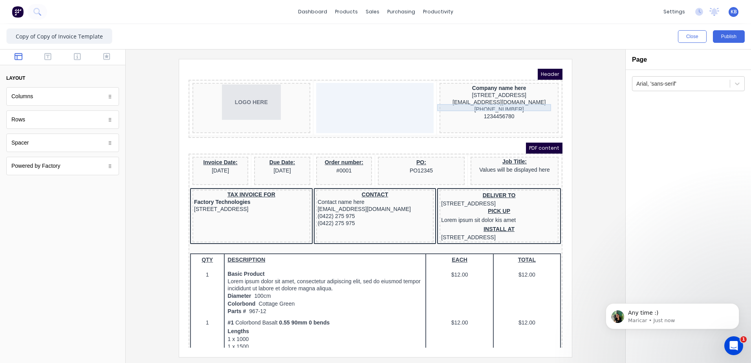
click at [471, 96] on div "[EMAIL_ADDRESS][DOMAIN_NAME]" at bounding box center [490, 92] width 116 height 7
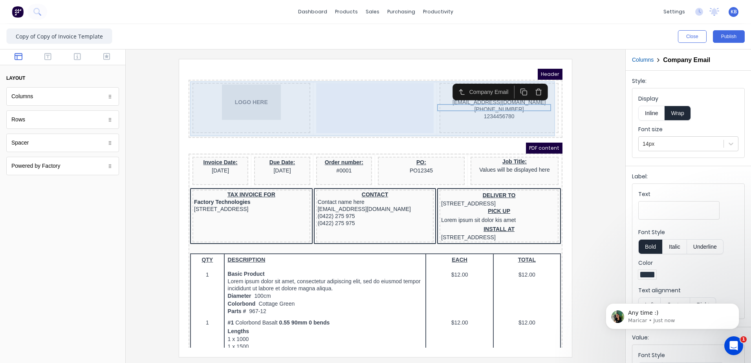
click at [377, 114] on div at bounding box center [366, 98] width 118 height 50
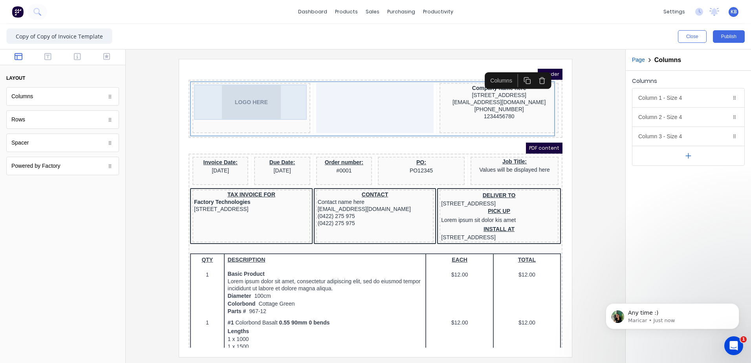
click at [264, 89] on div "LOGO HERE" at bounding box center [242, 92] width 115 height 35
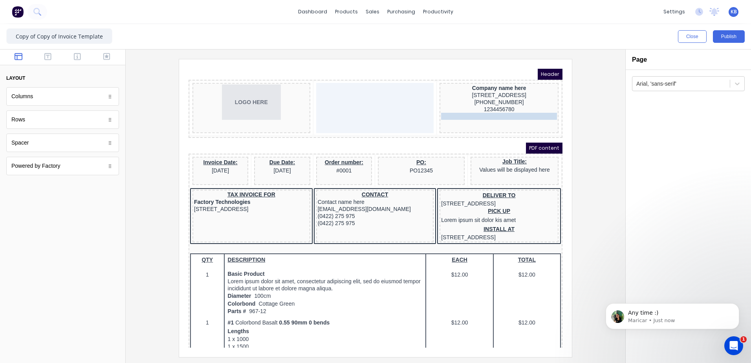
drag, startPoint x: 484, startPoint y: 97, endPoint x: 481, endPoint y: 111, distance: 14.9
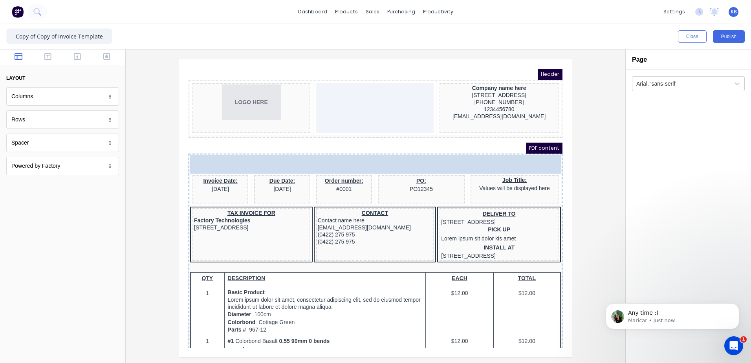
drag, startPoint x: 43, startPoint y: 117, endPoint x: 312, endPoint y: 59, distance: 274.8
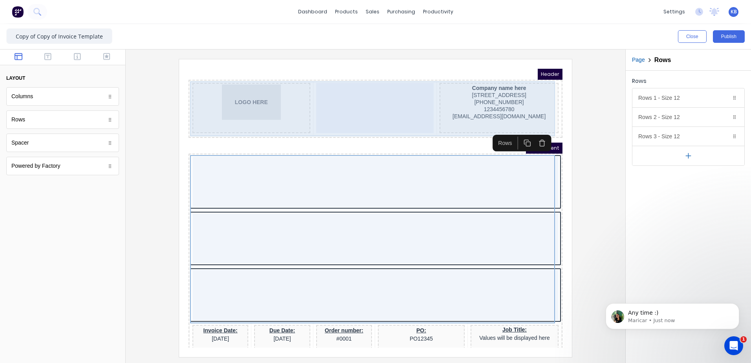
click at [181, 74] on body "Header LOGO HERE Company name here 234 Beach Road Gold Coast, Queensland, Austr…" at bounding box center [366, 198] width 374 height 279
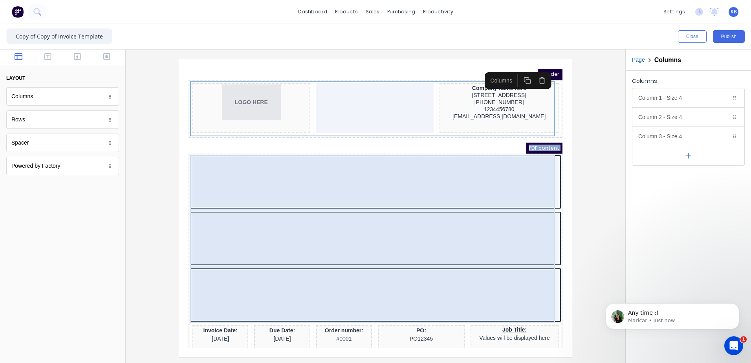
drag, startPoint x: 181, startPoint y: 71, endPoint x: 204, endPoint y: 170, distance: 102.0
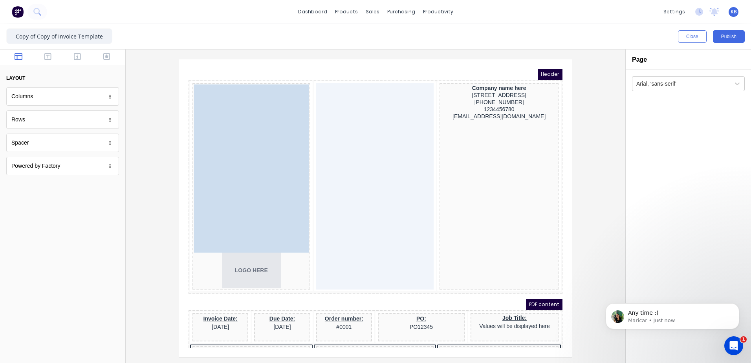
drag, startPoint x: 205, startPoint y: 166, endPoint x: 210, endPoint y: 78, distance: 88.1
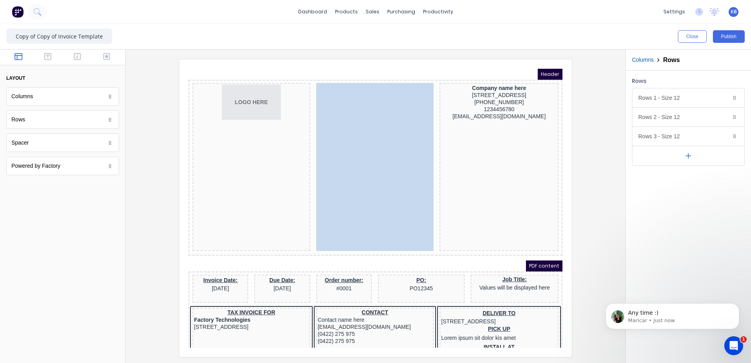
drag, startPoint x: 257, startPoint y: 100, endPoint x: 383, endPoint y: 79, distance: 127.0
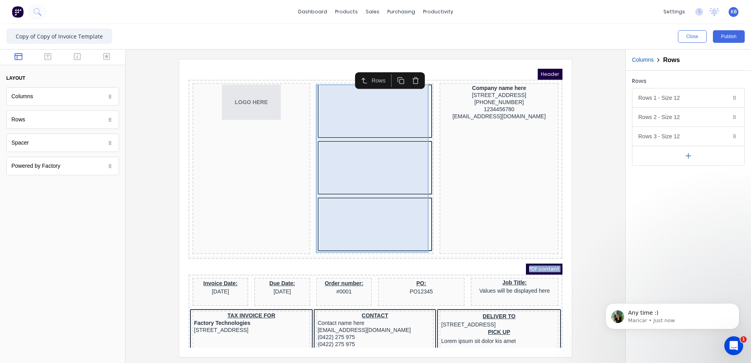
click at [344, 95] on div at bounding box center [366, 102] width 110 height 50
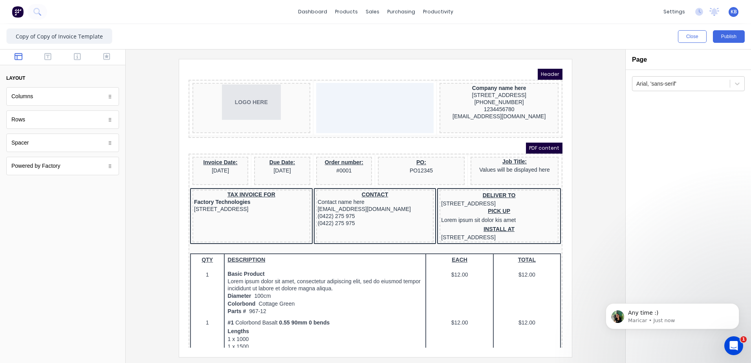
click at [187, 65] on iframe at bounding box center [375, 208] width 393 height 298
click at [548, 87] on html "Header LOGO HERE Company name here 234 Beach Road Gold Coast, Queensland, Austr…" at bounding box center [366, 198] width 374 height 279
click at [469, 135] on div "PDF content" at bounding box center [366, 138] width 374 height 11
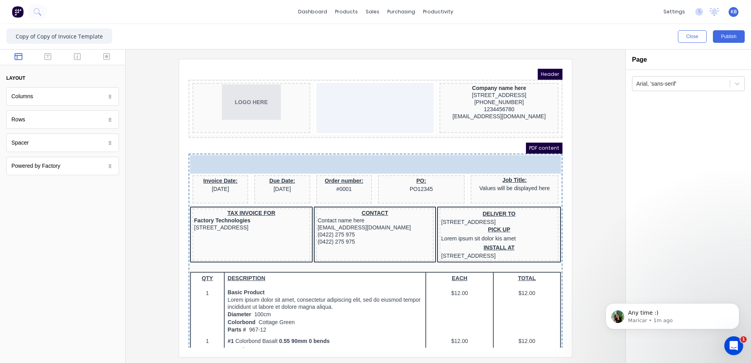
drag, startPoint x: 37, startPoint y: 128, endPoint x: 281, endPoint y: 148, distance: 245.6
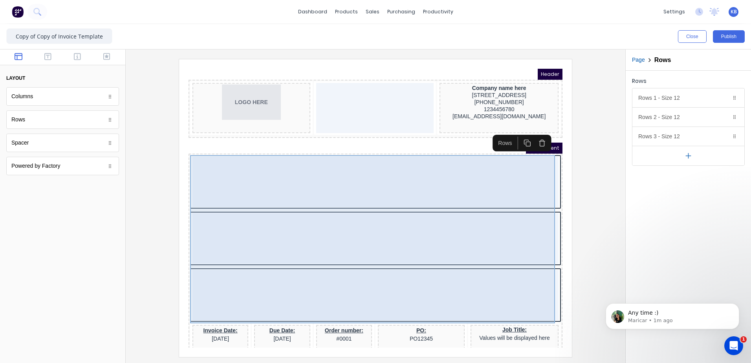
click at [357, 185] on div at bounding box center [366, 172] width 366 height 50
click at [495, 178] on div at bounding box center [366, 172] width 366 height 50
click at [528, 162] on div at bounding box center [366, 172] width 366 height 50
click at [520, 211] on div at bounding box center [366, 229] width 366 height 50
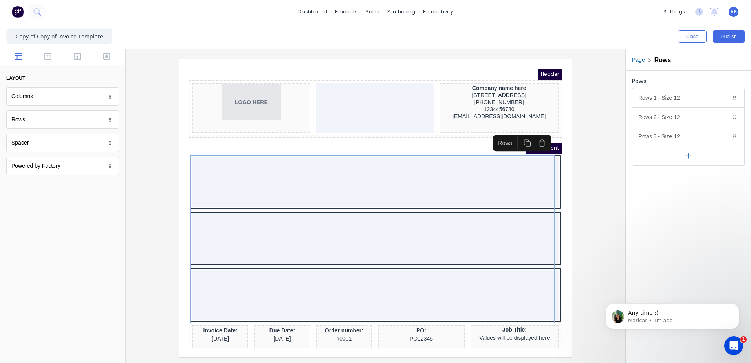
click at [110, 125] on div "Rows" at bounding box center [62, 119] width 113 height 18
drag, startPoint x: 111, startPoint y: 125, endPoint x: 76, endPoint y: 126, distance: 34.6
click at [76, 126] on div "Rows" at bounding box center [62, 119] width 113 height 18
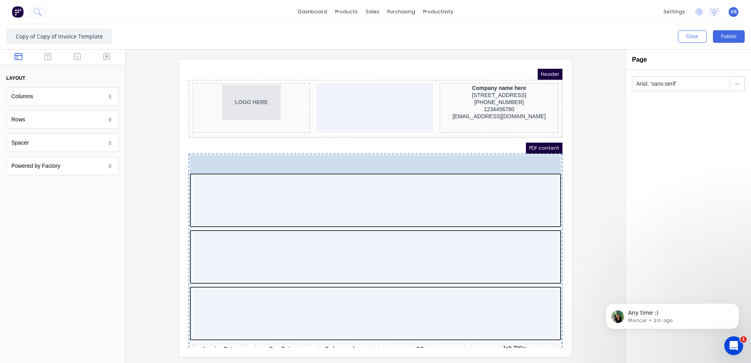
drag, startPoint x: 48, startPoint y: 124, endPoint x: 130, endPoint y: 76, distance: 94.6
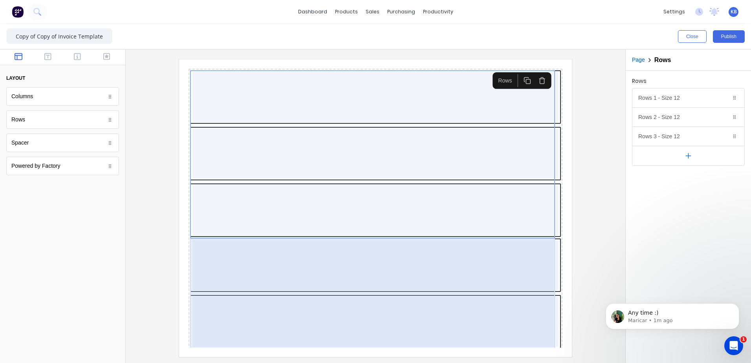
scroll to position [79, 0]
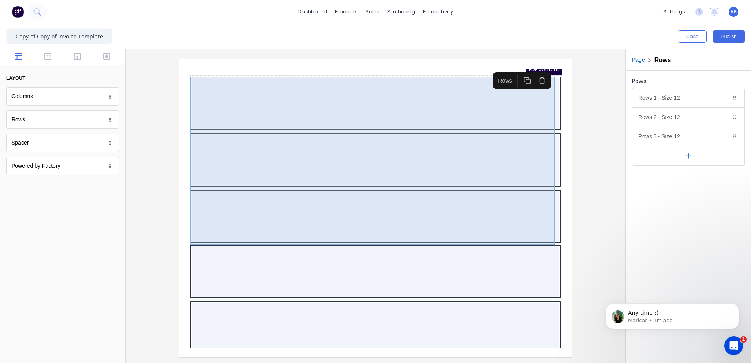
click at [414, 123] on body "Header LOGO HERE Company name here 234 Beach Road Gold Coast, Queensland, Austr…" at bounding box center [366, 120] width 374 height 279
click at [414, 102] on div at bounding box center [366, 94] width 366 height 50
click at [501, 123] on div at bounding box center [366, 151] width 371 height 168
click at [521, 133] on div at bounding box center [366, 150] width 366 height 50
drag, startPoint x: 523, startPoint y: 150, endPoint x: 532, endPoint y: 71, distance: 78.7
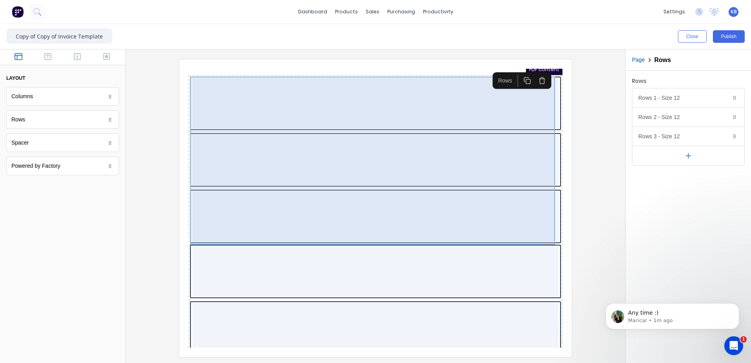
click at [532, 71] on icon "button" at bounding box center [532, 71] width 7 height 7
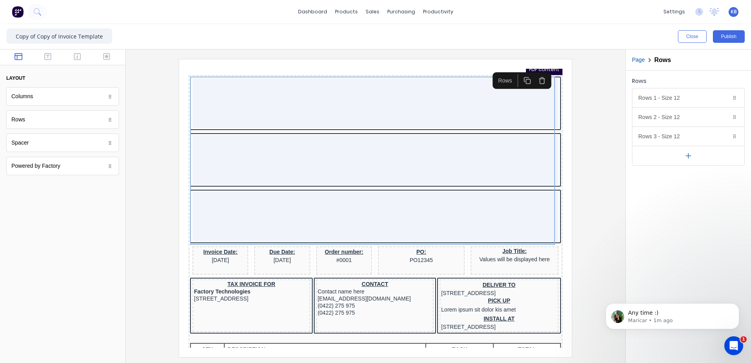
click at [536, 70] on icon "button" at bounding box center [532, 71] width 7 height 7
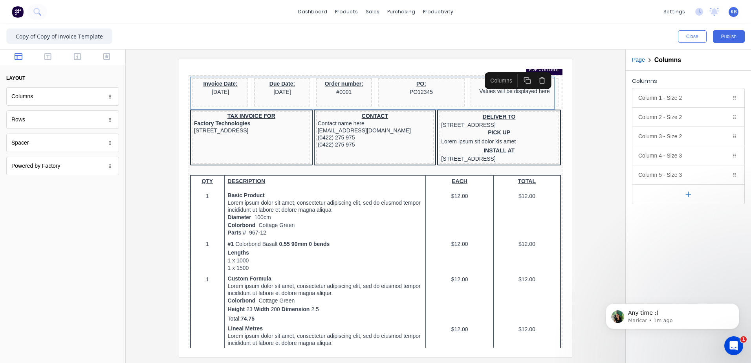
click at [40, 115] on div "Rows" at bounding box center [62, 119] width 113 height 18
click at [40, 118] on div "Rows" at bounding box center [62, 119] width 113 height 18
click at [31, 119] on div "Rows" at bounding box center [62, 119] width 113 height 18
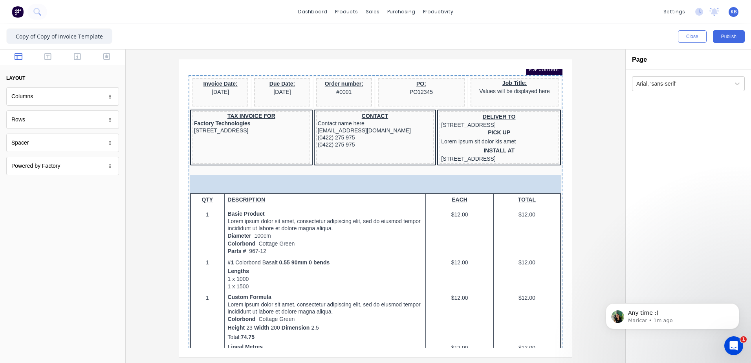
drag, startPoint x: 30, startPoint y: 121, endPoint x: 244, endPoint y: 173, distance: 220.7
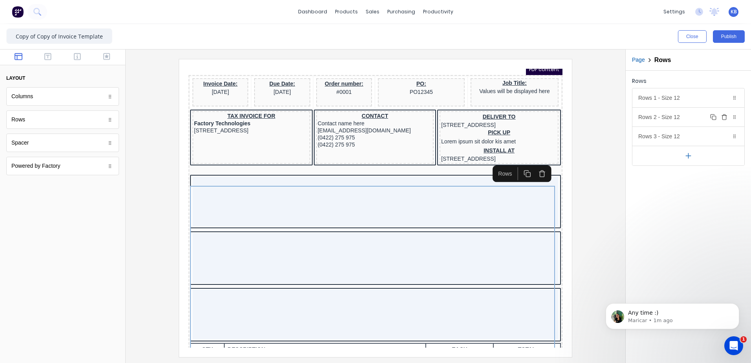
click at [729, 119] on div "Duplicate Delete" at bounding box center [724, 116] width 30 height 9
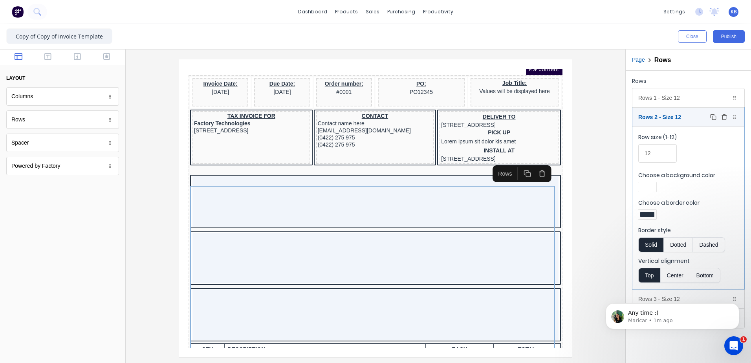
click at [724, 120] on button "Delete" at bounding box center [724, 116] width 9 height 9
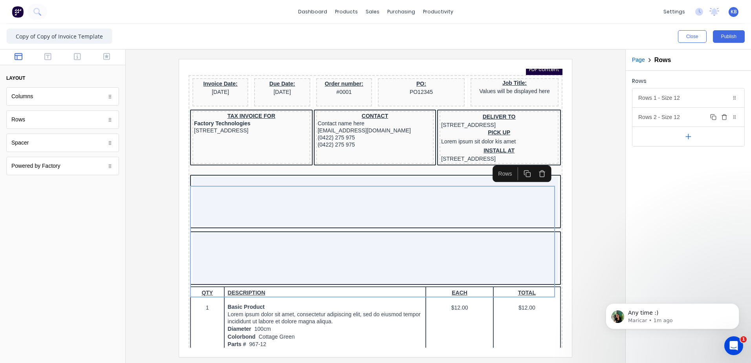
click at [721, 116] on button "Delete" at bounding box center [724, 116] width 9 height 9
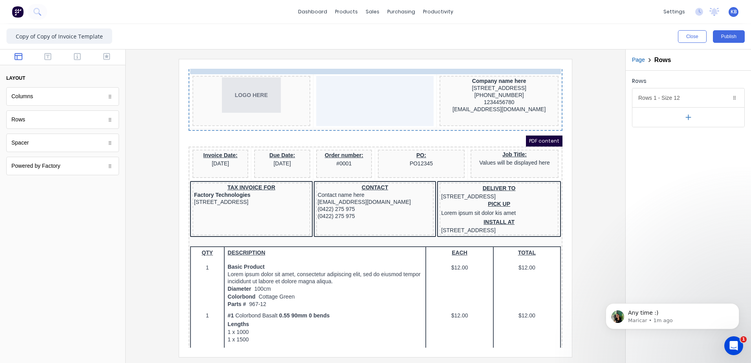
scroll to position [0, 0]
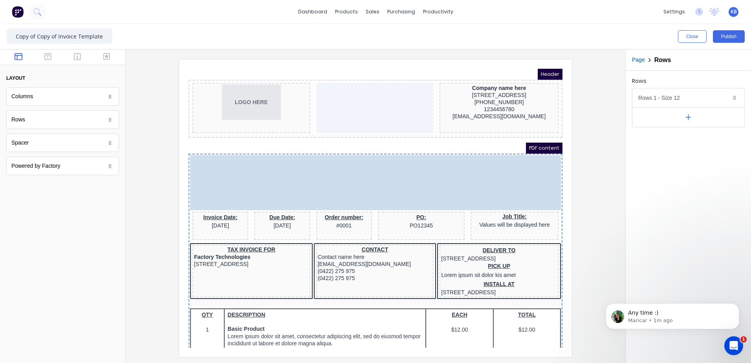
drag, startPoint x: 297, startPoint y: 207, endPoint x: 462, endPoint y: 125, distance: 184.8
drag, startPoint x: 418, startPoint y: 171, endPoint x: 412, endPoint y: 159, distance: 13.0
click at [412, 159] on body "Header LOGO HERE Company name here 234 Beach Road Gold Coast, Queensland, Austr…" at bounding box center [366, 198] width 374 height 279
drag, startPoint x: 390, startPoint y: 163, endPoint x: 390, endPoint y: 150, distance: 12.2
click at [390, 150] on body "Header LOGO HERE Company name here 234 Beach Road Gold Coast, Queensland, Austr…" at bounding box center [366, 198] width 374 height 279
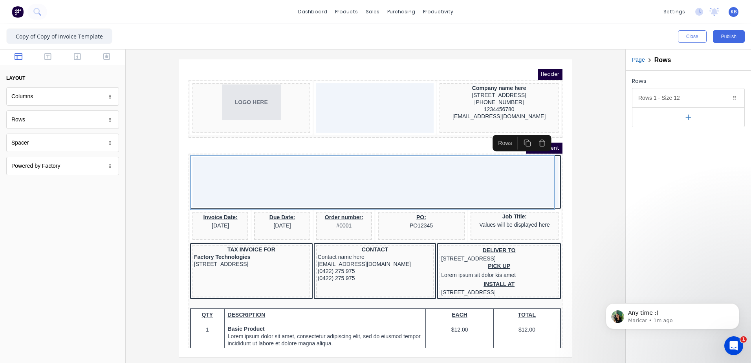
click at [232, 135] on div "PDF content" at bounding box center [366, 138] width 374 height 11
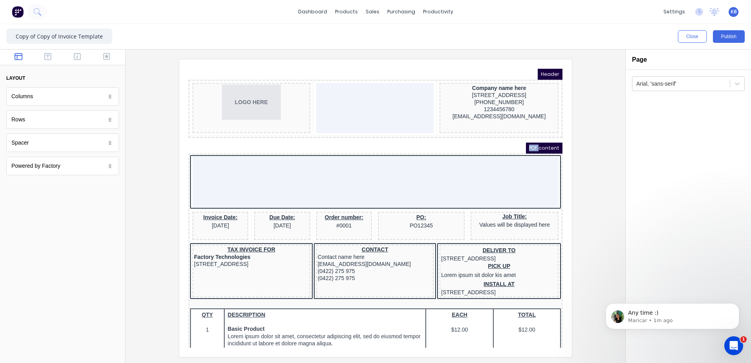
click at [232, 135] on div "PDF content" at bounding box center [366, 138] width 374 height 11
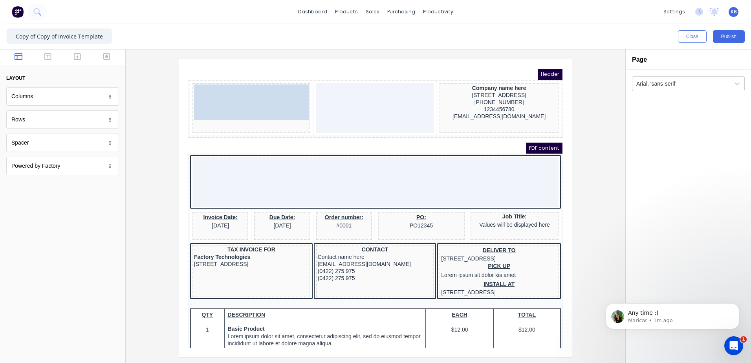
drag, startPoint x: 207, startPoint y: 84, endPoint x: 205, endPoint y: 115, distance: 31.1
click at [205, 115] on body "Header LOGO HERE LOGO HERE Company name here 234 Beach Road Gold Coast, Queensl…" at bounding box center [366, 198] width 374 height 279
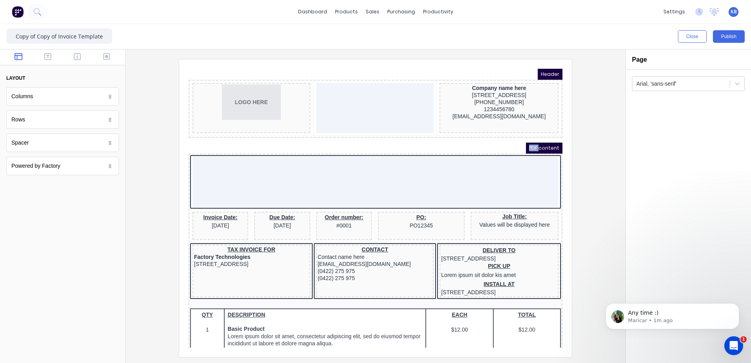
click at [528, 140] on span "PDF content" at bounding box center [535, 138] width 37 height 11
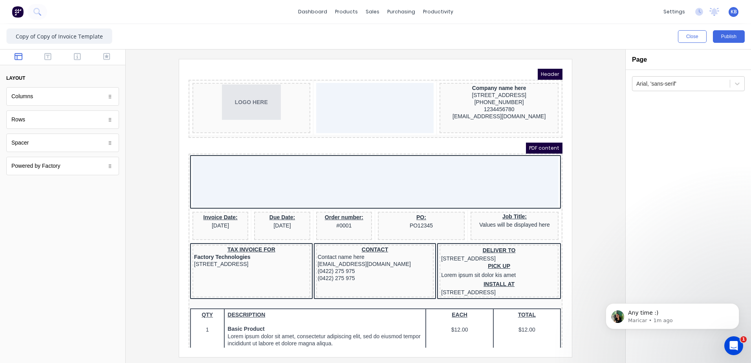
click at [539, 137] on span "PDF content" at bounding box center [535, 138] width 37 height 11
drag, startPoint x: 539, startPoint y: 137, endPoint x: 341, endPoint y: 156, distance: 198.5
click at [366, 153] on div at bounding box center [366, 172] width 366 height 50
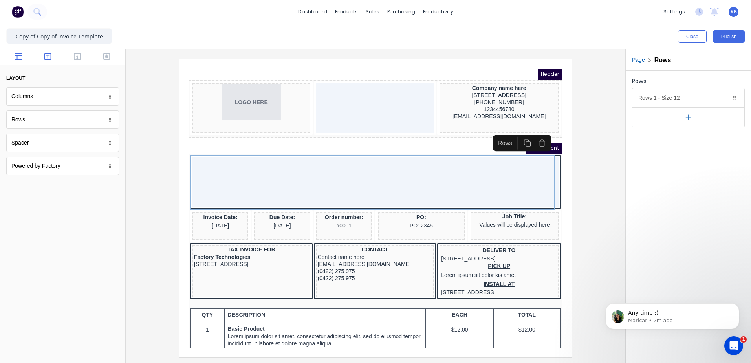
click at [52, 55] on button "button" at bounding box center [48, 57] width 25 height 9
click at [77, 58] on icon "button" at bounding box center [77, 57] width 7 height 8
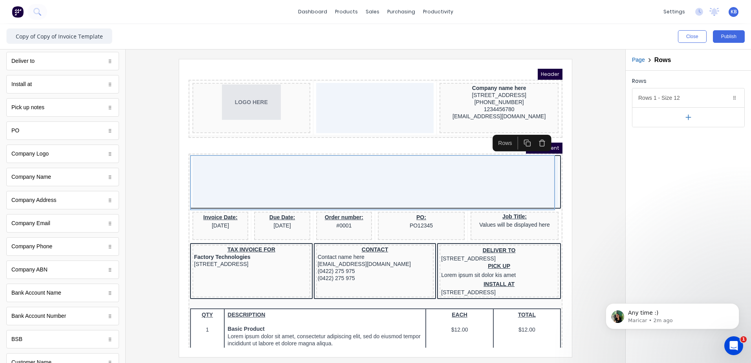
scroll to position [157, 0]
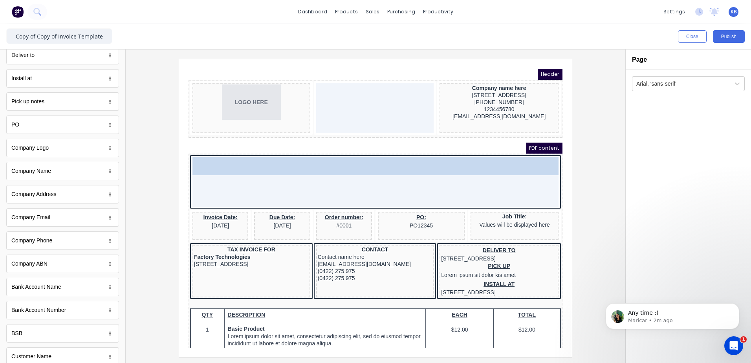
drag, startPoint x: 288, startPoint y: 180, endPoint x: 486, endPoint y: 161, distance: 199.7
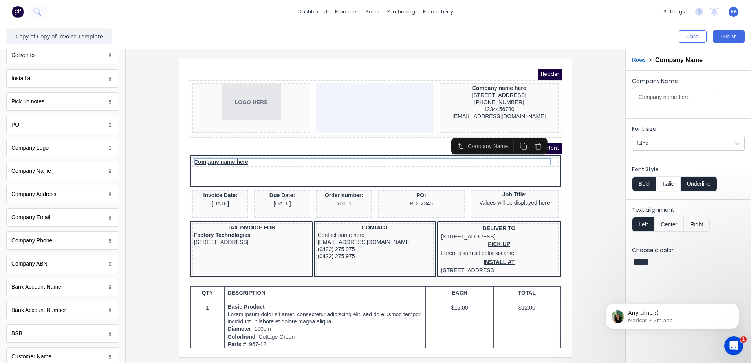
drag, startPoint x: 188, startPoint y: 171, endPoint x: 0, endPoint y: 103, distance: 200.3
click at [188, 171] on iframe at bounding box center [375, 208] width 393 height 298
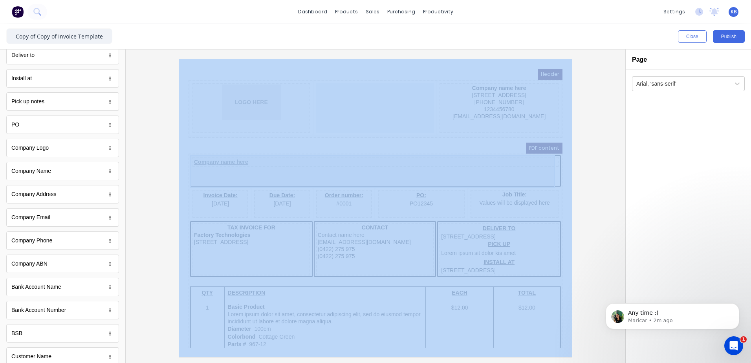
drag, startPoint x: 179, startPoint y: 162, endPoint x: 310, endPoint y: 169, distance: 131.4
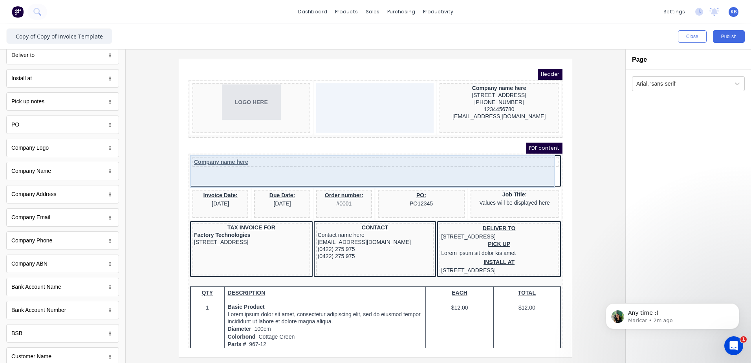
click at [361, 167] on div "Company name here" at bounding box center [366, 162] width 371 height 33
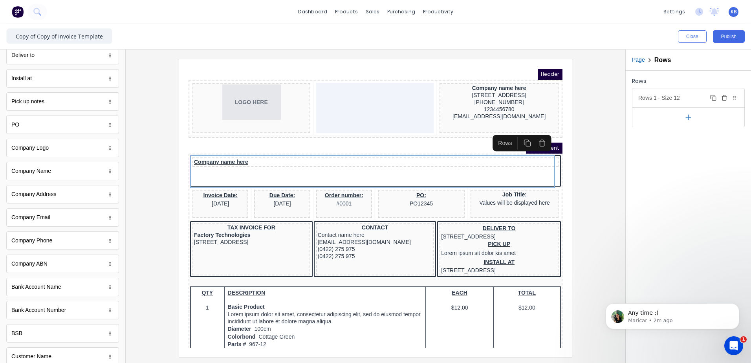
click at [660, 101] on div "Rows 1 - Size 12 Duplicate Delete" at bounding box center [688, 97] width 112 height 19
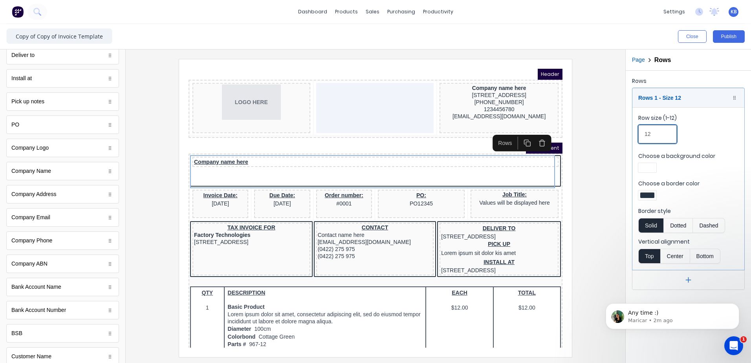
click at [668, 129] on input "12" at bounding box center [657, 134] width 38 height 18
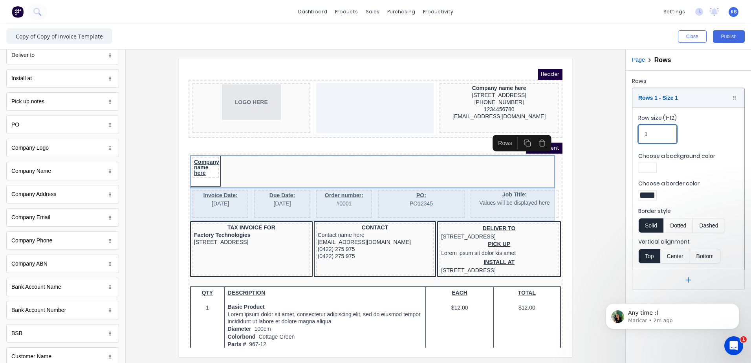
type input "1"
click at [513, 206] on div "Job Title: Values will be displayed here" at bounding box center [505, 194] width 88 height 28
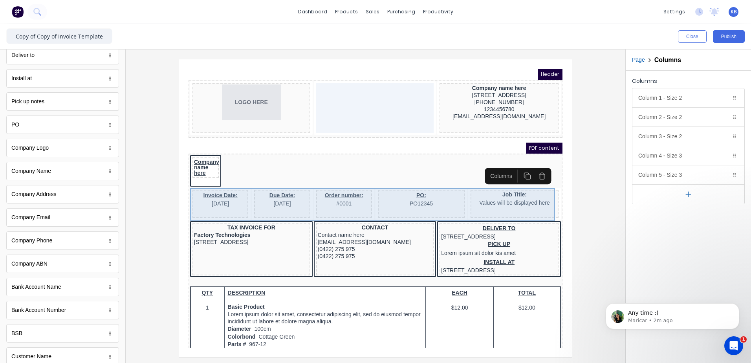
click at [514, 198] on div "Job Title: Values will be displayed here" at bounding box center [505, 194] width 88 height 28
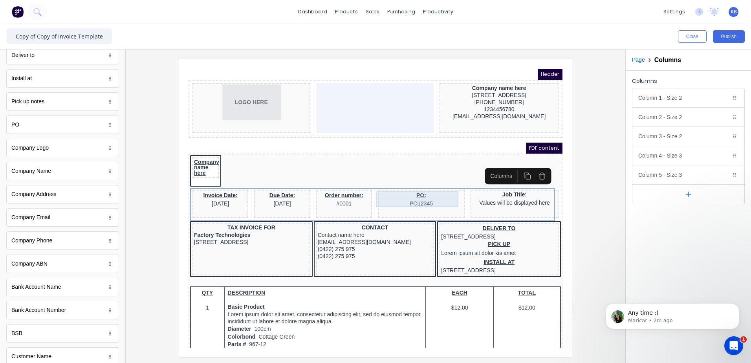
click at [427, 196] on div "PO: PO12345" at bounding box center [412, 190] width 84 height 16
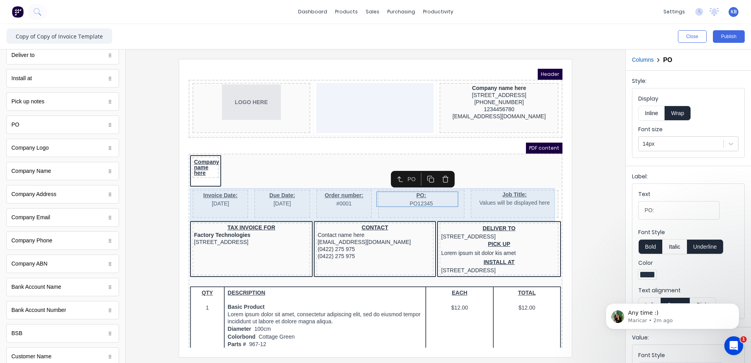
click at [496, 197] on div "Job Title: Values will be displayed here" at bounding box center [505, 194] width 88 height 28
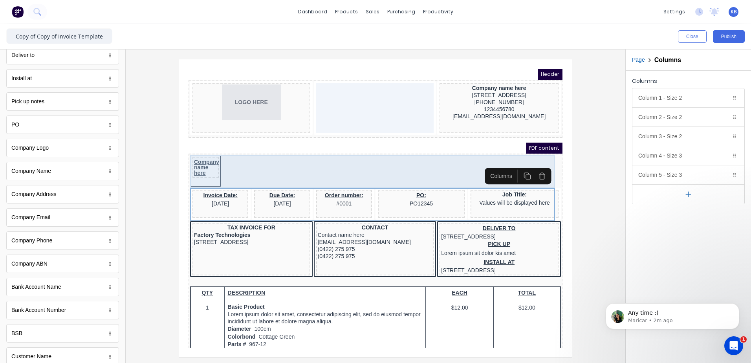
click at [393, 162] on div "Company name here" at bounding box center [366, 162] width 371 height 33
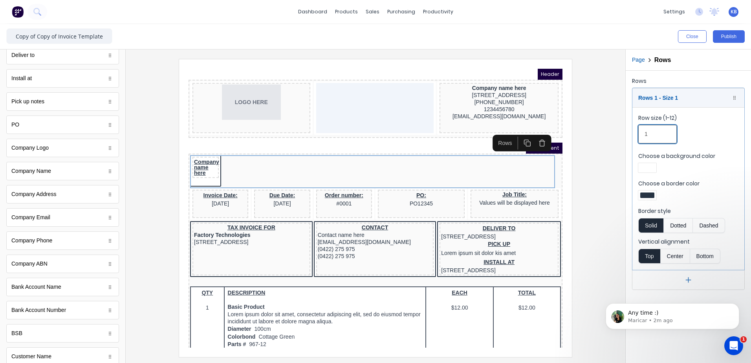
click at [647, 134] on input "1" at bounding box center [657, 134] width 38 height 18
click at [662, 135] on input "1" at bounding box center [657, 134] width 38 height 18
type input "1"
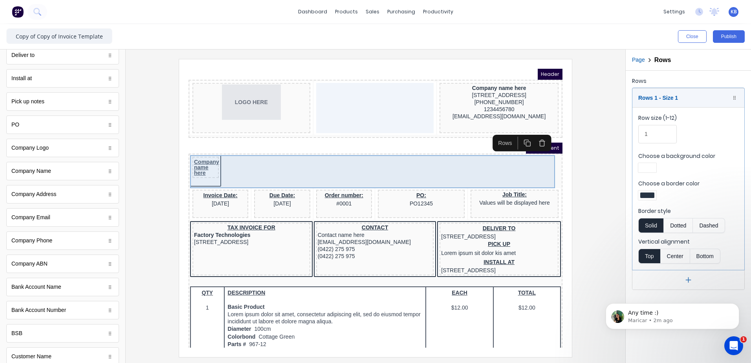
click at [519, 151] on body "Header LOGO HERE Company name here 234 Beach Road Gold Coast, Queensland, Austr…" at bounding box center [366, 198] width 374 height 279
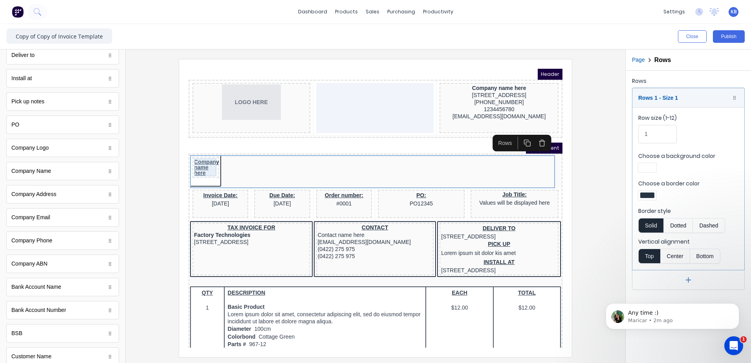
click at [202, 159] on div "Company name here" at bounding box center [196, 158] width 23 height 18
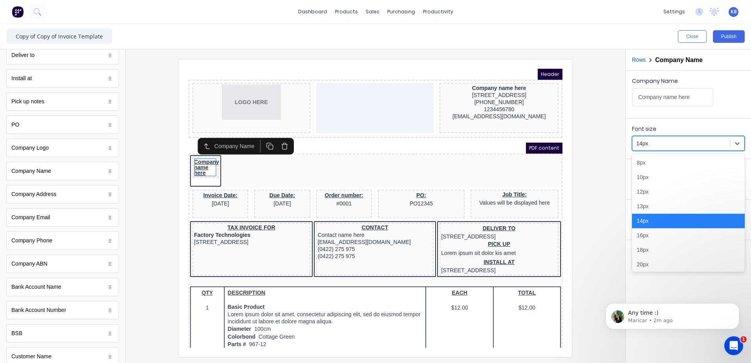
click at [659, 145] on div at bounding box center [681, 144] width 90 height 10
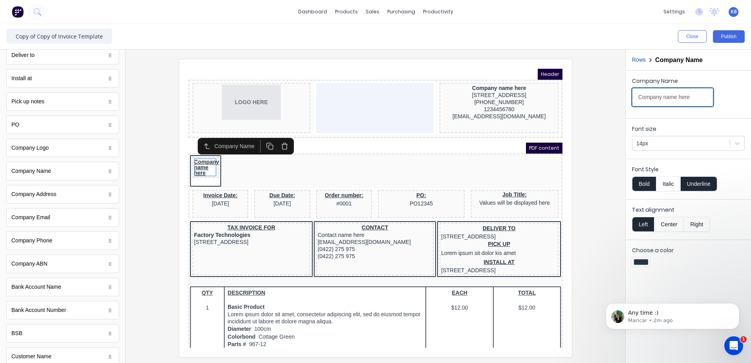
click at [670, 92] on input "Company name here" at bounding box center [672, 97] width 81 height 18
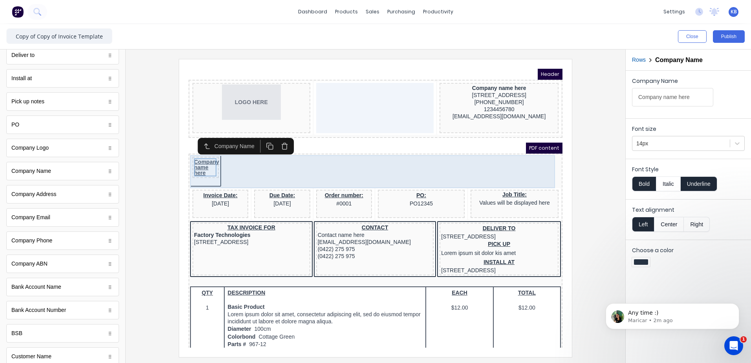
drag, startPoint x: 485, startPoint y: 156, endPoint x: 450, endPoint y: 159, distance: 34.8
click at [485, 156] on div "Company name here" at bounding box center [366, 162] width 371 height 33
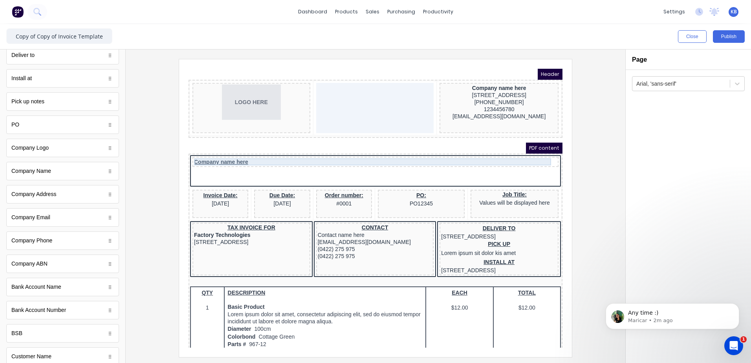
click at [405, 155] on div "Company name here" at bounding box center [366, 152] width 363 height 7
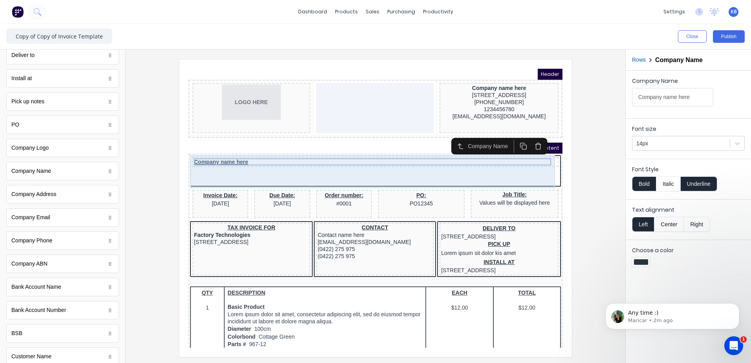
click at [454, 169] on div "Company name here" at bounding box center [366, 162] width 371 height 33
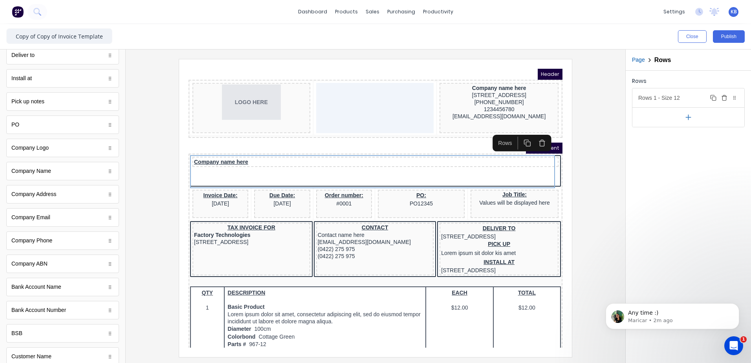
click at [690, 96] on div "Rows 1 - Size 12 Duplicate Delete" at bounding box center [688, 97] width 112 height 19
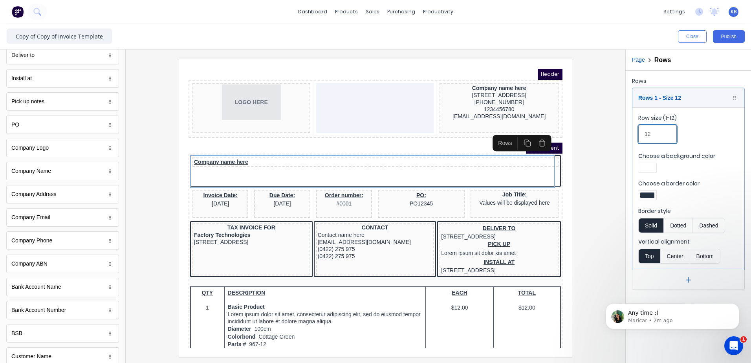
drag, startPoint x: 653, startPoint y: 134, endPoint x: 625, endPoint y: 136, distance: 28.7
click at [625, 136] on div "Close Publish Components standard fields Tax Invoice number Tax Invoice number …" at bounding box center [375, 193] width 751 height 339
drag, startPoint x: 659, startPoint y: 132, endPoint x: 631, endPoint y: 131, distance: 28.3
click at [632, 131] on div "Rows 1 - Size 5 Duplicate Delete Row size (1-12) 5 Choose a background color Ch…" at bounding box center [688, 189] width 113 height 202
type input "3"
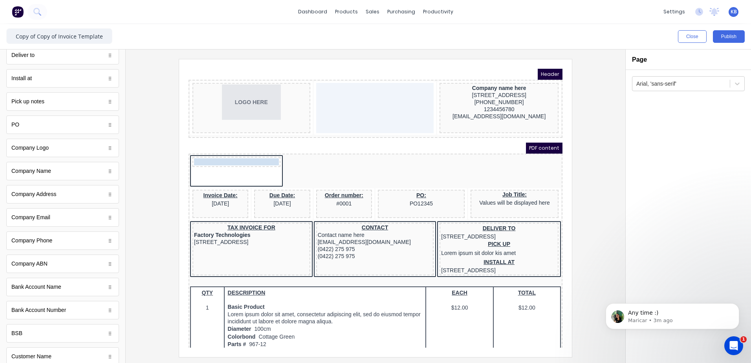
drag, startPoint x: 239, startPoint y: 153, endPoint x: 509, endPoint y: 151, distance: 269.5
click at [509, 151] on body "Header LOGO HERE Company name here 234 Beach Road Gold Coast, Queensland, Austr…" at bounding box center [366, 198] width 374 height 279
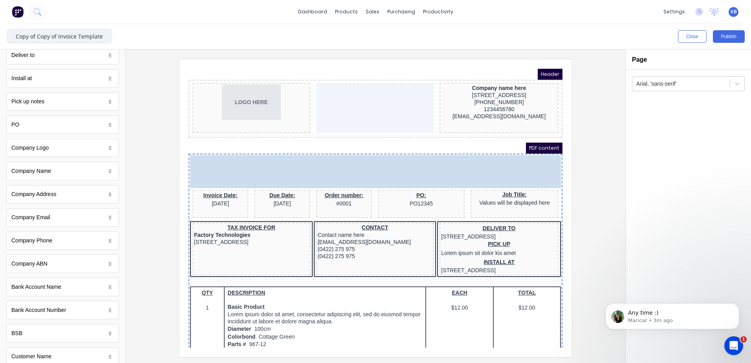
drag, startPoint x: 308, startPoint y: 166, endPoint x: 492, endPoint y: 163, distance: 184.6
click at [492, 163] on body "Header LOGO HERE Company name here 234 Beach Road Gold Coast, Queensland, Austr…" at bounding box center [366, 198] width 374 height 279
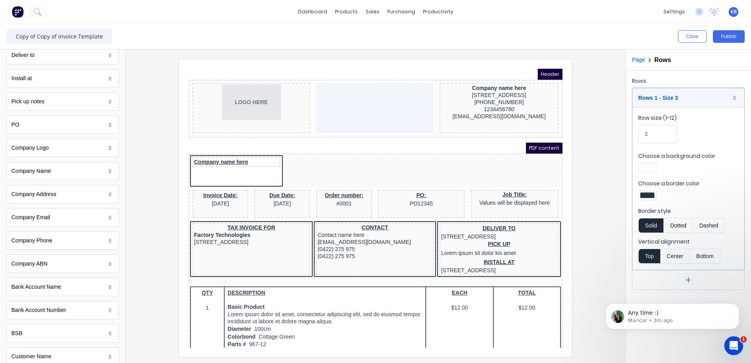
click at [514, 163] on div "Company name here" at bounding box center [366, 162] width 371 height 33
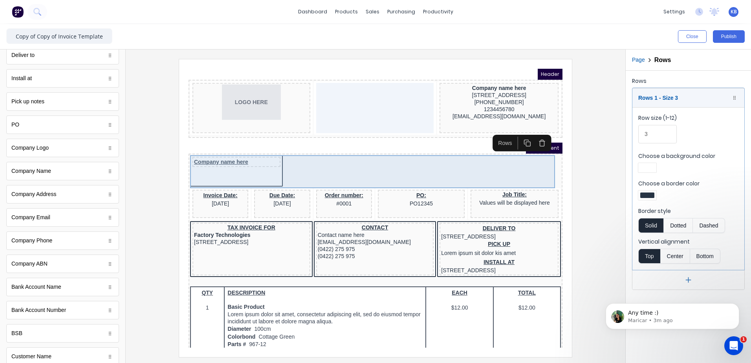
click at [500, 160] on div "Company name here" at bounding box center [366, 162] width 371 height 33
click at [246, 162] on div "Company name here" at bounding box center [366, 162] width 371 height 33
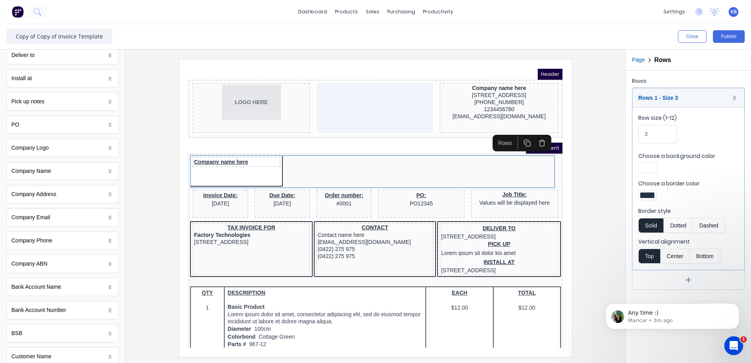
click at [533, 135] on icon "button" at bounding box center [532, 133] width 7 height 7
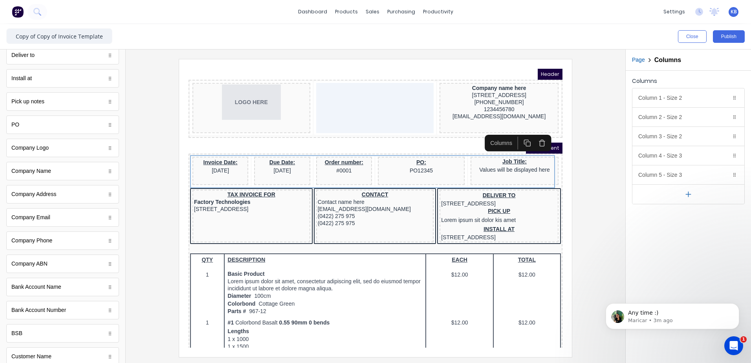
click at [533, 135] on icon "button" at bounding box center [532, 133] width 7 height 7
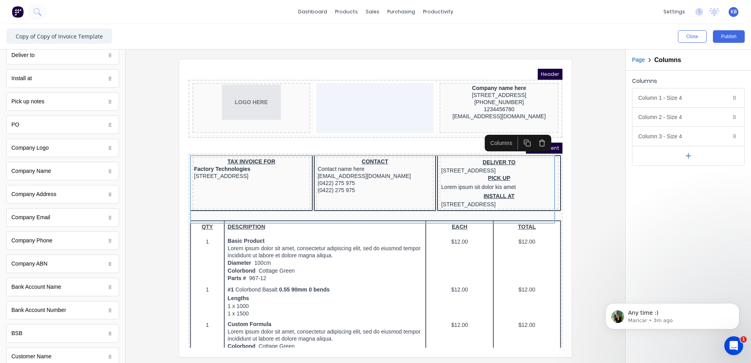
click at [533, 135] on icon "button" at bounding box center [532, 133] width 7 height 7
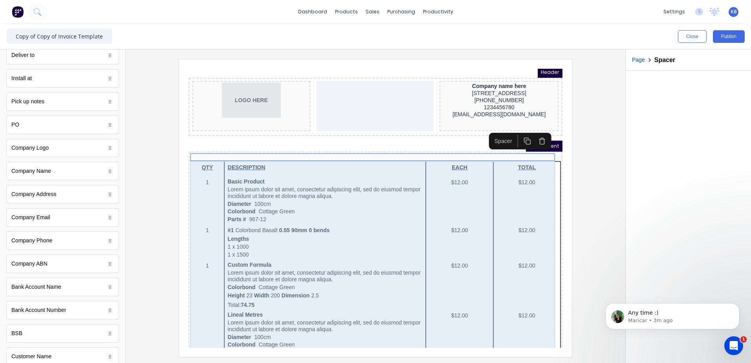
scroll to position [0, 0]
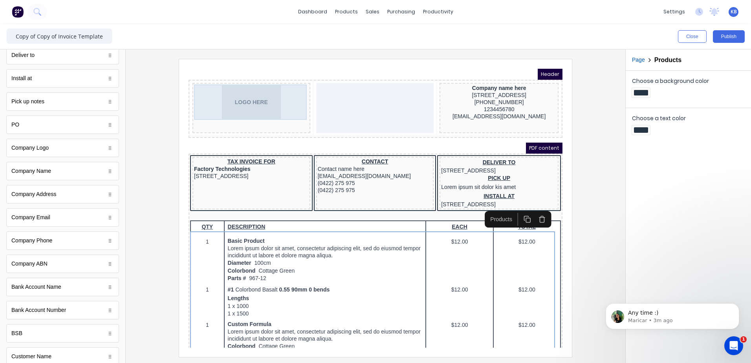
click at [236, 86] on div "LOGO HERE" at bounding box center [242, 92] width 115 height 35
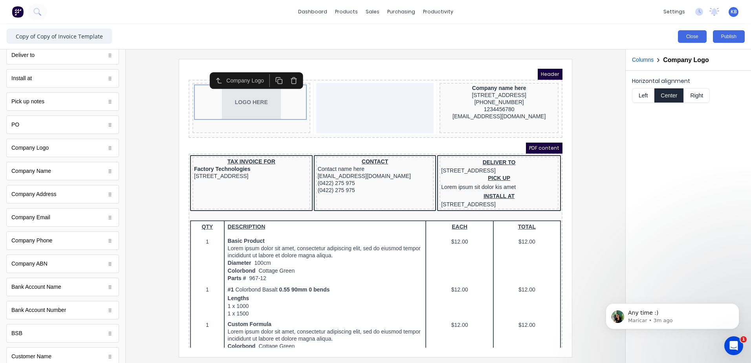
click at [700, 37] on button "Close" at bounding box center [692, 36] width 29 height 13
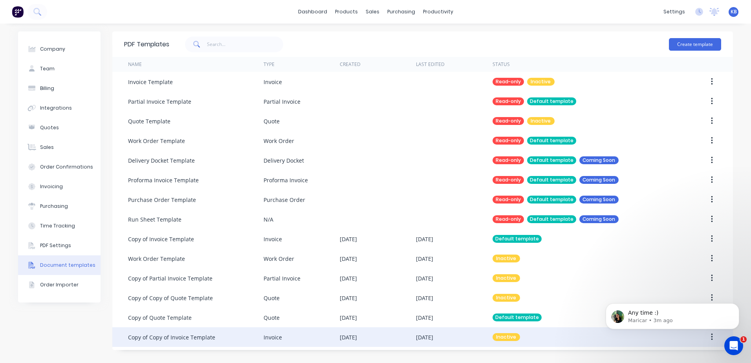
click at [188, 335] on div "Copy of Copy of Invoice Template" at bounding box center [171, 337] width 87 height 8
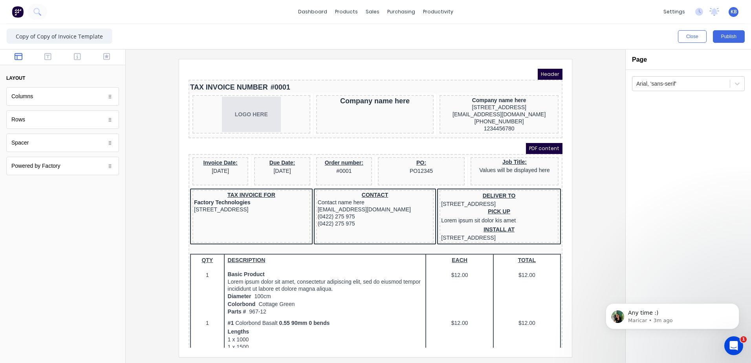
click at [33, 98] on div "Columns" at bounding box center [62, 96] width 113 height 18
click at [46, 125] on div "Rows" at bounding box center [62, 119] width 113 height 18
click at [61, 145] on div "Spacer" at bounding box center [62, 143] width 113 height 18
drag, startPoint x: 87, startPoint y: 145, endPoint x: 99, endPoint y: 143, distance: 11.8
click at [99, 143] on body "dashboard products sales purchasing productivity dashboard products Product Cat…" at bounding box center [375, 181] width 751 height 363
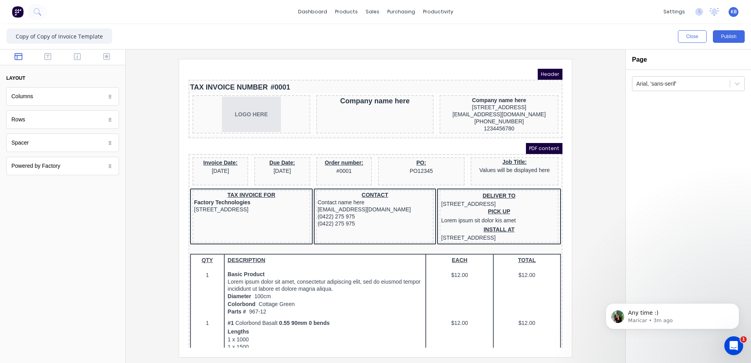
click at [205, 141] on div "PDF content" at bounding box center [366, 139] width 374 height 11
click at [183, 142] on div "PDF content" at bounding box center [366, 139] width 374 height 11
click at [265, 139] on div "PDF content" at bounding box center [366, 139] width 374 height 11
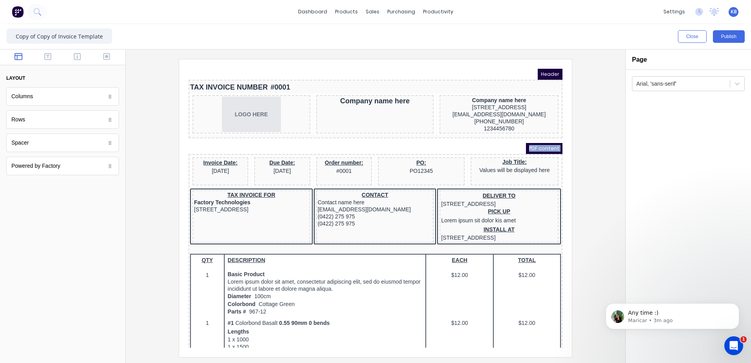
click at [265, 139] on div "PDF content" at bounding box center [366, 139] width 374 height 11
click at [536, 144] on span "PDF content" at bounding box center [535, 139] width 37 height 11
click at [692, 34] on button "Close" at bounding box center [692, 36] width 29 height 13
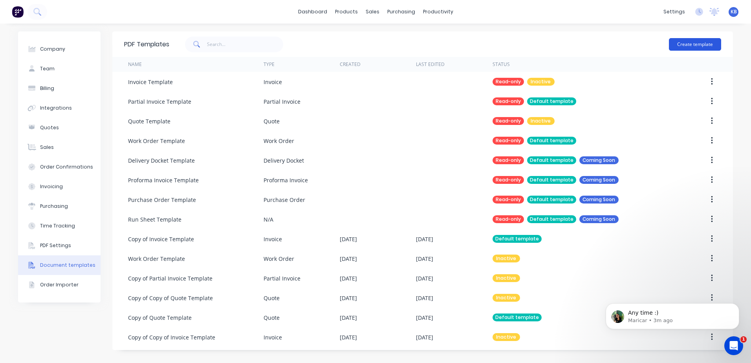
click at [701, 45] on button "Create template" at bounding box center [695, 44] width 52 height 13
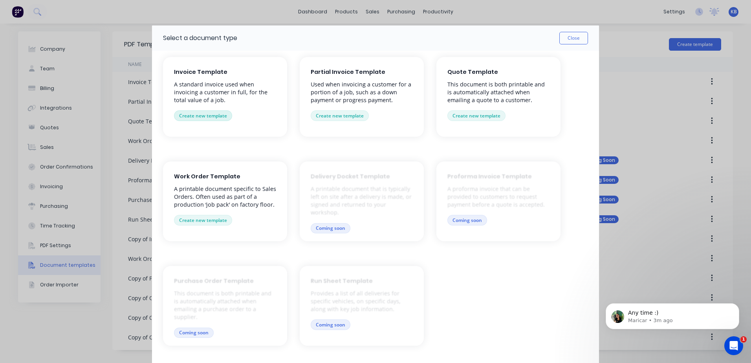
click at [201, 113] on button "Create new template" at bounding box center [203, 115] width 58 height 10
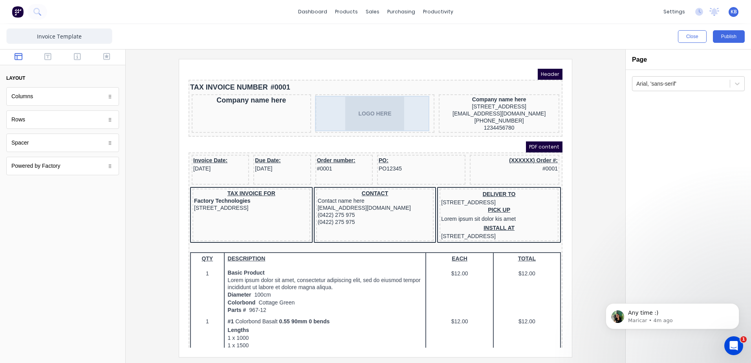
click at [352, 117] on div "LOGO HERE" at bounding box center [366, 103] width 116 height 35
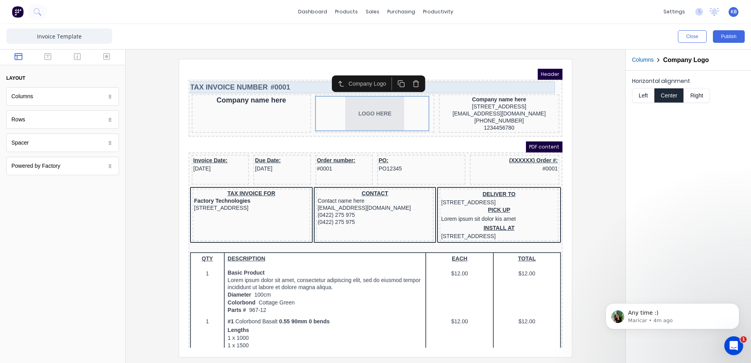
click at [251, 80] on div "TAX INVOICE NUMBER #0001" at bounding box center [366, 78] width 371 height 12
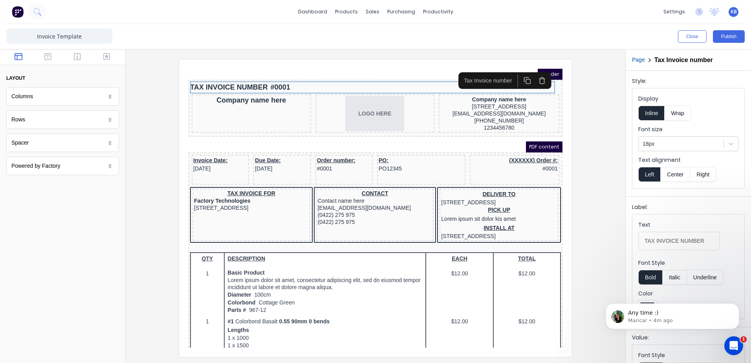
click at [520, 73] on icon "button" at bounding box center [517, 71] width 7 height 7
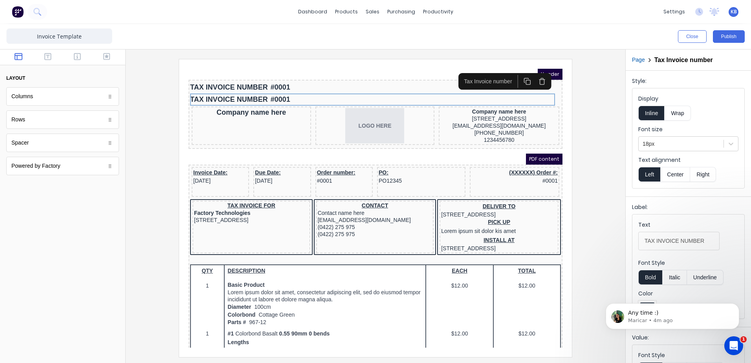
click at [534, 71] on icon "button" at bounding box center [532, 71] width 7 height 7
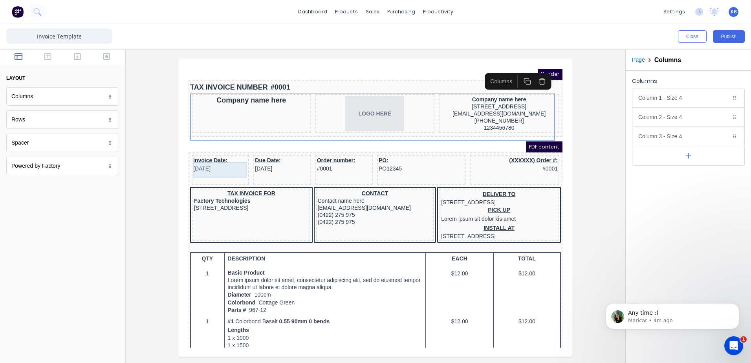
click at [219, 161] on div "Invoice Date: 29/10/2024" at bounding box center [211, 155] width 54 height 16
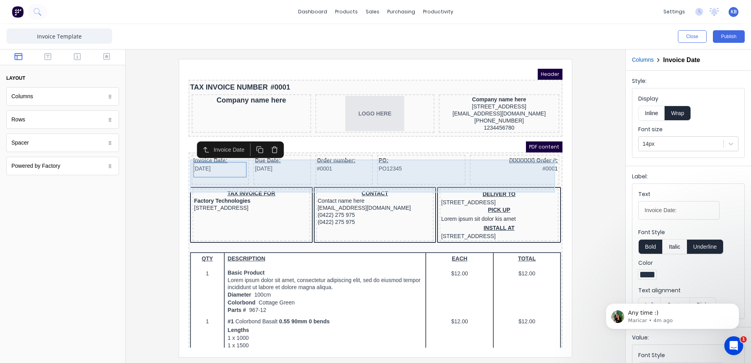
click at [278, 169] on div "Due Date: 29/10/2024" at bounding box center [272, 160] width 57 height 30
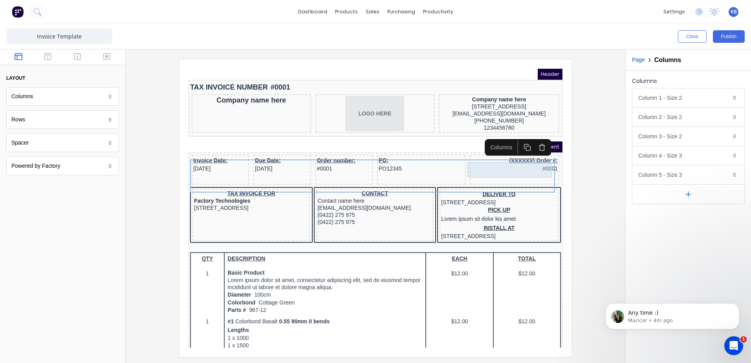
click at [489, 159] on div "(XXXXXX) Order #: #0001" at bounding box center [505, 155] width 86 height 16
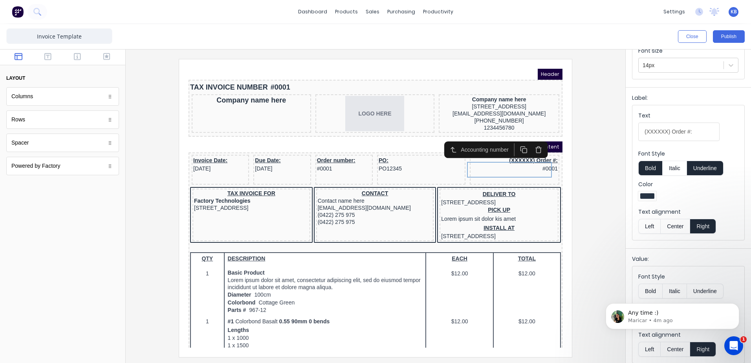
scroll to position [84, 0]
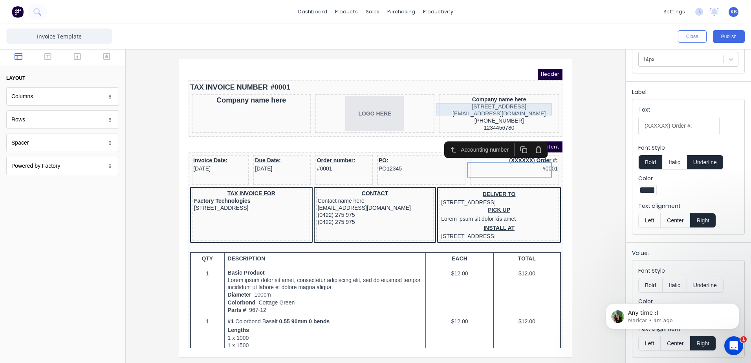
click at [469, 101] on div "[STREET_ADDRESS]" at bounding box center [489, 96] width 117 height 7
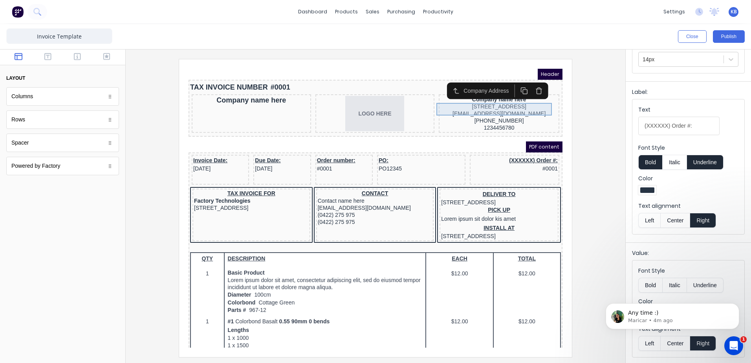
scroll to position [0, 0]
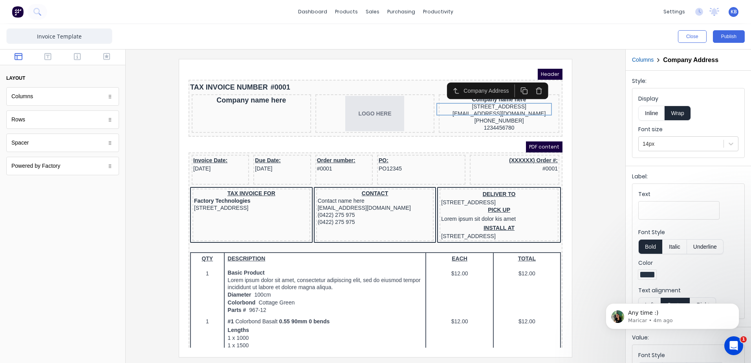
click at [451, 89] on div "Company Address" at bounding box center [488, 81] width 101 height 16
click at [440, 96] on div "[STREET_ADDRESS]" at bounding box center [489, 96] width 117 height 7
click at [156, 81] on div at bounding box center [375, 208] width 487 height 298
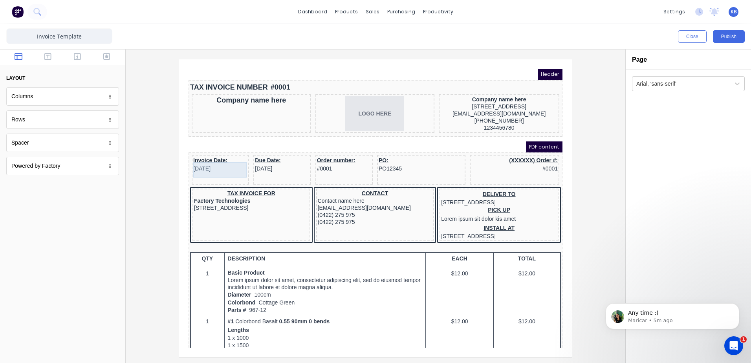
click at [205, 158] on div "Invoice Date: 29/10/2024" at bounding box center [211, 155] width 54 height 16
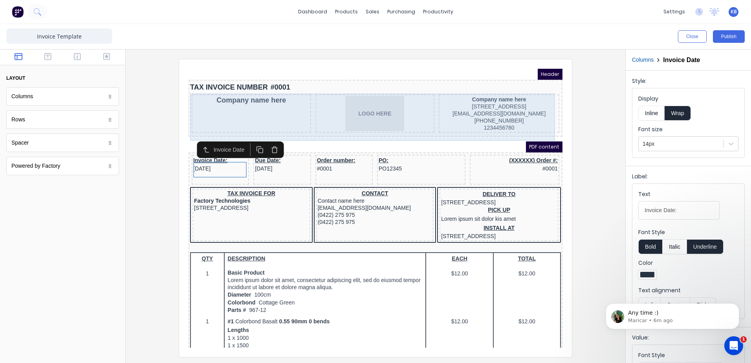
click at [255, 105] on div "Company name here" at bounding box center [241, 104] width 119 height 38
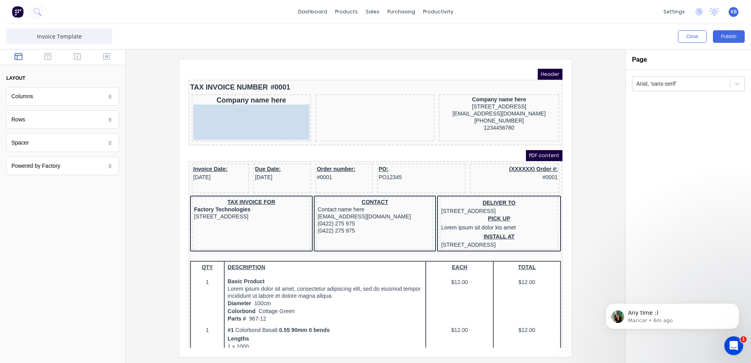
drag, startPoint x: 374, startPoint y: 104, endPoint x: 227, endPoint y: 106, distance: 146.9
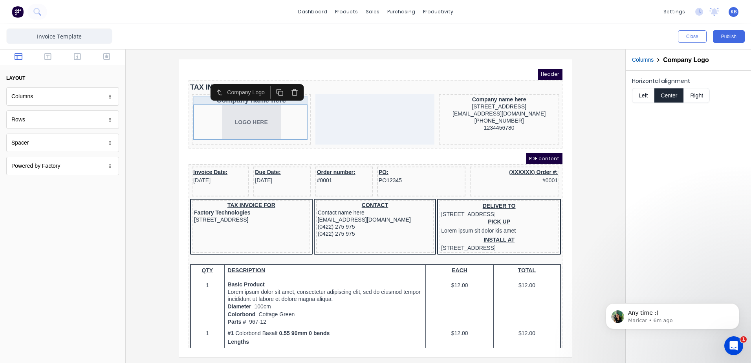
click at [194, 93] on div "Company name here" at bounding box center [242, 90] width 116 height 9
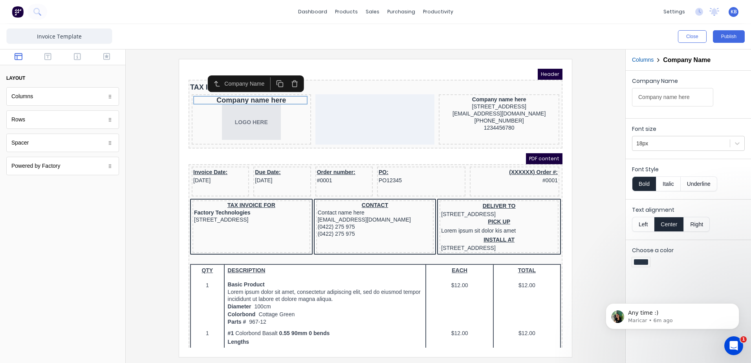
click at [285, 76] on icon "button" at bounding box center [285, 74] width 7 height 7
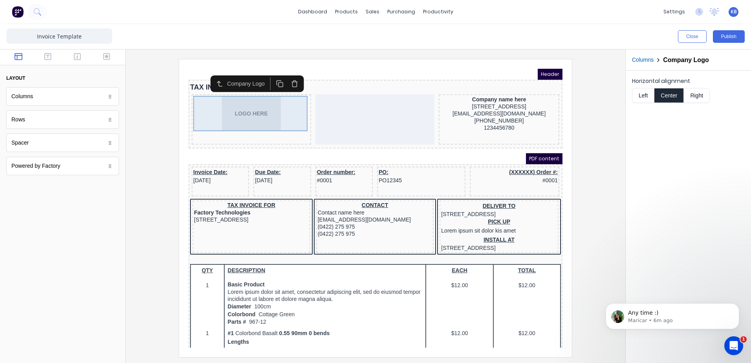
click at [238, 119] on div "LOGO HERE" at bounding box center [242, 103] width 116 height 35
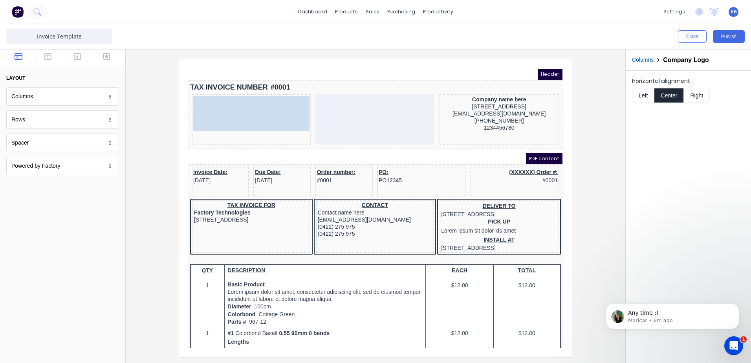
click at [240, 120] on body "Header TAX INVOICE NUMBER #0001 LOGO HERE LOGO HERE Company name here 234 Beach…" at bounding box center [366, 198] width 374 height 279
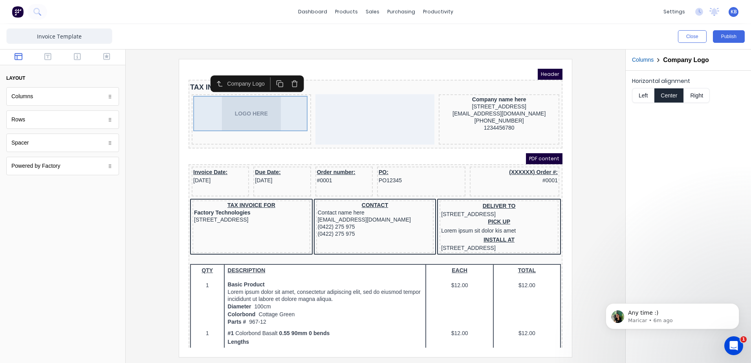
click at [243, 114] on div "LOGO HERE" at bounding box center [242, 103] width 116 height 35
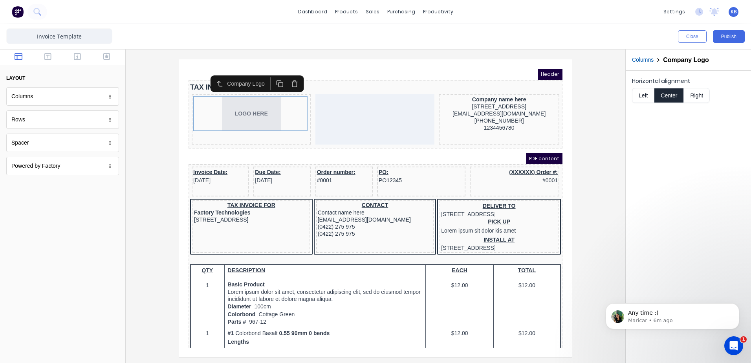
click at [668, 96] on button "Center" at bounding box center [669, 95] width 30 height 15
click at [646, 96] on button "Left" at bounding box center [643, 95] width 22 height 15
click at [671, 96] on button "Center" at bounding box center [669, 95] width 30 height 15
click at [467, 108] on div "[EMAIL_ADDRESS][DOMAIN_NAME]" at bounding box center [489, 104] width 117 height 7
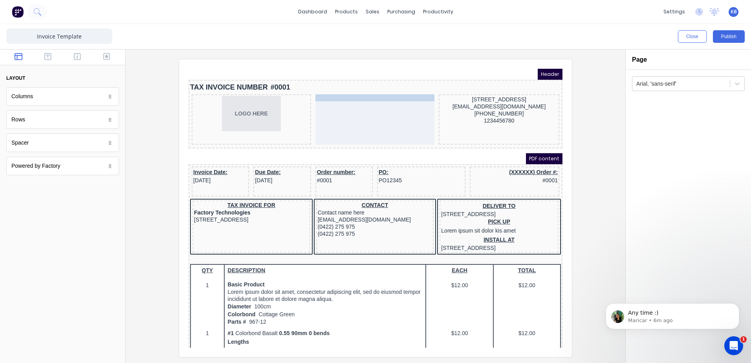
drag, startPoint x: 483, startPoint y: 91, endPoint x: 368, endPoint y: 92, distance: 114.7
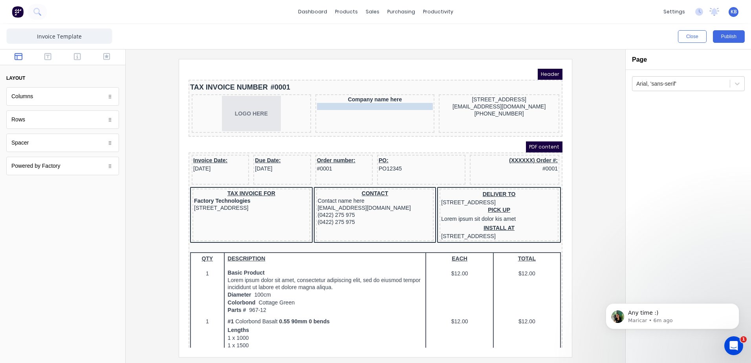
drag, startPoint x: 486, startPoint y: 116, endPoint x: 364, endPoint y: 98, distance: 123.1
click at [493, 110] on body "Header TAX INVOICE NUMBER #0001 LOGO HERE Company name here 1234456780 234 Beac…" at bounding box center [366, 198] width 374 height 279
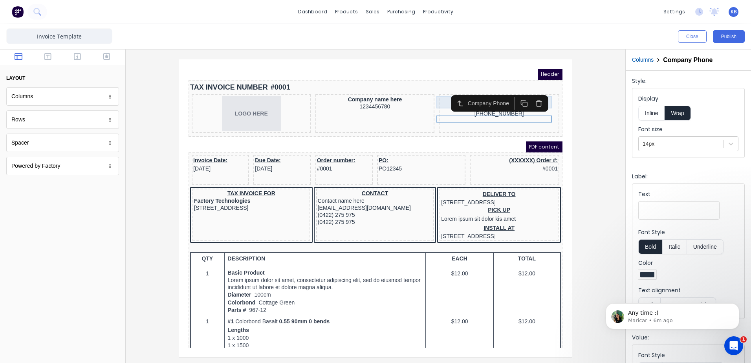
click at [435, 92] on div "[STREET_ADDRESS]" at bounding box center [489, 89] width 117 height 7
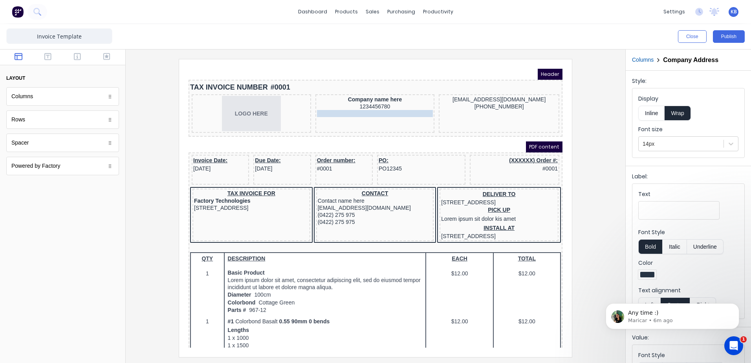
drag, startPoint x: 454, startPoint y: 91, endPoint x: 335, endPoint y: 105, distance: 119.8
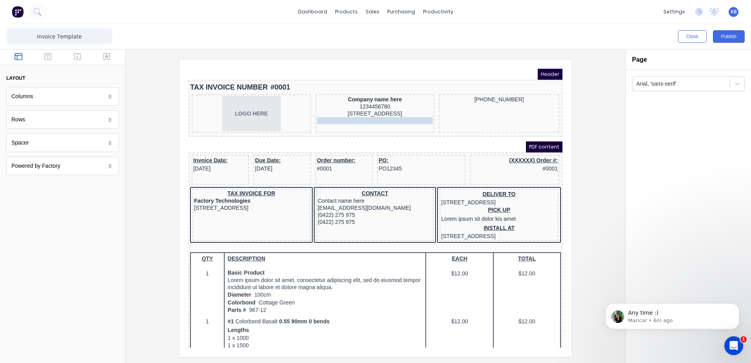
drag, startPoint x: 486, startPoint y: 90, endPoint x: 361, endPoint y: 116, distance: 127.6
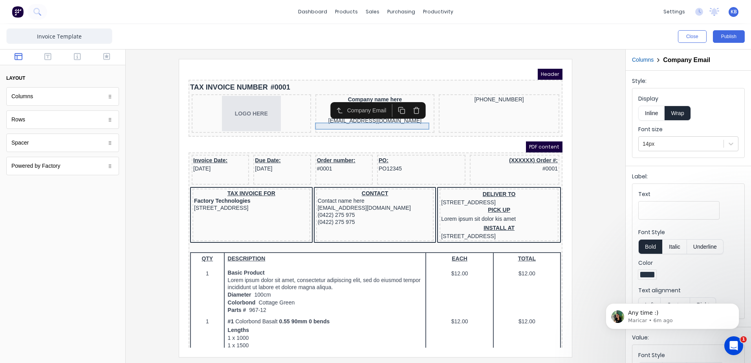
click at [402, 115] on div "[EMAIL_ADDRESS][DOMAIN_NAME]" at bounding box center [366, 111] width 116 height 7
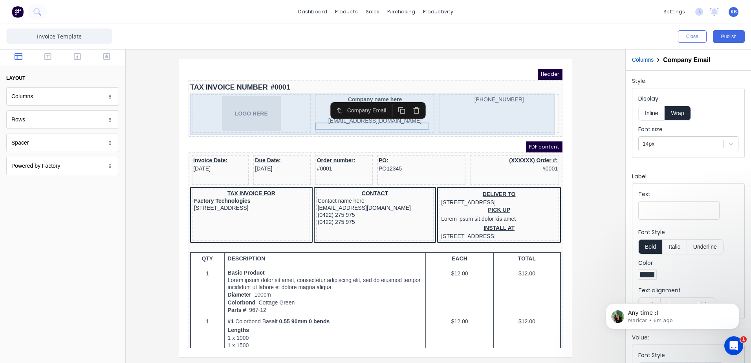
click at [396, 120] on div "Company name here 1234456780 234 Beach Road Gold Coast, Queensland, Australia, …" at bounding box center [365, 104] width 119 height 38
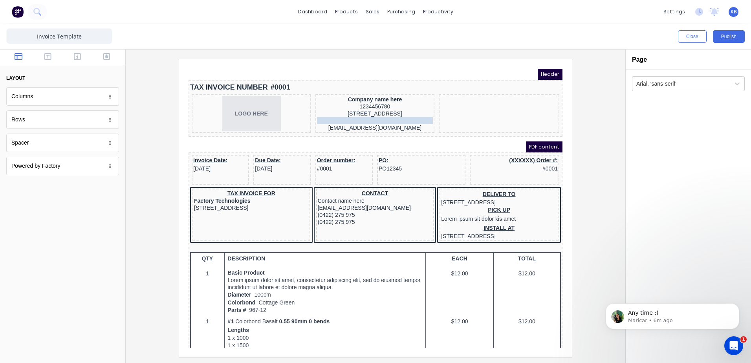
drag, startPoint x: 483, startPoint y: 90, endPoint x: 358, endPoint y: 117, distance: 127.4
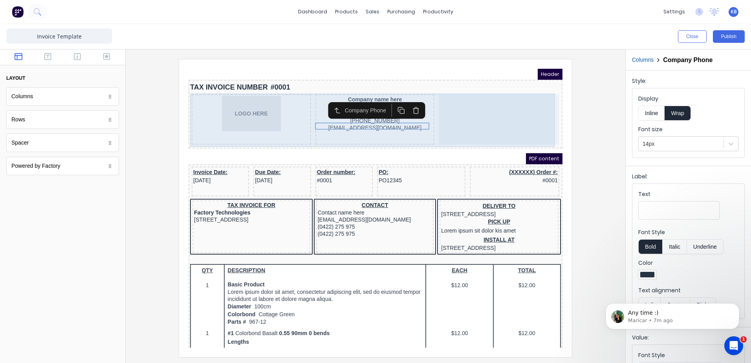
click at [472, 132] on div at bounding box center [489, 110] width 121 height 50
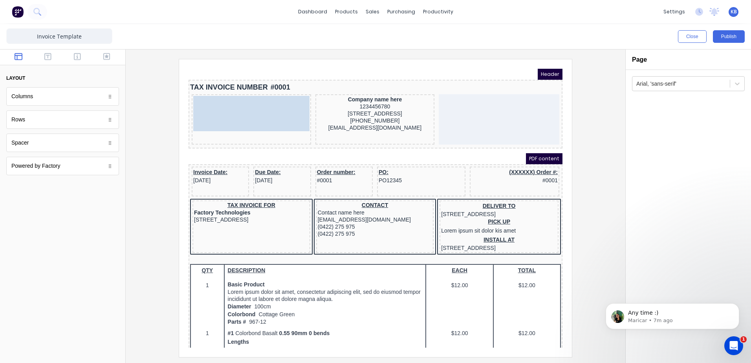
drag, startPoint x: 256, startPoint y: 110, endPoint x: 250, endPoint y: 121, distance: 12.3
click at [250, 121] on body "Header TAX INVOICE NUMBER #0001 LOGO HERE LOGO HERE Company name here 123445678…" at bounding box center [366, 198] width 374 height 279
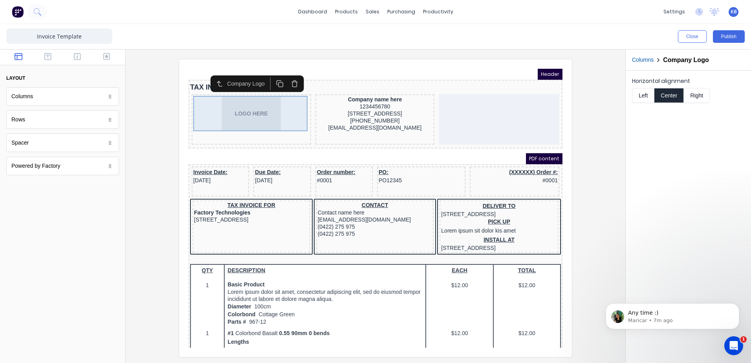
click at [231, 100] on div "LOGO HERE" at bounding box center [242, 103] width 116 height 35
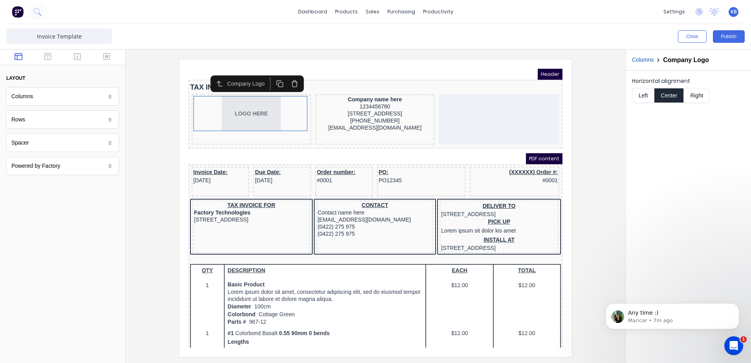
click at [282, 77] on icon "button" at bounding box center [285, 74] width 7 height 7
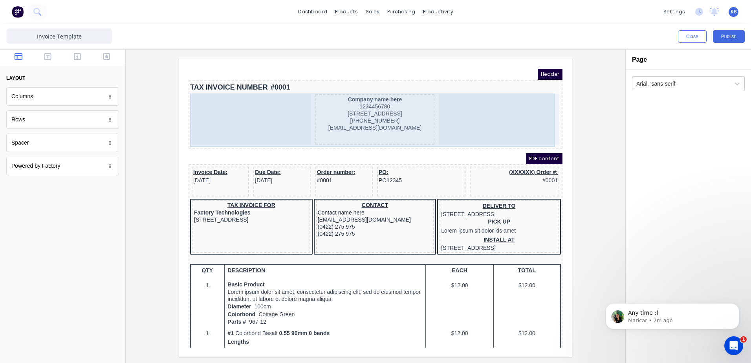
click at [231, 118] on div at bounding box center [241, 110] width 119 height 50
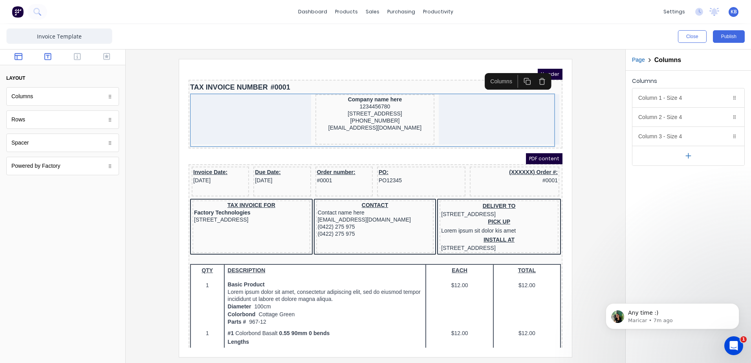
click at [52, 60] on button "button" at bounding box center [48, 57] width 25 height 9
click at [72, 58] on button "button" at bounding box center [77, 57] width 25 height 9
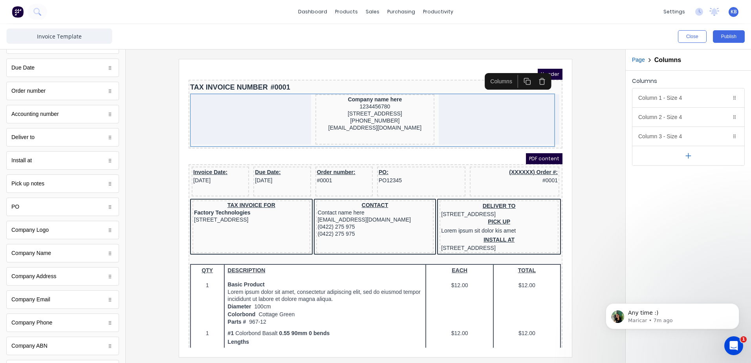
scroll to position [79, 0]
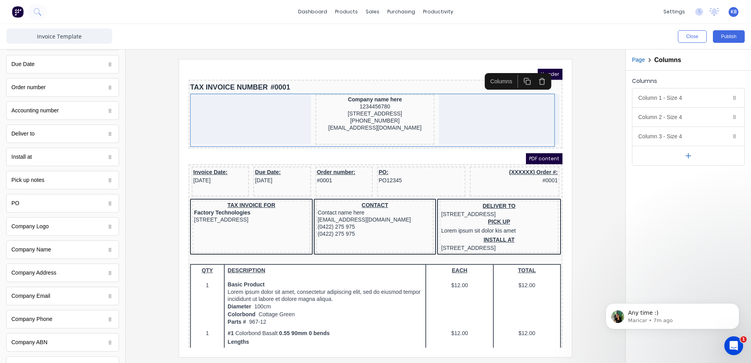
click at [49, 229] on div "Company Logo" at bounding box center [62, 226] width 113 height 18
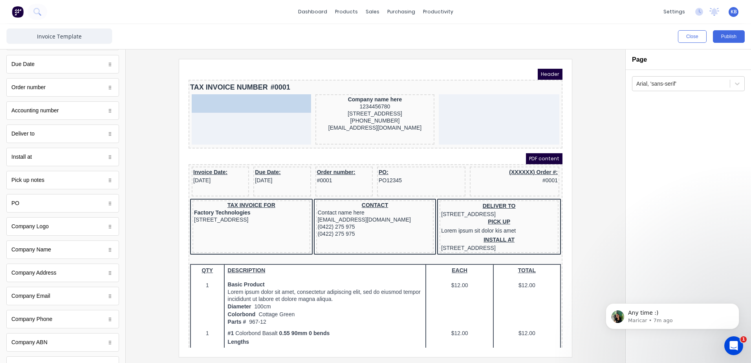
drag, startPoint x: 49, startPoint y: 229, endPoint x: 227, endPoint y: 112, distance: 213.0
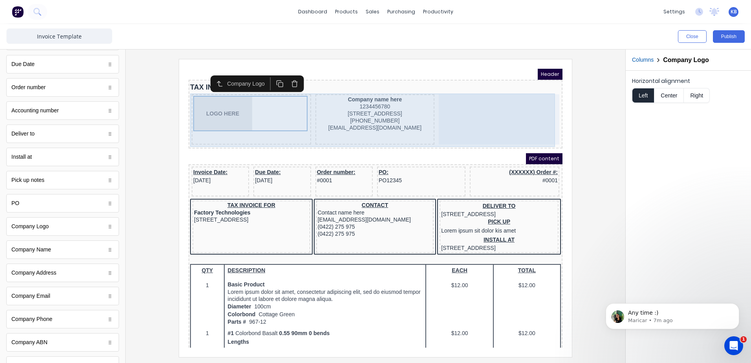
click at [466, 116] on div at bounding box center [489, 110] width 121 height 50
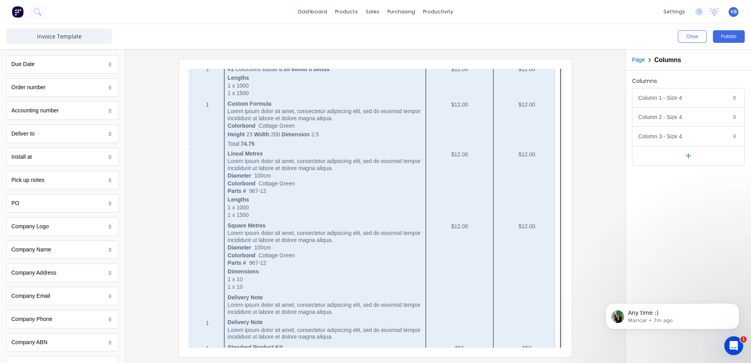
scroll to position [0, 0]
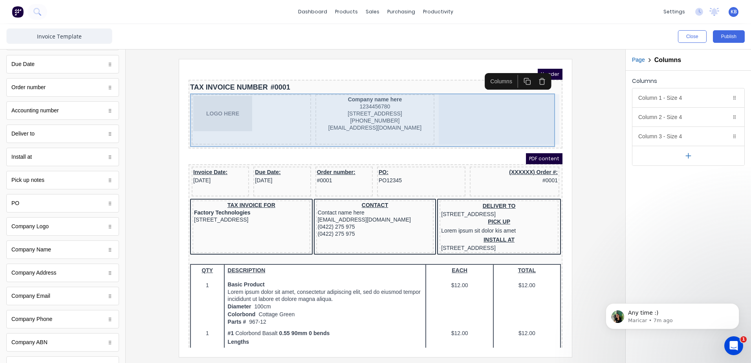
click at [486, 109] on div at bounding box center [489, 110] width 121 height 50
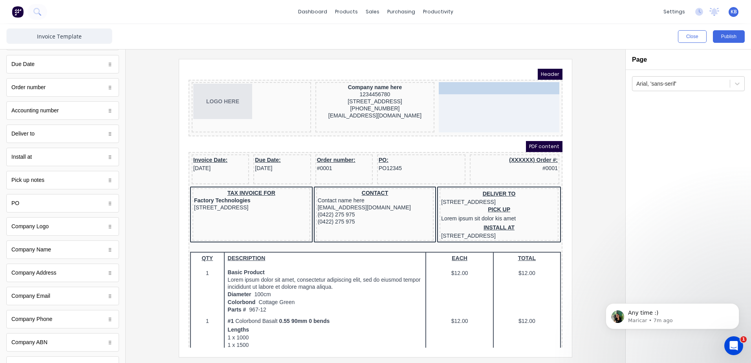
drag, startPoint x: 249, startPoint y: 75, endPoint x: 456, endPoint y: 79, distance: 207.8
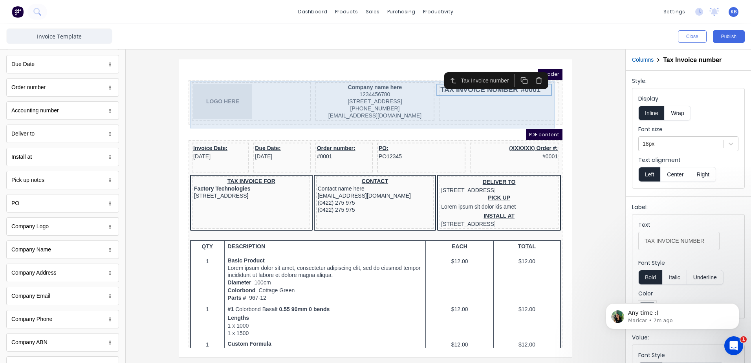
click at [507, 83] on div "TAX INVOICE NUMBER #0001" at bounding box center [489, 80] width 117 height 12
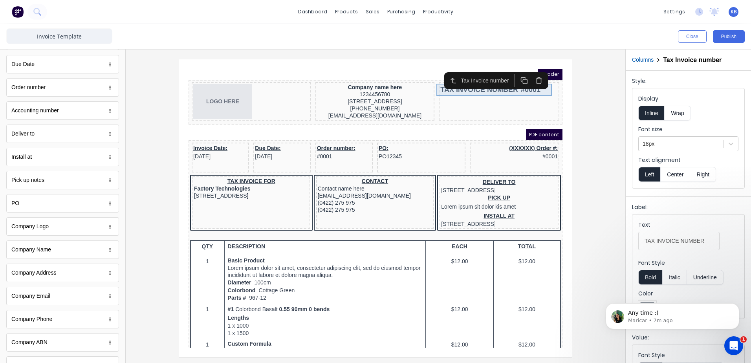
click at [507, 83] on div "TAX INVOICE NUMBER #0001" at bounding box center [489, 80] width 117 height 12
click at [509, 82] on div "TAX INVOICE NUMBER #0001" at bounding box center [489, 80] width 117 height 12
click at [518, 96] on div "TAX INVOICE NUMBER #0001" at bounding box center [489, 92] width 121 height 38
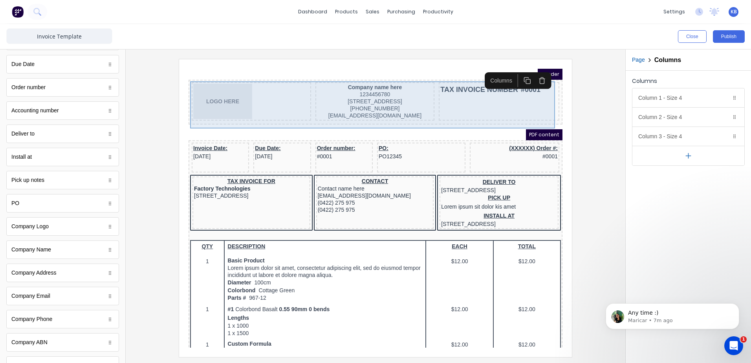
click at [468, 100] on div "TAX INVOICE NUMBER #0001" at bounding box center [489, 92] width 121 height 38
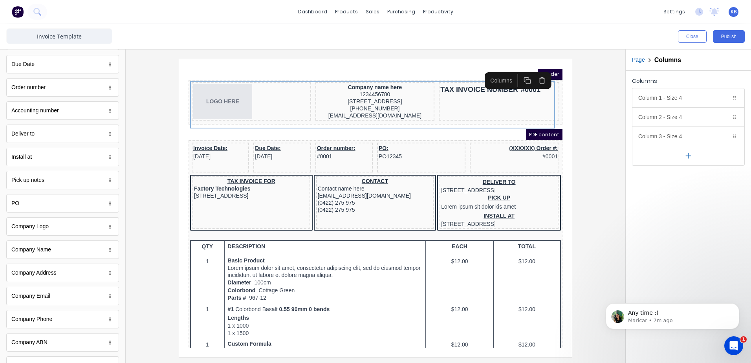
click at [576, 172] on div at bounding box center [375, 208] width 487 height 298
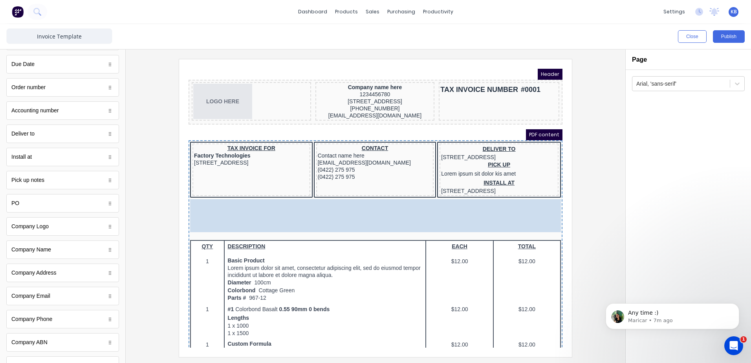
drag, startPoint x: 221, startPoint y: 158, endPoint x: 216, endPoint y: 221, distance: 63.4
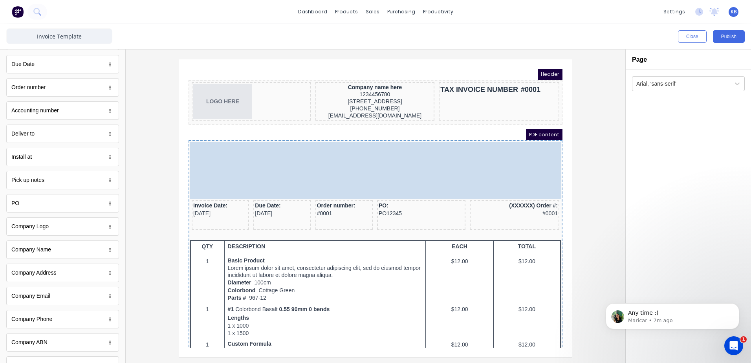
drag, startPoint x: 249, startPoint y: 171, endPoint x: 245, endPoint y: 160, distance: 11.6
click at [245, 160] on body "Header LOGO HERE Company name here 1234456780 234 Beach Road Gold Coast, Queens…" at bounding box center [366, 198] width 374 height 279
drag, startPoint x: 284, startPoint y: 172, endPoint x: 280, endPoint y: 161, distance: 11.6
click at [280, 161] on body "Header LOGO HERE Company name here 1234456780 234 Beach Road Gold Coast, Queens…" at bounding box center [366, 198] width 374 height 279
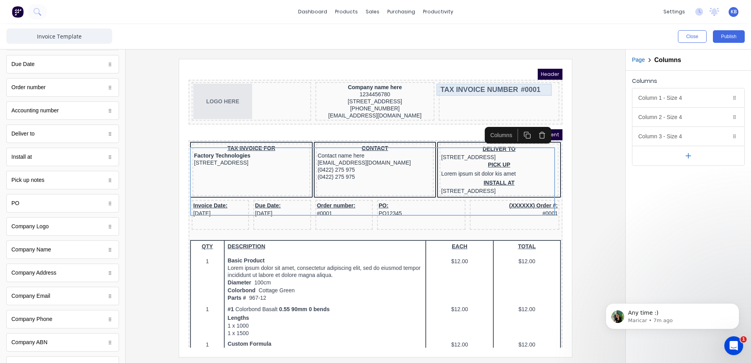
click at [446, 84] on div "TAX INVOICE NUMBER #0001" at bounding box center [489, 80] width 117 height 12
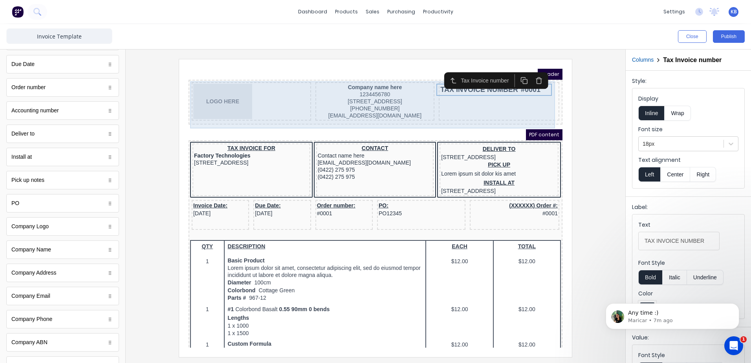
click at [497, 93] on div "TAX INVOICE NUMBER #0001" at bounding box center [489, 92] width 121 height 38
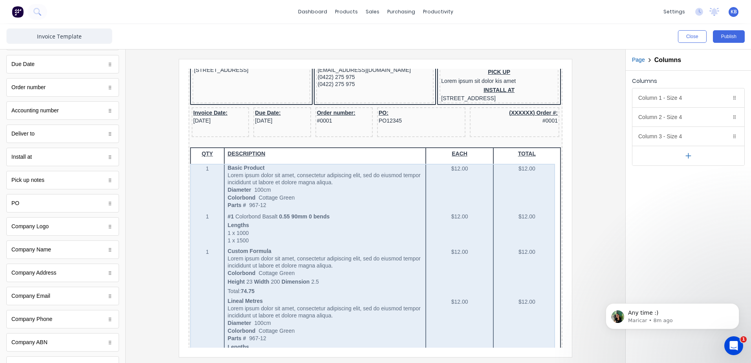
scroll to position [79, 0]
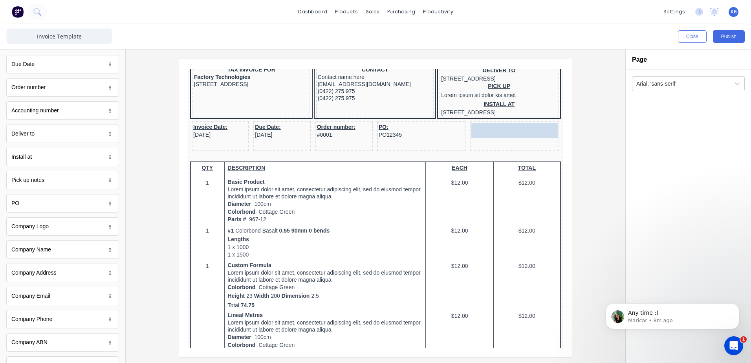
click at [497, 143] on body "Header LOGO HERE Company name here 1234456780 234 Beach Road Gold Coast, Queens…" at bounding box center [366, 120] width 374 height 279
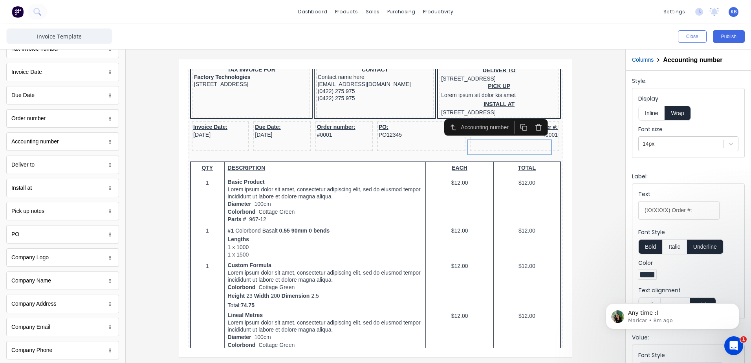
scroll to position [0, 0]
click at [103, 58] on icon "button" at bounding box center [106, 56] width 7 height 7
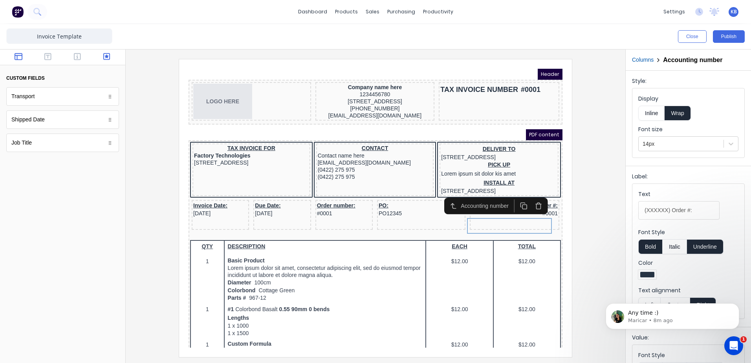
click at [24, 59] on button "button" at bounding box center [18, 57] width 25 height 9
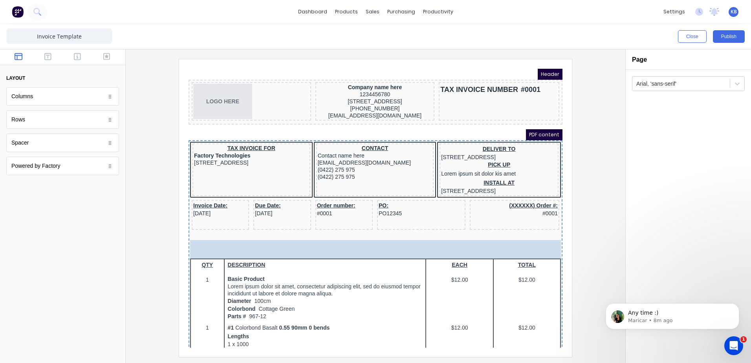
drag, startPoint x: 35, startPoint y: 122, endPoint x: 219, endPoint y: 260, distance: 230.6
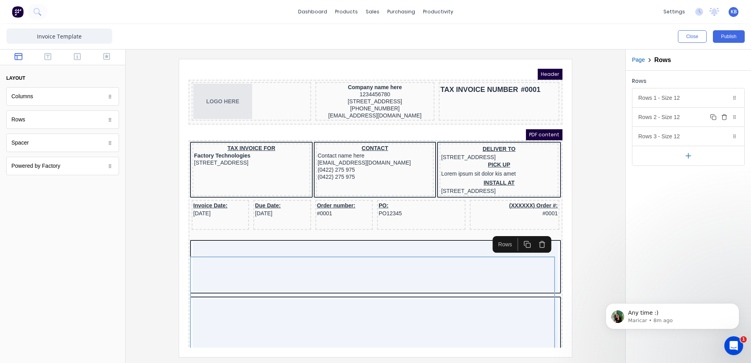
click at [724, 117] on icon "button" at bounding box center [724, 117] width 6 height 6
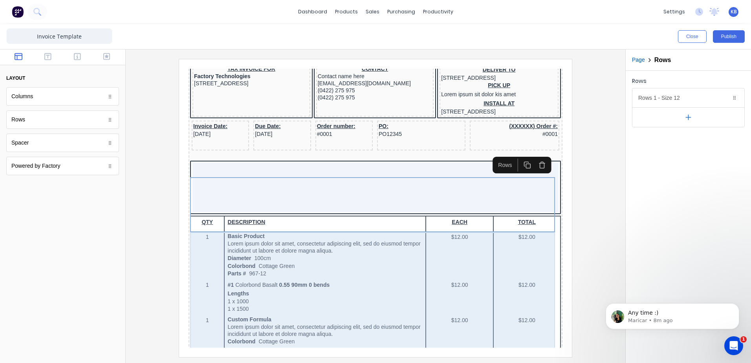
scroll to position [79, 0]
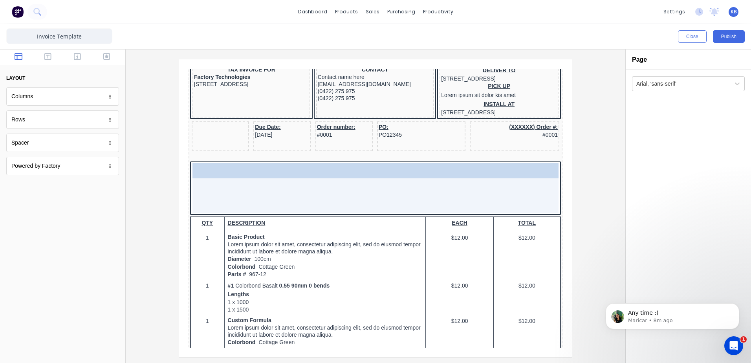
drag, startPoint x: 209, startPoint y: 141, endPoint x: 251, endPoint y: 188, distance: 62.9
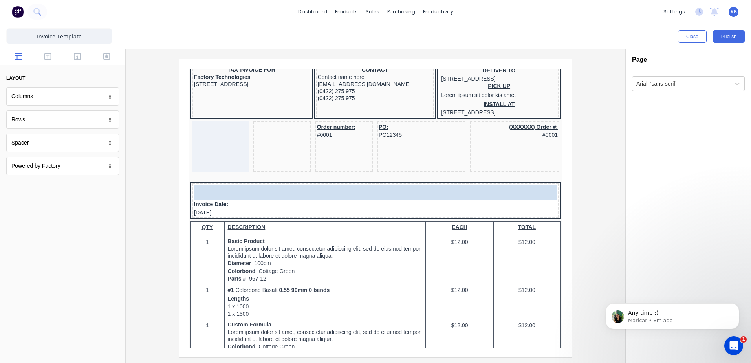
drag, startPoint x: 271, startPoint y: 143, endPoint x: 266, endPoint y: 205, distance: 62.7
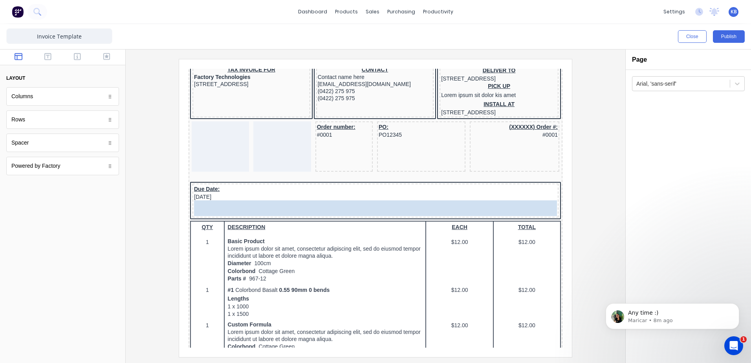
drag, startPoint x: 205, startPoint y: 214, endPoint x: 246, endPoint y: 204, distance: 42.5
click at [246, 204] on body "Header LOGO HERE Company name here 1234456780 234 Beach Road Gold Coast, Queens…" at bounding box center [366, 120] width 374 height 279
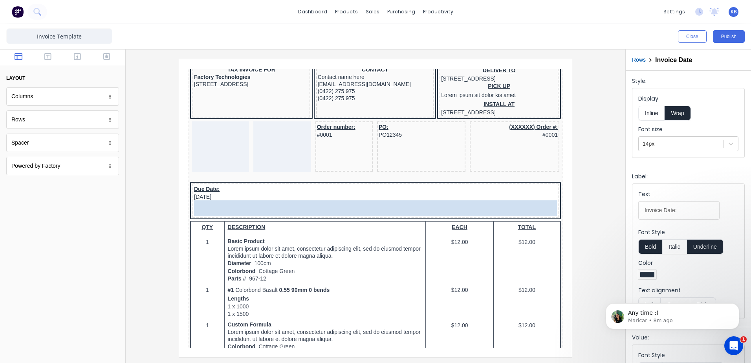
drag, startPoint x: 238, startPoint y: 210, endPoint x: 261, endPoint y: 197, distance: 26.0
click at [261, 197] on body "Header LOGO HERE Company name here 1234456780 234 Beach Road Gold Coast, Queens…" at bounding box center [366, 120] width 374 height 279
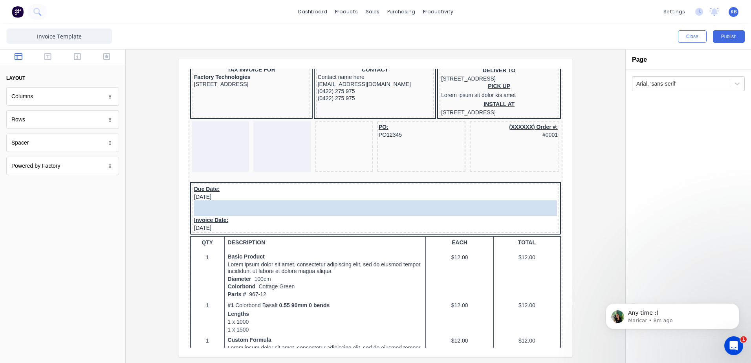
drag, startPoint x: 322, startPoint y: 134, endPoint x: 299, endPoint y: 215, distance: 84.3
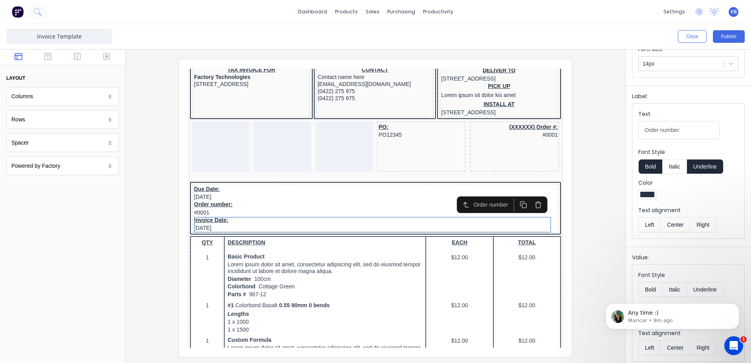
scroll to position [84, 0]
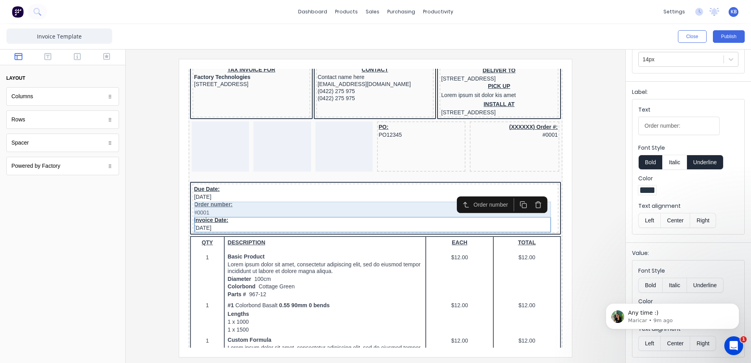
click at [213, 191] on div "Due Date: 29/10/2024" at bounding box center [366, 184] width 363 height 16
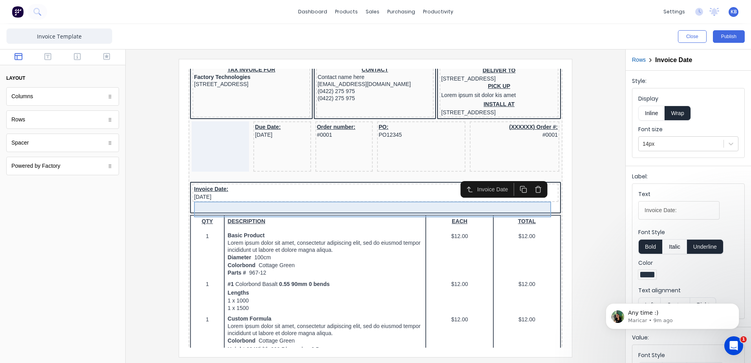
click at [214, 191] on div "Invoice Date: [DATE]" at bounding box center [366, 184] width 363 height 16
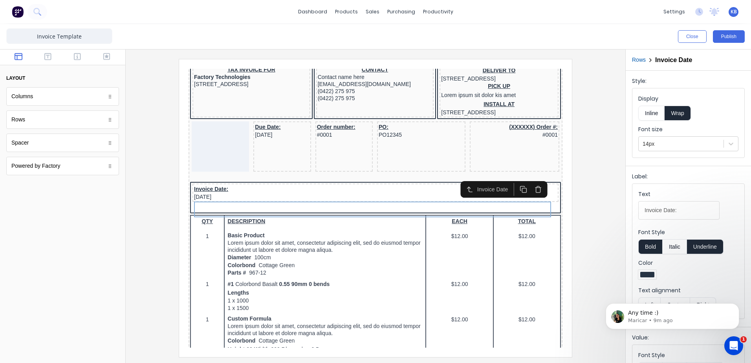
click at [645, 111] on button "Inline" at bounding box center [651, 113] width 26 height 15
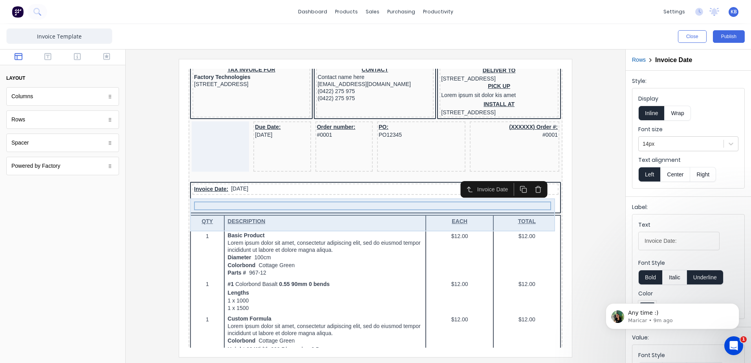
click at [301, 205] on div "Invoice Date: [DATE]" at bounding box center [366, 188] width 371 height 33
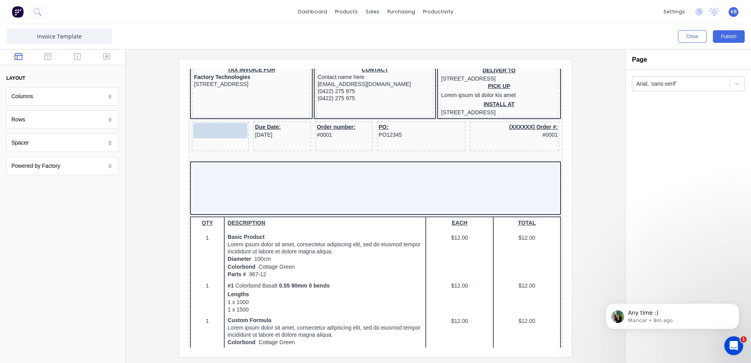
drag, startPoint x: 194, startPoint y: 131, endPoint x: 200, endPoint y: 132, distance: 5.6
click at [200, 132] on body "Header LOGO HERE Company name here 1234456780 234 Beach Road Gold Coast, Queens…" at bounding box center [366, 120] width 374 height 279
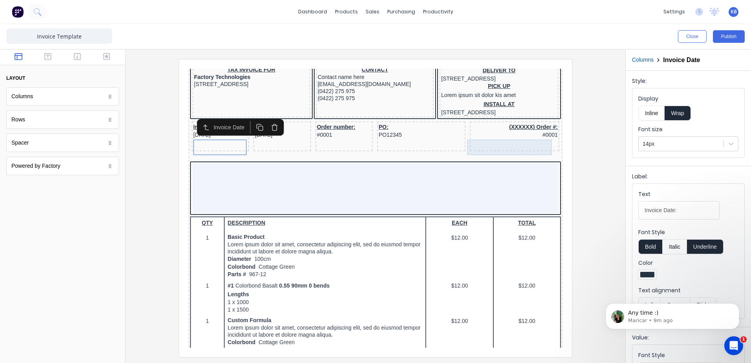
drag, startPoint x: 534, startPoint y: 141, endPoint x: 202, endPoint y: 168, distance: 332.6
click at [216, 172] on div at bounding box center [366, 179] width 366 height 50
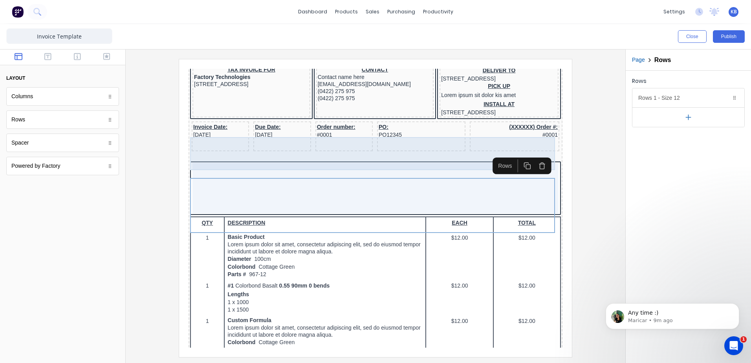
click at [184, 142] on div "Invoice Date: [DATE]" at bounding box center [210, 127] width 57 height 30
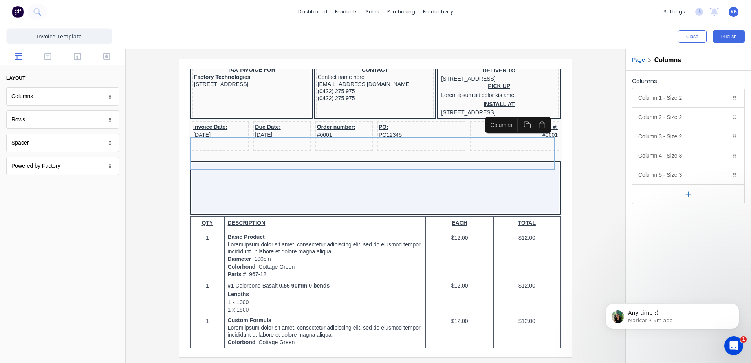
click at [519, 116] on icon "button" at bounding box center [517, 115] width 7 height 7
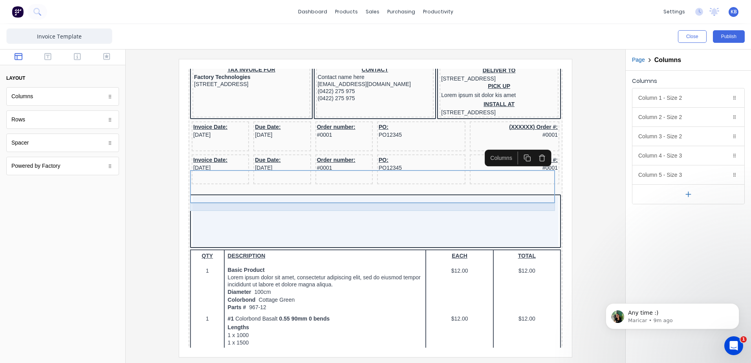
click at [347, 185] on div at bounding box center [366, 181] width 371 height 8
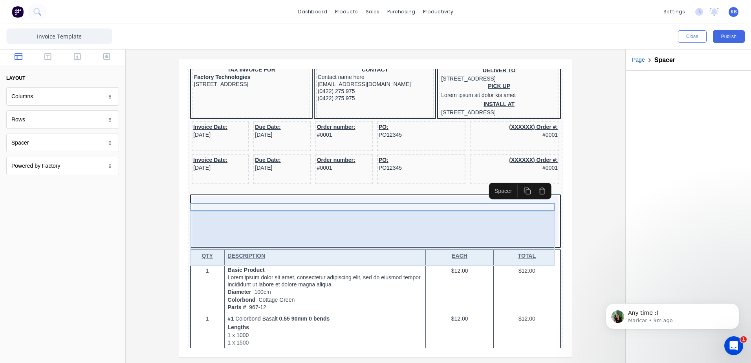
click at [328, 218] on div at bounding box center [366, 212] width 366 height 50
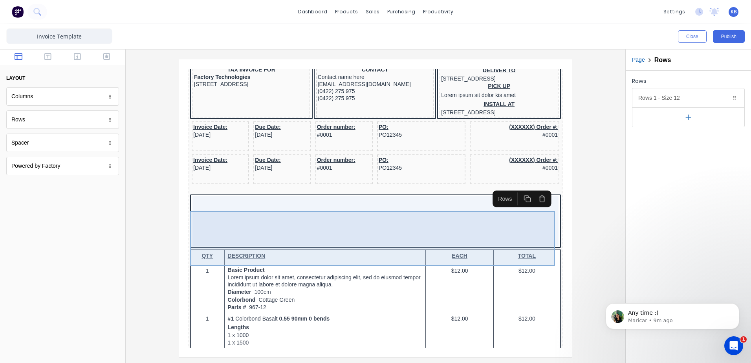
drag, startPoint x: 468, startPoint y: 220, endPoint x: 399, endPoint y: 221, distance: 69.5
drag, startPoint x: 399, startPoint y: 221, endPoint x: 374, endPoint y: 234, distance: 27.8
drag, startPoint x: 374, startPoint y: 234, endPoint x: 536, endPoint y: 191, distance: 167.1
click at [536, 191] on icon "button" at bounding box center [532, 189] width 7 height 7
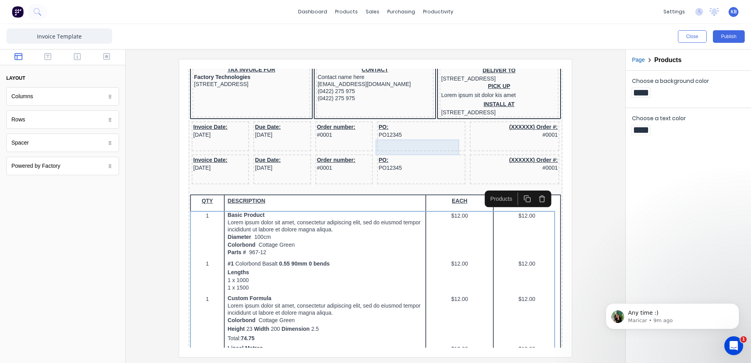
click at [379, 129] on div "PO: PO12345" at bounding box center [411, 122] width 85 height 16
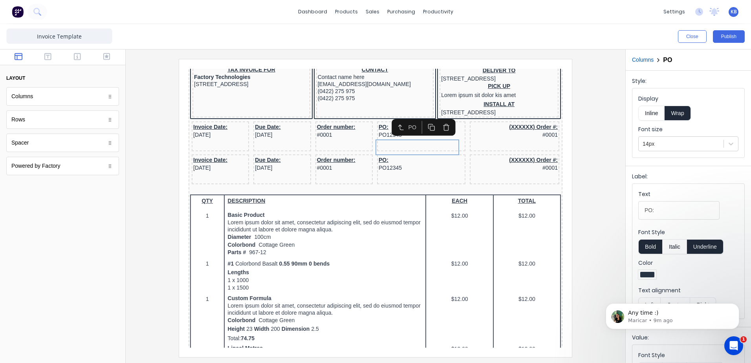
click at [437, 120] on icon "button" at bounding box center [436, 117] width 7 height 7
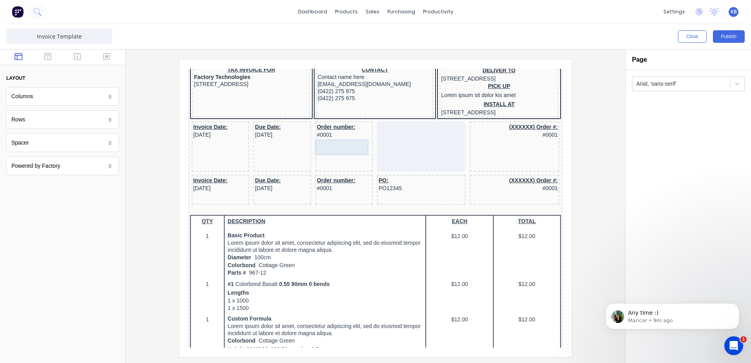
click at [337, 129] on div "Order number: #0001" at bounding box center [335, 122] width 54 height 16
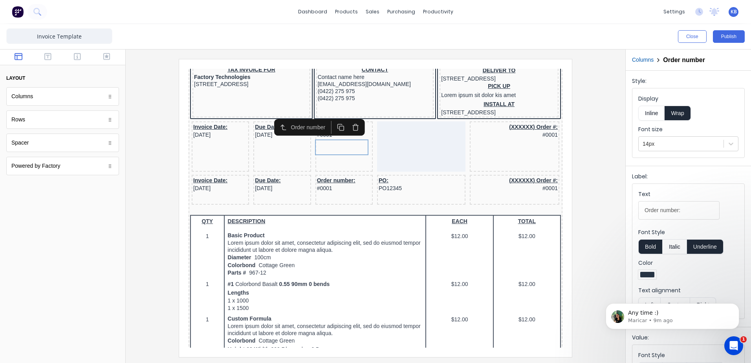
click at [348, 121] on icon "button" at bounding box center [345, 117] width 7 height 7
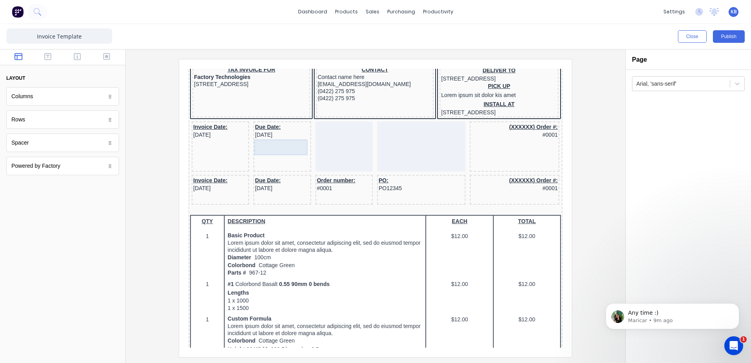
click at [266, 129] on div "Due Date: 29/10/2024" at bounding box center [272, 122] width 54 height 16
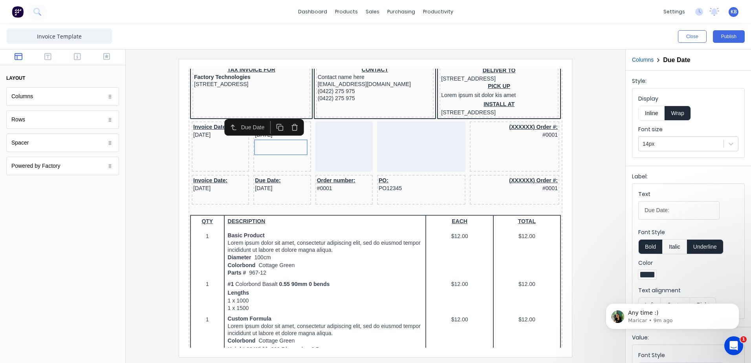
click at [283, 116] on icon "button" at bounding box center [284, 116] width 5 height 0
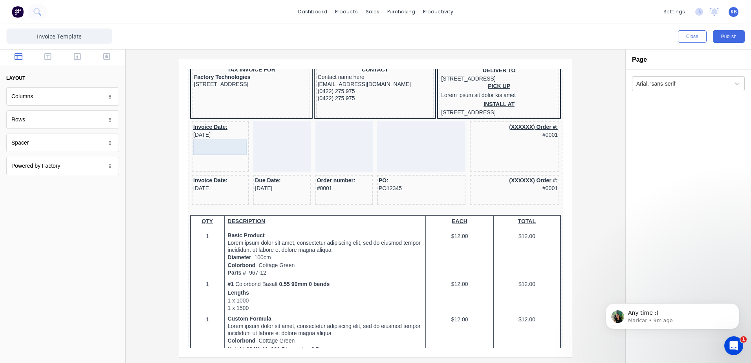
click at [204, 129] on div "Invoice Date: [DATE]" at bounding box center [211, 122] width 54 height 16
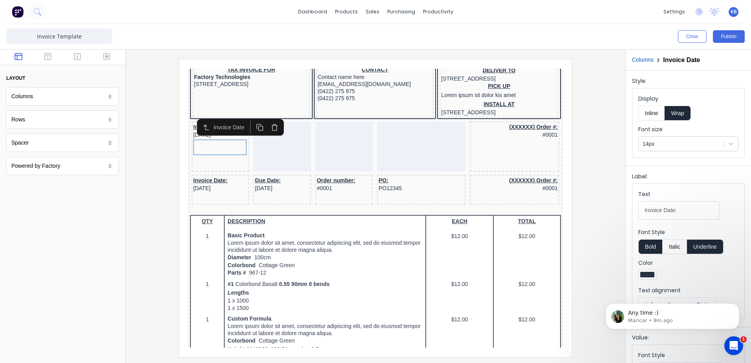
click at [261, 114] on button "button" at bounding box center [265, 117] width 15 height 13
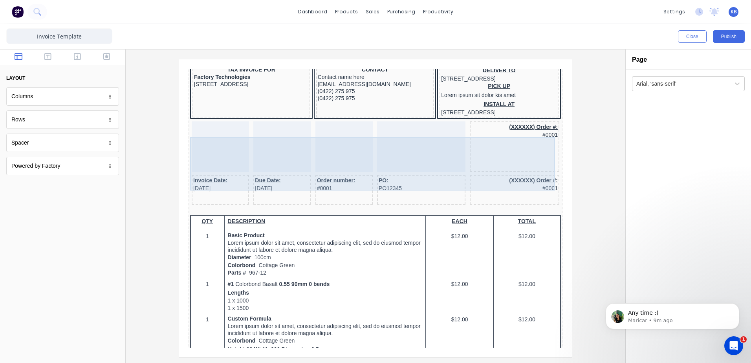
click at [522, 148] on div "(XXXXXX) Order #: #0001" at bounding box center [505, 137] width 90 height 50
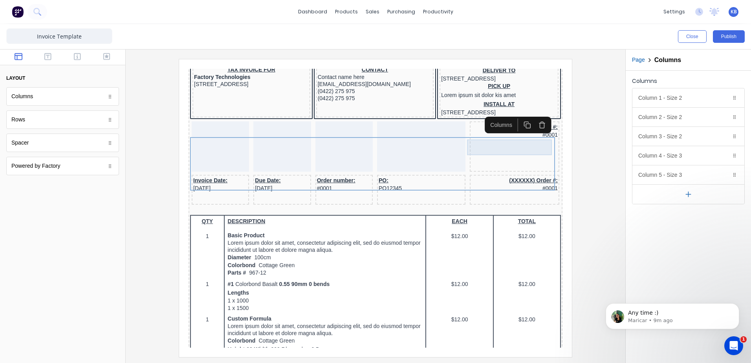
click at [528, 129] on div "(XXXXXX) Order #: #0001" at bounding box center [505, 122] width 86 height 16
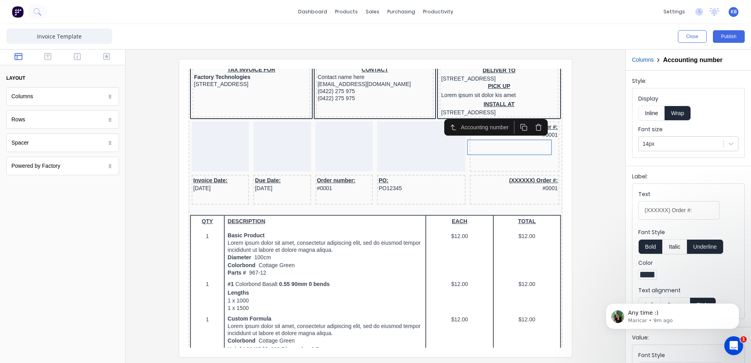
click at [530, 121] on icon "button" at bounding box center [529, 117] width 7 height 7
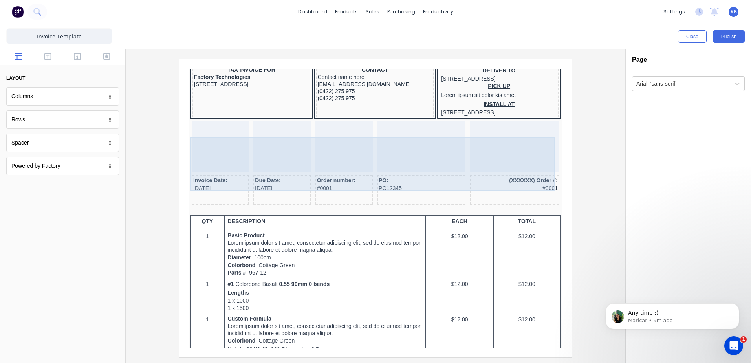
click at [500, 161] on div at bounding box center [505, 137] width 90 height 50
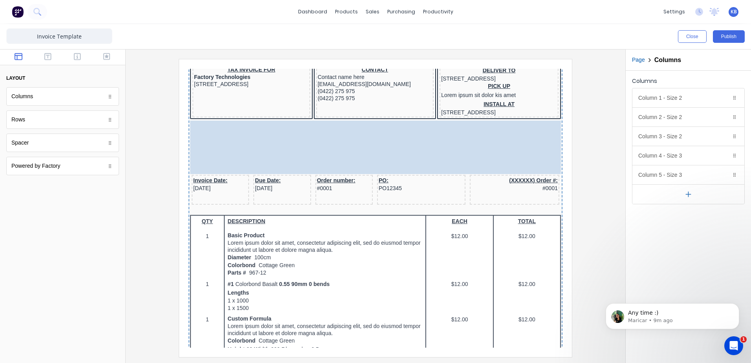
drag, startPoint x: 476, startPoint y: 153, endPoint x: 394, endPoint y: 147, distance: 82.3
click at [394, 147] on body "Header LOGO HERE Company name here 1234456780 234 Beach Road Gold Coast, Queens…" at bounding box center [366, 120] width 374 height 279
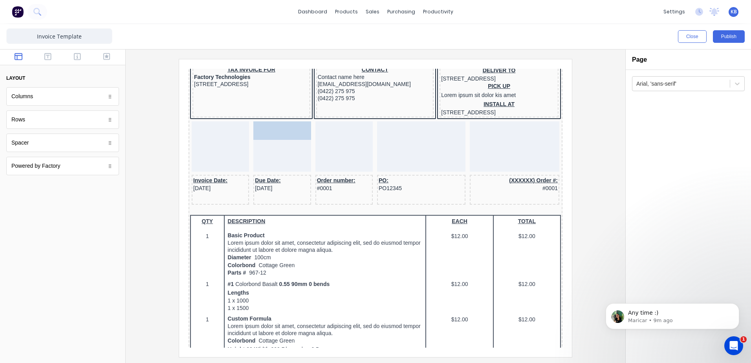
drag, startPoint x: 287, startPoint y: 91, endPoint x: 260, endPoint y: 158, distance: 72.3
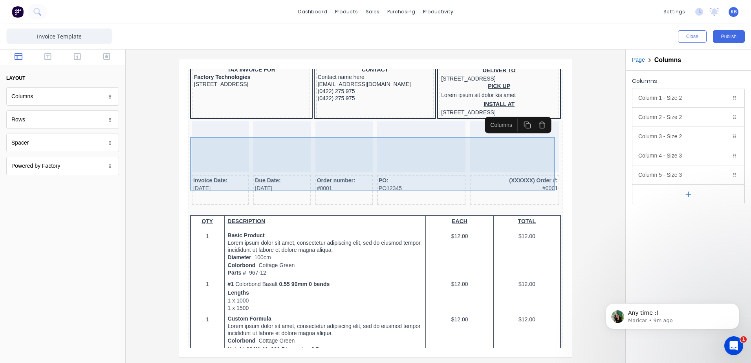
click at [200, 143] on div at bounding box center [210, 137] width 57 height 50
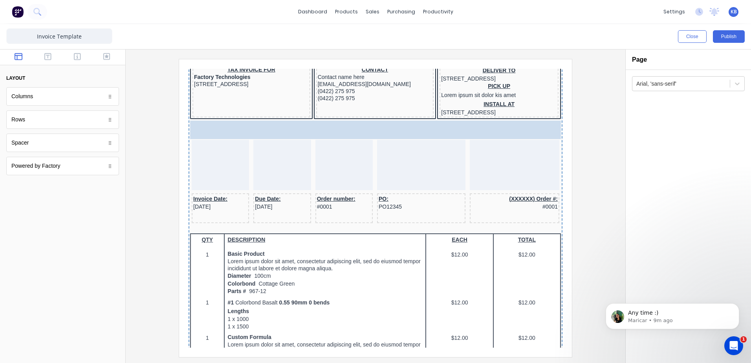
drag, startPoint x: 31, startPoint y: 127, endPoint x: 263, endPoint y: 144, distance: 232.8
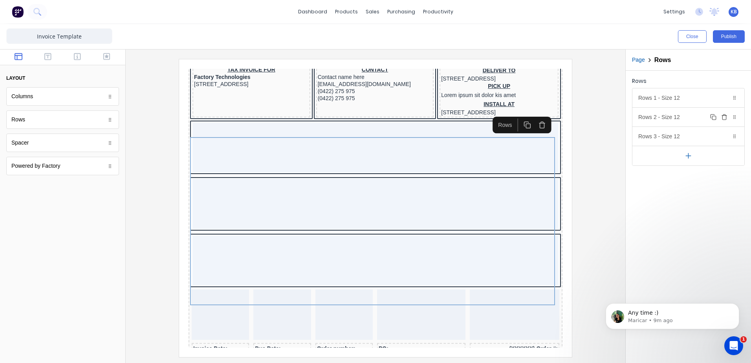
click at [730, 116] on div "Duplicate Delete" at bounding box center [724, 116] width 30 height 9
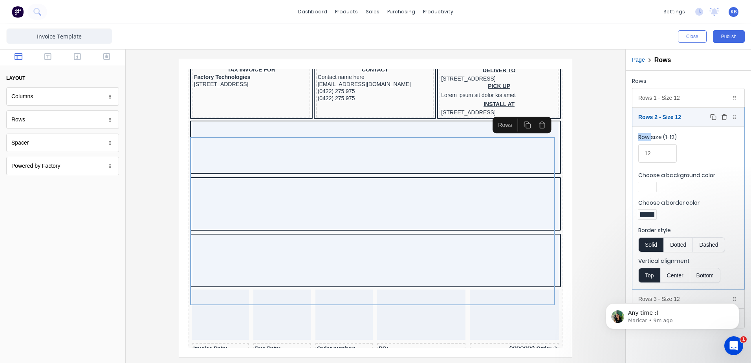
click at [730, 116] on div "Duplicate Delete" at bounding box center [724, 116] width 30 height 9
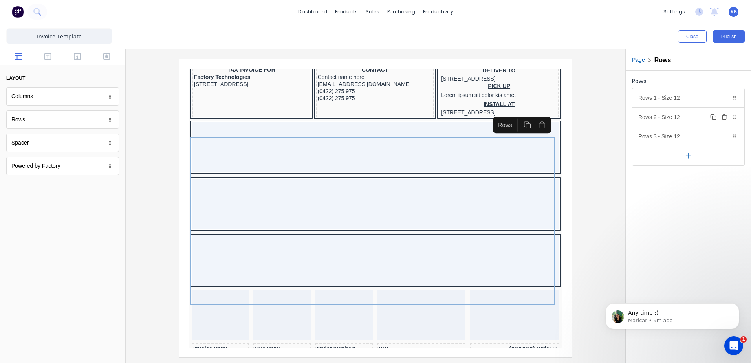
click at [727, 117] on button "Delete" at bounding box center [724, 116] width 9 height 9
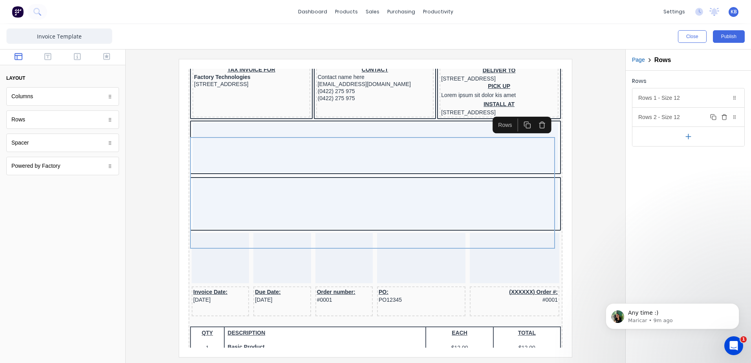
click at [724, 117] on icon "button" at bounding box center [724, 117] width 6 height 6
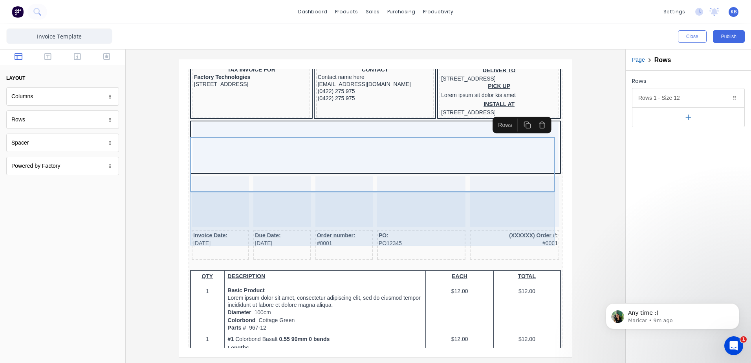
click at [196, 200] on div at bounding box center [210, 192] width 57 height 50
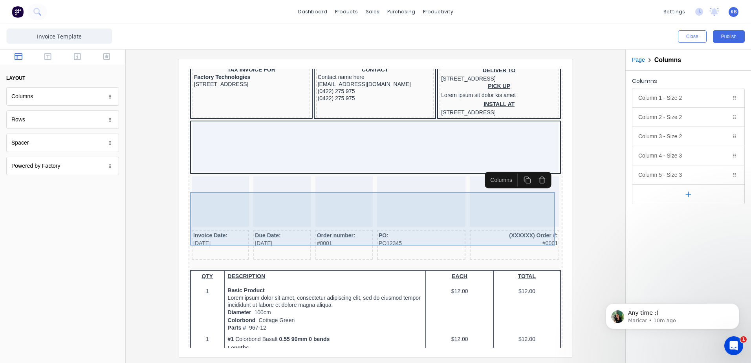
drag, startPoint x: 209, startPoint y: 200, endPoint x: 446, endPoint y: 215, distance: 237.3
drag, startPoint x: 446, startPoint y: 215, endPoint x: 234, endPoint y: 256, distance: 215.7
click at [239, 253] on div "Invoice Date: 29/10/2024 Due Date: 29/10/2024 Order number: #0001 PO: PO12345 (…" at bounding box center [366, 236] width 371 height 33
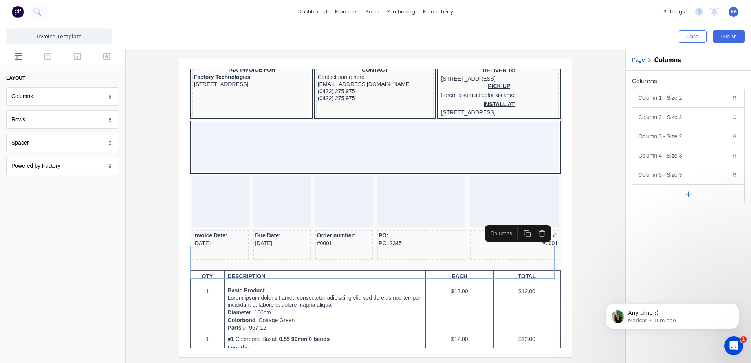
click at [188, 228] on iframe at bounding box center [375, 208] width 393 height 298
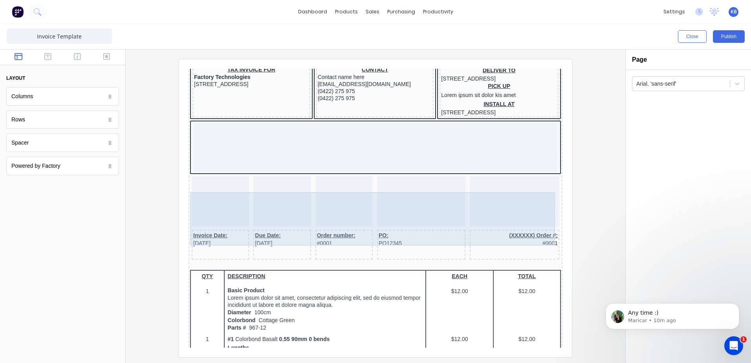
click at [541, 215] on div at bounding box center [505, 192] width 90 height 50
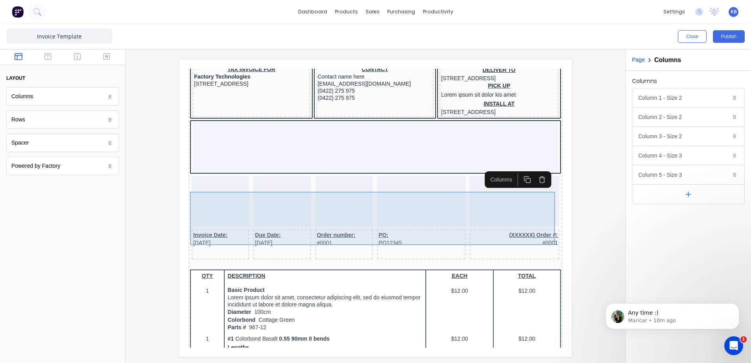
scroll to position [5, 0]
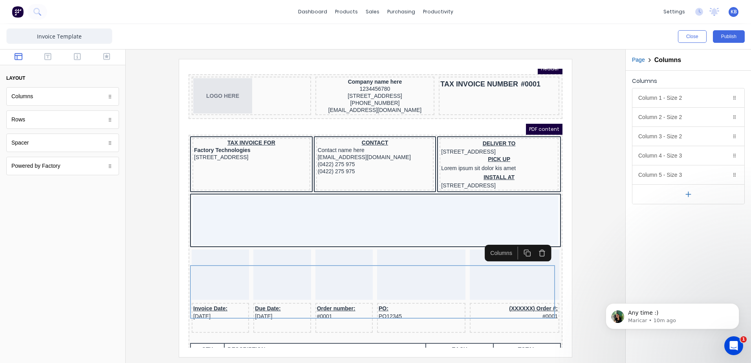
click at [533, 244] on icon "button" at bounding box center [532, 243] width 7 height 7
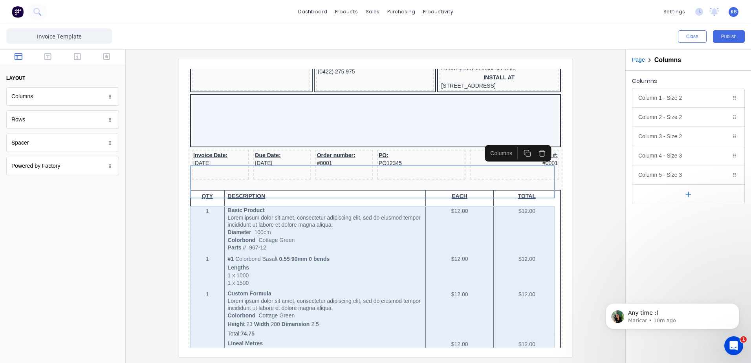
scroll to position [123, 0]
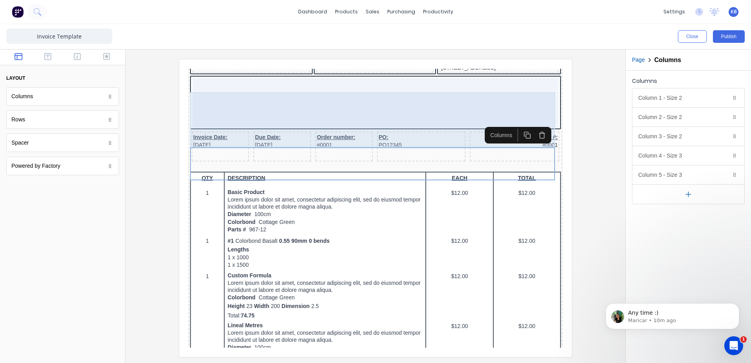
click at [300, 118] on div at bounding box center [366, 93] width 366 height 50
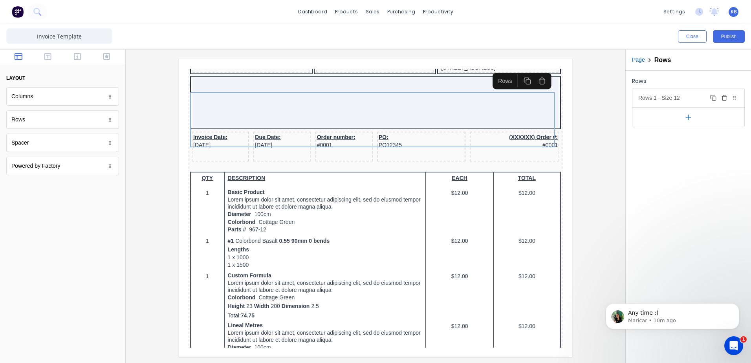
click at [672, 98] on div "Rows 1 - Size 12 Duplicate Delete" at bounding box center [688, 97] width 112 height 19
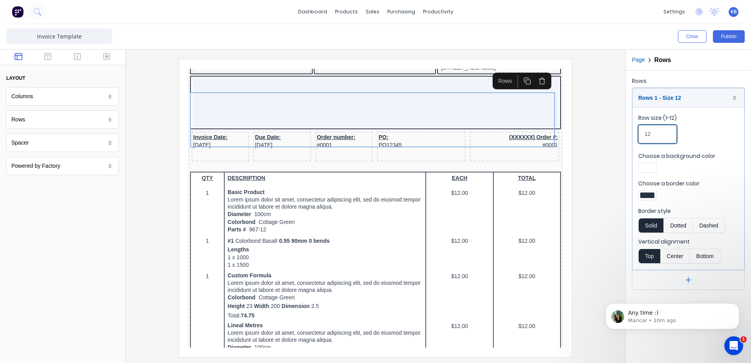
click at [658, 132] on input "12" at bounding box center [657, 134] width 38 height 18
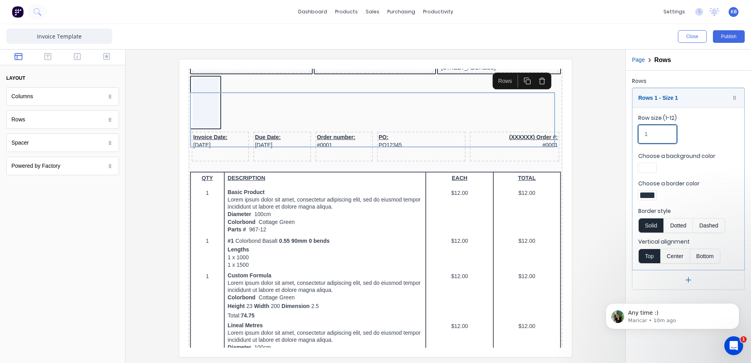
type input "1"
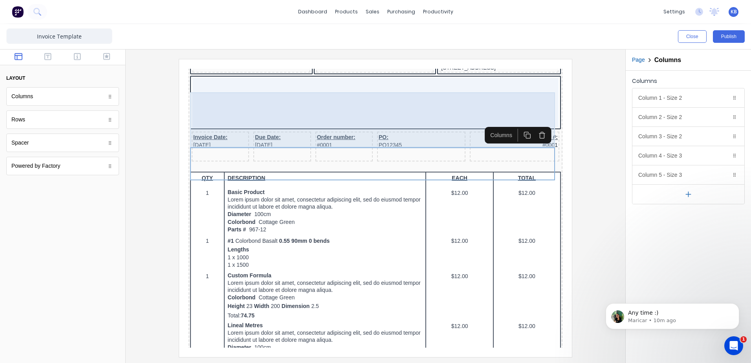
click at [351, 93] on div at bounding box center [366, 93] width 366 height 50
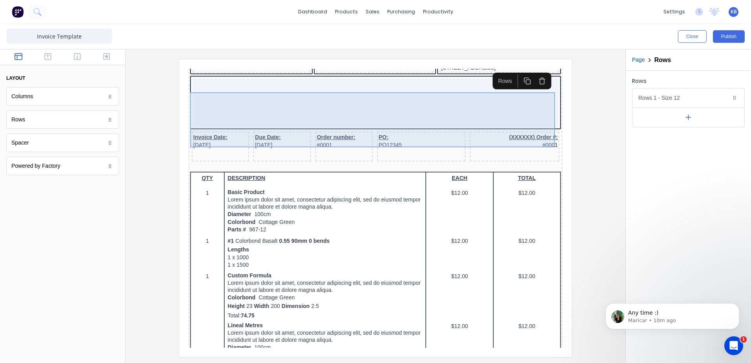
click at [265, 97] on div at bounding box center [366, 93] width 366 height 50
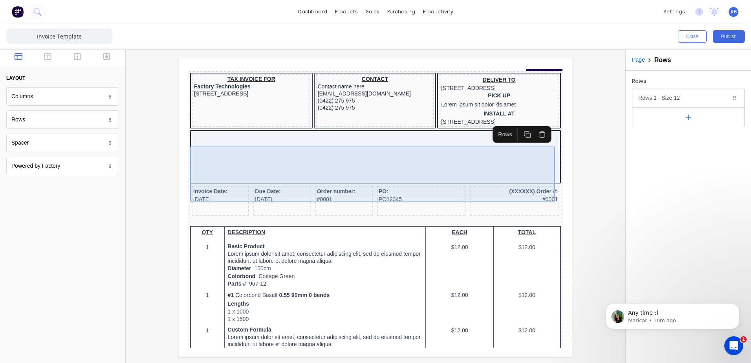
scroll to position [0, 0]
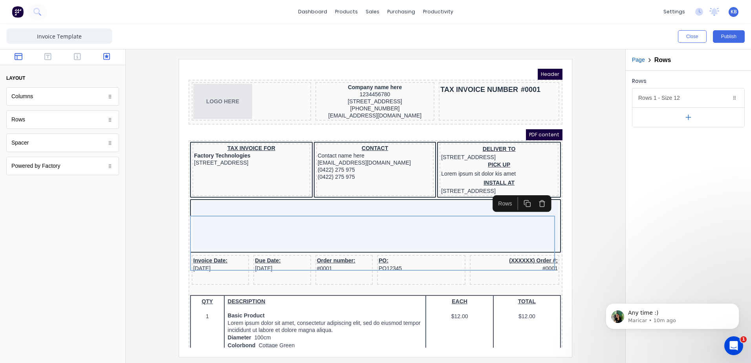
click at [99, 59] on button "button" at bounding box center [106, 57] width 25 height 9
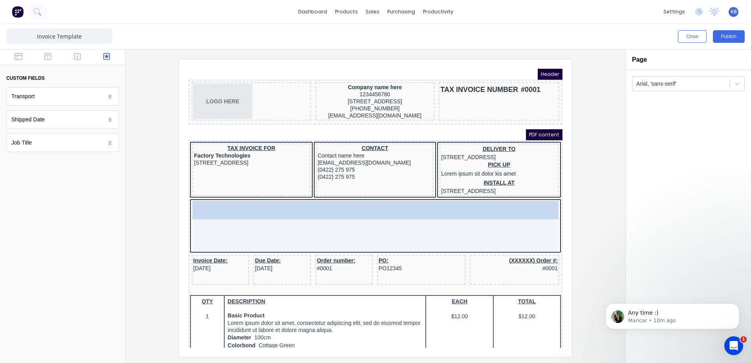
drag, startPoint x: 40, startPoint y: 147, endPoint x: 289, endPoint y: 222, distance: 260.0
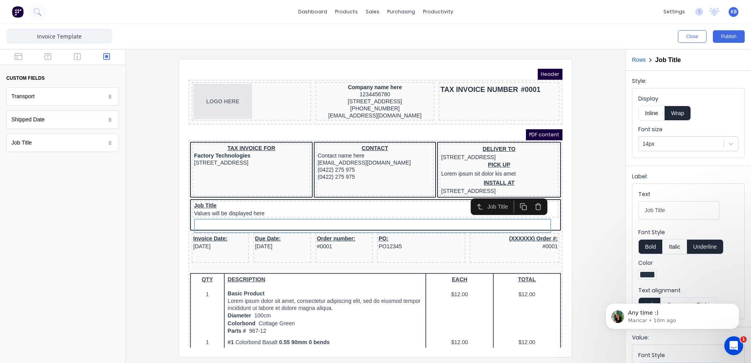
click at [168, 225] on div at bounding box center [375, 208] width 487 height 298
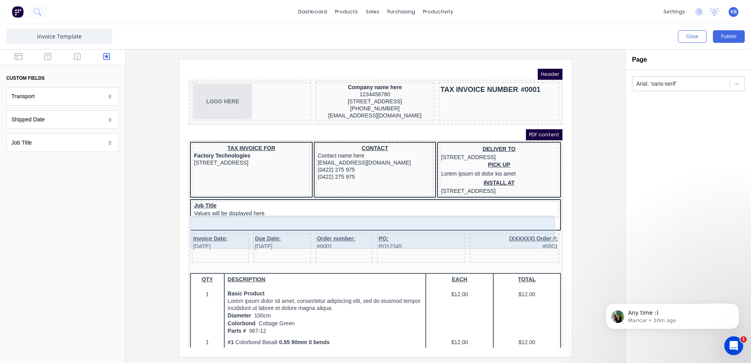
click at [235, 209] on div "Job Title Values will be displayed here" at bounding box center [366, 199] width 366 height 17
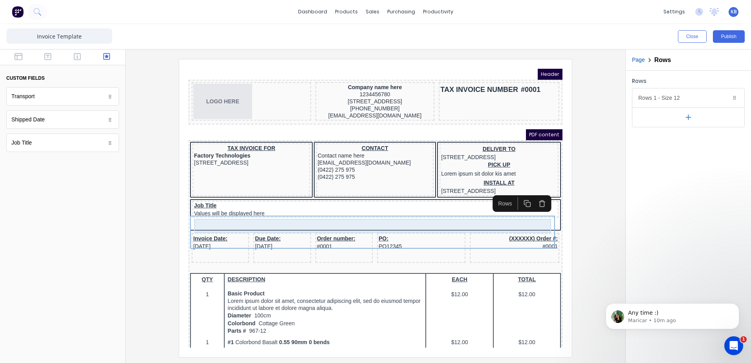
click at [257, 207] on div "Job Title Values will be displayed here" at bounding box center [366, 200] width 363 height 14
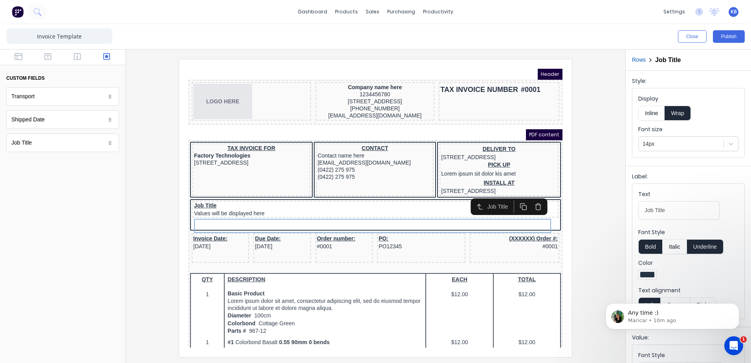
click at [590, 272] on div at bounding box center [375, 208] width 487 height 298
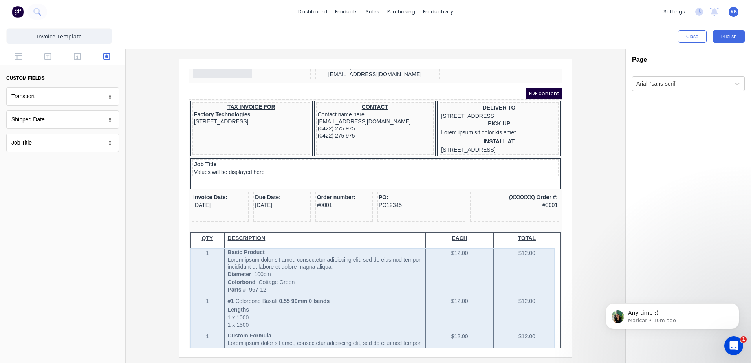
scroll to position [39, 0]
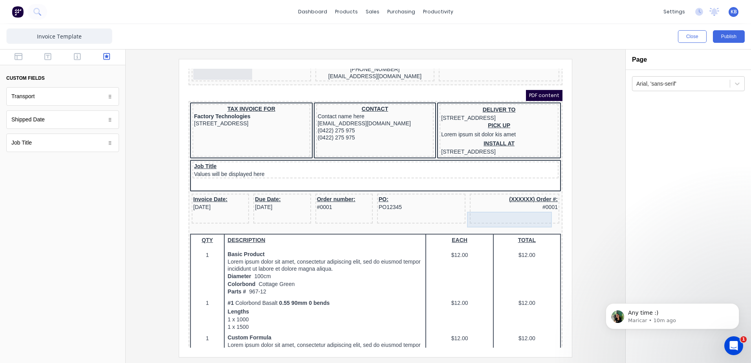
click at [526, 201] on div "(XXXXXX) Order #: #0001" at bounding box center [505, 194] width 86 height 16
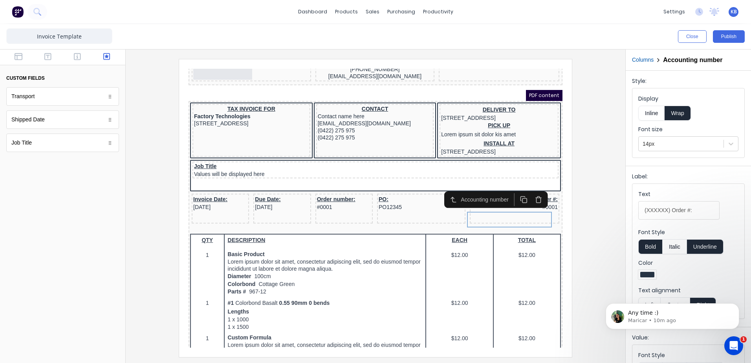
click at [531, 190] on icon "button" at bounding box center [529, 190] width 7 height 7
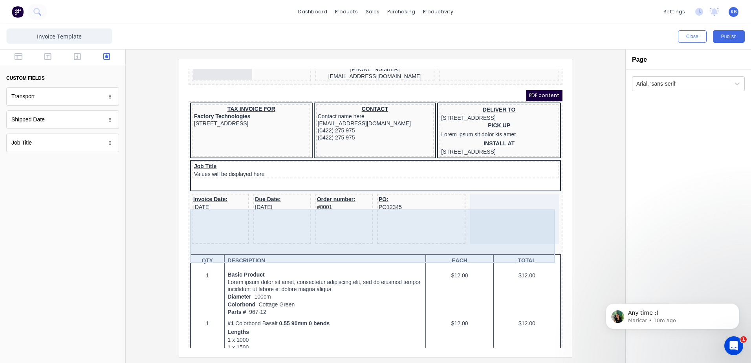
click at [601, 252] on div at bounding box center [375, 208] width 487 height 298
click at [419, 234] on div "PO: PO12345" at bounding box center [412, 209] width 88 height 50
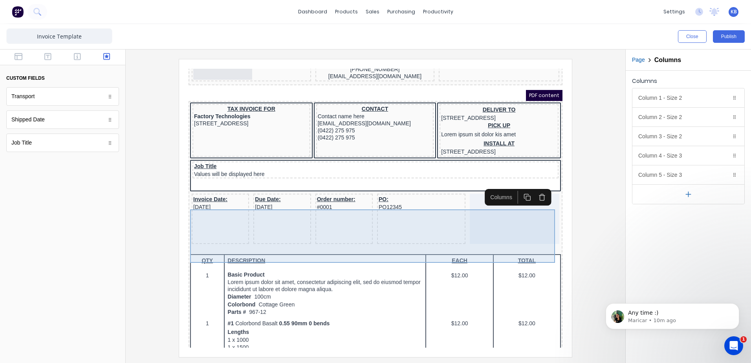
click at [536, 223] on div at bounding box center [505, 209] width 90 height 50
click at [514, 225] on div at bounding box center [505, 209] width 90 height 50
click at [501, 227] on div at bounding box center [505, 209] width 90 height 50
click at [503, 228] on div at bounding box center [505, 209] width 90 height 50
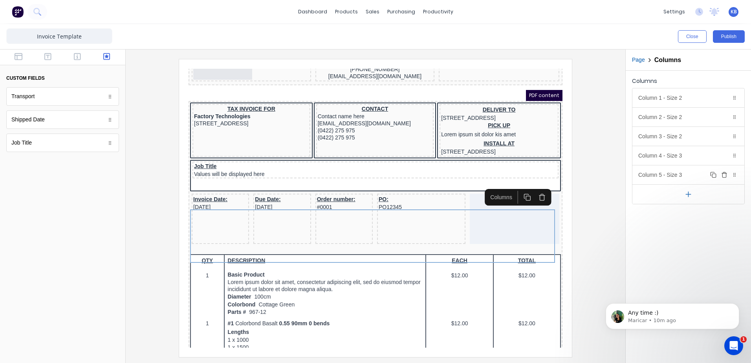
click at [727, 176] on icon "button" at bounding box center [724, 175] width 6 height 6
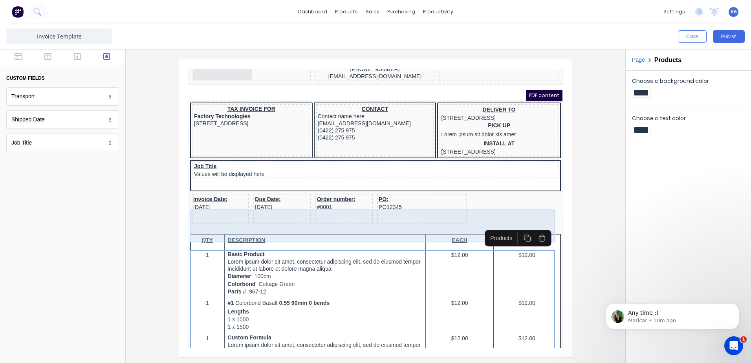
click at [387, 214] on div "PO: PO12345" at bounding box center [413, 199] width 90 height 30
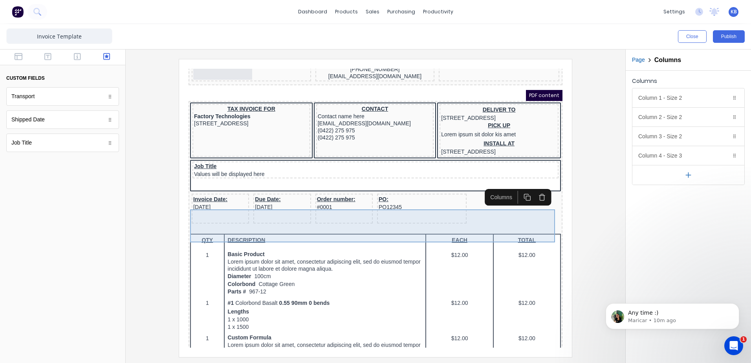
click at [307, 214] on div "Order number: #0001" at bounding box center [334, 199] width 57 height 30
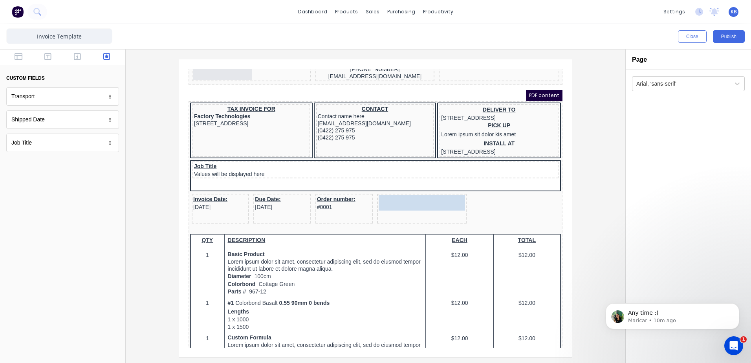
drag, startPoint x: 377, startPoint y: 216, endPoint x: 407, endPoint y: 220, distance: 29.7
click at [407, 220] on body "Header LOGO HERE Company name here 1234456780 234 Beach Road Gold Coast, Queens…" at bounding box center [366, 159] width 374 height 279
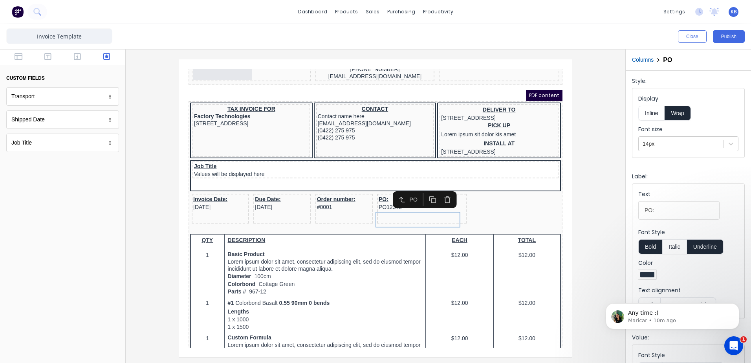
click at [502, 216] on div "Invoice Date: [DATE] Due Date: [DATE] Order number: #0001 PO: PO12345" at bounding box center [366, 199] width 371 height 33
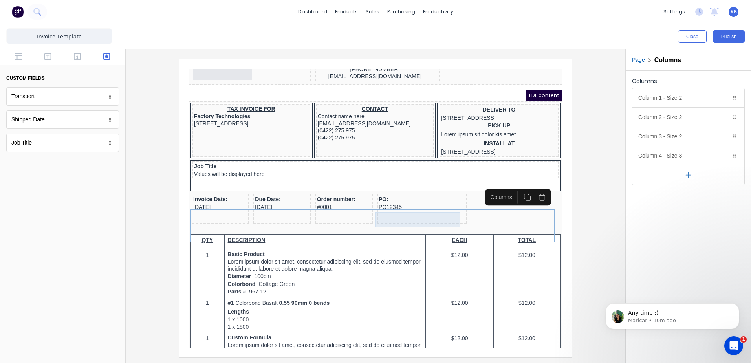
click at [422, 214] on div "PO: PO12345" at bounding box center [413, 199] width 90 height 30
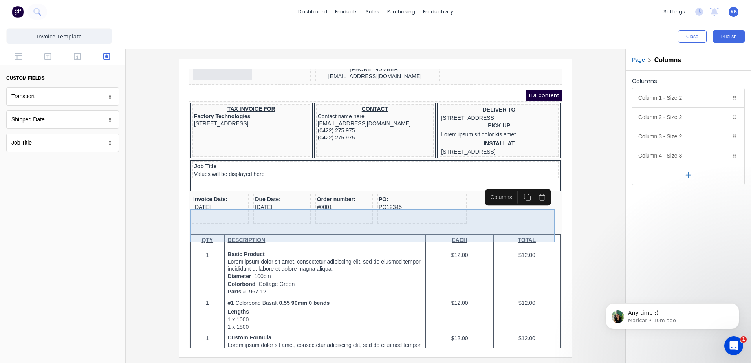
click at [510, 216] on div "Invoice Date: [DATE] Due Date: [DATE] Order number: #0001 PO: PO12345" at bounding box center [366, 199] width 371 height 33
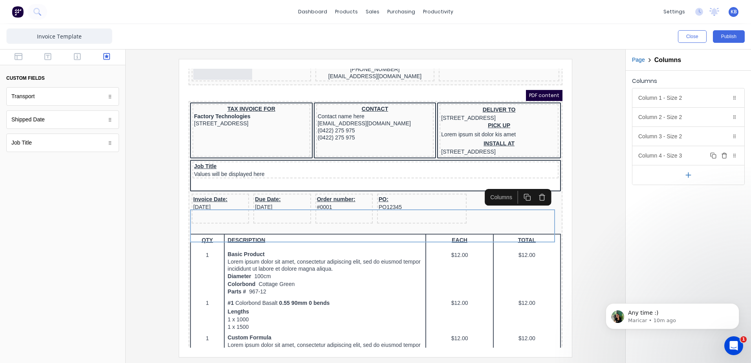
click at [678, 159] on div "Column 4 - Size 3 Duplicate Delete" at bounding box center [688, 155] width 112 height 19
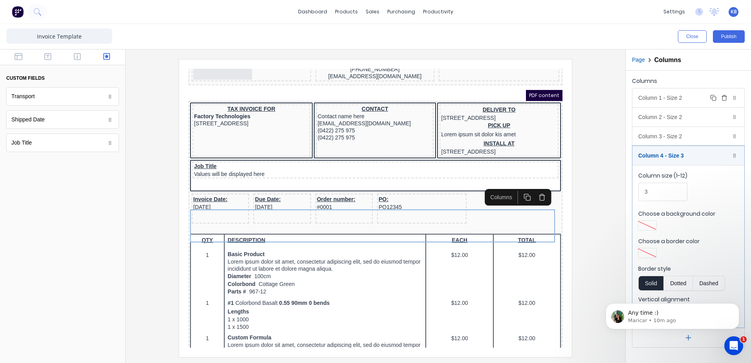
click at [674, 100] on div "Column 1 - Size 2 Duplicate Delete" at bounding box center [688, 97] width 112 height 19
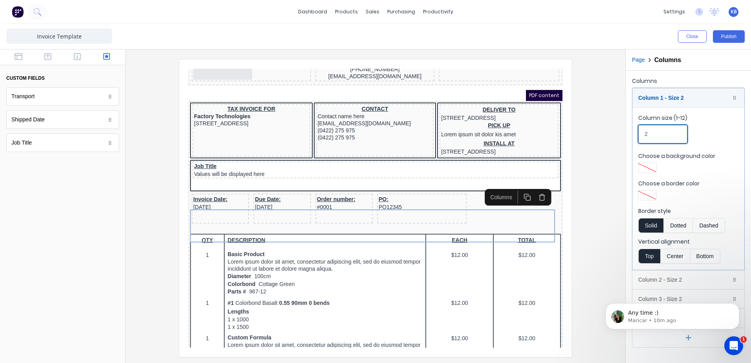
click at [654, 132] on input "2" at bounding box center [662, 134] width 49 height 18
drag, startPoint x: 648, startPoint y: 132, endPoint x: 572, endPoint y: 136, distance: 76.7
click at [586, 135] on div "Close Publish Components custom fields Transport Transport Shipped Date Shipped…" at bounding box center [375, 193] width 751 height 339
type input "3"
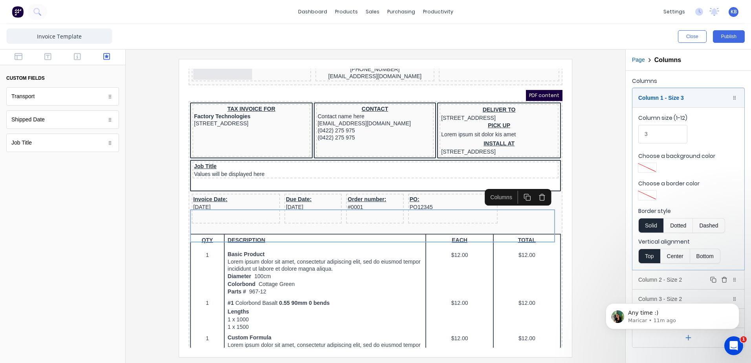
click at [680, 272] on div "Column 2 - Size 2 Duplicate Delete" at bounding box center [688, 279] width 112 height 19
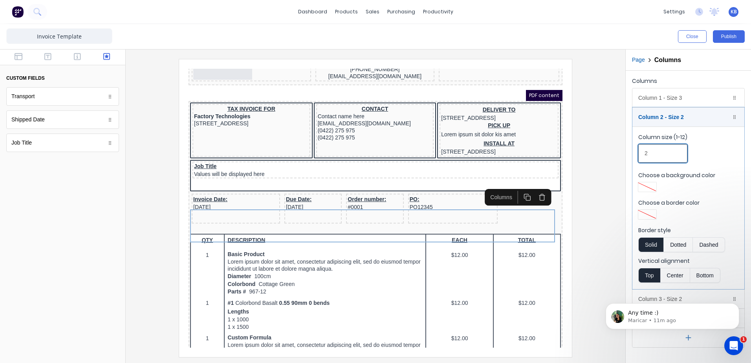
drag, startPoint x: 658, startPoint y: 152, endPoint x: 602, endPoint y: 147, distance: 56.8
click at [602, 147] on div "Close Publish Components custom fields Transport Transport Shipped Date Shipped…" at bounding box center [375, 193] width 751 height 339
type input "3"
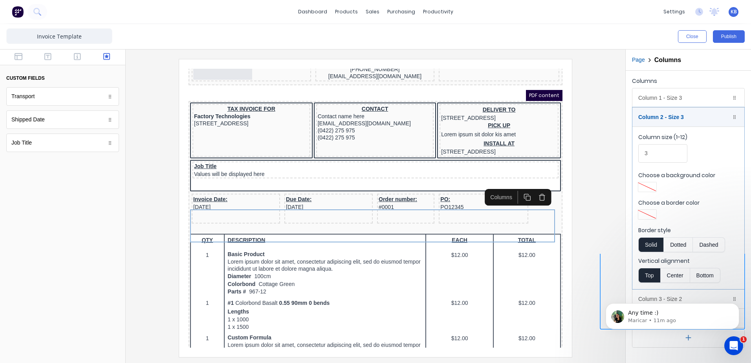
click at [672, 297] on div "Any time :) Maricar • 11m ago" at bounding box center [672, 280] width 145 height 98
click at [665, 296] on div "Any time :) Maricar • 11m ago" at bounding box center [672, 280] width 145 height 98
click at [615, 190] on div at bounding box center [375, 208] width 487 height 298
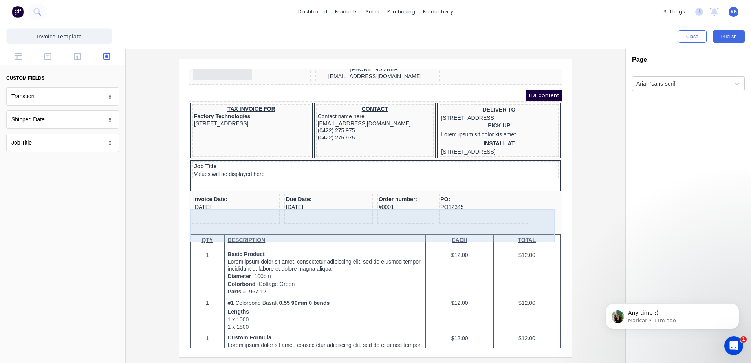
click at [388, 214] on div "Order number: #0001" at bounding box center [396, 199] width 57 height 30
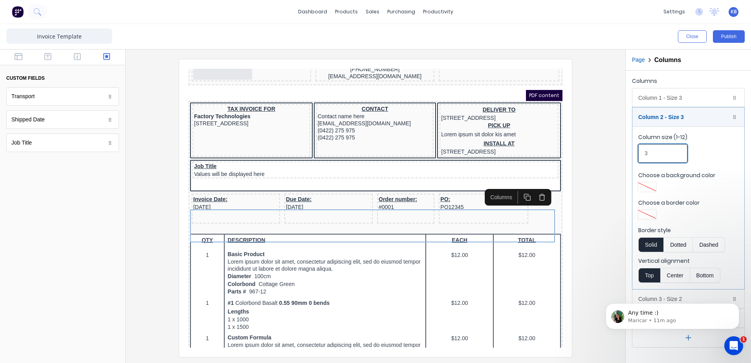
click at [662, 155] on input "3" at bounding box center [662, 153] width 49 height 18
click at [735, 119] on icon at bounding box center [734, 117] width 2 height 4
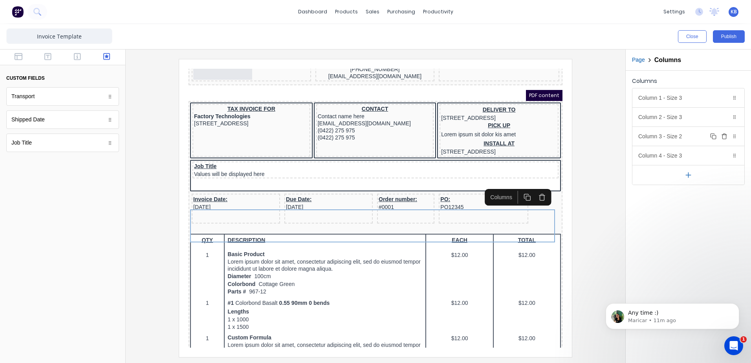
click at [680, 136] on div "Column 3 - Size 2 Duplicate Delete" at bounding box center [688, 136] width 112 height 19
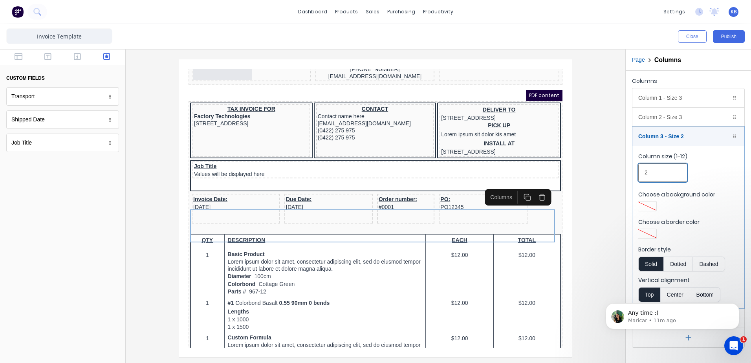
click at [656, 175] on input "2" at bounding box center [662, 172] width 49 height 18
drag, startPoint x: 653, startPoint y: 177, endPoint x: 618, endPoint y: 175, distance: 35.0
click at [626, 175] on div "Columns Column 1 - Size 3 Duplicate Delete Column size (1-12) 3 Choose a backgr…" at bounding box center [688, 212] width 125 height 282
type input "3"
click at [601, 233] on div at bounding box center [375, 208] width 487 height 298
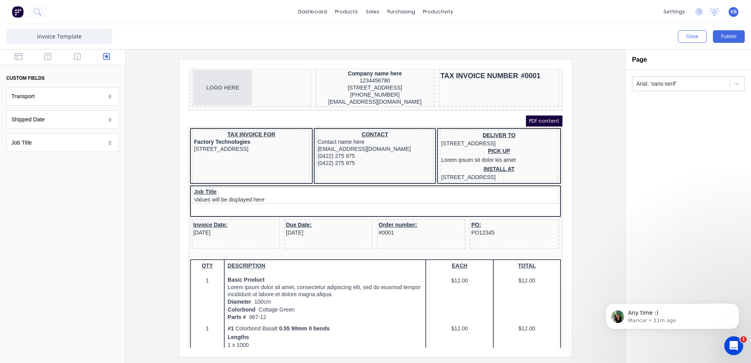
scroll to position [0, 0]
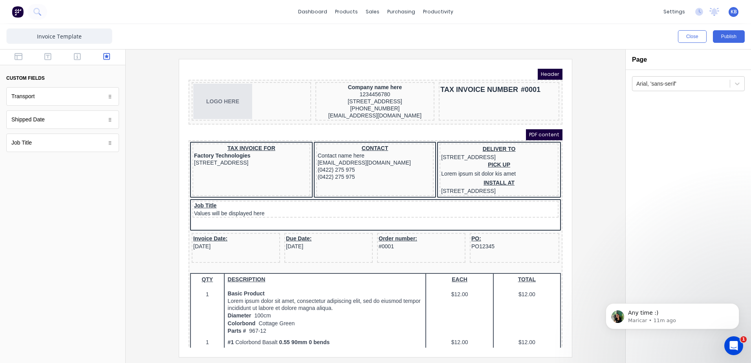
click at [593, 244] on div at bounding box center [375, 208] width 487 height 298
click at [740, 33] on button "Publish" at bounding box center [729, 36] width 32 height 13
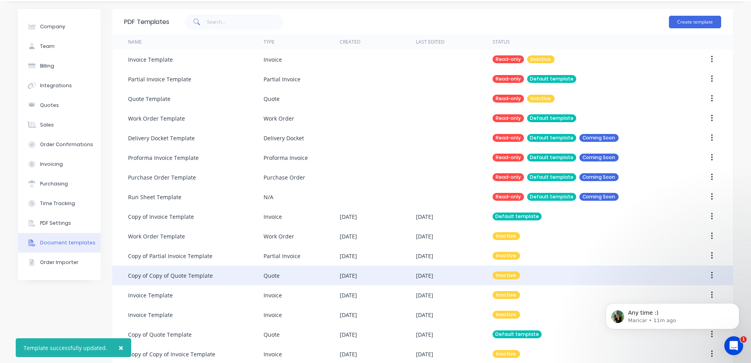
scroll to position [34, 0]
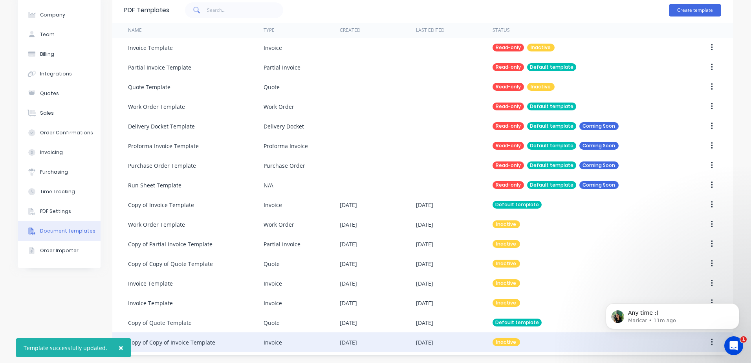
click at [274, 345] on div "Invoice" at bounding box center [273, 342] width 18 height 8
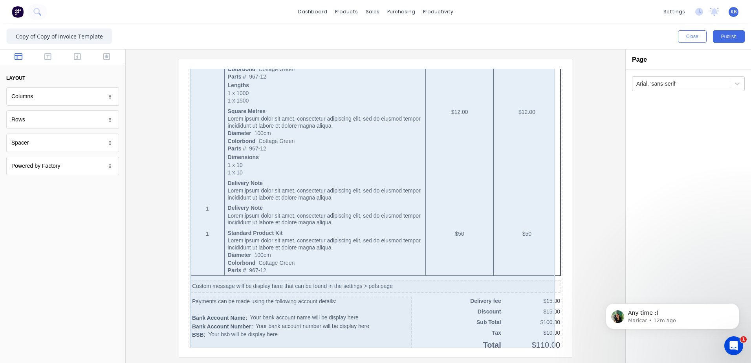
scroll to position [495, 0]
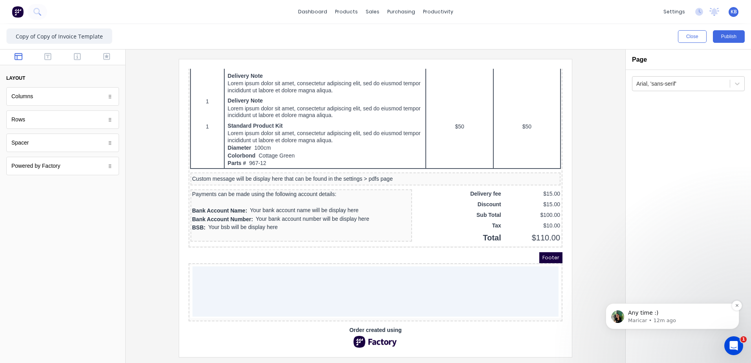
click at [685, 317] on p "Maricar • 12m ago" at bounding box center [678, 320] width 101 height 7
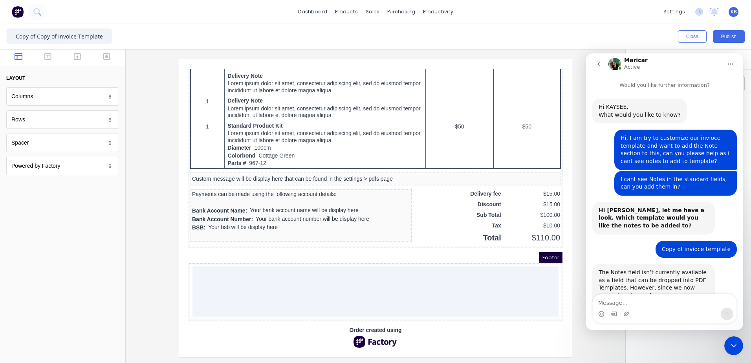
scroll to position [24, 0]
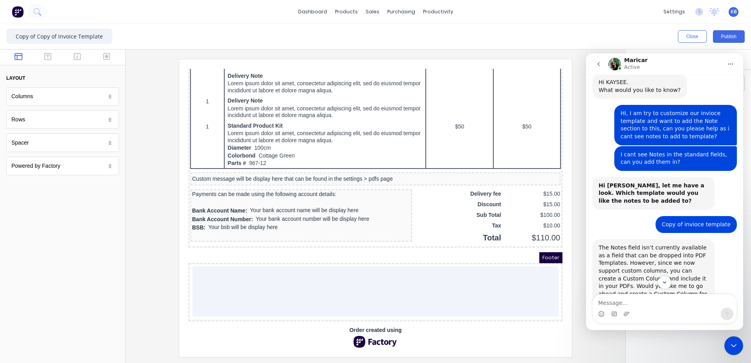
click at [641, 309] on div "Intercom messenger" at bounding box center [665, 314] width 144 height 13
click at [641, 302] on textarea "Message…" at bounding box center [665, 300] width 144 height 13
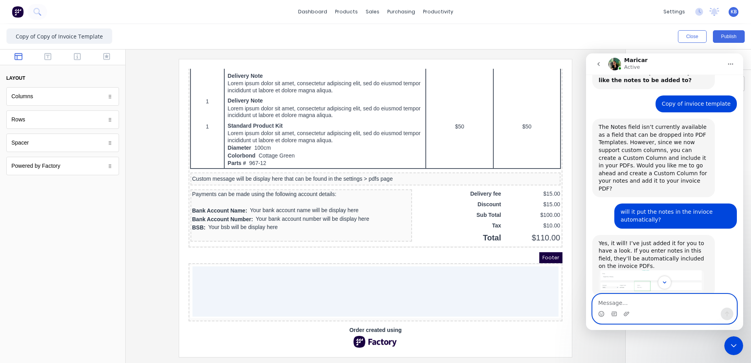
scroll to position [181, 0]
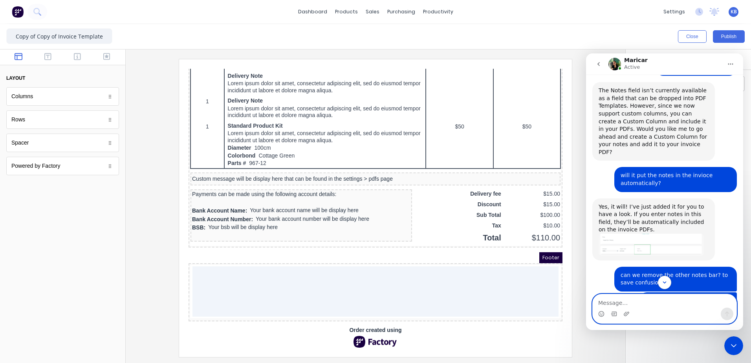
click at [619, 304] on textarea "Message…" at bounding box center [665, 300] width 144 height 13
type textarea "Is there a way to preview what I have changed?"
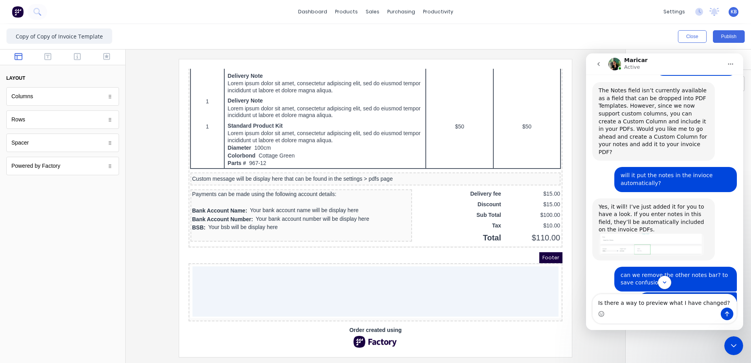
click at [731, 319] on div "Intercom messenger" at bounding box center [727, 314] width 13 height 13
click at [729, 312] on icon "Send a message…" at bounding box center [727, 314] width 6 height 6
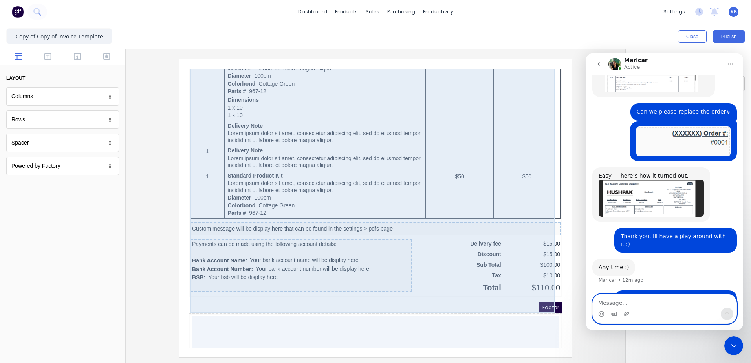
scroll to position [299, 0]
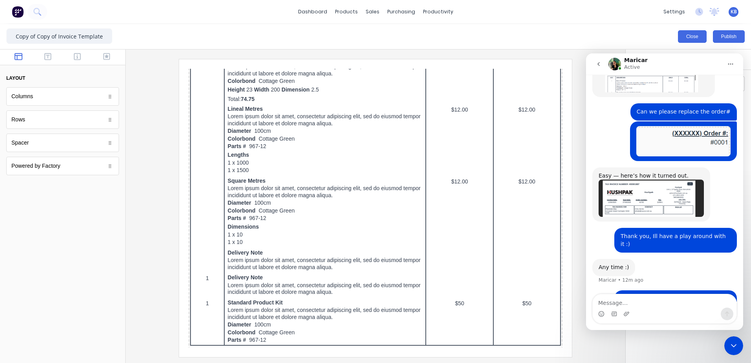
click at [689, 41] on button "Close" at bounding box center [692, 36] width 29 height 13
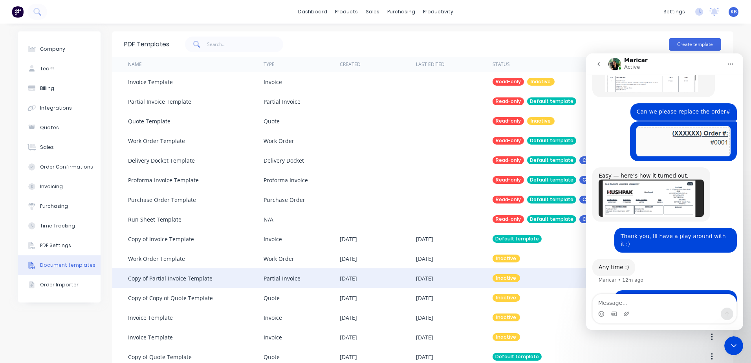
scroll to position [34, 0]
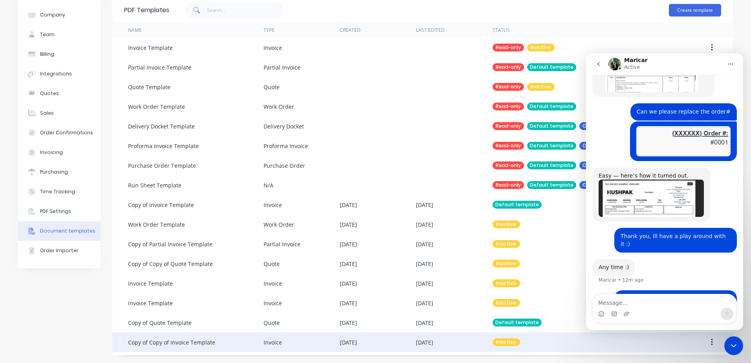
drag, startPoint x: 192, startPoint y: 340, endPoint x: 712, endPoint y: 346, distance: 519.7
click at [712, 346] on button "button" at bounding box center [712, 342] width 18 height 14
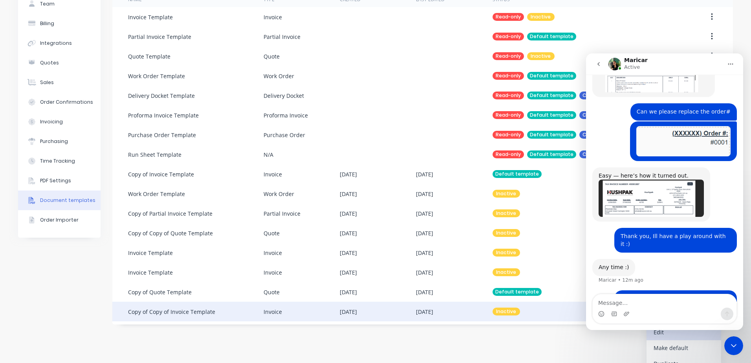
scroll to position [52, 0]
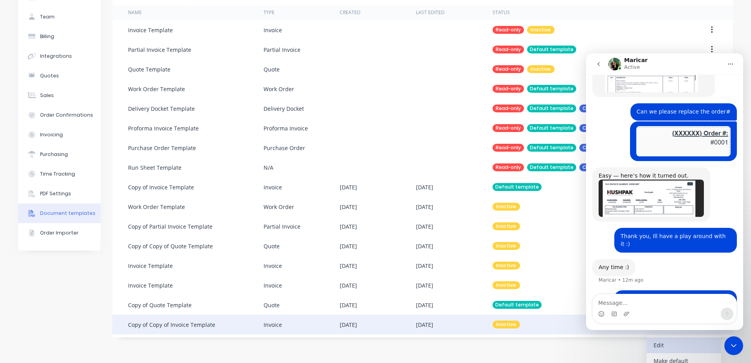
click at [666, 349] on div "Edit" at bounding box center [684, 344] width 60 height 11
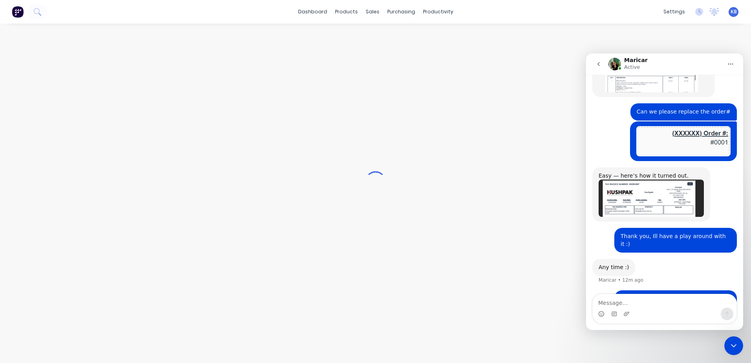
scroll to position [567, 0]
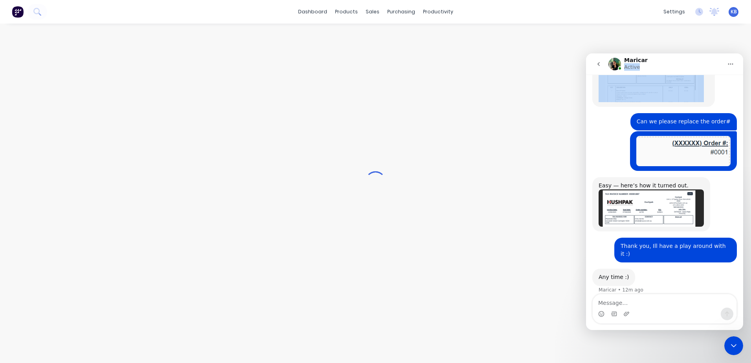
drag, startPoint x: 678, startPoint y: 68, endPoint x: 820, endPoint y: 90, distance: 143.4
click html "Maricar Active Would you like further information? [GEOGRAPHIC_DATA] KAYSEE. Wh…"
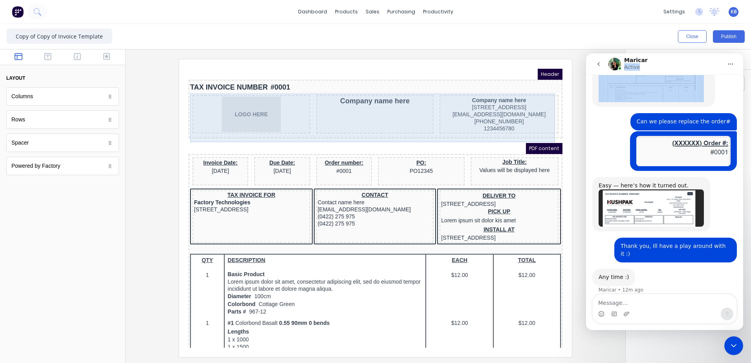
scroll to position [0, 0]
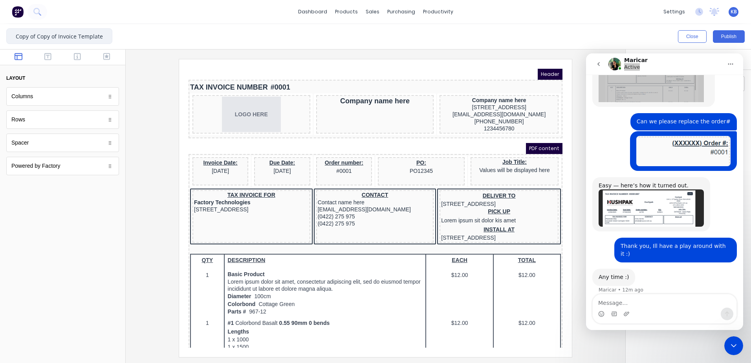
click at [66, 33] on input "Copy of Copy of Invoice Template" at bounding box center [59, 36] width 106 height 16
click at [101, 31] on input "Copy of Copy of Invoice Template" at bounding box center [59, 36] width 106 height 16
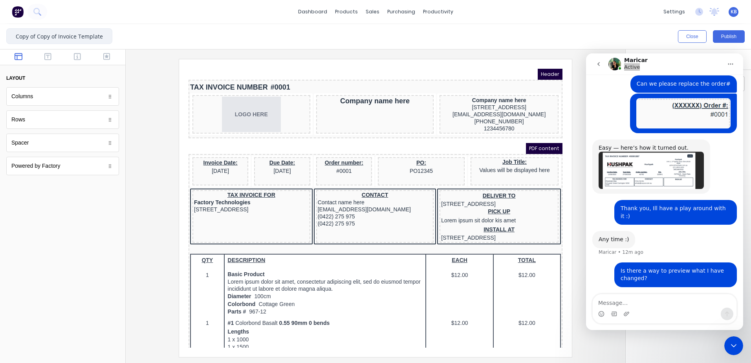
scroll to position [607, 0]
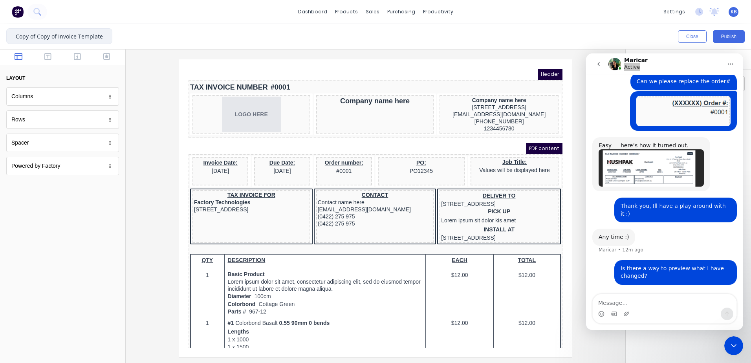
type input "eCopy of Copy of Invoice Templat"
click at [103, 40] on input "eCopy of Copy of Invoice Templat" at bounding box center [59, 36] width 106 height 16
drag, startPoint x: 103, startPoint y: 40, endPoint x: 9, endPoint y: 40, distance: 93.5
click at [9, 40] on input "eCopy of Copy of Invoice Templat" at bounding box center [59, 36] width 106 height 16
type input "Kaysee - Invioce template"
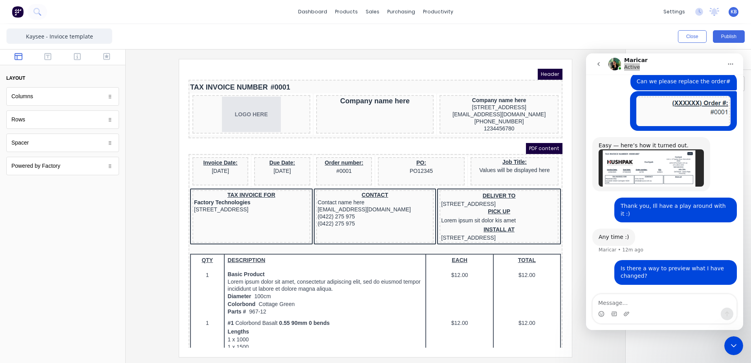
click at [166, 42] on div "Close Publish" at bounding box center [375, 36] width 751 height 25
click at [58, 37] on input "Kaysee - Invioce template" at bounding box center [59, 36] width 106 height 16
click at [59, 35] on input "Kaysee - Invioce template" at bounding box center [59, 36] width 106 height 16
click at [61, 35] on input "Kaysee - Invioce template" at bounding box center [59, 36] width 106 height 16
type input "Kaysee - Invoice template"
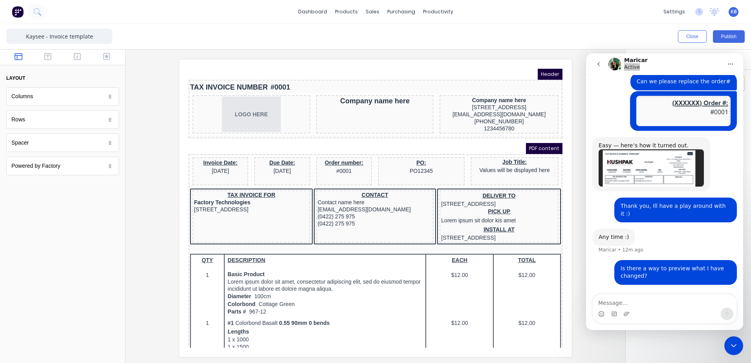
click at [268, 40] on div "Close Publish" at bounding box center [375, 36] width 751 height 25
click at [730, 37] on button "Publish" at bounding box center [729, 36] width 32 height 13
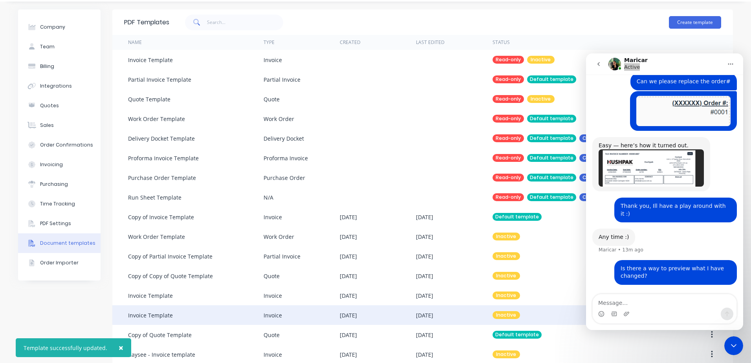
scroll to position [34, 0]
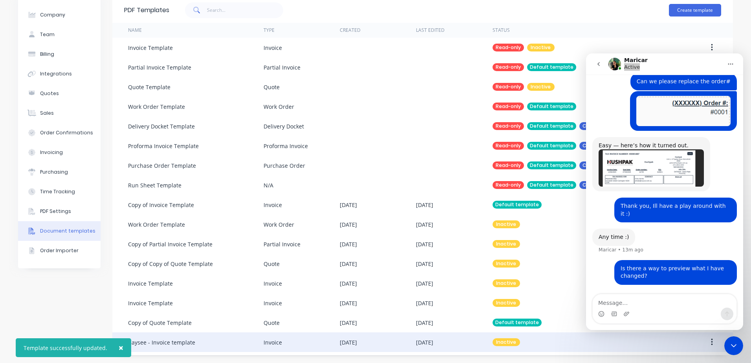
click at [711, 344] on icon "button" at bounding box center [712, 342] width 2 height 7
click at [708, 346] on button "button" at bounding box center [712, 342] width 18 height 14
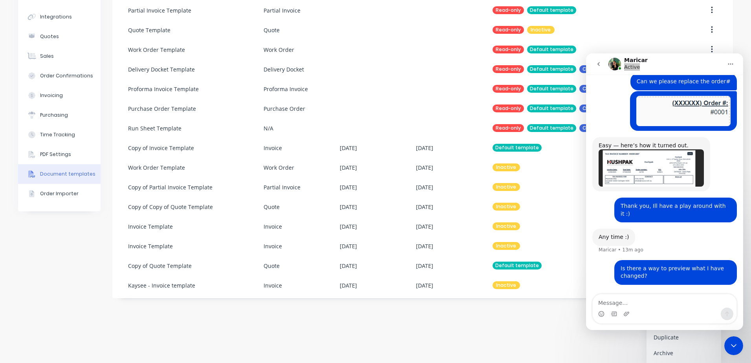
click at [539, 326] on div "dashboard products sales purchasing productivity dashboard products Product Cat…" at bounding box center [375, 181] width 751 height 363
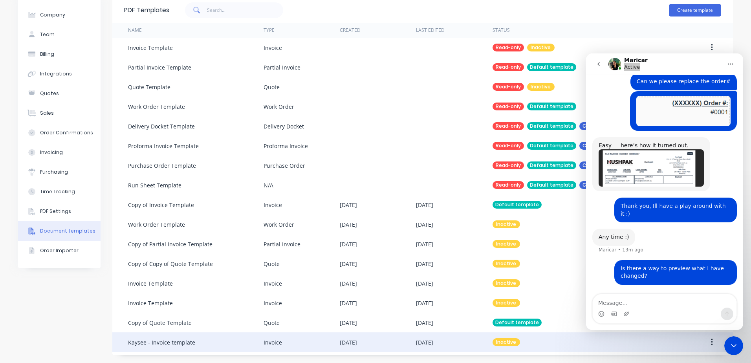
click at [323, 335] on div "Invoice" at bounding box center [302, 342] width 76 height 20
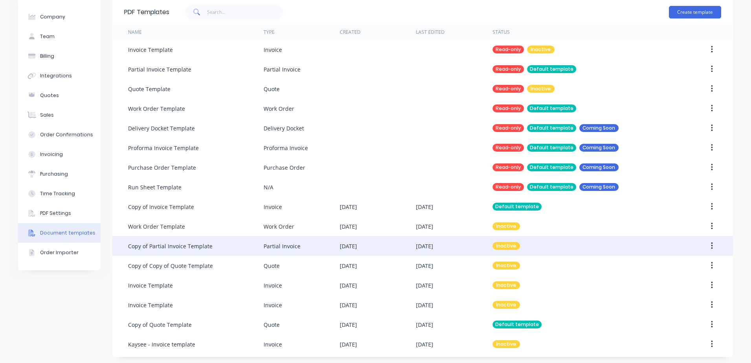
scroll to position [34, 0]
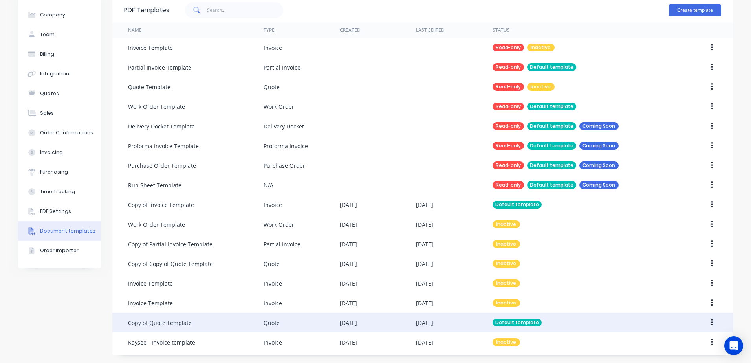
click at [390, 331] on div "[DATE]" at bounding box center [378, 323] width 76 height 20
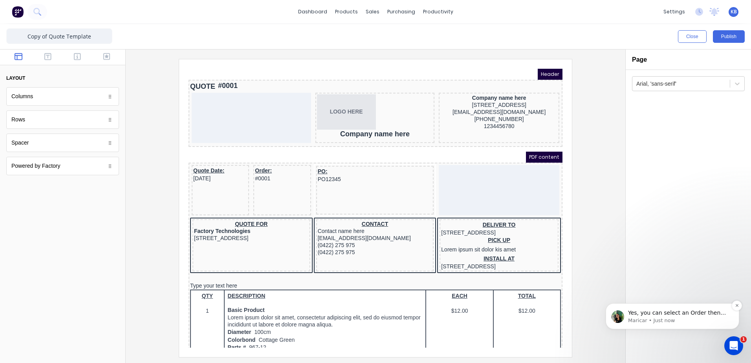
click at [670, 314] on p "Yes, you can select an Order then click Options &gt; Invoice, then just preview…" at bounding box center [678, 313] width 101 height 8
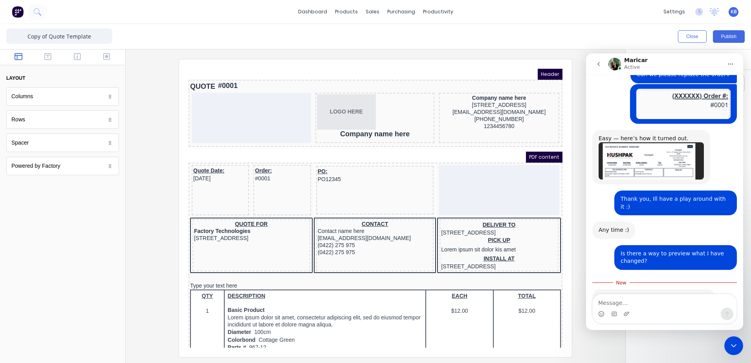
scroll to position [628, 0]
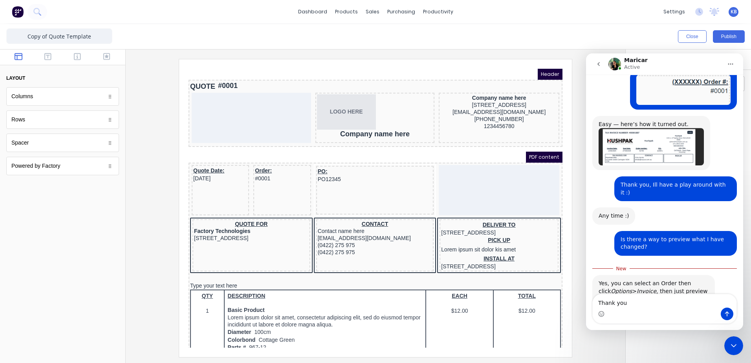
drag, startPoint x: 725, startPoint y: 306, endPoint x: 727, endPoint y: 311, distance: 5.1
click at [726, 307] on textarea "Thank you" at bounding box center [665, 300] width 144 height 13
type textarea "Thank you"
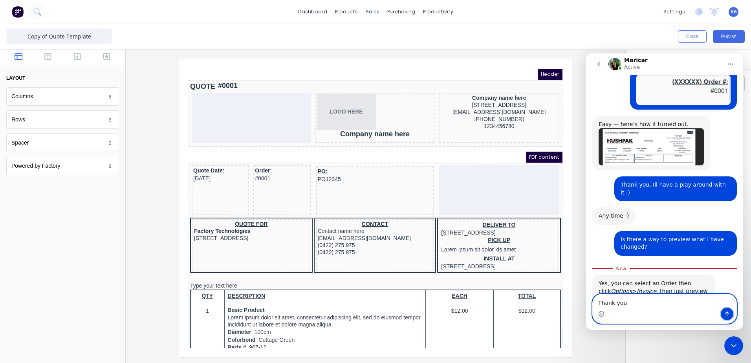
click at [728, 313] on icon "Send a message…" at bounding box center [727, 313] width 4 height 5
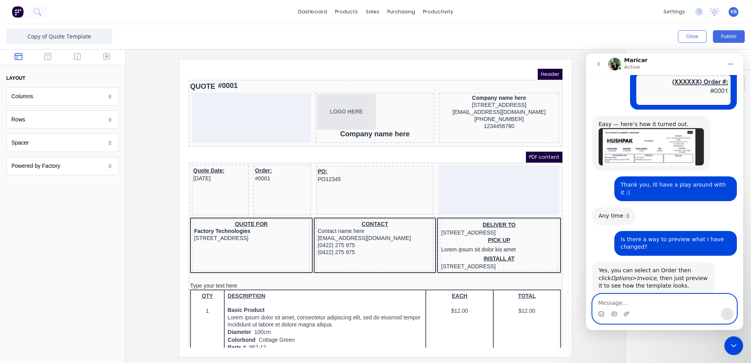
scroll to position [639, 0]
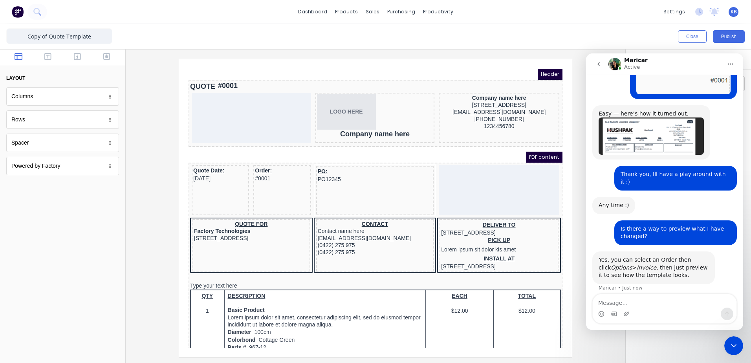
click at [737, 340] on div "Close Intercom Messenger" at bounding box center [733, 345] width 19 height 19
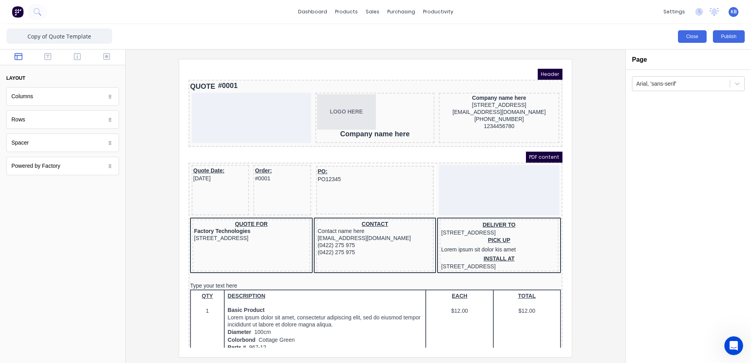
click at [697, 36] on button "Close" at bounding box center [692, 36] width 29 height 13
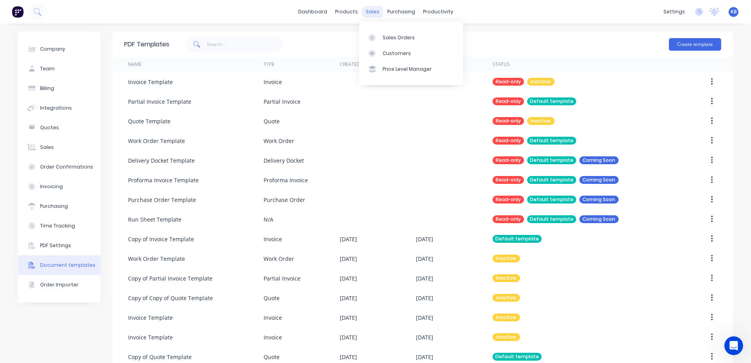
click at [370, 14] on div "sales" at bounding box center [373, 12] width 22 height 12
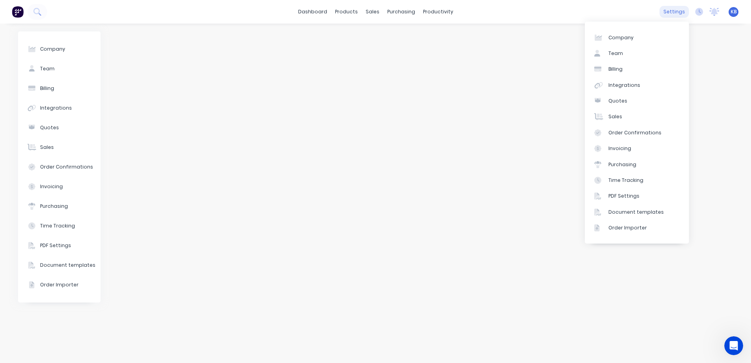
click at [670, 15] on div "settings" at bounding box center [673, 12] width 29 height 12
click at [625, 214] on div "Document templates" at bounding box center [635, 212] width 55 height 7
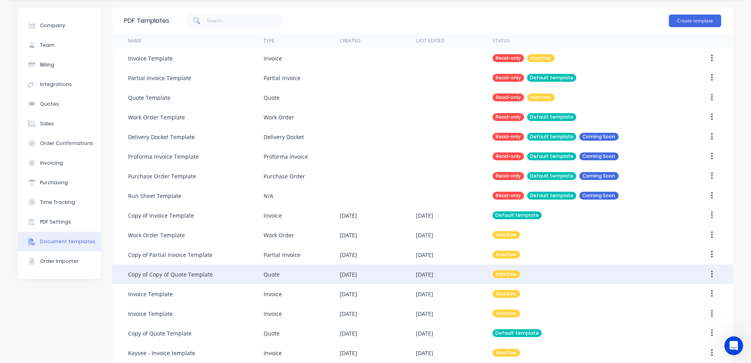
scroll to position [34, 0]
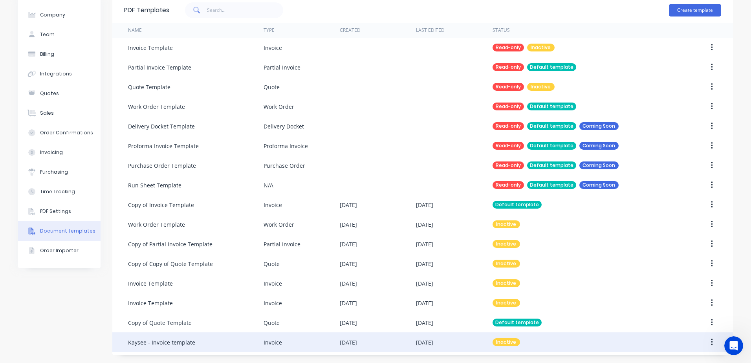
click at [379, 343] on div "[DATE]" at bounding box center [378, 342] width 76 height 20
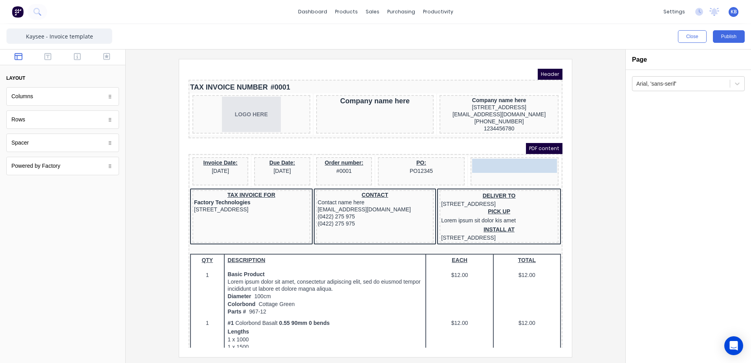
click at [496, 159] on body "Header TAX INVOICE NUMBER #0001 LOGO HERE Company name here Company name here […" at bounding box center [366, 198] width 374 height 279
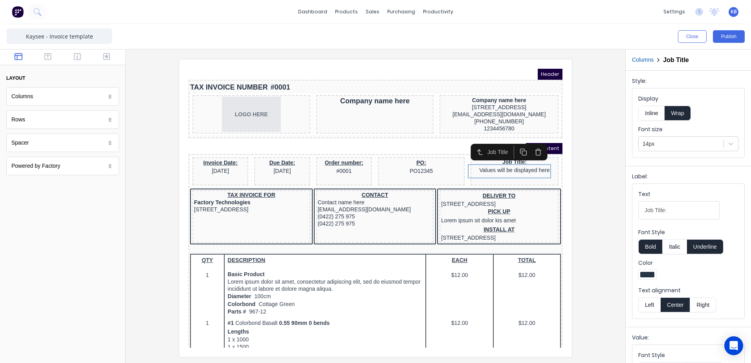
click at [31, 124] on div "Rows" at bounding box center [62, 119] width 113 height 18
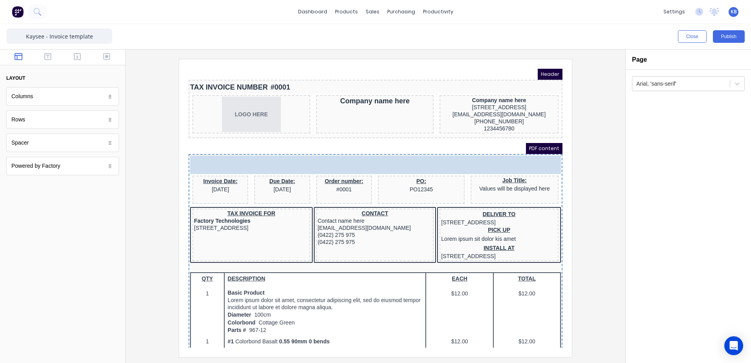
drag, startPoint x: 33, startPoint y: 123, endPoint x: 128, endPoint y: 91, distance: 101.0
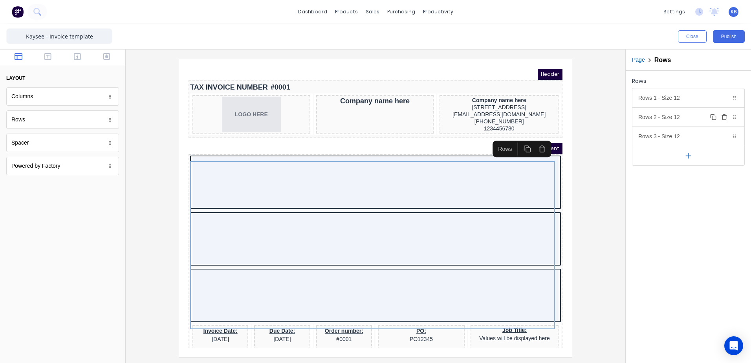
click at [727, 117] on icon "button" at bounding box center [724, 117] width 6 height 6
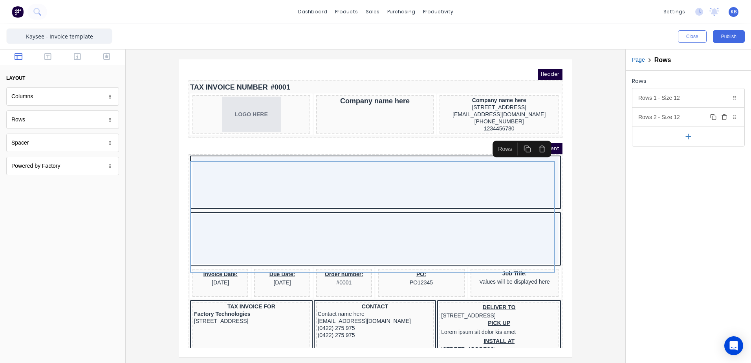
click at [727, 117] on icon "button" at bounding box center [724, 117] width 6 height 6
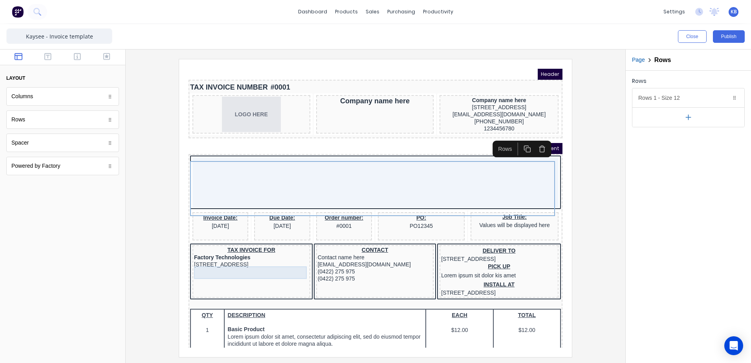
click at [254, 258] on div "[STREET_ADDRESS]" at bounding box center [242, 254] width 115 height 7
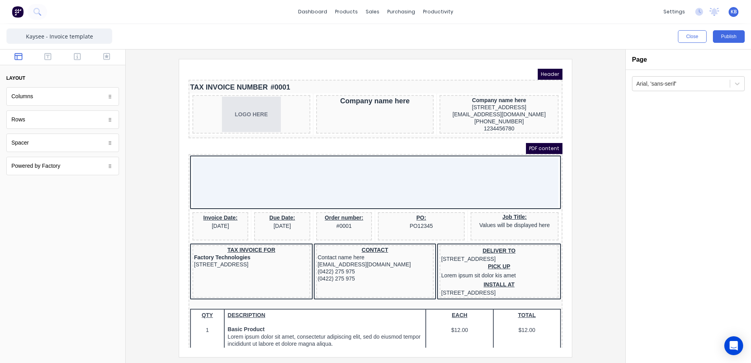
click at [181, 270] on div "TAX INVOICE FOR Factory Technologies 234 Beach Road Gold Coast, Queensland, Aus…" at bounding box center [366, 262] width 371 height 57
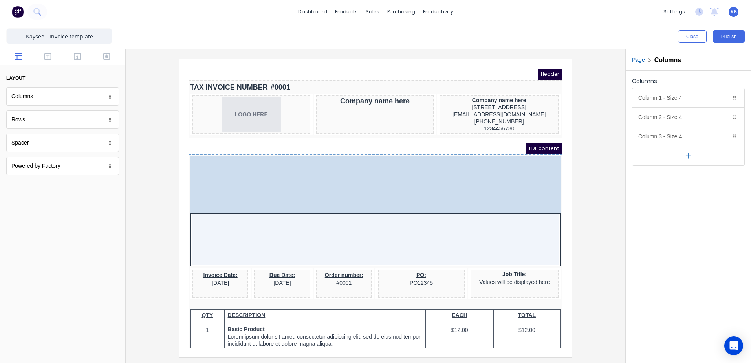
drag, startPoint x: 197, startPoint y: 280, endPoint x: 196, endPoint y: 188, distance: 91.9
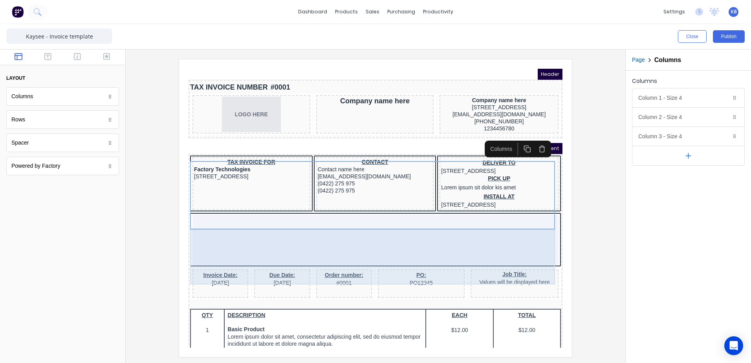
click at [251, 247] on div at bounding box center [366, 230] width 366 height 50
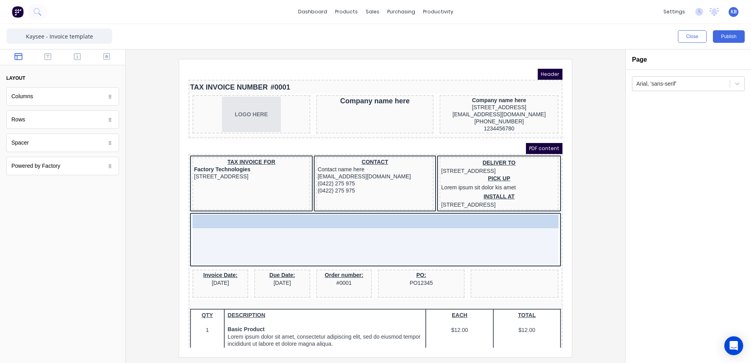
drag, startPoint x: 502, startPoint y: 282, endPoint x: 240, endPoint y: 234, distance: 266.7
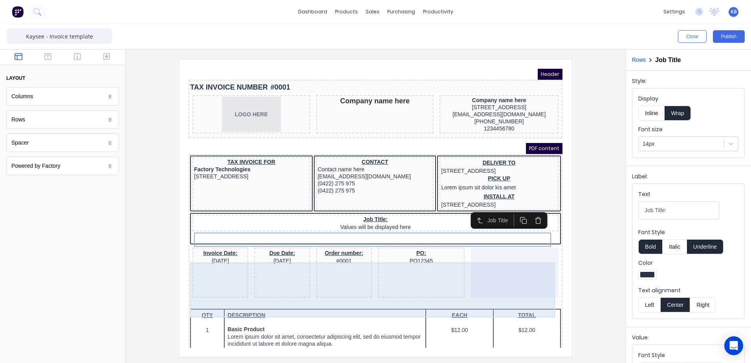
click at [500, 286] on div at bounding box center [505, 263] width 88 height 50
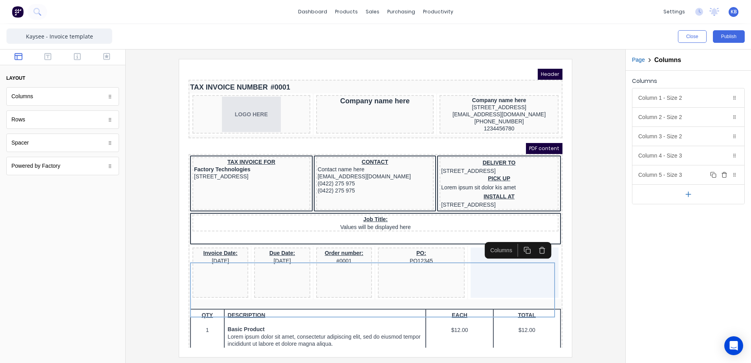
click at [724, 176] on icon "button" at bounding box center [724, 175] width 6 height 6
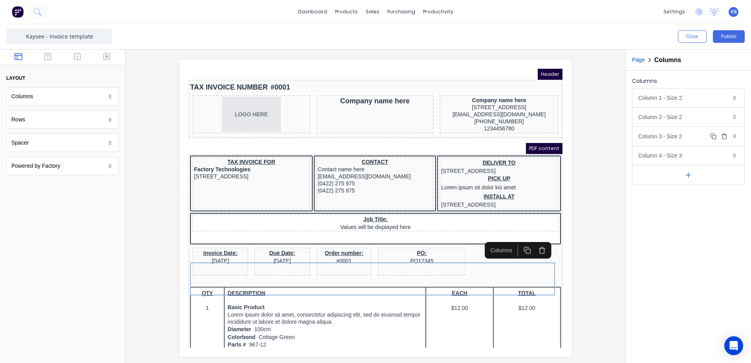
click at [682, 139] on div "Column 3 - Size 2 Duplicate Delete" at bounding box center [688, 136] width 112 height 19
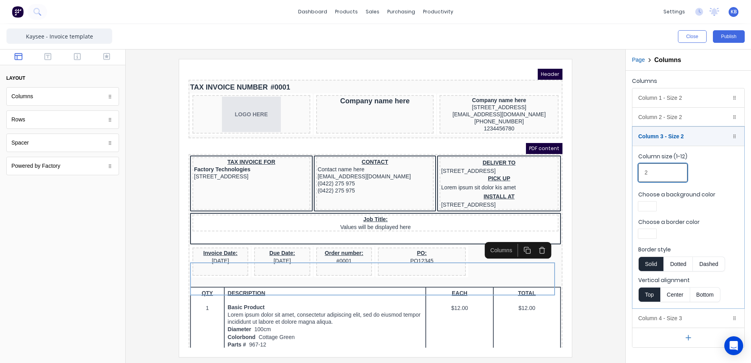
drag, startPoint x: 652, startPoint y: 169, endPoint x: 614, endPoint y: 164, distance: 38.4
click at [614, 164] on div "Close Publish Components layout Columns Columns Rows Rows Spacer Spacer Powered…" at bounding box center [375, 193] width 751 height 339
type input "3"
click at [681, 121] on div "Column 2 - Size 2 Duplicate Delete" at bounding box center [688, 117] width 112 height 19
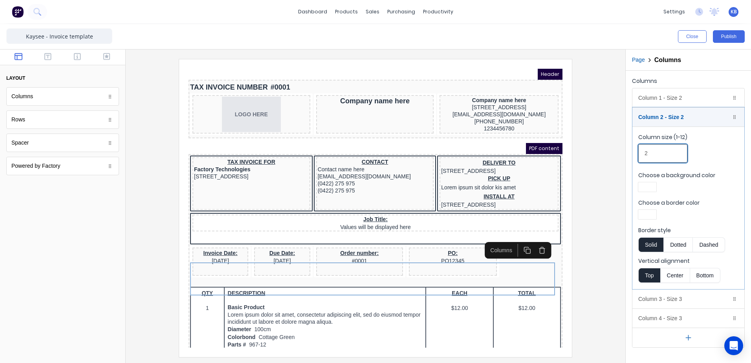
click at [676, 155] on input "2" at bounding box center [662, 153] width 49 height 18
drag, startPoint x: 664, startPoint y: 155, endPoint x: 632, endPoint y: 155, distance: 31.8
click at [633, 155] on fieldset "Column size (1-12) 2 Choose a background color Choose a border color Border sty…" at bounding box center [688, 207] width 112 height 163
type input "2"
drag, startPoint x: 655, startPoint y: 154, endPoint x: 623, endPoint y: 152, distance: 32.3
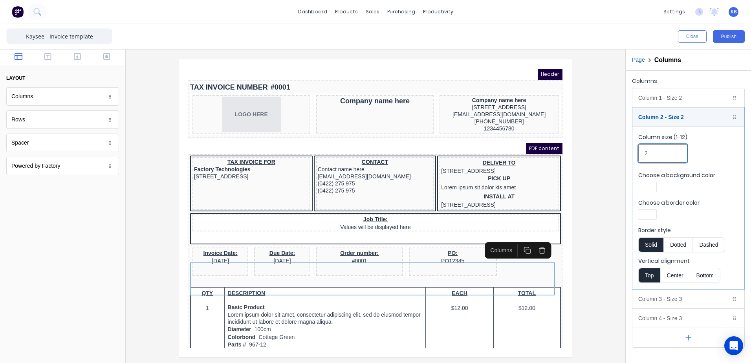
click at [623, 152] on div "Close Publish Components layout Columns Columns Rows Rows Spacer Spacer Powered…" at bounding box center [375, 193] width 751 height 339
type input "3"
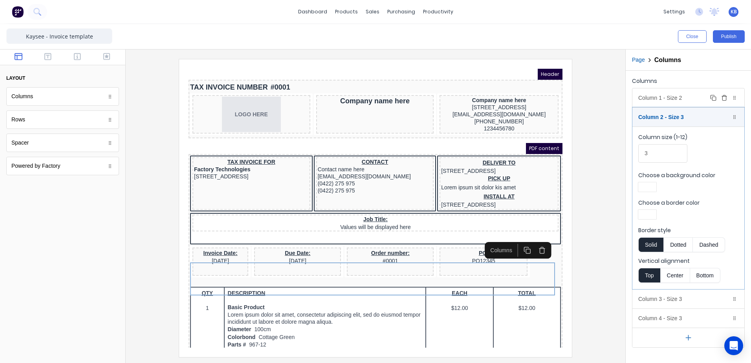
click at [669, 102] on div "Column 1 - Size 2 Duplicate Delete" at bounding box center [688, 97] width 112 height 19
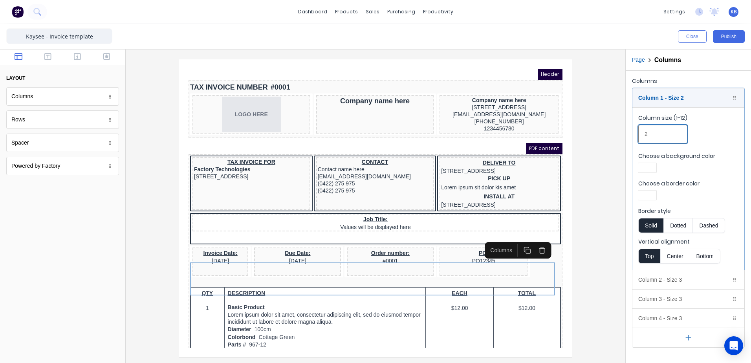
drag, startPoint x: 667, startPoint y: 129, endPoint x: 614, endPoint y: 130, distance: 53.4
click at [616, 130] on div "Close Publish Components layout Columns Columns Rows Rows Spacer Spacer Powered…" at bounding box center [375, 193] width 751 height 339
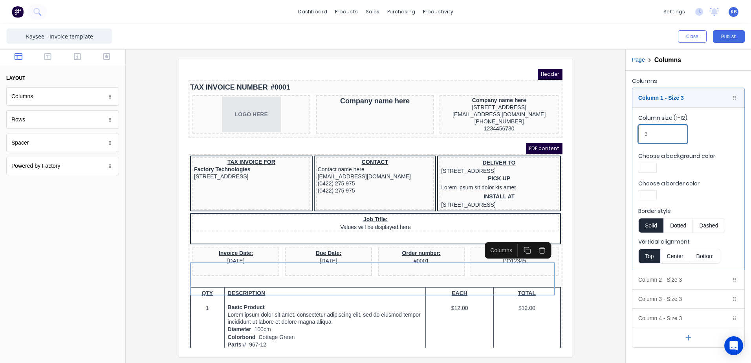
type input "3"
click at [607, 296] on div at bounding box center [375, 208] width 487 height 298
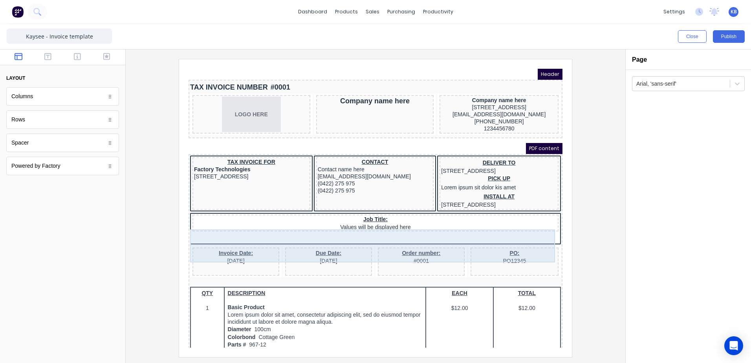
click at [386, 222] on div "Job Title: Values will be displayed here" at bounding box center [366, 213] width 366 height 17
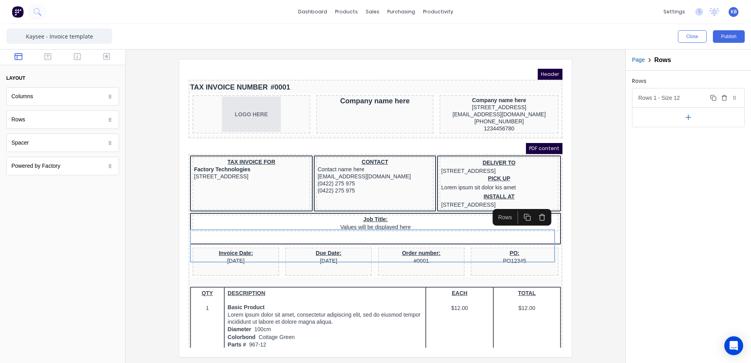
click at [674, 96] on div "Rows 1 - Size 12 Duplicate Delete" at bounding box center [688, 97] width 112 height 19
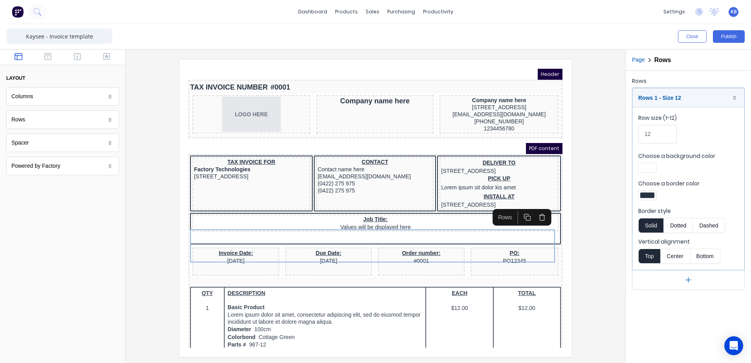
click at [675, 256] on button "Center" at bounding box center [675, 256] width 30 height 15
click at [651, 257] on button "Top" at bounding box center [649, 256] width 22 height 15
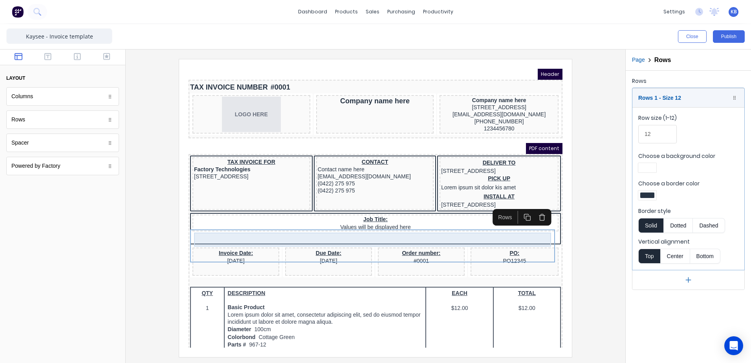
click at [355, 221] on div "Job Title: Values will be displayed here" at bounding box center [366, 214] width 363 height 14
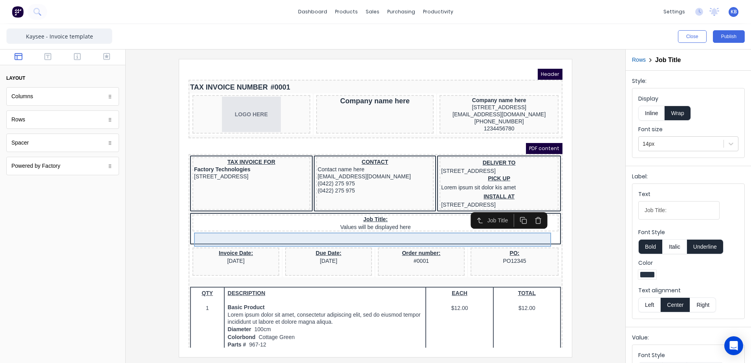
click at [338, 221] on div "Job Title: Values will be displayed here" at bounding box center [366, 214] width 363 height 14
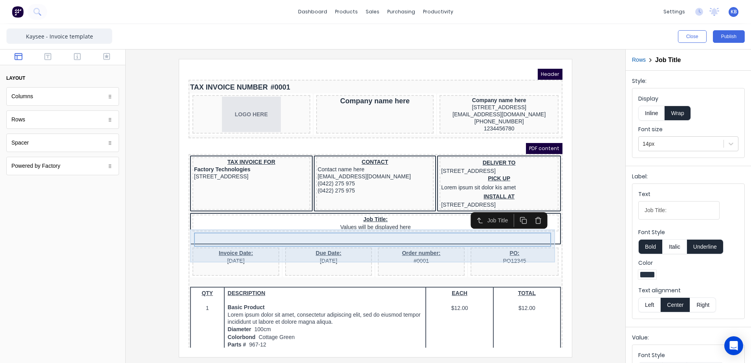
click at [428, 236] on div "Job Title: Values will be displayed here" at bounding box center [366, 219] width 371 height 33
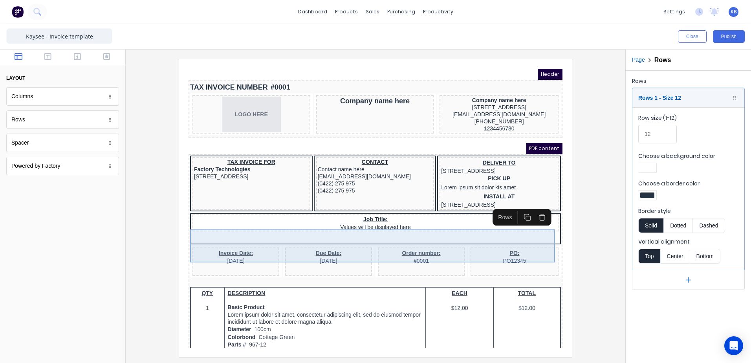
click at [326, 236] on div "Job Title: Values will be displayed here" at bounding box center [366, 219] width 371 height 33
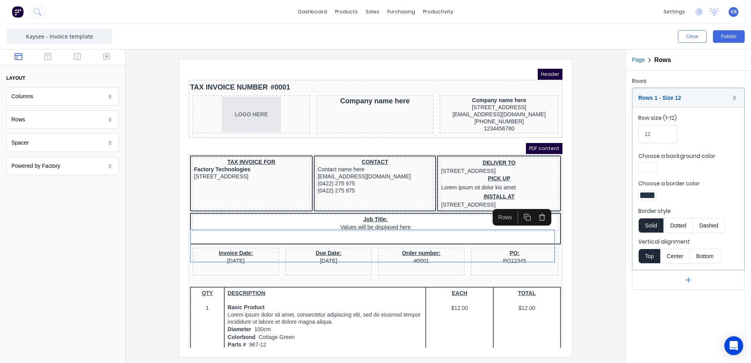
click at [617, 275] on div at bounding box center [376, 205] width 500 height 313
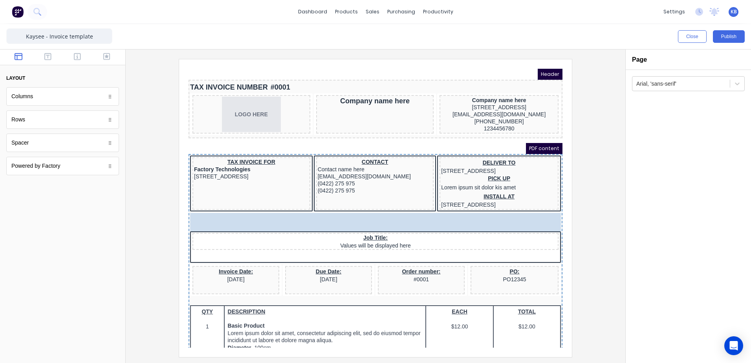
drag, startPoint x: 59, startPoint y: 147, endPoint x: 176, endPoint y: 185, distance: 122.7
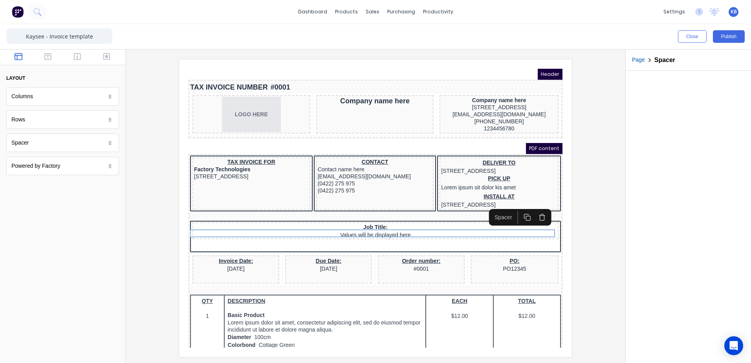
click at [598, 280] on div at bounding box center [375, 208] width 487 height 298
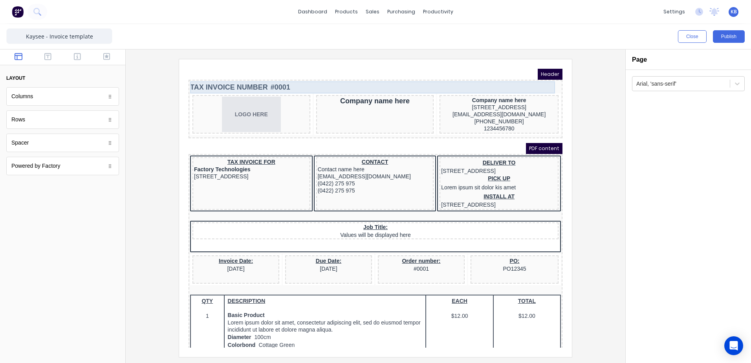
click at [276, 72] on div "TAX INVOICE NUMBER #0001" at bounding box center [366, 78] width 371 height 12
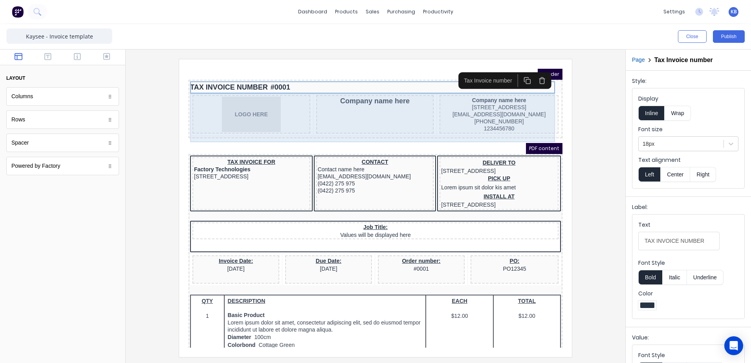
click at [385, 111] on div "Company name here" at bounding box center [366, 105] width 118 height 38
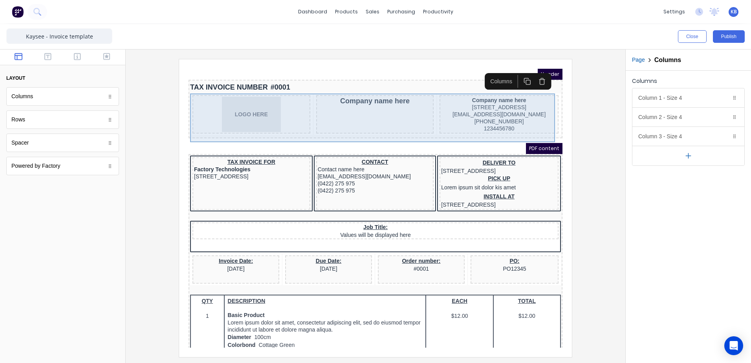
click at [381, 104] on div "Company name here" at bounding box center [366, 105] width 118 height 38
click at [386, 96] on div "Company name here" at bounding box center [366, 105] width 118 height 38
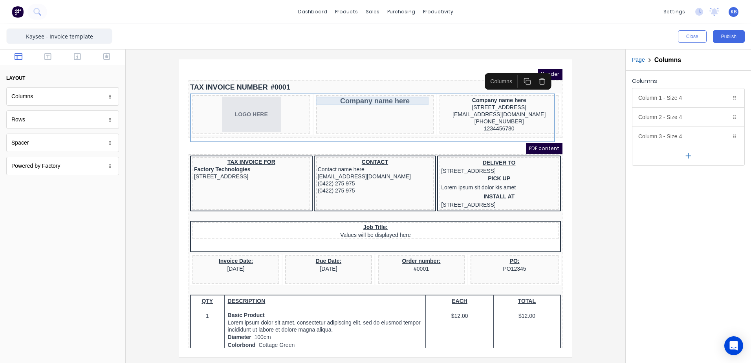
click at [392, 92] on div "Company name here" at bounding box center [365, 91] width 115 height 9
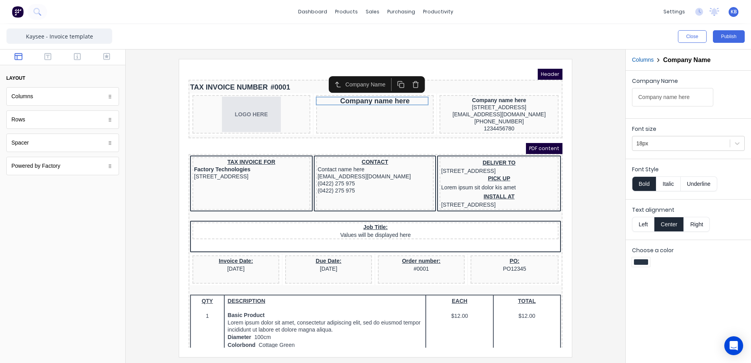
click at [404, 72] on icon "button" at bounding box center [405, 74] width 7 height 7
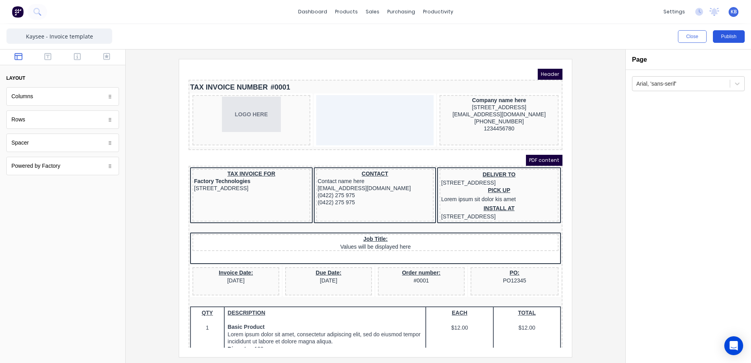
click at [727, 36] on button "Publish" at bounding box center [729, 36] width 32 height 13
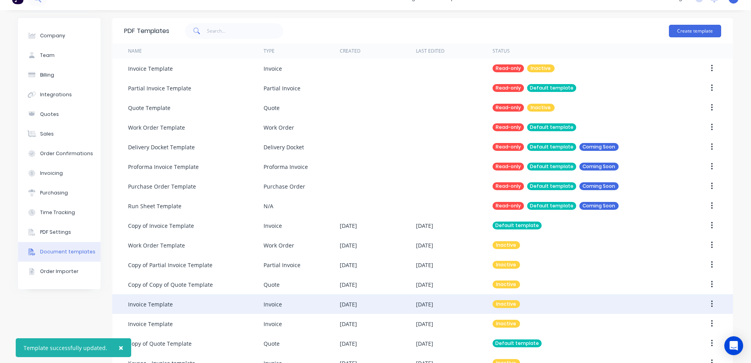
scroll to position [34, 0]
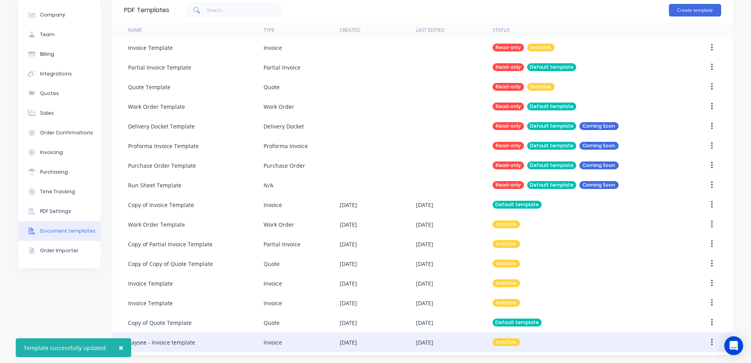
click at [388, 344] on div "[DATE]" at bounding box center [378, 342] width 76 height 20
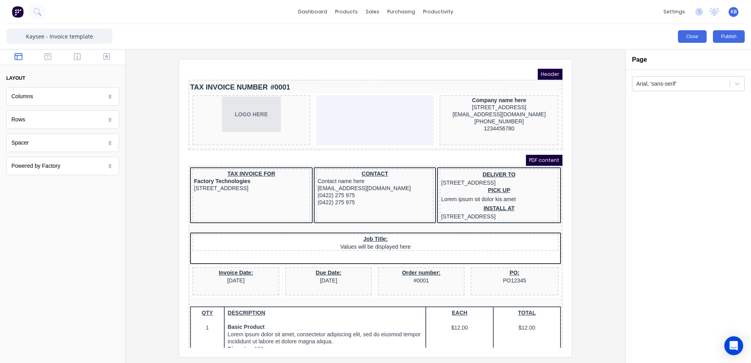
click at [687, 36] on button "Close" at bounding box center [692, 36] width 29 height 13
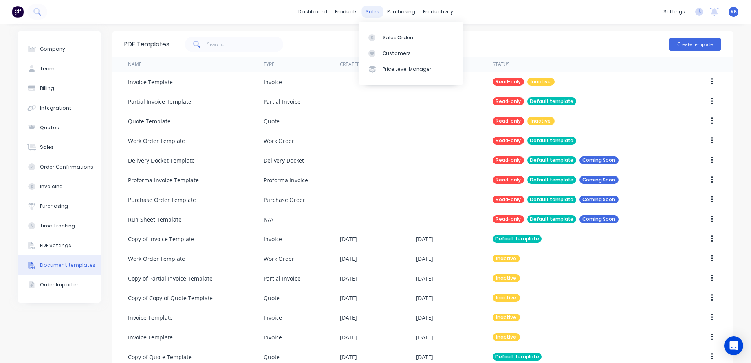
click at [375, 13] on div "sales" at bounding box center [373, 12] width 22 height 12
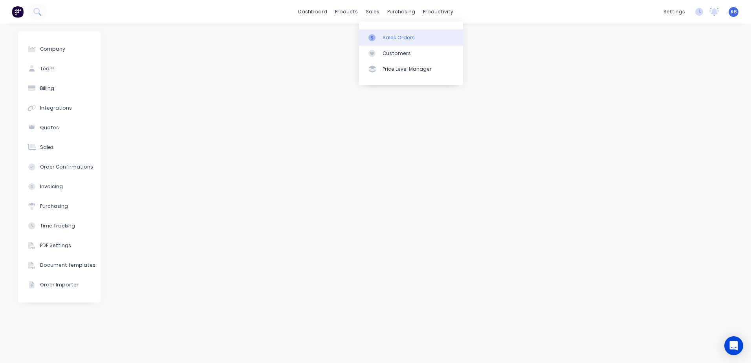
click at [383, 36] on div "Sales Orders" at bounding box center [399, 37] width 32 height 7
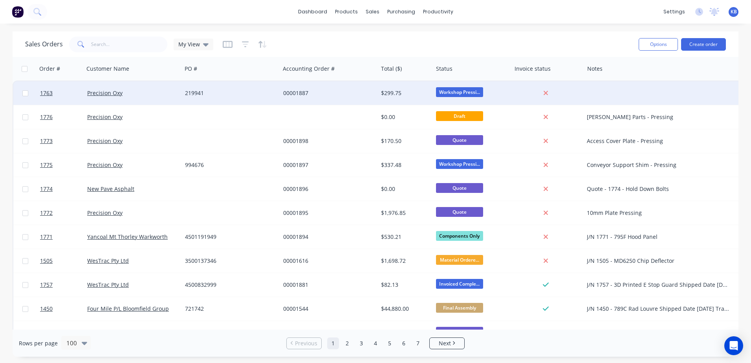
click at [186, 96] on div "219941" at bounding box center [228, 93] width 87 height 8
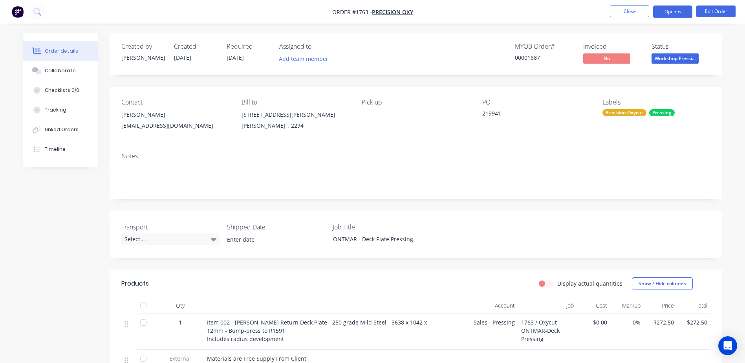
click at [690, 16] on button "Options" at bounding box center [672, 11] width 39 height 13
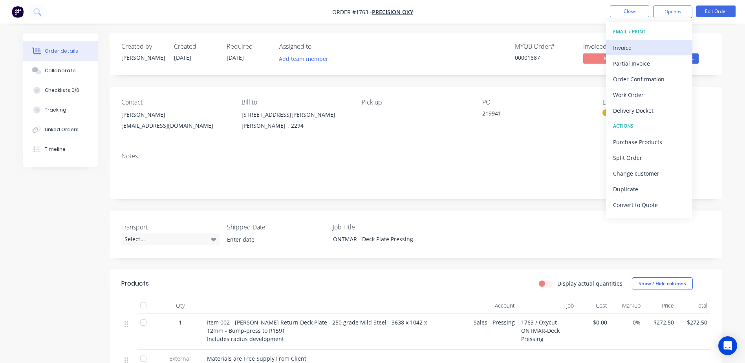
click at [671, 48] on div "Invoice" at bounding box center [649, 47] width 72 height 11
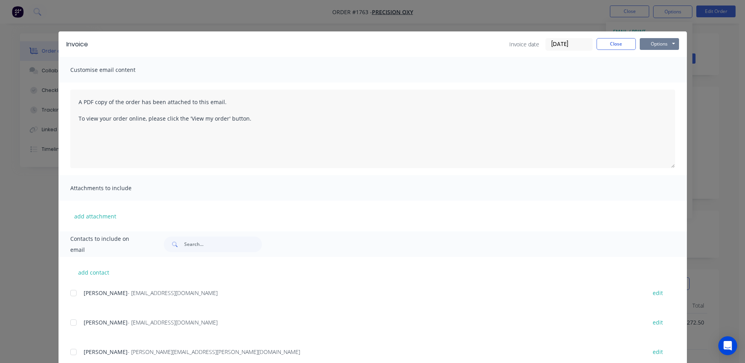
click at [655, 40] on button "Options" at bounding box center [659, 44] width 39 height 12
click at [661, 59] on button "Preview" at bounding box center [665, 57] width 50 height 13
click at [604, 46] on button "Close" at bounding box center [616, 44] width 39 height 12
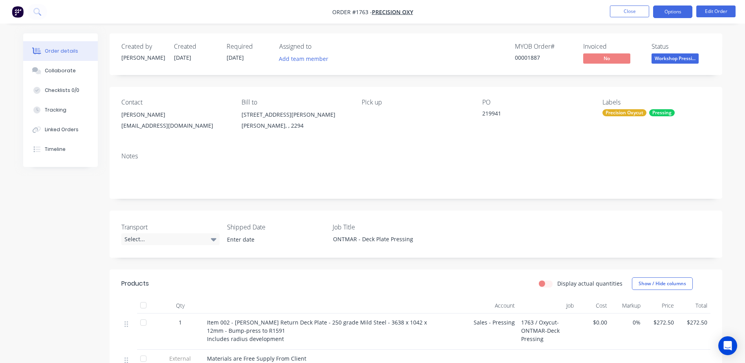
click at [683, 9] on button "Options" at bounding box center [672, 11] width 39 height 13
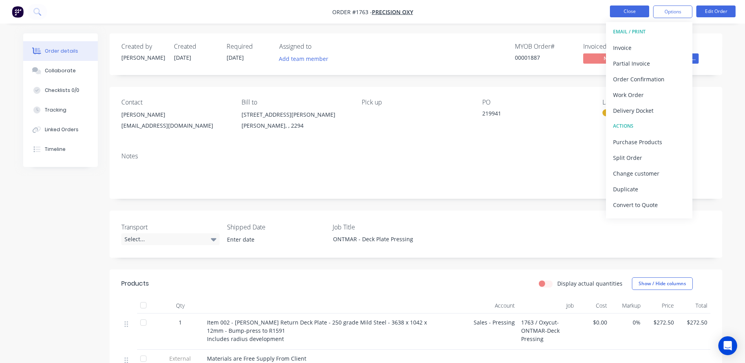
click at [616, 6] on button "Close" at bounding box center [629, 11] width 39 height 12
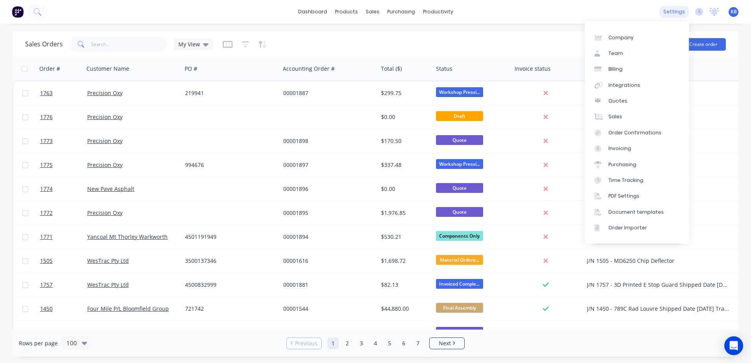
click at [679, 11] on div "settings" at bounding box center [673, 12] width 29 height 12
click at [645, 214] on div "Document templates" at bounding box center [635, 212] width 55 height 7
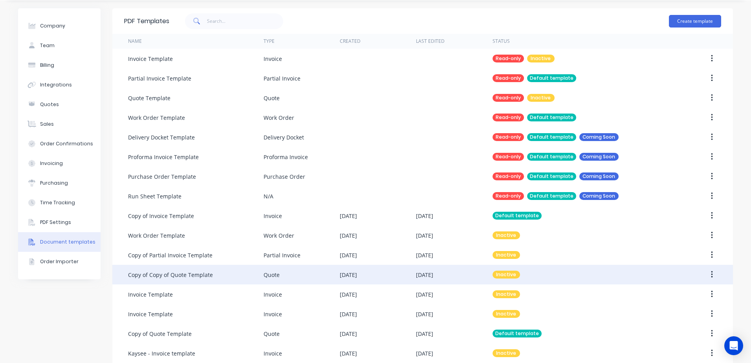
scroll to position [34, 0]
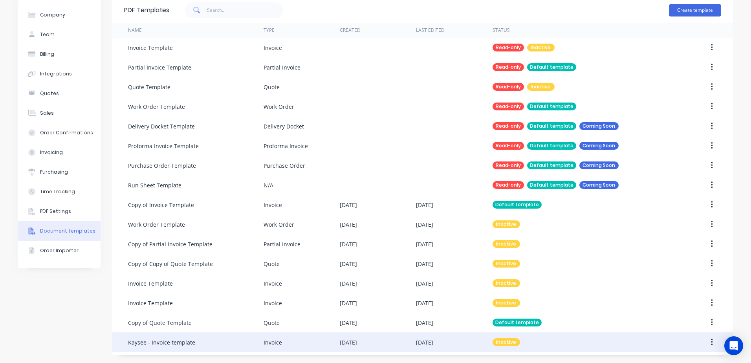
click at [710, 340] on button "button" at bounding box center [712, 342] width 18 height 14
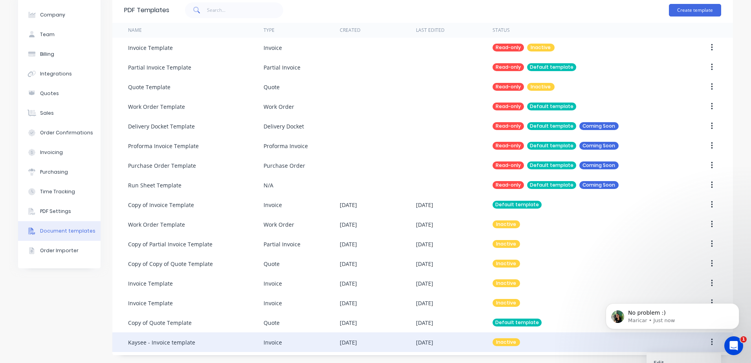
scroll to position [0, 0]
click at [710, 343] on button "button" at bounding box center [712, 342] width 18 height 14
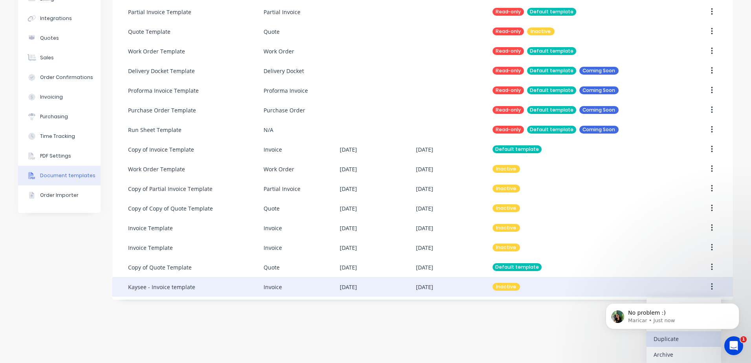
scroll to position [91, 0]
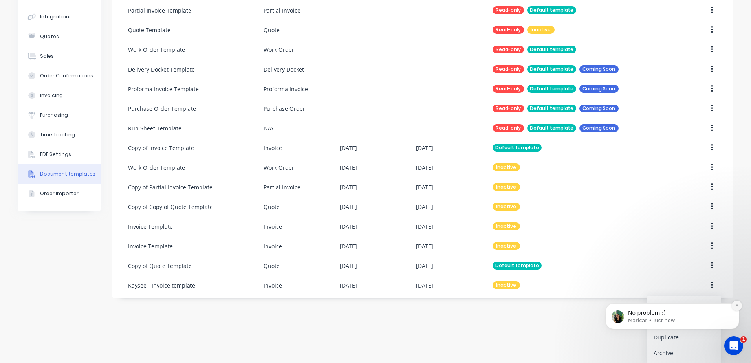
click at [737, 305] on icon "Dismiss notification" at bounding box center [737, 305] width 4 height 4
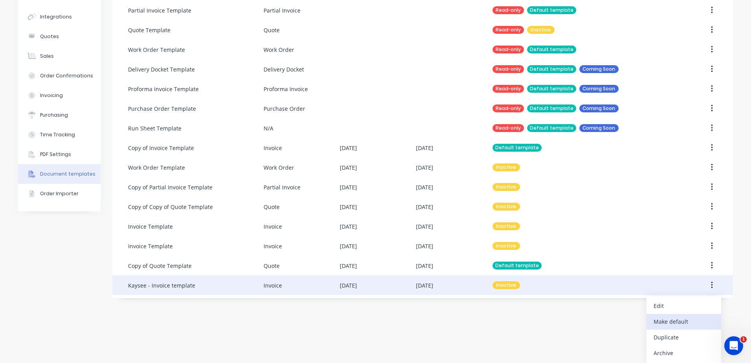
click at [696, 322] on div "Make default" at bounding box center [684, 321] width 60 height 11
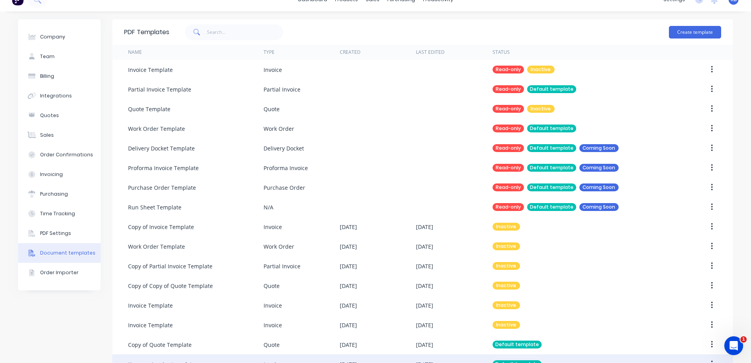
scroll to position [0, 0]
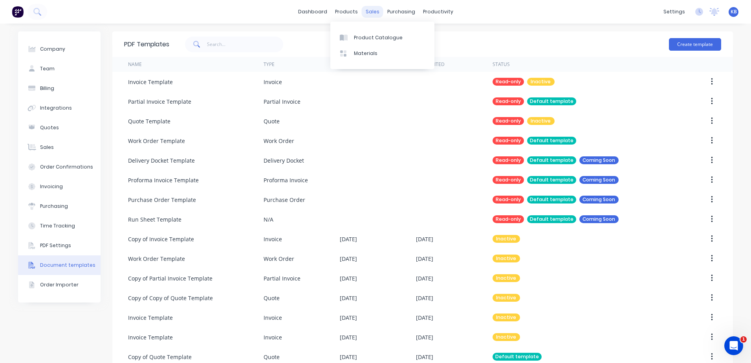
click at [362, 11] on div "sales" at bounding box center [373, 12] width 22 height 12
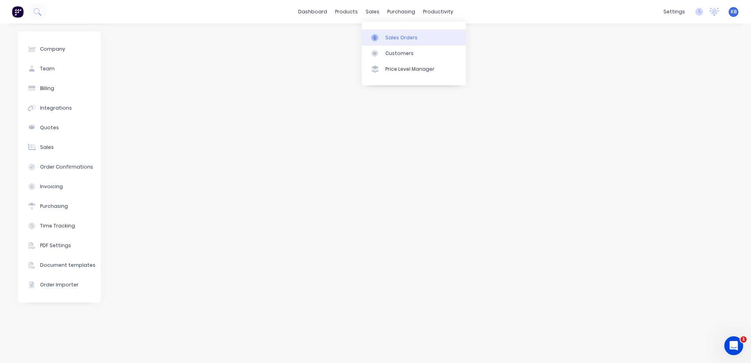
click at [397, 39] on div "Sales Orders" at bounding box center [401, 37] width 32 height 7
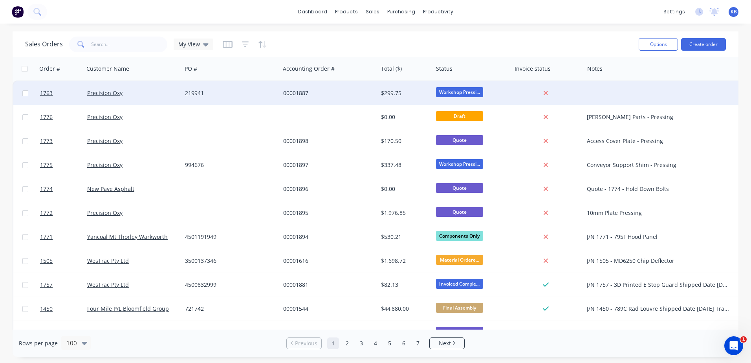
click at [356, 93] on div "00001887" at bounding box center [326, 93] width 87 height 8
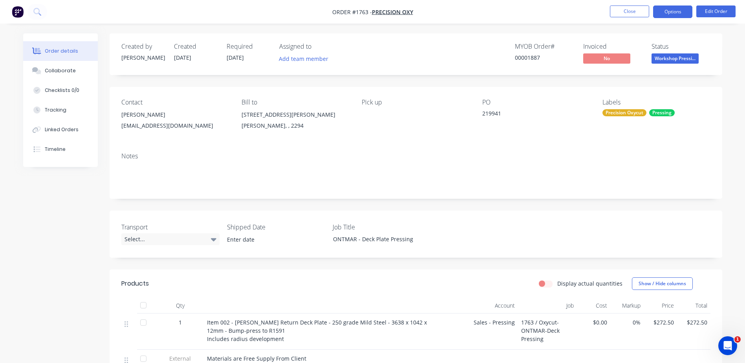
click at [661, 12] on button "Options" at bounding box center [672, 11] width 39 height 13
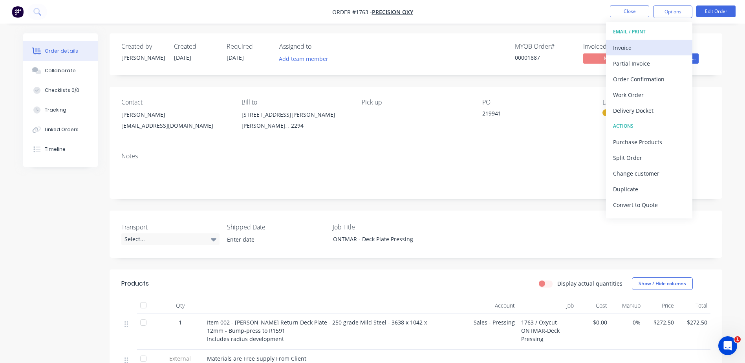
click at [641, 53] on div "Invoice" at bounding box center [649, 47] width 72 height 11
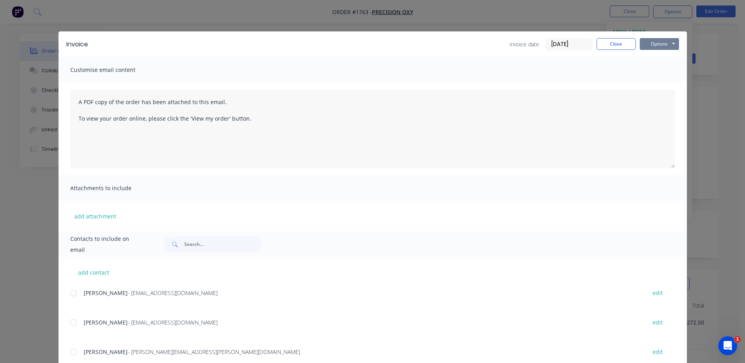
click at [662, 46] on button "Options" at bounding box center [659, 44] width 39 height 12
click at [666, 60] on button "Preview" at bounding box center [665, 57] width 50 height 13
click at [604, 46] on button "Close" at bounding box center [616, 44] width 39 height 12
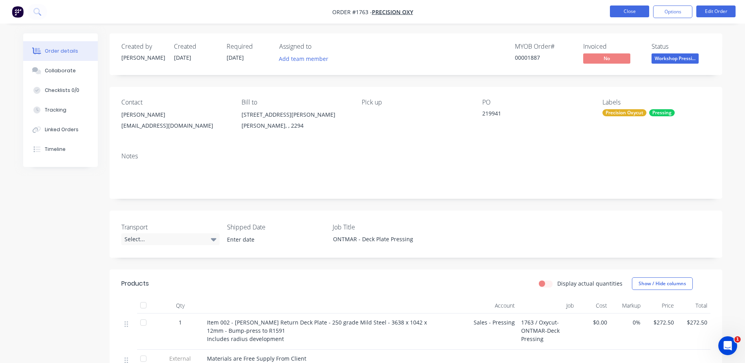
click at [631, 7] on button "Close" at bounding box center [629, 11] width 39 height 12
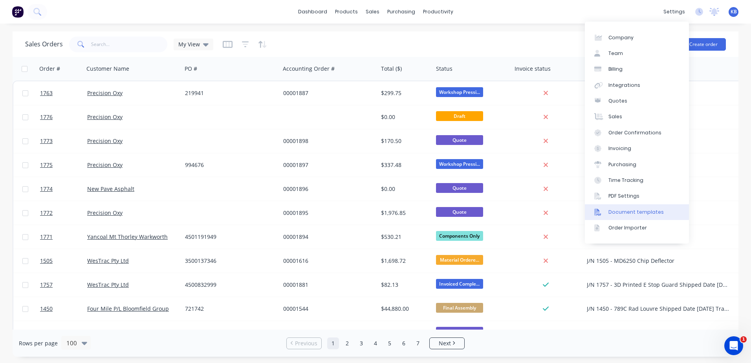
click at [645, 213] on div "Document templates" at bounding box center [635, 212] width 55 height 7
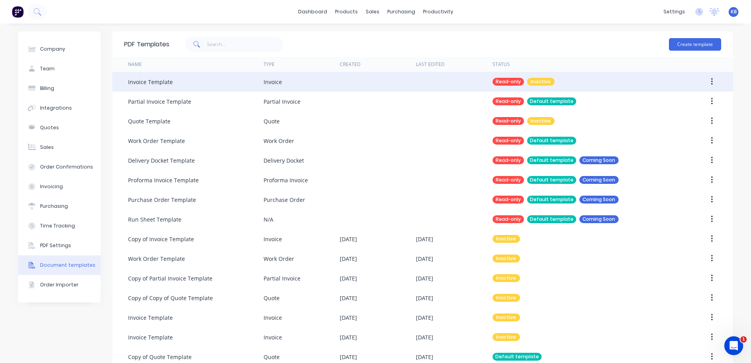
click at [716, 84] on button "button" at bounding box center [712, 82] width 18 height 14
click at [675, 116] on div "Duplicate" at bounding box center [684, 117] width 60 height 11
click at [707, 82] on button "button" at bounding box center [712, 82] width 18 height 14
click at [681, 106] on div "Make default" at bounding box center [684, 102] width 60 height 11
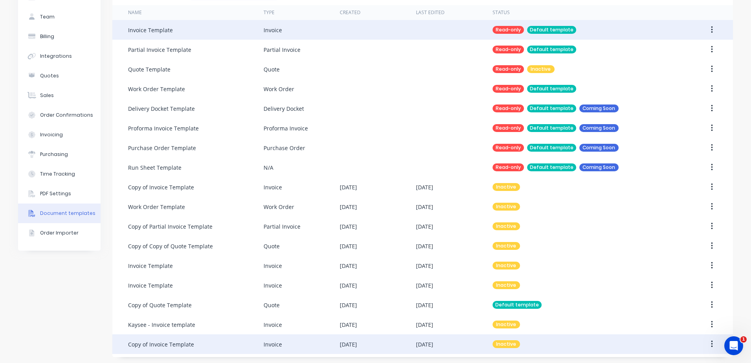
scroll to position [54, 0]
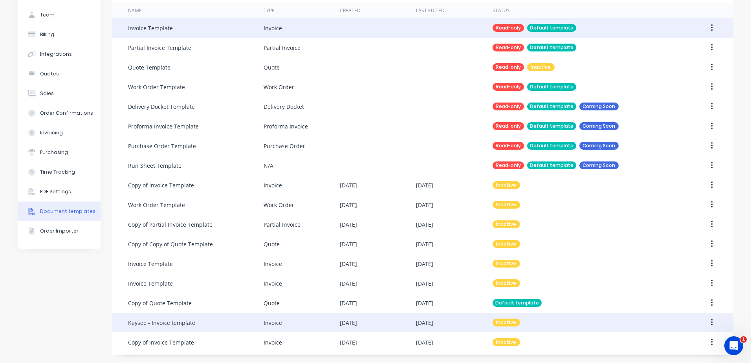
click at [322, 325] on div "Invoice" at bounding box center [302, 323] width 76 height 20
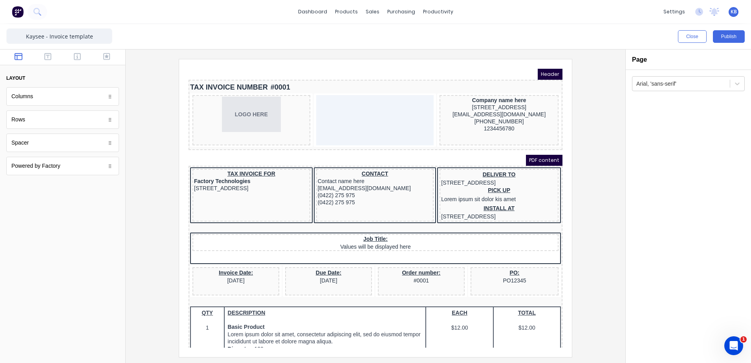
click at [264, 154] on div "PDF content" at bounding box center [366, 150] width 374 height 11
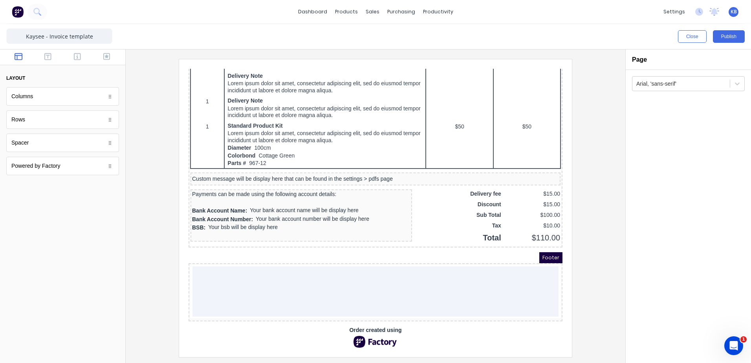
scroll to position [532, 0]
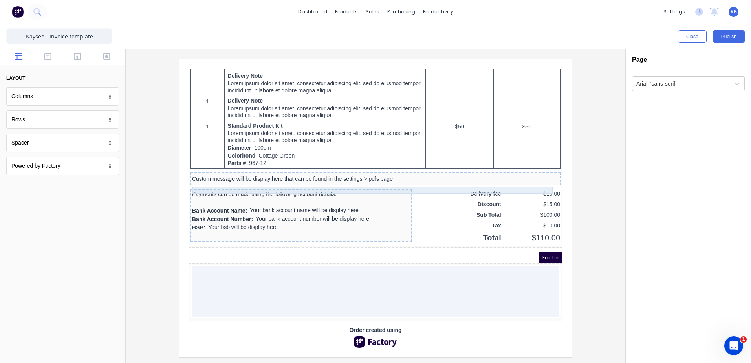
click at [218, 173] on div "Custom message will be display here that can be found in the settings > pdfs pa…" at bounding box center [366, 169] width 367 height 7
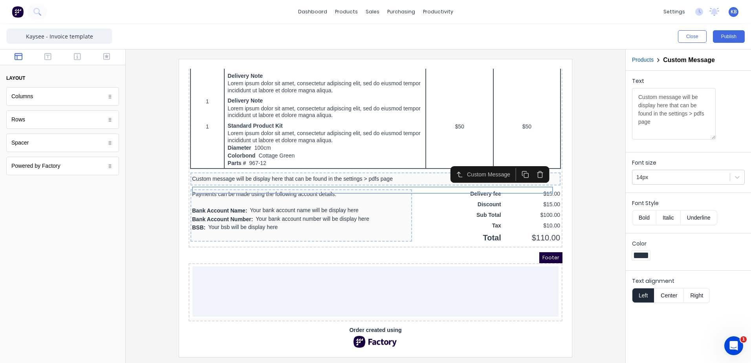
click at [533, 163] on icon "button" at bounding box center [531, 165] width 4 height 5
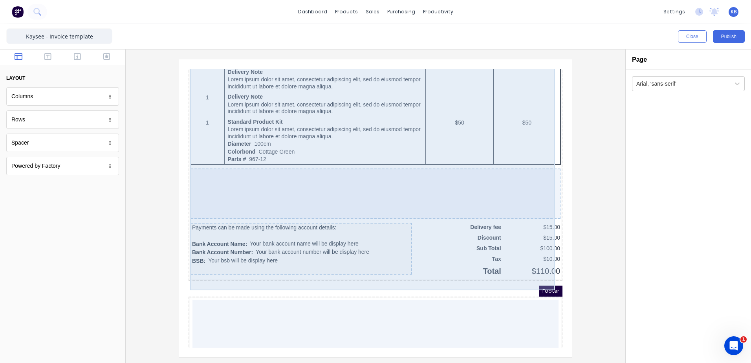
drag, startPoint x: 482, startPoint y: 188, endPoint x: 330, endPoint y: 211, distance: 154.2
click at [330, 209] on div at bounding box center [366, 184] width 370 height 50
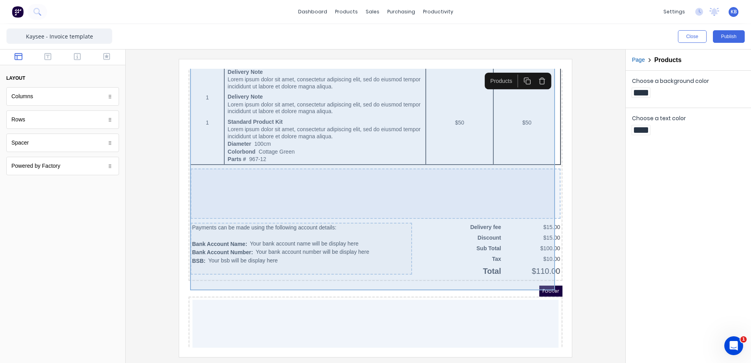
click at [281, 194] on div at bounding box center [366, 184] width 370 height 50
click at [456, 201] on div at bounding box center [366, 184] width 370 height 50
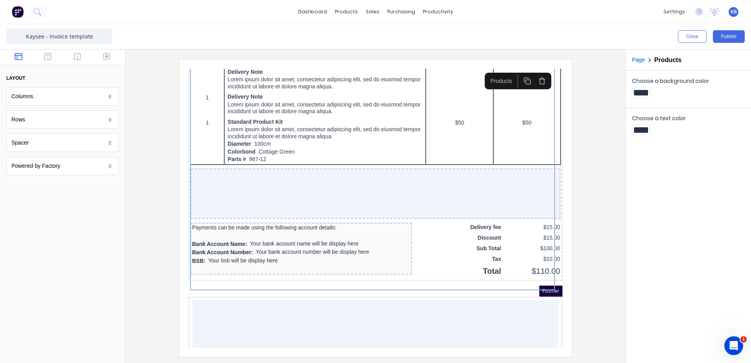
click at [463, 287] on div "Footer" at bounding box center [366, 281] width 374 height 11
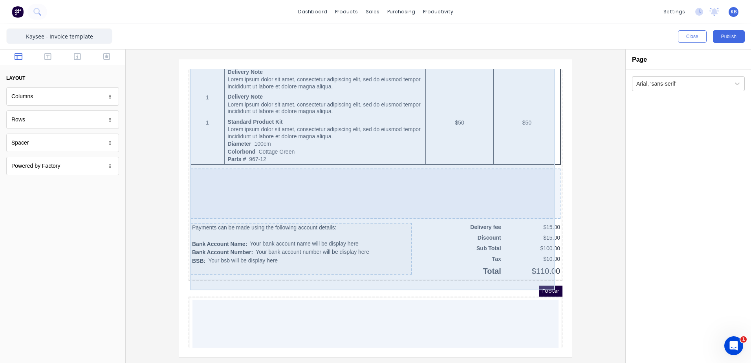
click at [439, 201] on div at bounding box center [366, 184] width 370 height 50
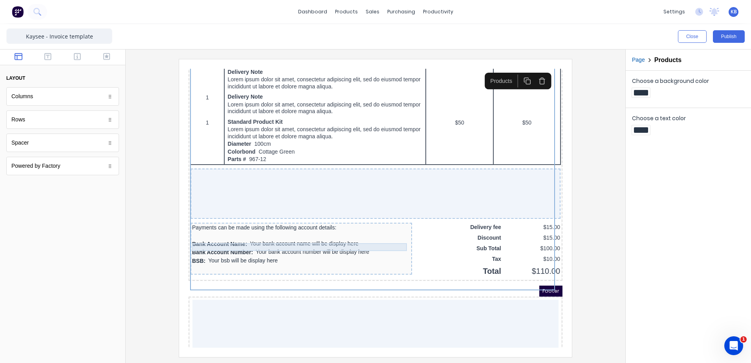
click at [367, 231] on div at bounding box center [292, 227] width 218 height 8
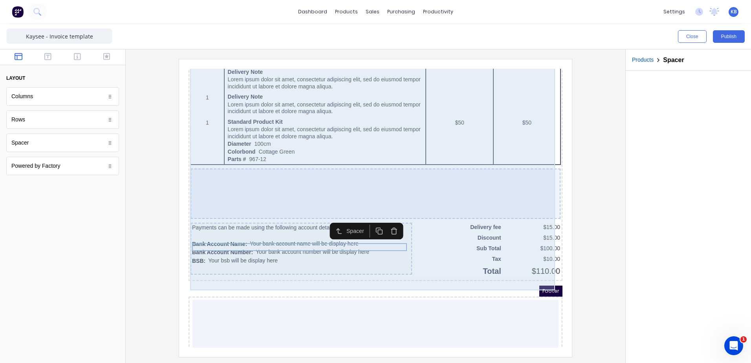
click at [198, 186] on div at bounding box center [366, 184] width 370 height 50
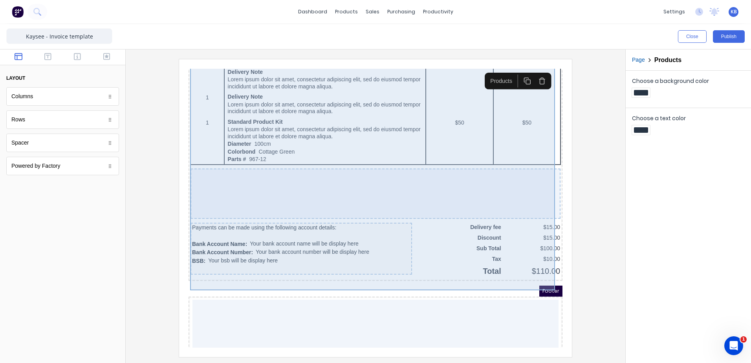
click at [482, 196] on div at bounding box center [366, 184] width 370 height 50
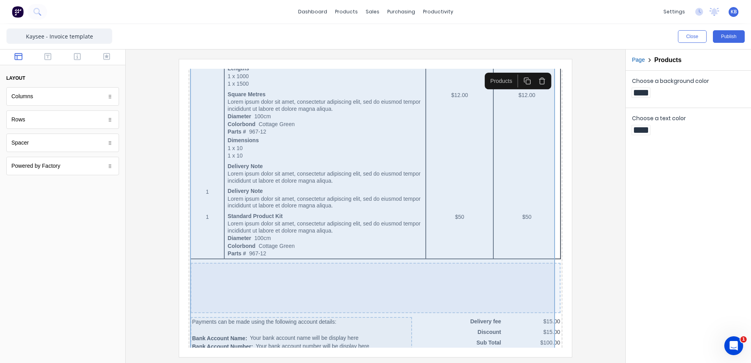
scroll to position [335, 0]
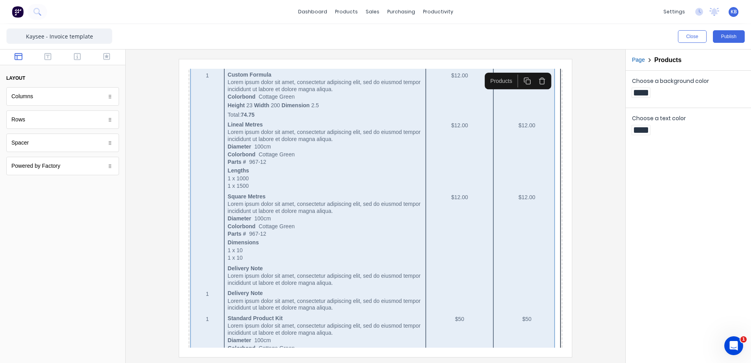
click at [535, 107] on div "QTY DESCRIPTION EACH TOTAL 1 Basic Product Lorem ipsum dolor sit amet, consecte…" at bounding box center [366, 214] width 371 height 505
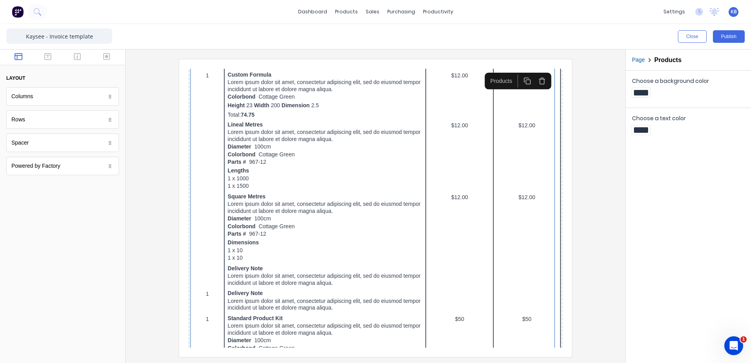
click at [662, 60] on h2 "Products" at bounding box center [667, 59] width 27 height 7
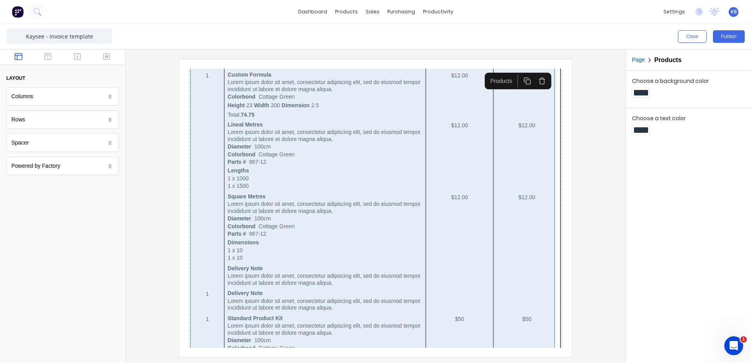
click at [517, 126] on div "QTY DESCRIPTION EACH TOTAL 1 Basic Product Lorem ipsum dolor sit amet, consecte…" at bounding box center [366, 214] width 371 height 505
click at [518, 126] on div "QTY DESCRIPTION EACH TOTAL 1 Basic Product Lorem ipsum dolor sit amet, consecte…" at bounding box center [366, 214] width 371 height 505
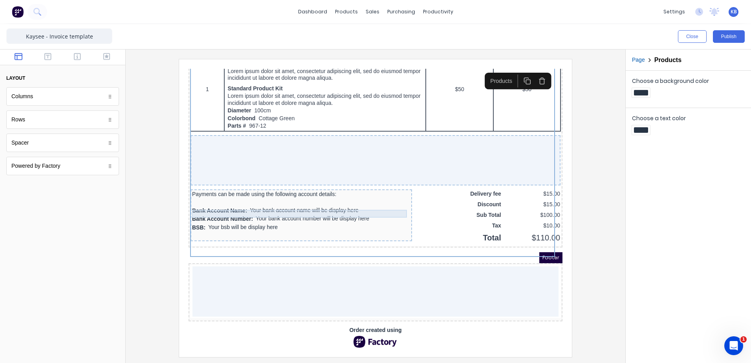
click at [353, 189] on div at bounding box center [292, 193] width 218 height 8
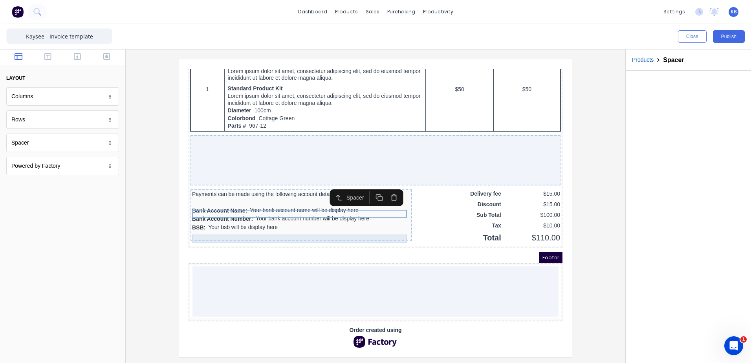
drag, startPoint x: 327, startPoint y: 213, endPoint x: 332, endPoint y: 213, distance: 4.3
click at [328, 214] on div "BSB: Your bsb will be display here" at bounding box center [292, 218] width 218 height 9
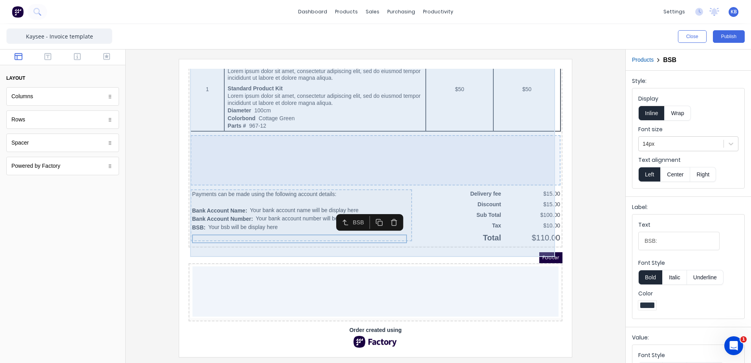
click at [355, 147] on div at bounding box center [366, 151] width 370 height 50
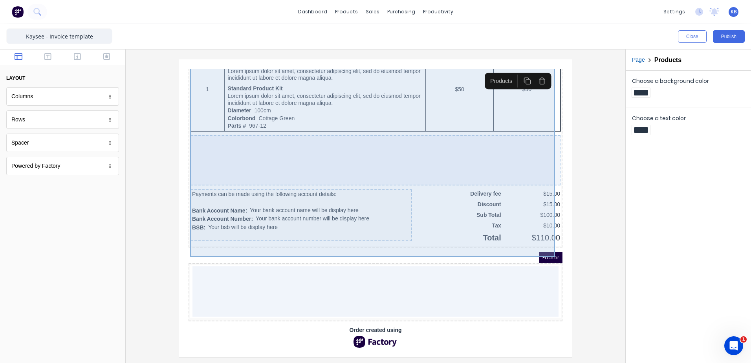
click at [348, 147] on div at bounding box center [366, 151] width 370 height 50
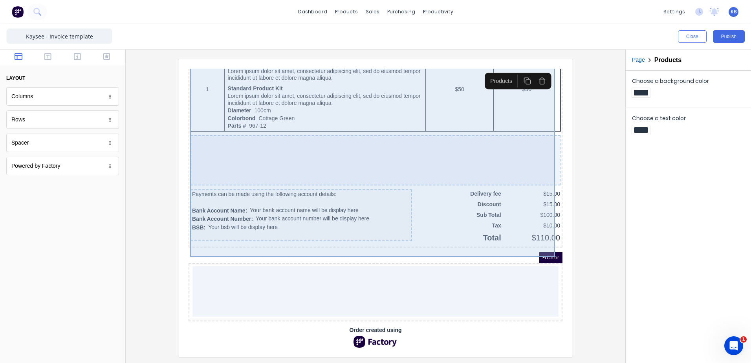
click at [215, 150] on div at bounding box center [366, 151] width 370 height 50
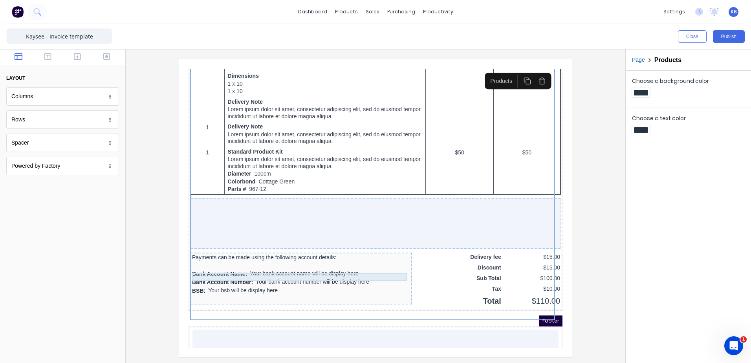
scroll to position [540, 0]
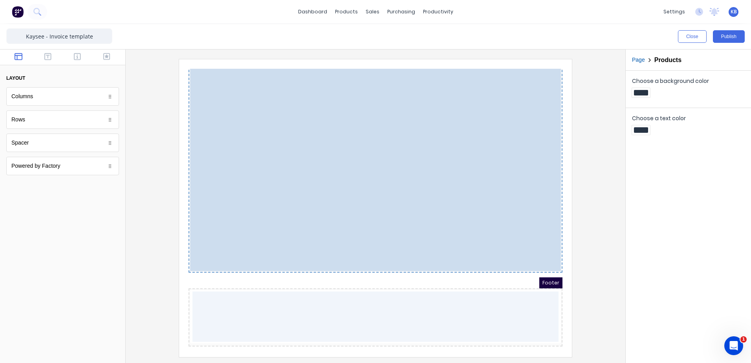
drag, startPoint x: 193, startPoint y: 205, endPoint x: 186, endPoint y: 211, distance: 9.2
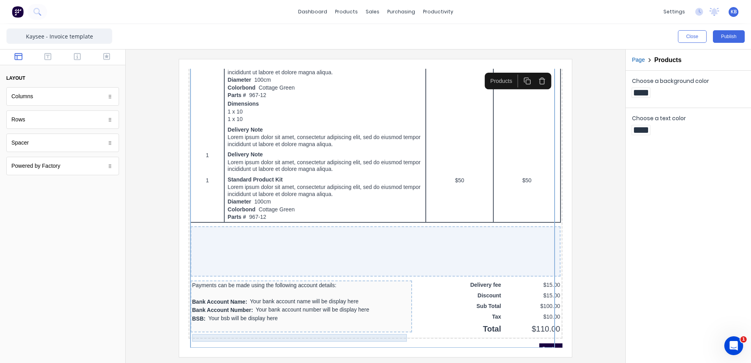
scroll to position [579, 0]
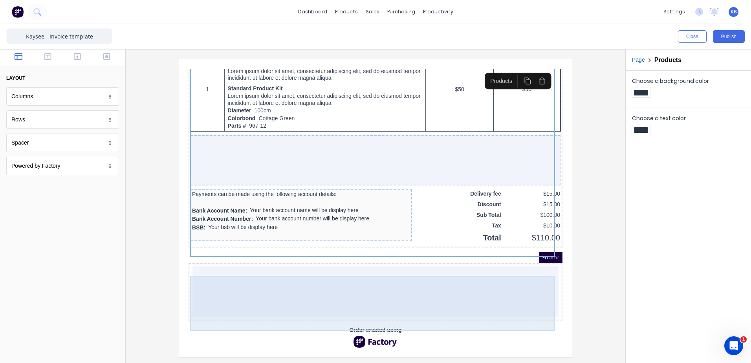
click at [311, 267] on div at bounding box center [366, 282] width 366 height 50
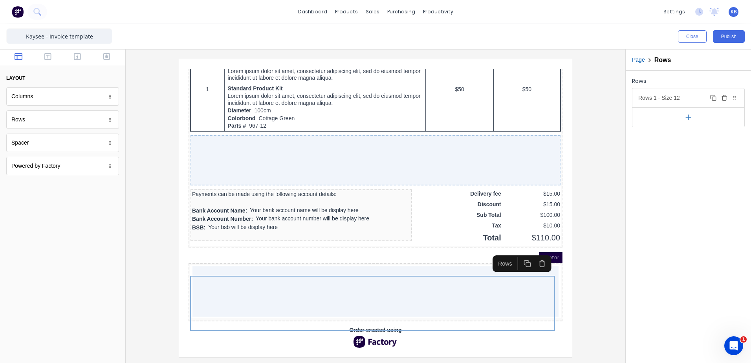
click at [726, 101] on icon "button" at bounding box center [724, 98] width 6 height 6
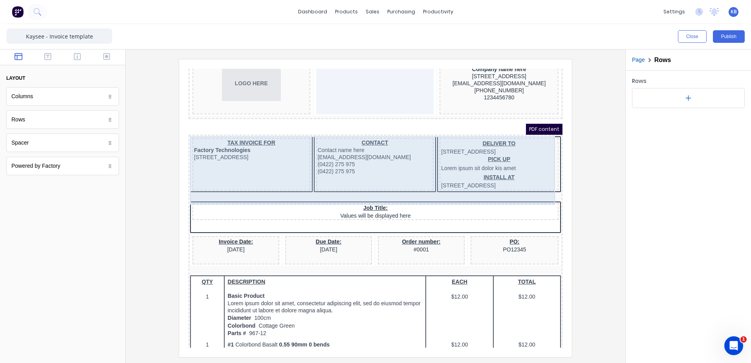
scroll to position [79, 0]
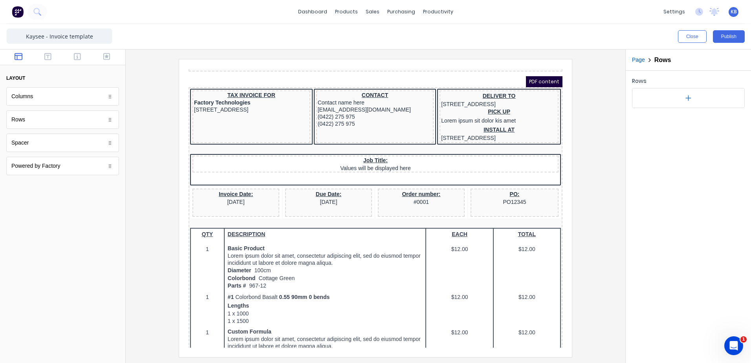
click at [188, 196] on div "Invoice Date: [DATE]" at bounding box center [227, 189] width 84 height 16
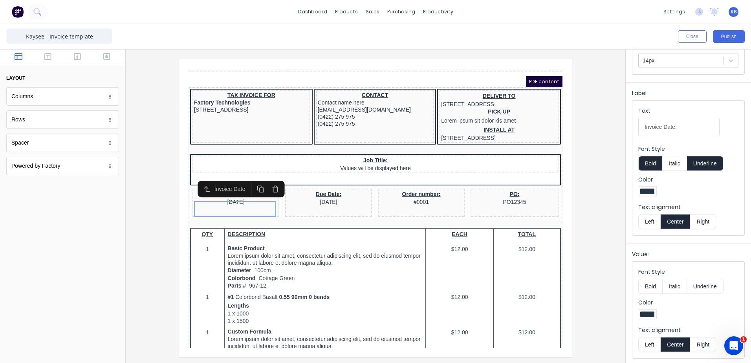
scroll to position [84, 0]
click at [181, 203] on div "Invoice Date: [DATE] Due Date: [DATE] Order number: #0001 PO: PO12345" at bounding box center [366, 194] width 371 height 33
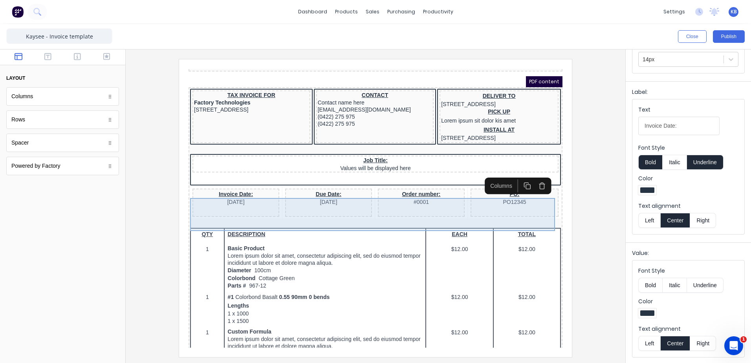
scroll to position [0, 0]
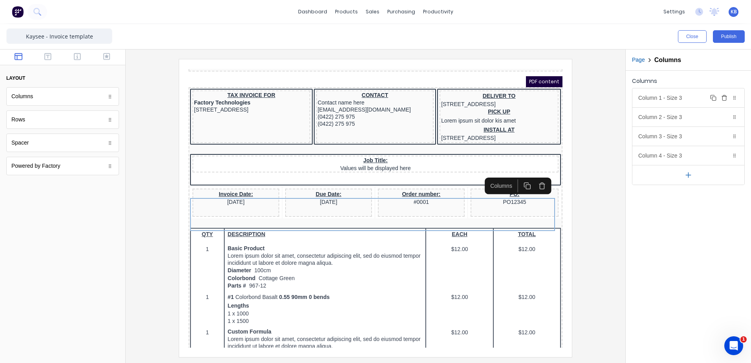
click at [705, 96] on div "Column 1 - Size 3 Duplicate Delete" at bounding box center [688, 97] width 112 height 19
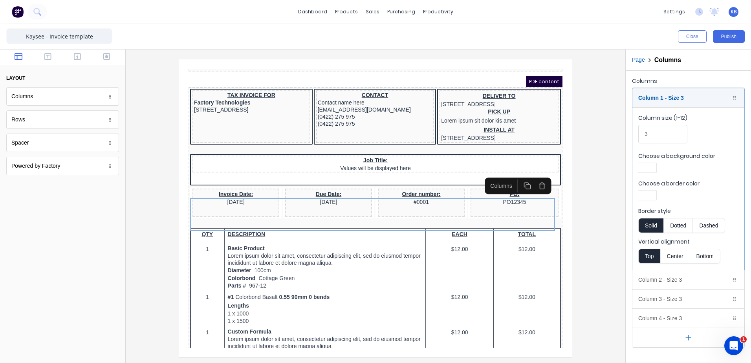
click at [650, 224] on button "Solid" at bounding box center [650, 225] width 25 height 15
click at [332, 104] on div "(0422) 275 975" at bounding box center [365, 107] width 115 height 7
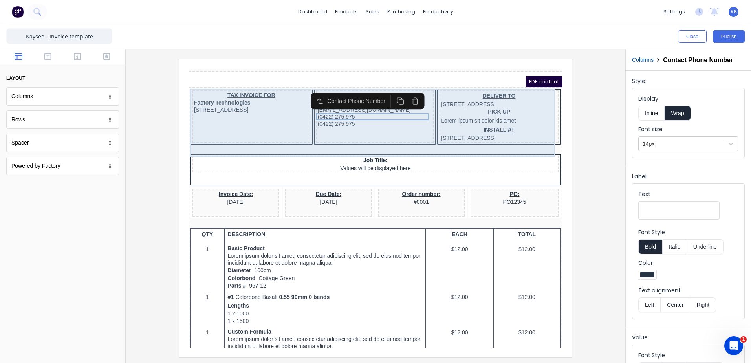
click at [341, 134] on div "CONTACT Contact name here [EMAIL_ADDRESS][DOMAIN_NAME] (0422) 275 975 (0422) 27…" at bounding box center [366, 107] width 118 height 53
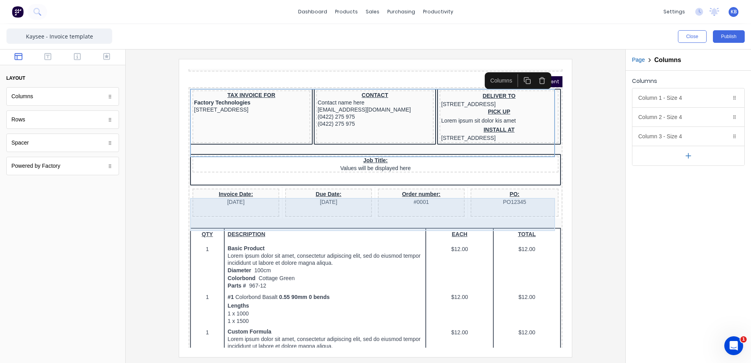
click at [420, 207] on div "Order number: #0001" at bounding box center [411, 193] width 87 height 28
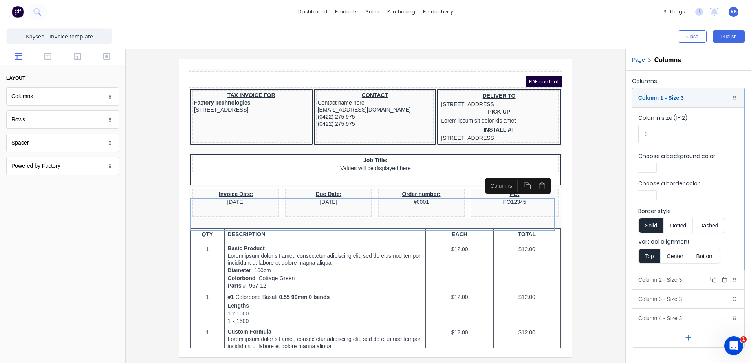
click at [683, 278] on div "Column 2 - Size 3 Duplicate Delete" at bounding box center [688, 279] width 112 height 19
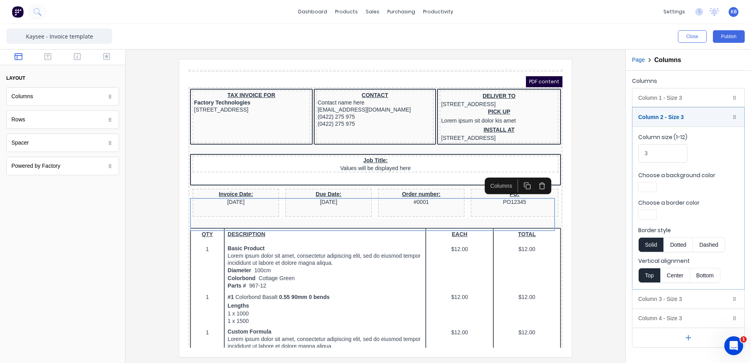
click at [649, 216] on div at bounding box center [647, 214] width 14 height 5
click at [648, 284] on div at bounding box center [647, 286] width 9 height 9
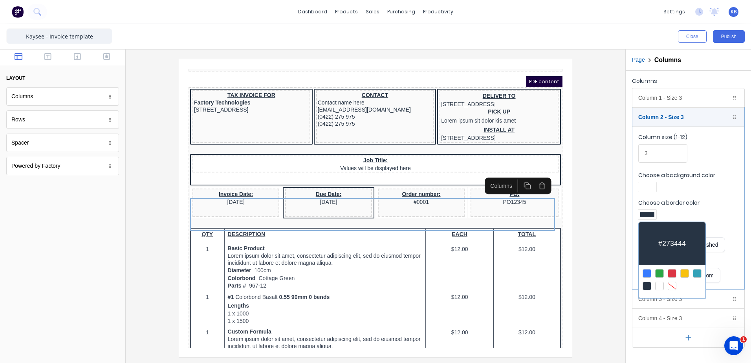
click at [695, 99] on div at bounding box center [375, 181] width 751 height 363
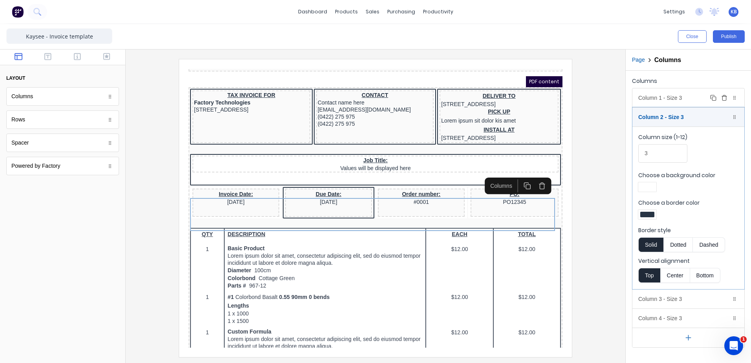
click at [665, 99] on div "Column 1 - Size 3 Duplicate Delete" at bounding box center [688, 97] width 112 height 19
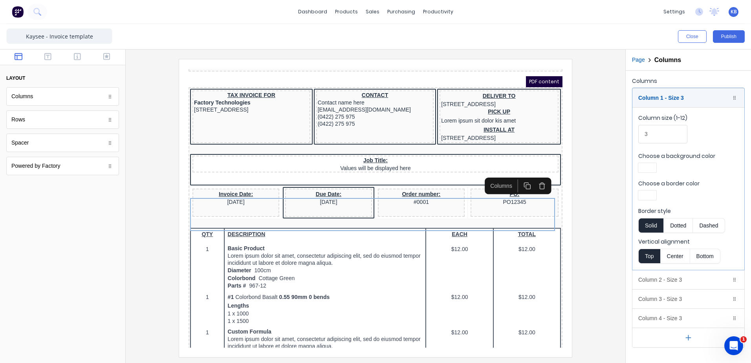
click at [645, 194] on div at bounding box center [647, 194] width 14 height 5
click at [648, 268] on div at bounding box center [647, 266] width 9 height 9
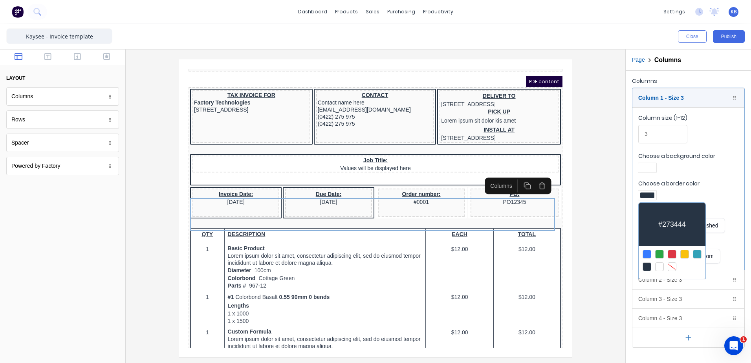
click at [702, 69] on div at bounding box center [375, 181] width 751 height 363
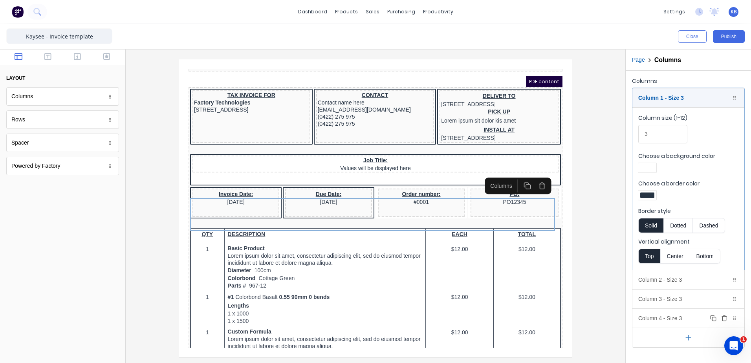
click at [659, 319] on div "Column 4 - Size 3 Duplicate Delete" at bounding box center [688, 318] width 112 height 19
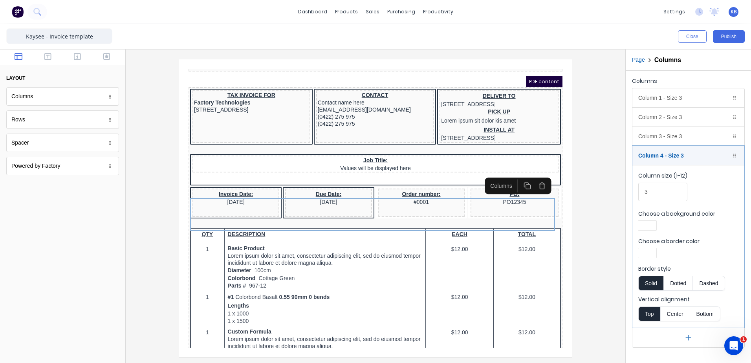
click at [650, 249] on div at bounding box center [647, 252] width 18 height 9
click at [649, 326] on div at bounding box center [647, 324] width 9 height 9
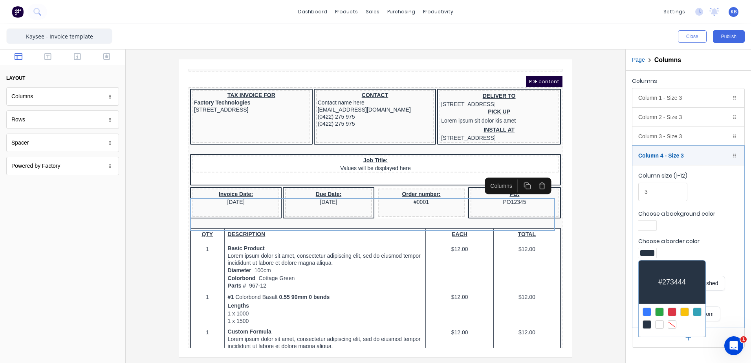
click at [679, 344] on div at bounding box center [375, 181] width 751 height 363
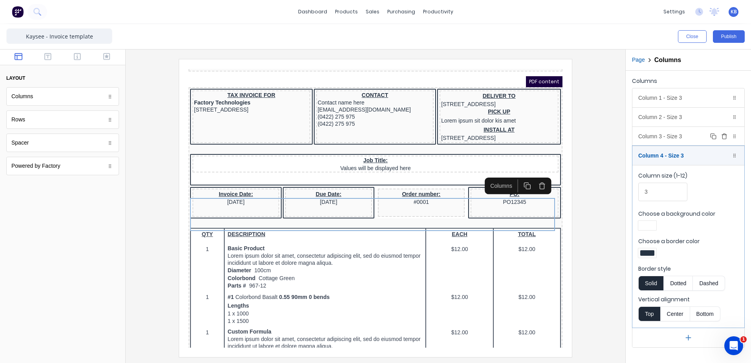
click at [656, 142] on div "Column 3 - Size 3 Duplicate Delete" at bounding box center [688, 136] width 112 height 19
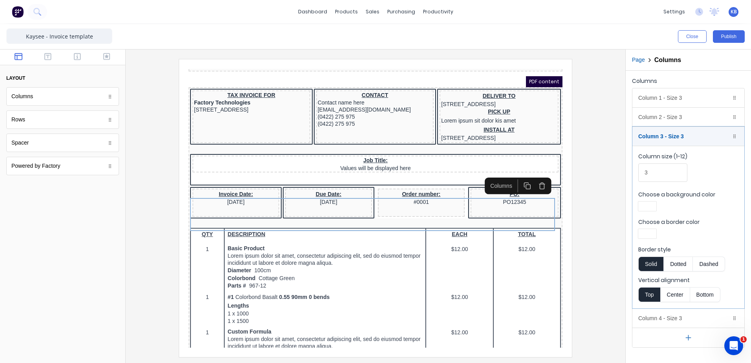
click at [655, 232] on div at bounding box center [688, 235] width 100 height 12
click at [655, 233] on div at bounding box center [647, 233] width 18 height 9
click at [646, 304] on div at bounding box center [647, 305] width 9 height 9
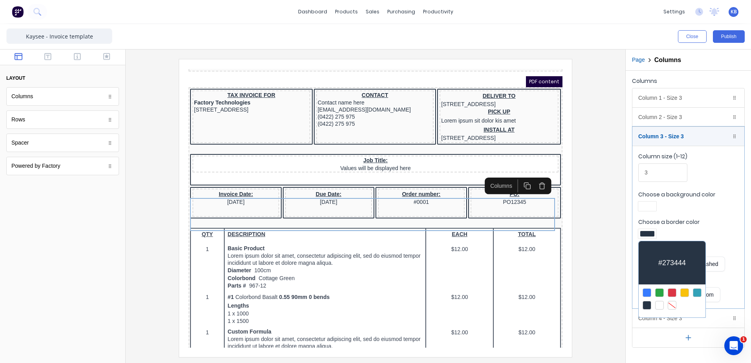
click at [648, 329] on div at bounding box center [375, 181] width 751 height 363
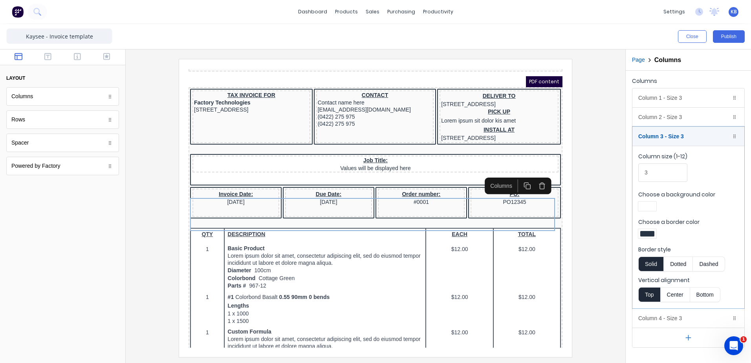
click at [609, 210] on div at bounding box center [375, 208] width 487 height 298
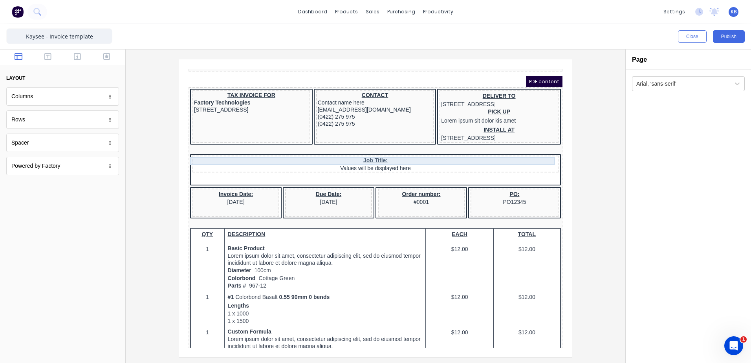
click at [234, 145] on div at bounding box center [366, 141] width 371 height 8
click at [540, 139] on div at bounding box center [525, 135] width 34 height 13
click at [535, 136] on icon "button" at bounding box center [533, 136] width 4 height 5
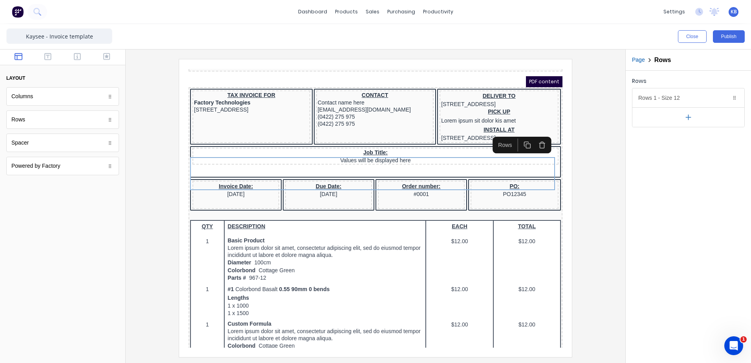
click at [598, 240] on div at bounding box center [375, 208] width 487 height 298
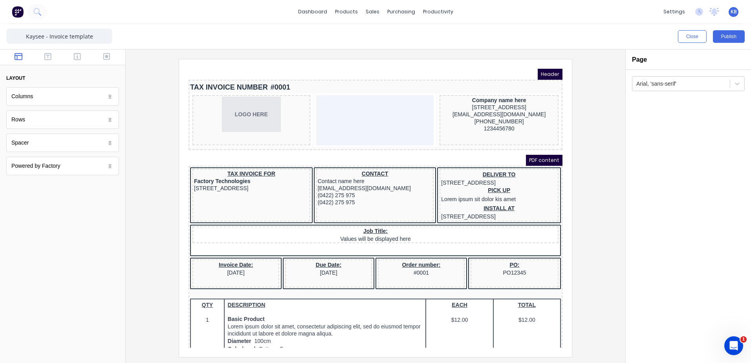
click at [667, 167] on div "Arial, 'sans-serif'" at bounding box center [688, 216] width 125 height 293
click at [727, 42] on button "Publish" at bounding box center [729, 36] width 32 height 13
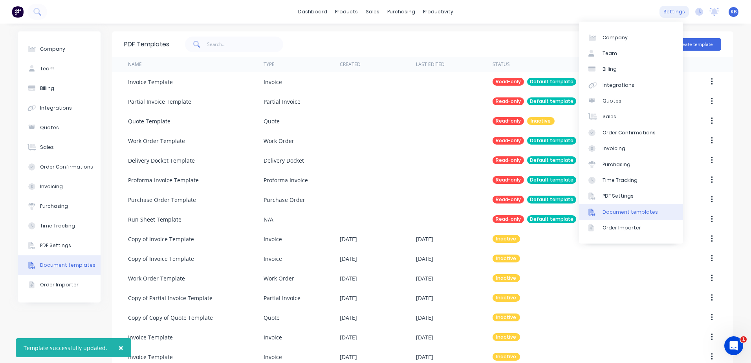
click at [679, 14] on div "settings" at bounding box center [673, 12] width 29 height 12
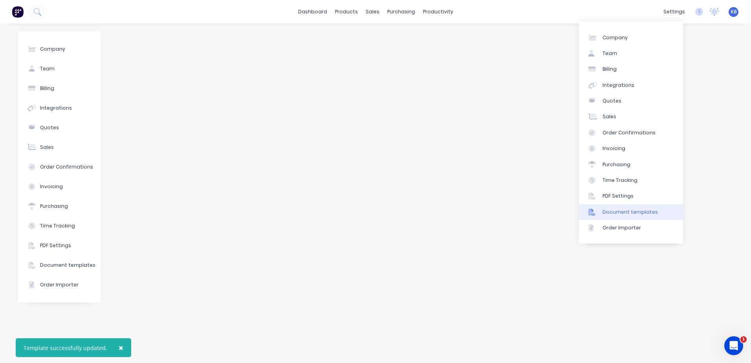
click at [626, 212] on div "Document templates" at bounding box center [630, 212] width 55 height 7
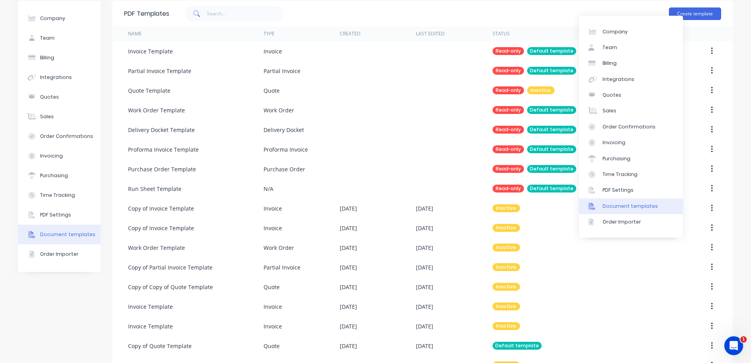
scroll to position [54, 0]
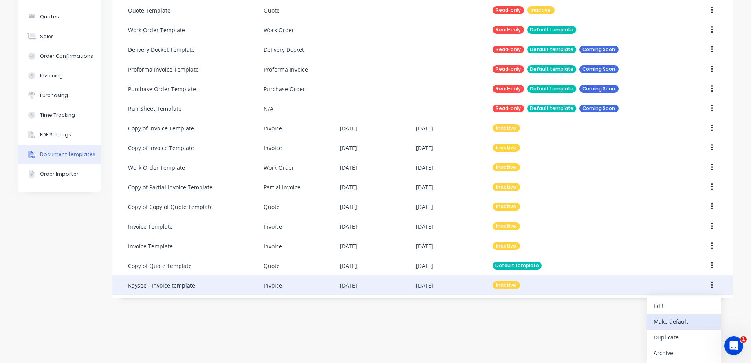
click at [678, 323] on div "Make default" at bounding box center [684, 321] width 60 height 11
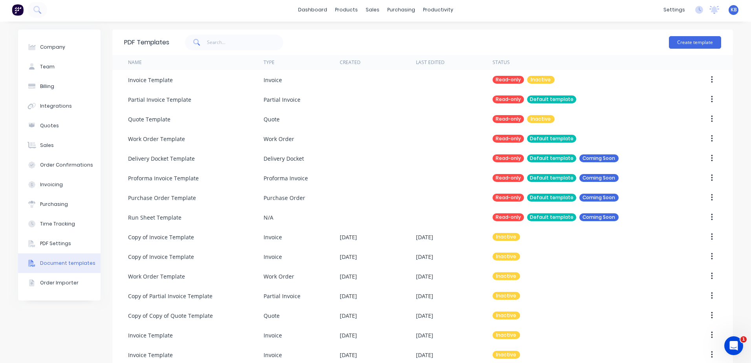
scroll to position [0, 0]
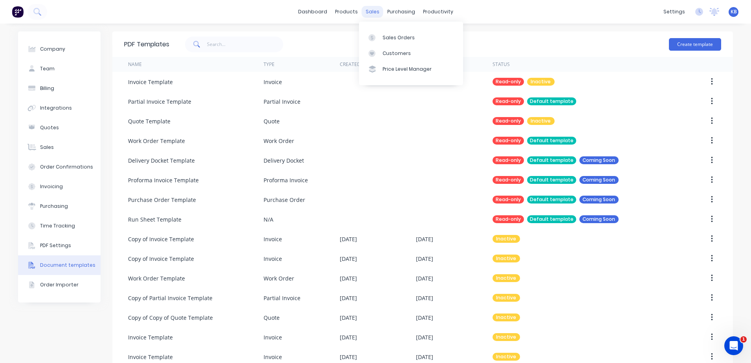
click at [368, 13] on div "sales" at bounding box center [373, 12] width 22 height 12
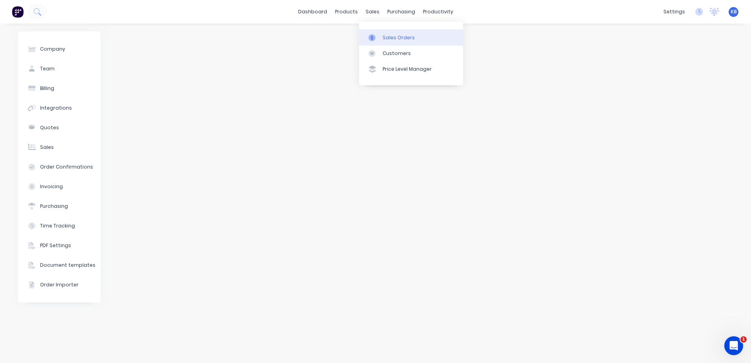
click at [383, 39] on div "Sales Orders" at bounding box center [399, 37] width 32 height 7
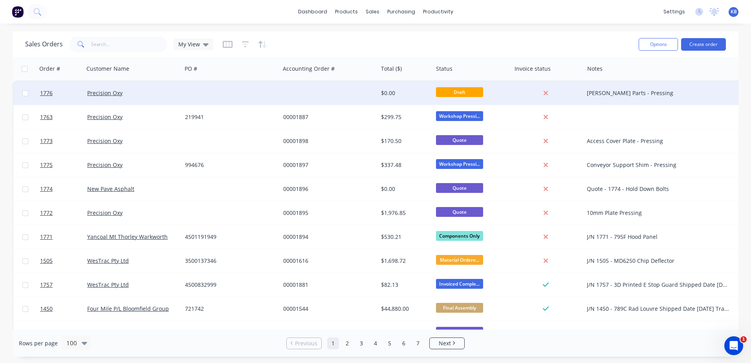
click at [169, 98] on div "Precision Oxy" at bounding box center [133, 93] width 98 height 24
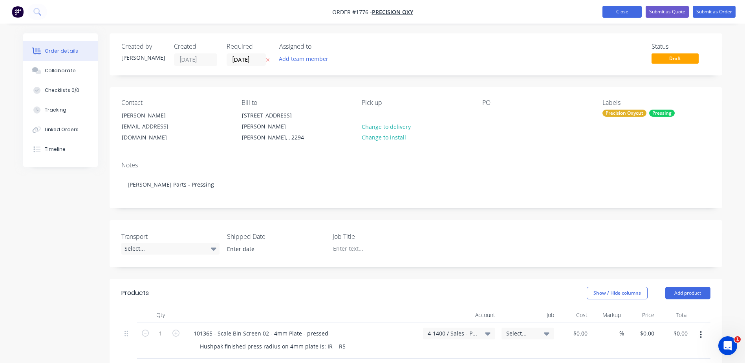
click at [621, 15] on button "Close" at bounding box center [622, 12] width 39 height 12
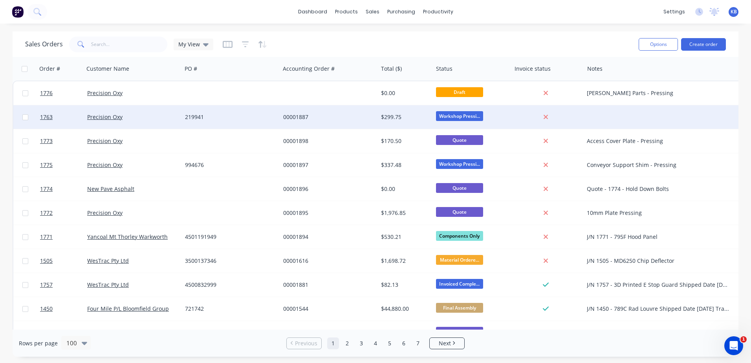
click at [391, 117] on div "$299.75" at bounding box center [404, 117] width 46 height 8
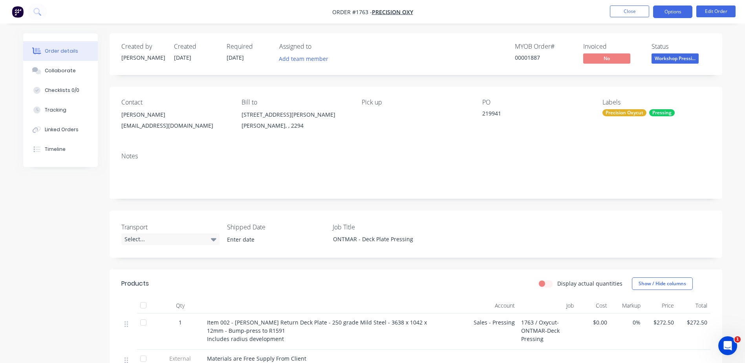
click at [680, 13] on button "Options" at bounding box center [672, 11] width 39 height 13
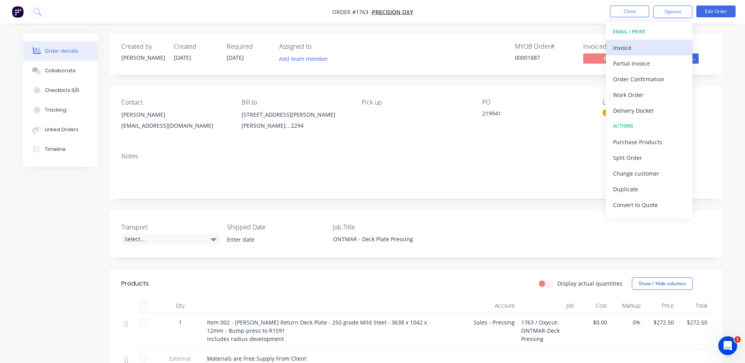
click at [662, 45] on div "Invoice" at bounding box center [649, 47] width 72 height 11
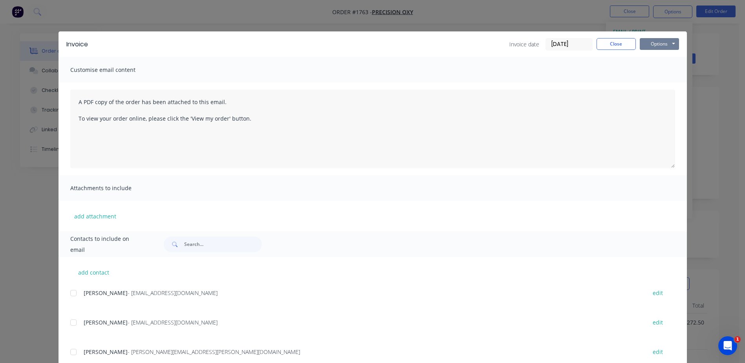
click at [662, 45] on button "Options" at bounding box center [659, 44] width 39 height 12
click at [663, 60] on button "Preview" at bounding box center [665, 57] width 50 height 13
click at [606, 45] on button "Close" at bounding box center [616, 44] width 39 height 12
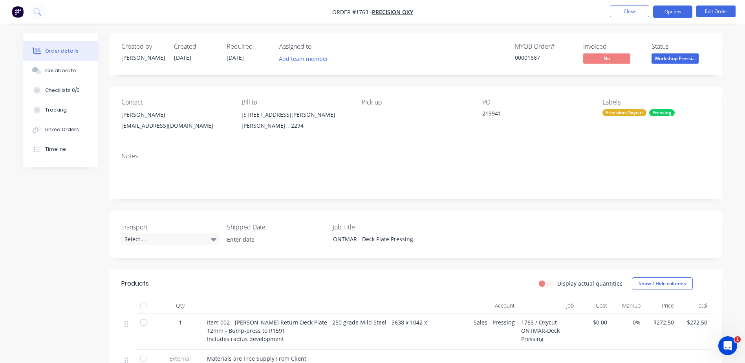
click at [670, 12] on button "Options" at bounding box center [672, 11] width 39 height 13
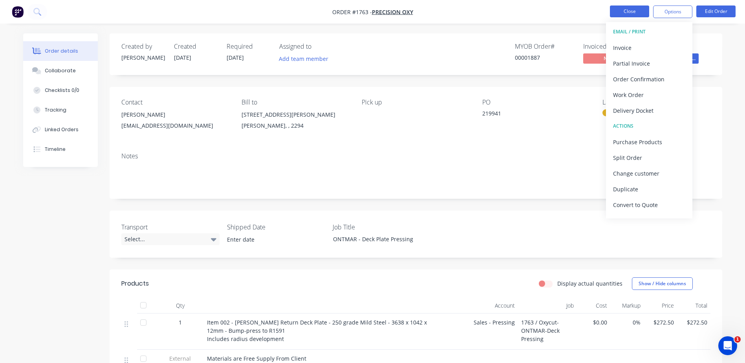
click at [627, 10] on button "Close" at bounding box center [629, 11] width 39 height 12
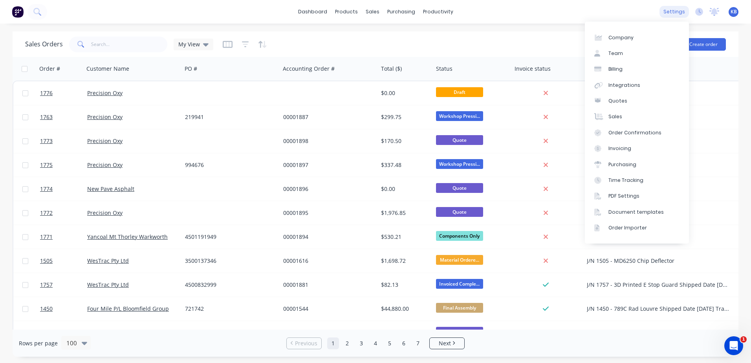
click at [675, 12] on div "settings" at bounding box center [673, 12] width 29 height 12
click at [640, 214] on div "Document templates" at bounding box center [635, 212] width 55 height 7
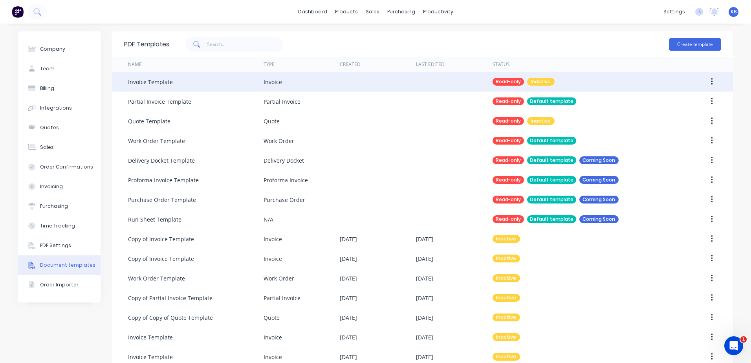
click at [711, 81] on button "button" at bounding box center [712, 82] width 18 height 14
click at [680, 104] on div "Make default" at bounding box center [684, 102] width 60 height 11
